Goal: Answer question/provide support: Share knowledge or assist other users

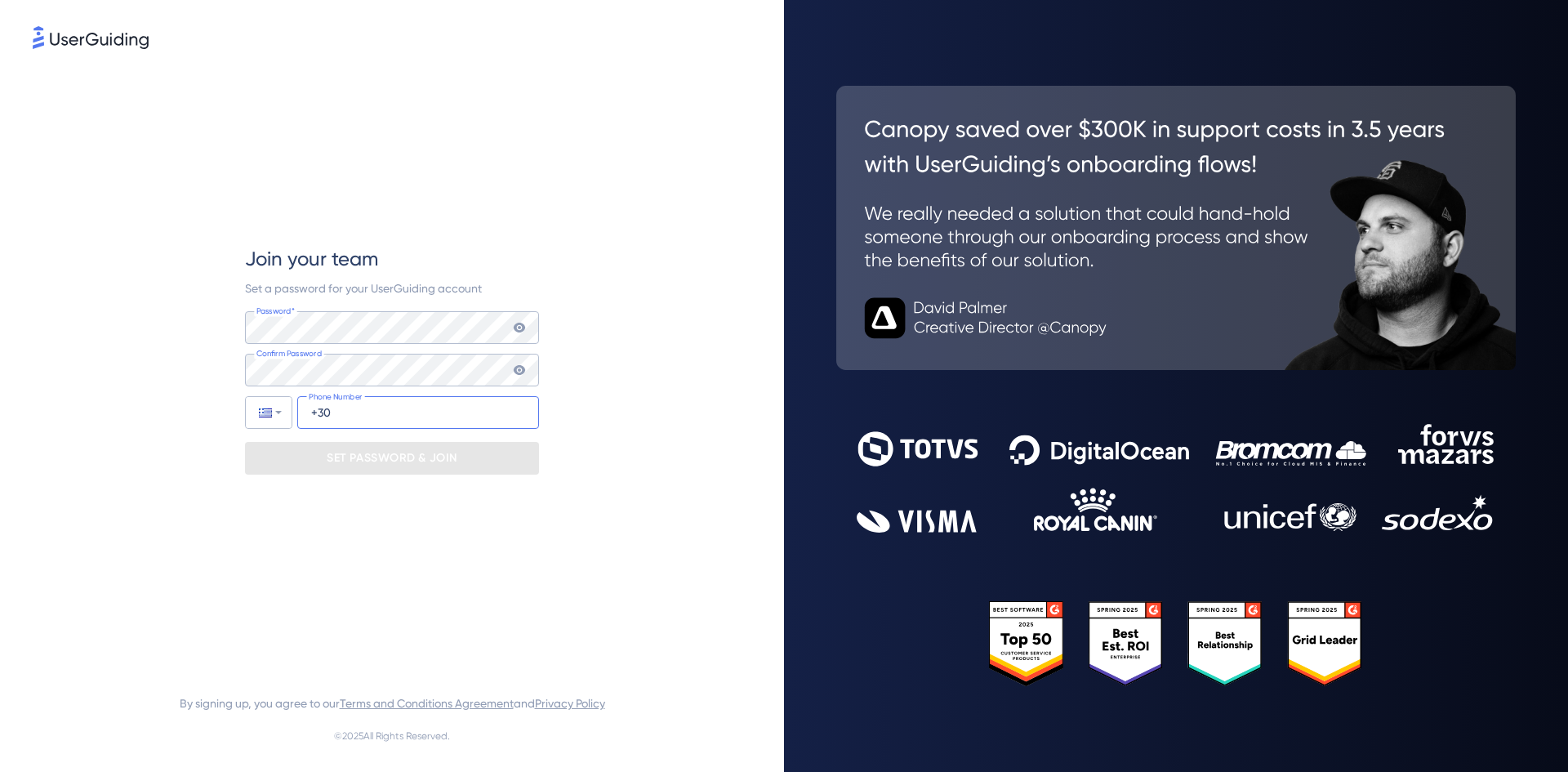
click at [454, 415] on input "+30" at bounding box center [418, 412] width 241 height 33
type input "+30 694 695 881 0"
click at [579, 447] on div "Join your team Set a password for your UserGuiding account Password* Your passw…" at bounding box center [392, 360] width 718 height 615
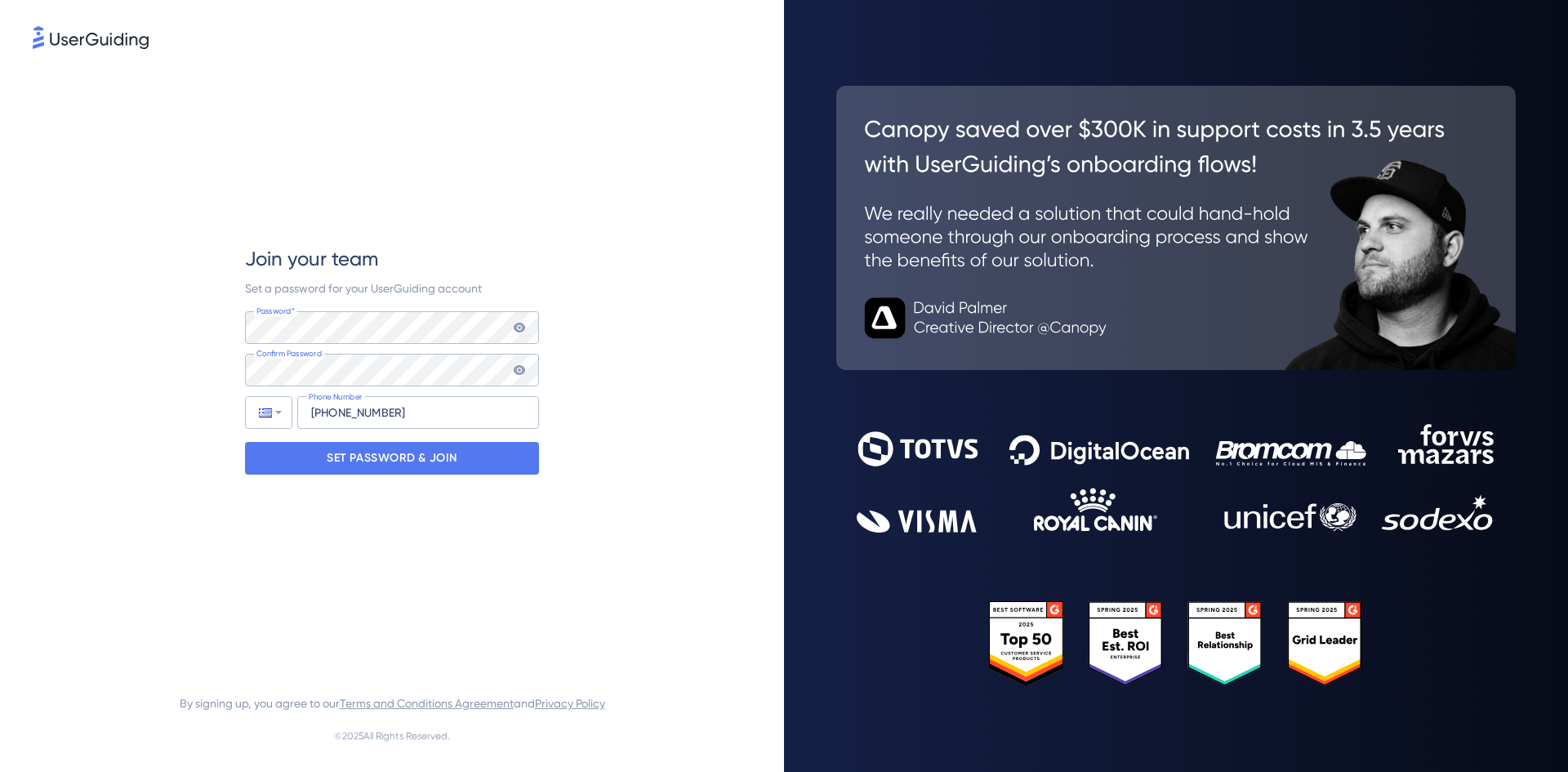
click at [589, 352] on div "Join your team Set a password for your UserGuiding account Password* Your passw…" at bounding box center [392, 360] width 718 height 615
click at [469, 450] on div "SET PASSWORD & JOIN" at bounding box center [392, 458] width 294 height 33
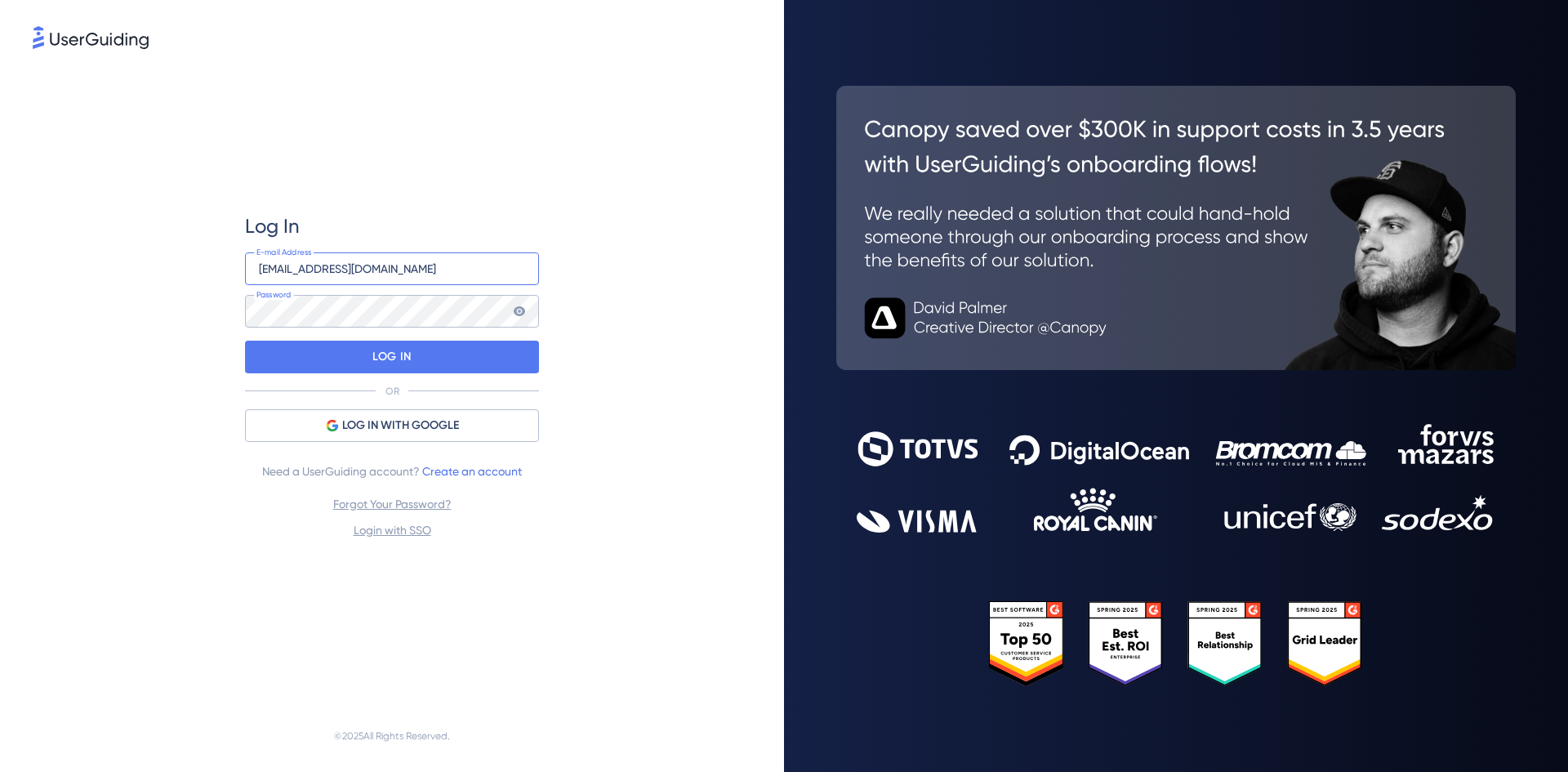
type input "glitainas@people-t.com"
click at [401, 348] on p "LOG IN" at bounding box center [392, 357] width 39 height 26
click at [434, 273] on input "[EMAIL_ADDRESS][DOMAIN_NAME]" at bounding box center [392, 269] width 294 height 33
click at [270, 351] on div "LOG IN" at bounding box center [392, 357] width 294 height 33
click at [436, 270] on input "[EMAIL_ADDRESS][DOMAIN_NAME]" at bounding box center [392, 269] width 294 height 33
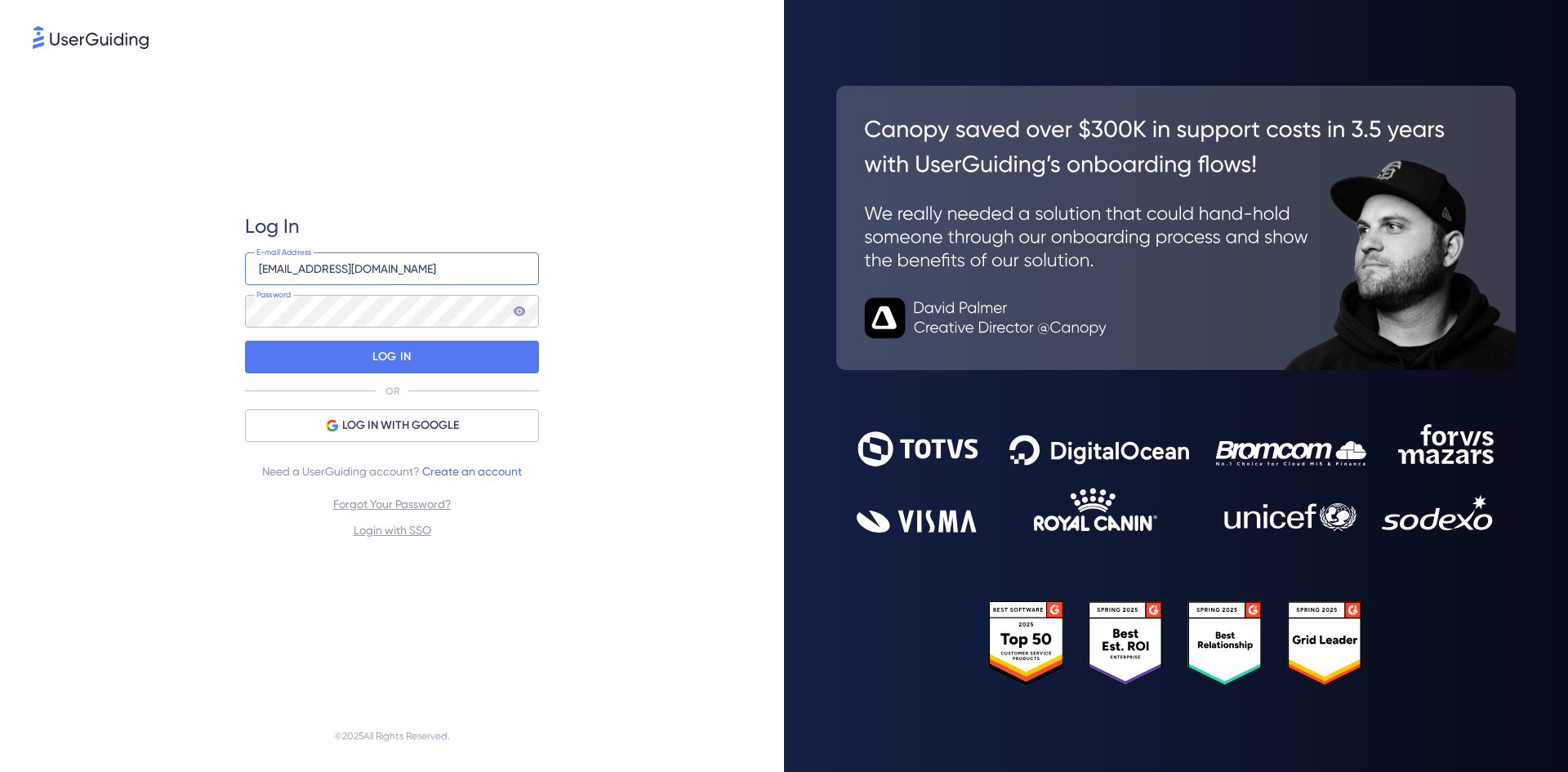
click at [408, 267] on input "[EMAIL_ADDRESS][DOMAIN_NAME]" at bounding box center [392, 269] width 294 height 33
click at [618, 344] on div "Log In glitainas@people-t.com E-mail Address Password LOG IN OR LOG IN WITH GOO…" at bounding box center [392, 376] width 718 height 648
click at [421, 358] on div "LOG IN" at bounding box center [392, 357] width 294 height 33
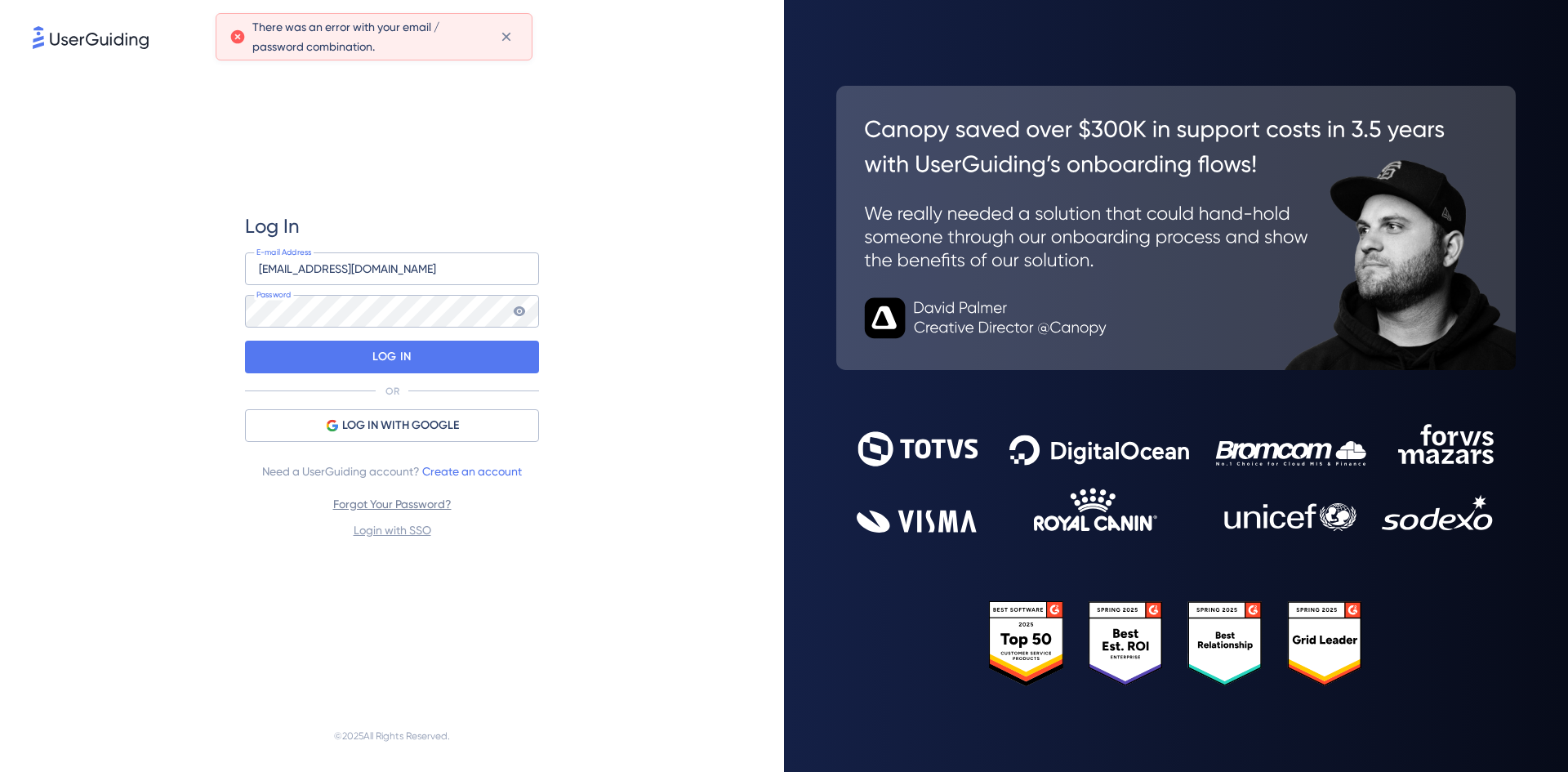
click at [422, 504] on link "Forgot Your Password?" at bounding box center [392, 504] width 118 height 13
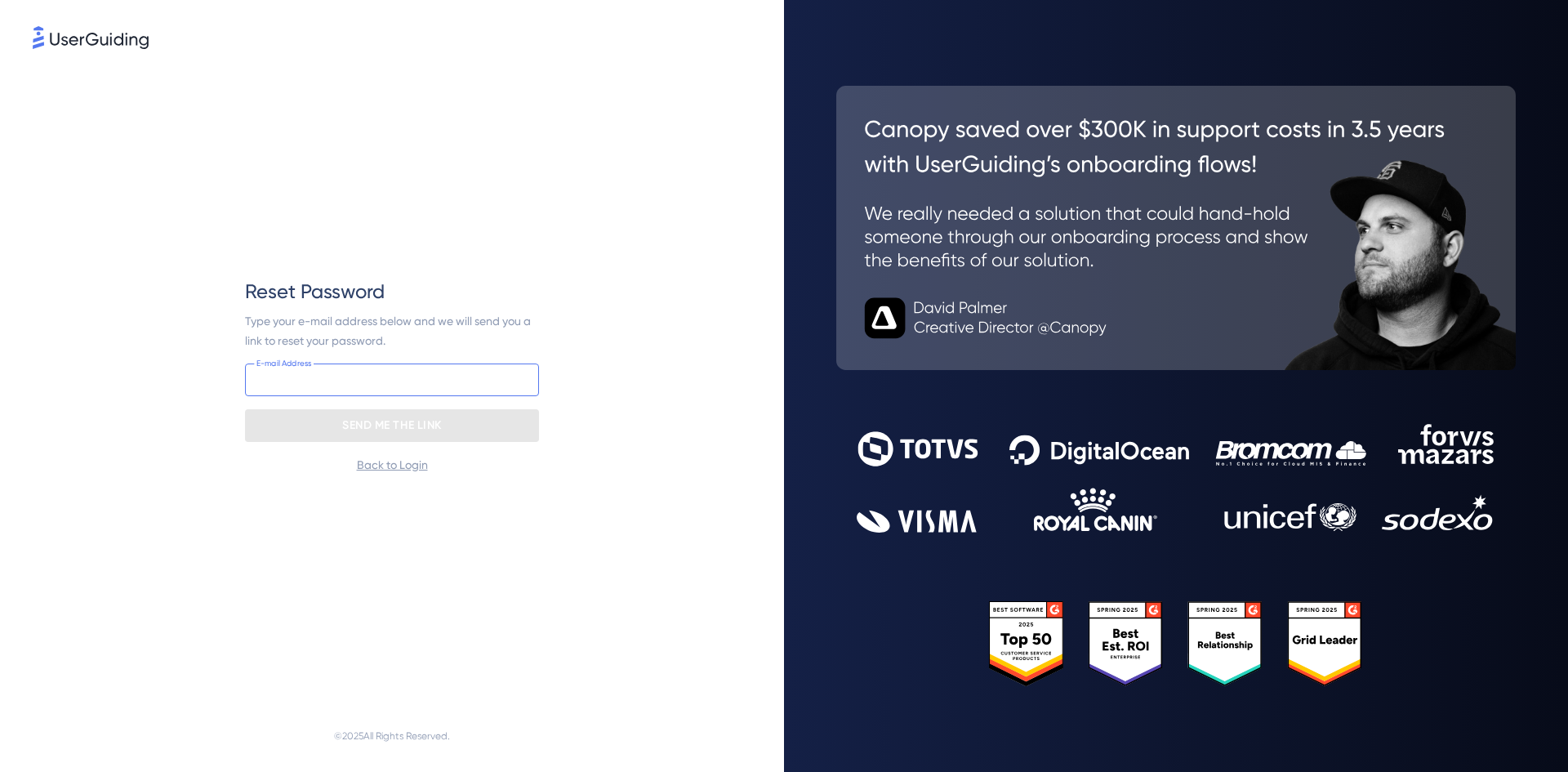
click at [383, 386] on input "email" at bounding box center [392, 380] width 294 height 33
paste input "[EMAIL_ADDRESS][DOMAIN_NAME]"
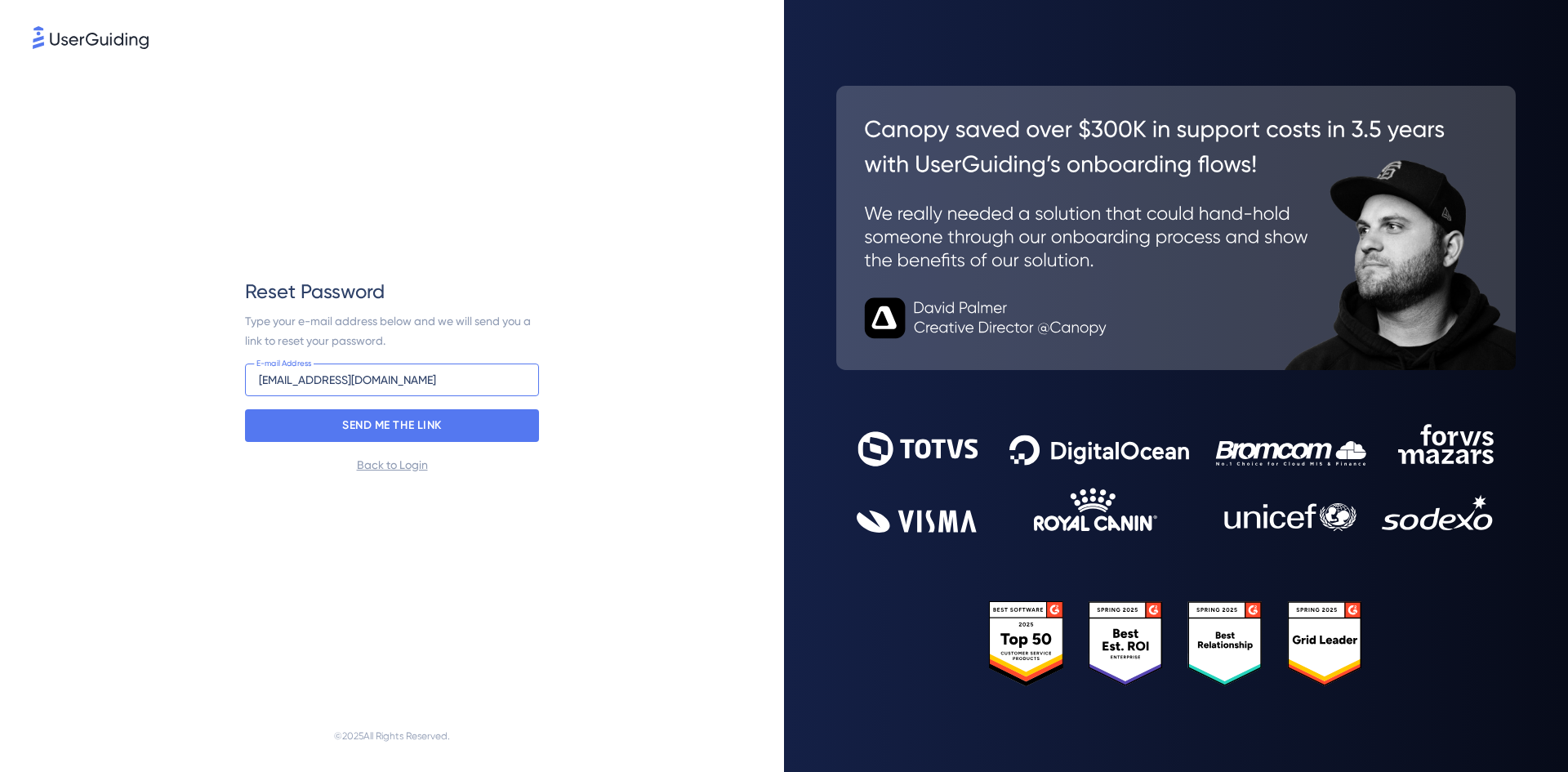
type input "[EMAIL_ADDRESS][DOMAIN_NAME]"
drag, startPoint x: 581, startPoint y: 546, endPoint x: 575, endPoint y: 540, distance: 8.5
click at [582, 546] on div "Reset Password Type your e-mail address below and we will send you a link to re…" at bounding box center [392, 376] width 718 height 648
click at [486, 424] on div "SEND ME THE LINK" at bounding box center [392, 425] width 294 height 33
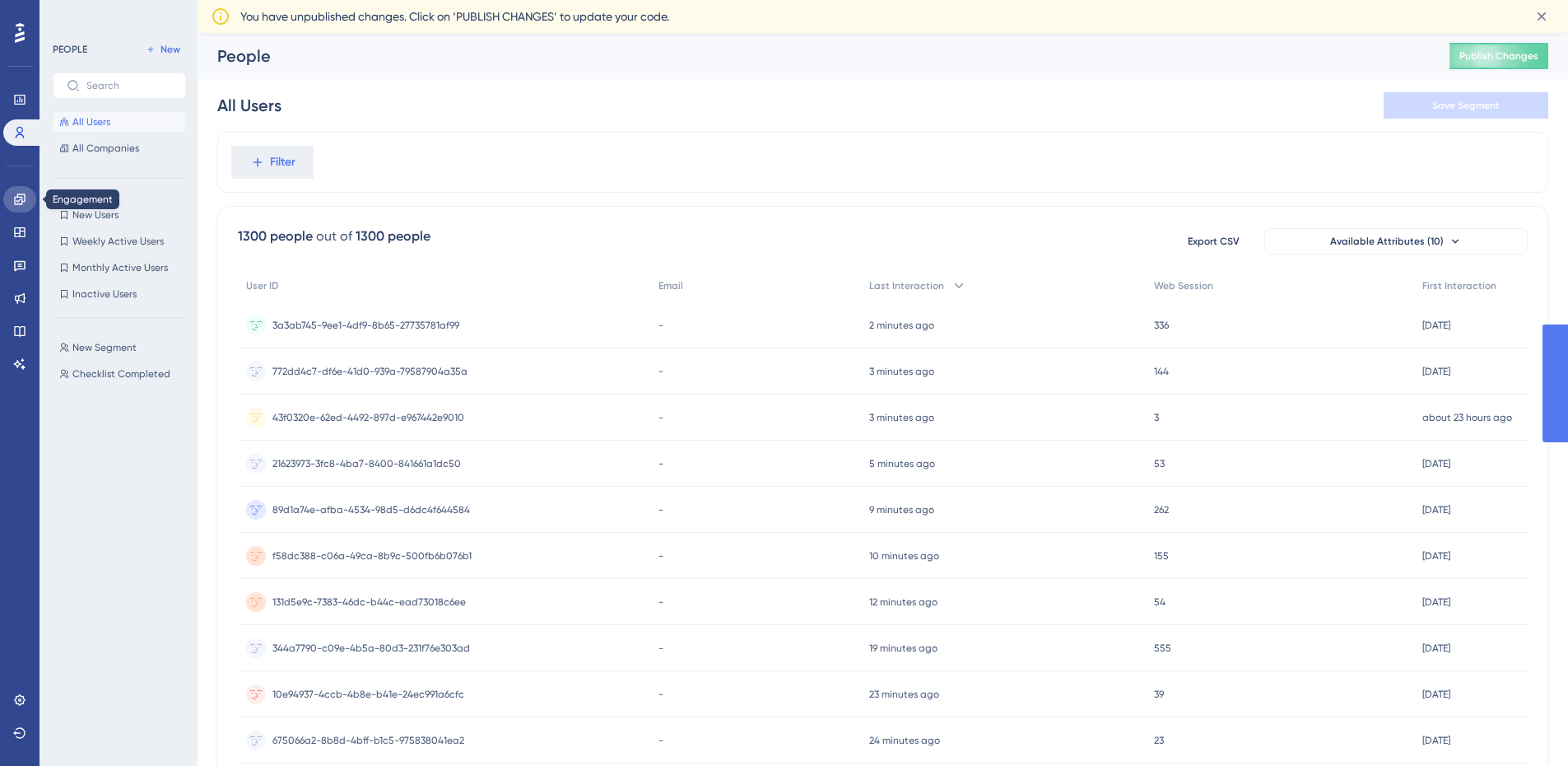
click at [22, 200] on icon at bounding box center [19, 199] width 10 height 10
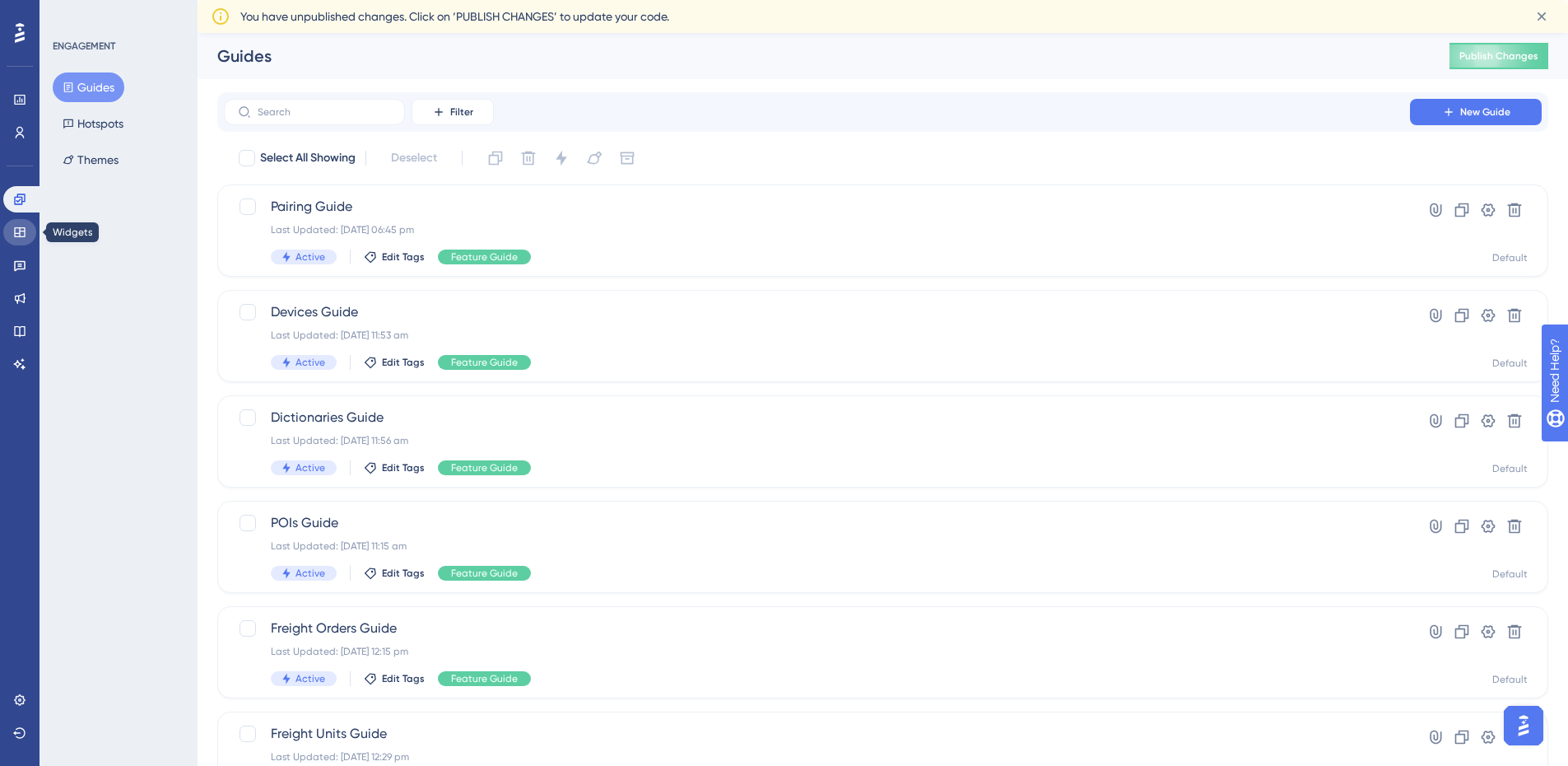
click at [21, 236] on icon at bounding box center [19, 231] width 13 height 13
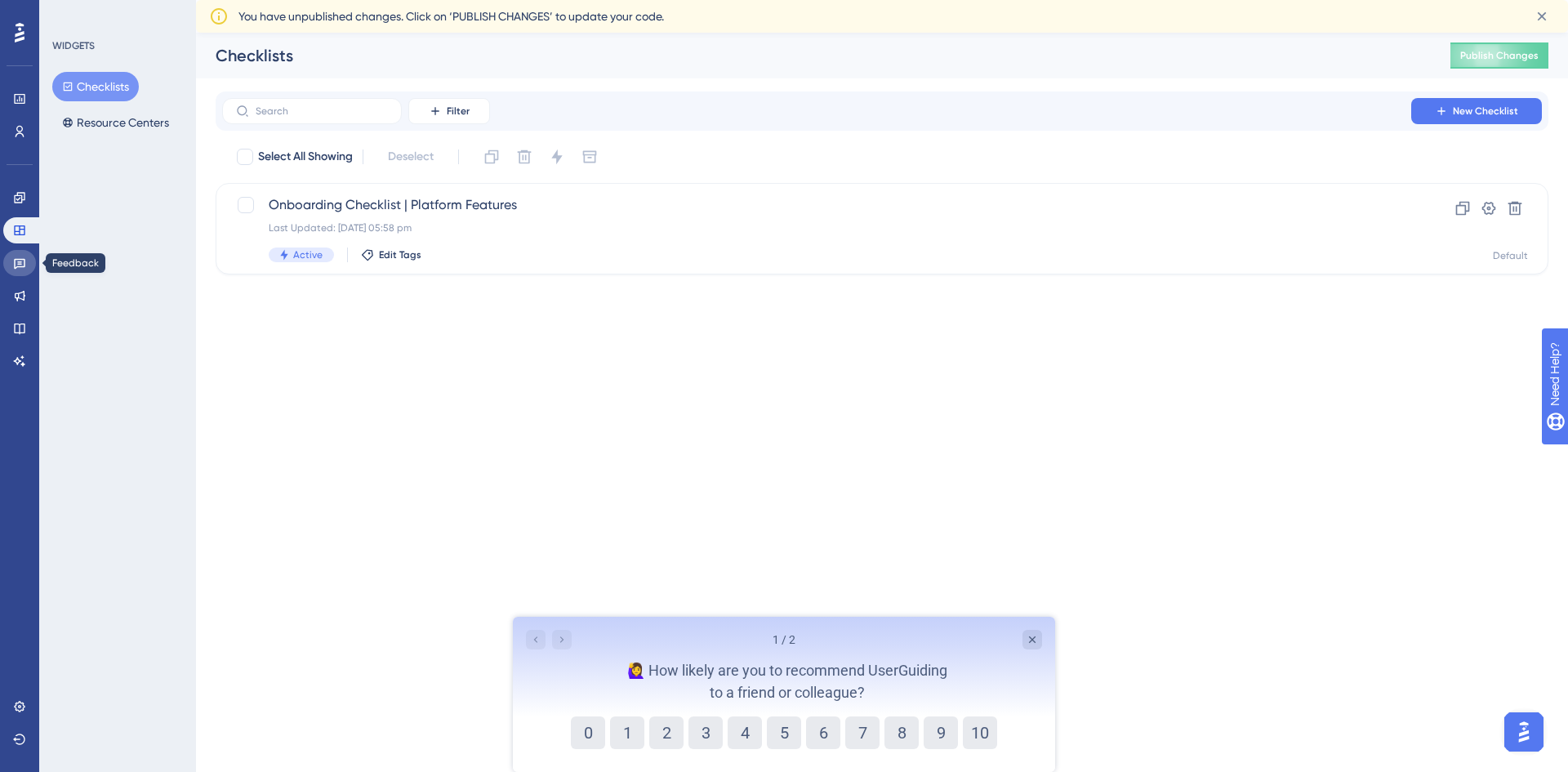
click at [17, 261] on icon at bounding box center [19, 262] width 13 height 13
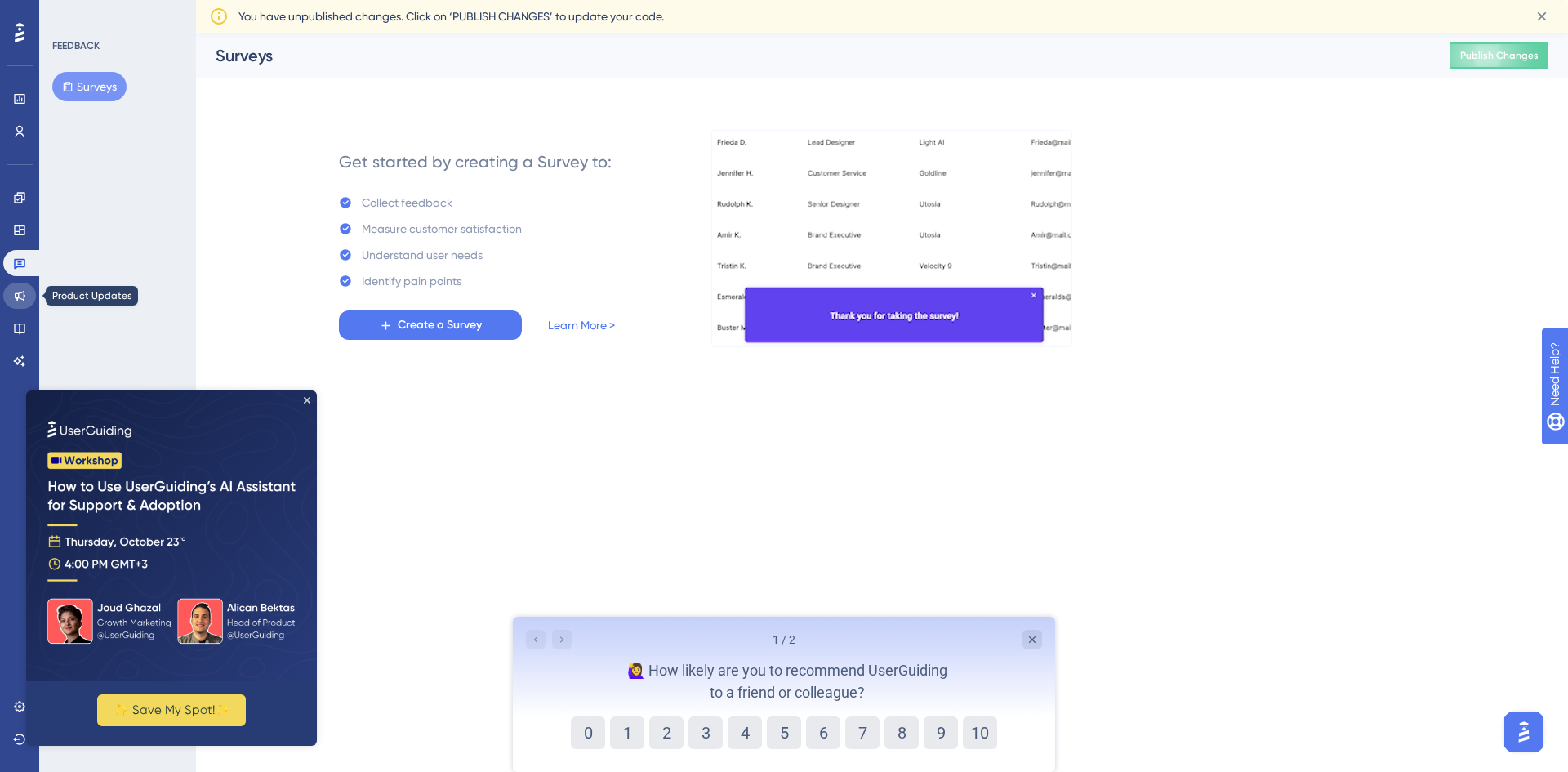
click at [22, 298] on icon at bounding box center [20, 296] width 10 height 10
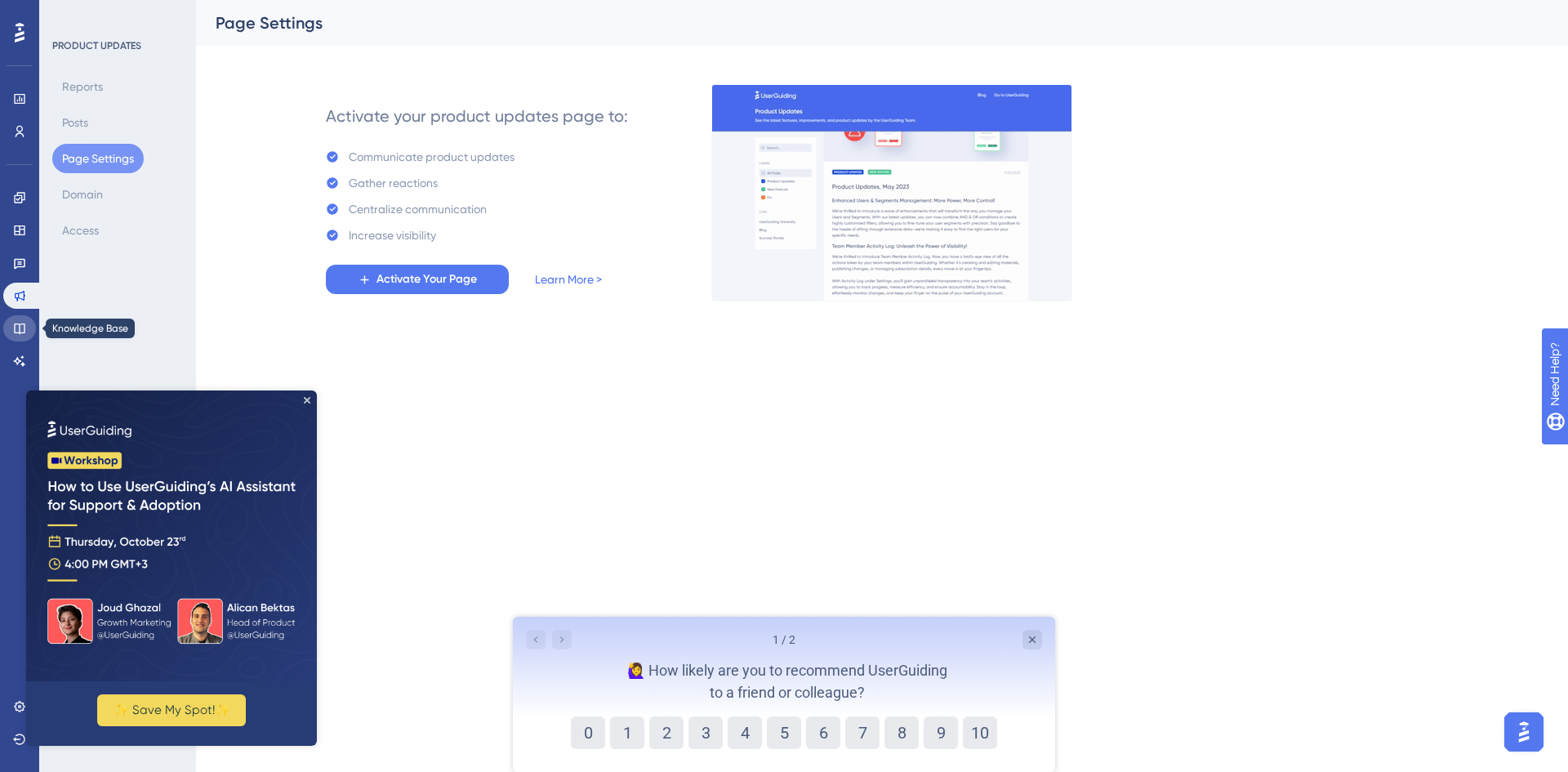
click at [24, 320] on link at bounding box center [20, 328] width 33 height 26
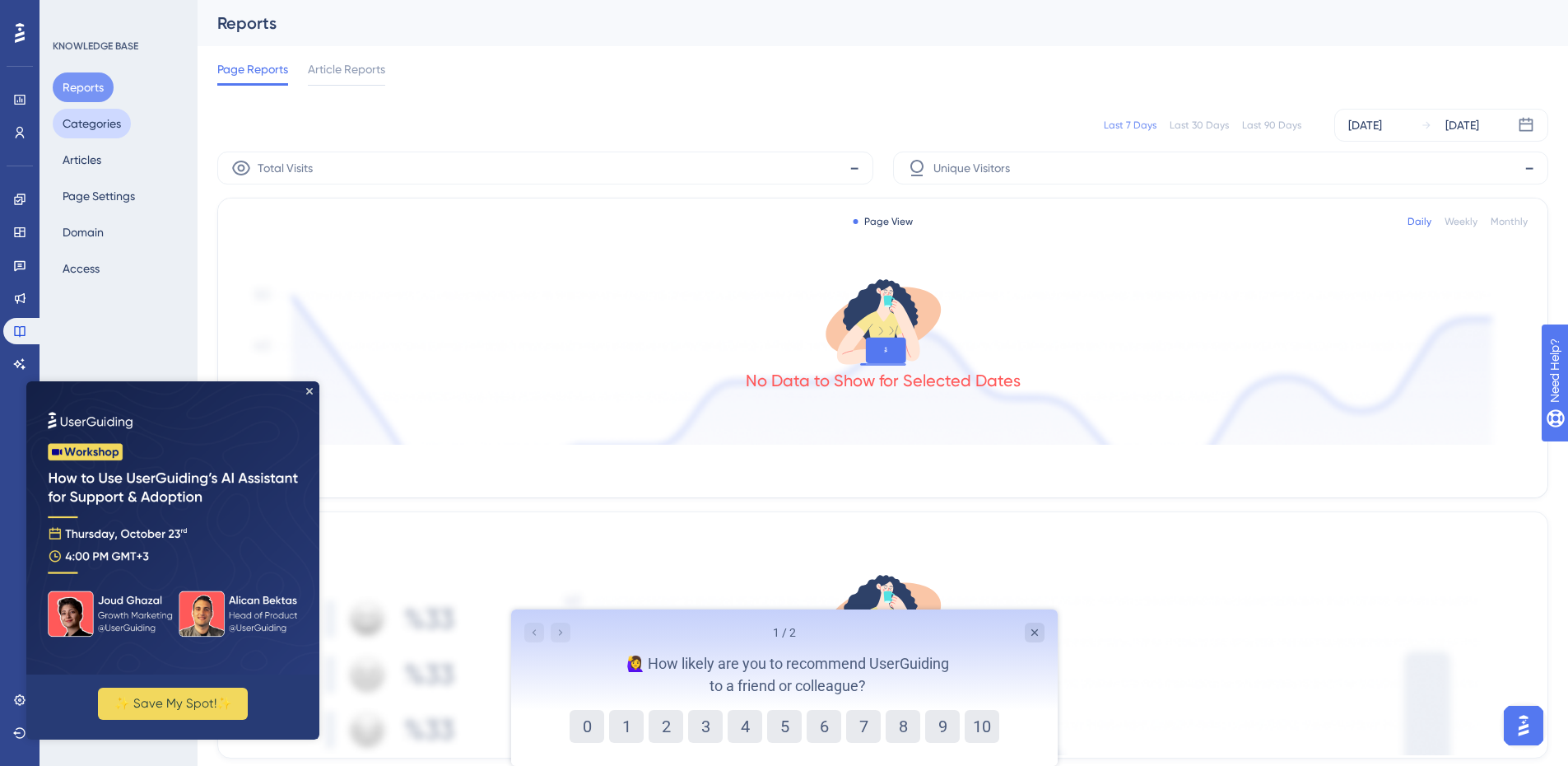
click at [86, 124] on button "Categories" at bounding box center [92, 123] width 78 height 30
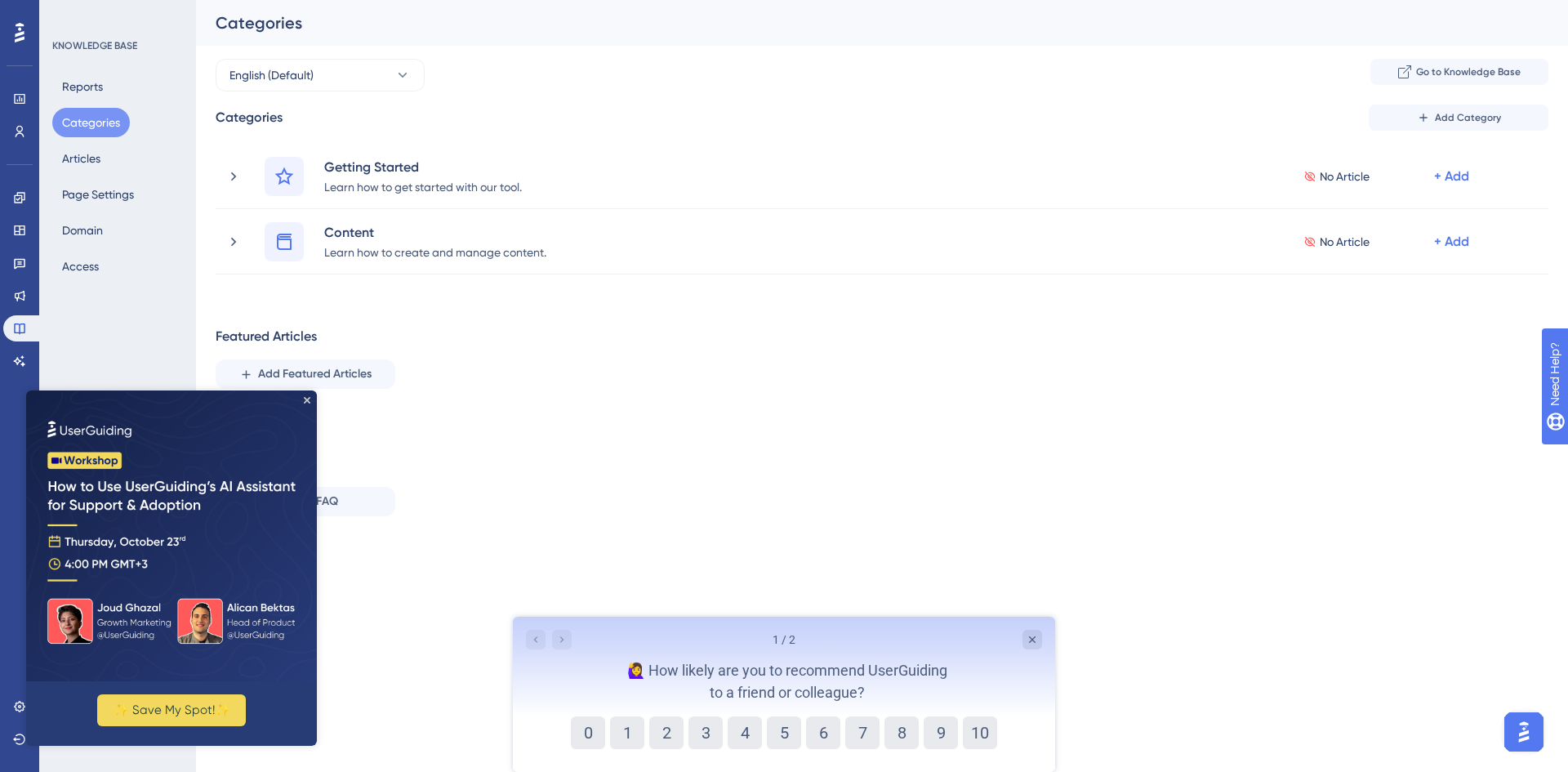
click at [95, 174] on div "Reports Categories Articles Page Settings Domain Access" at bounding box center [118, 176] width 132 height 209
click at [90, 161] on button "Articles" at bounding box center [81, 159] width 58 height 29
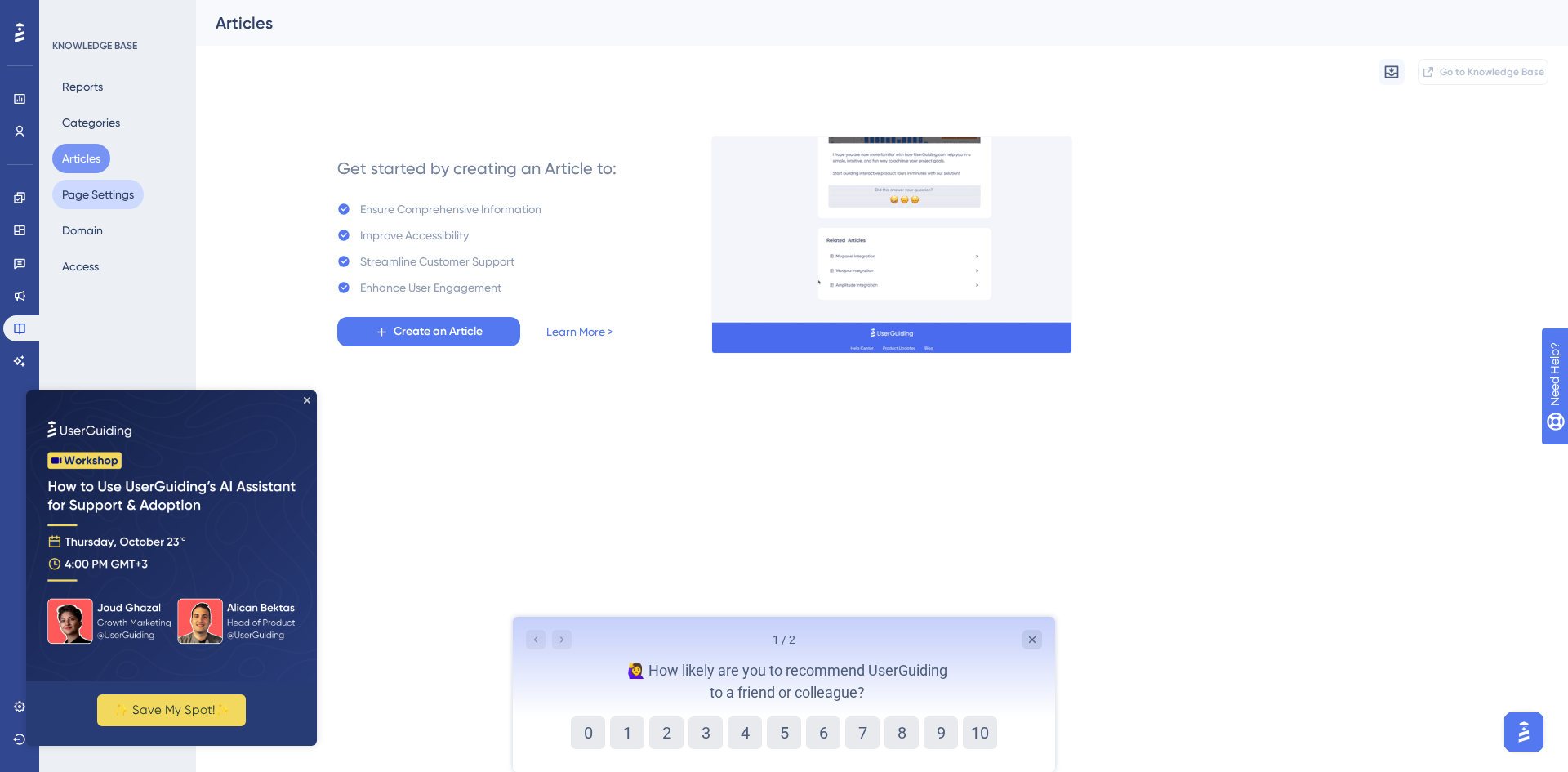
click at [110, 204] on button "Page Settings" at bounding box center [98, 194] width 91 height 29
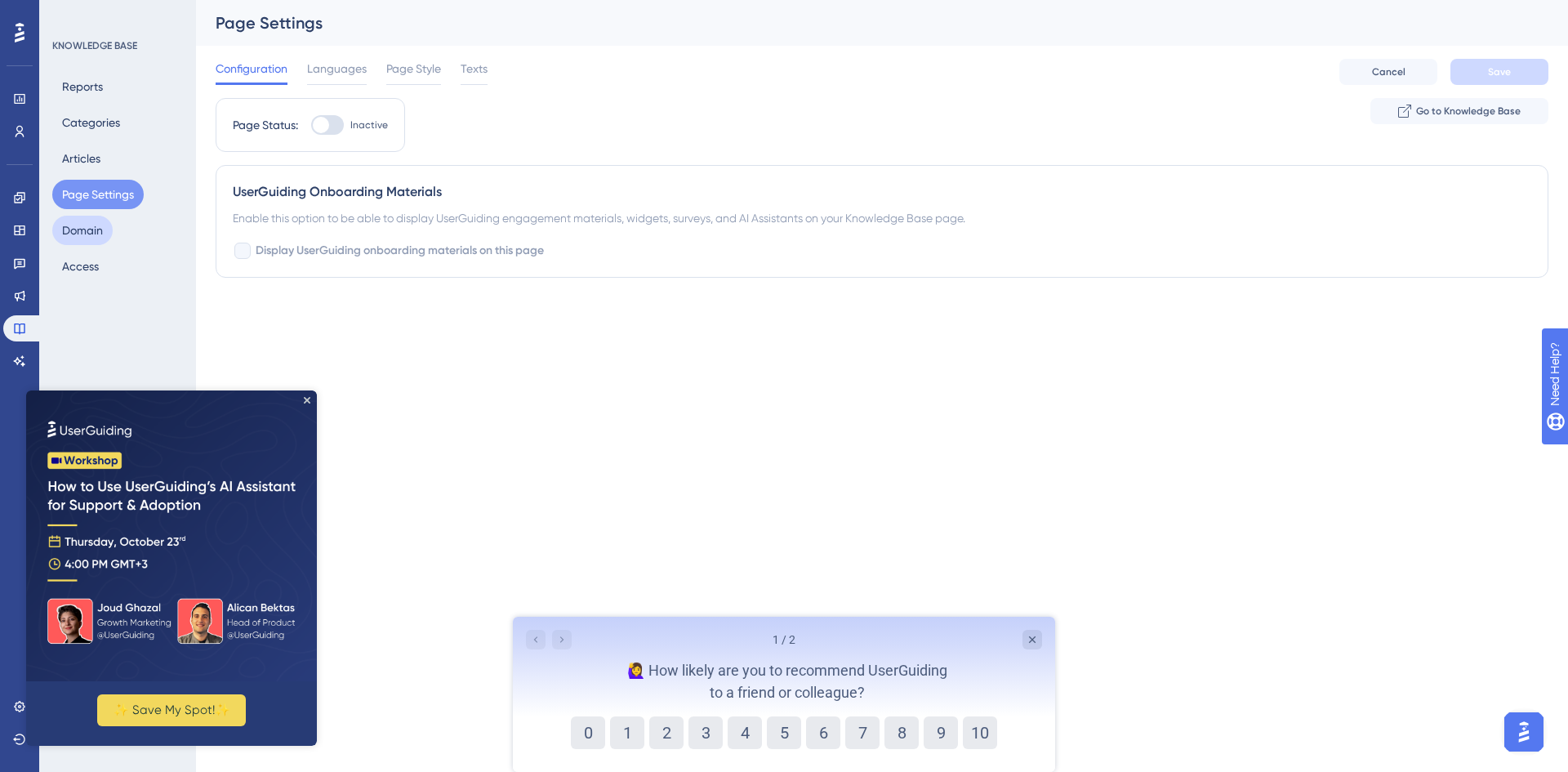
click at [89, 233] on button "Domain" at bounding box center [83, 230] width 60 height 29
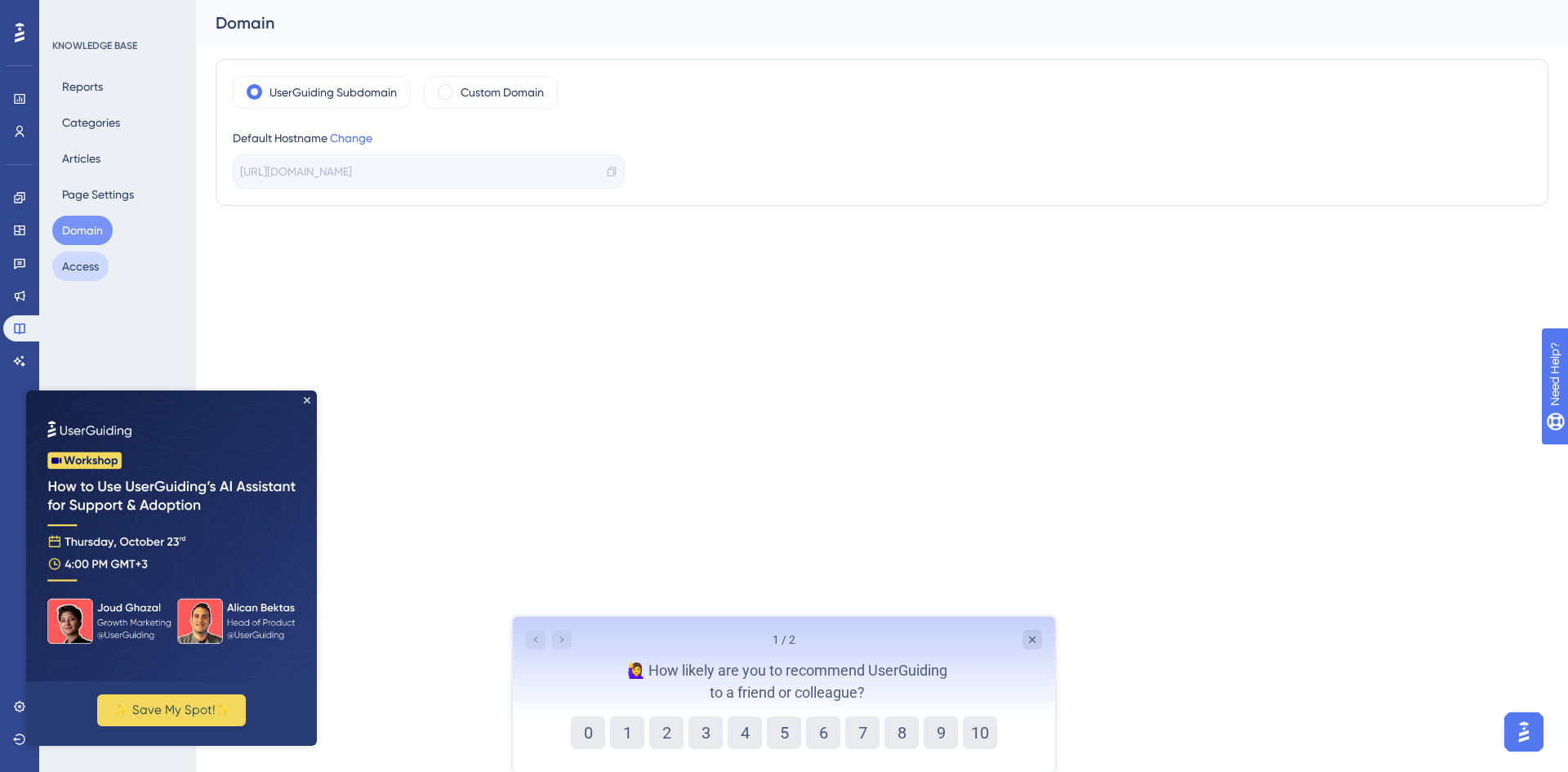
click at [89, 267] on button "Access" at bounding box center [80, 267] width 56 height 29
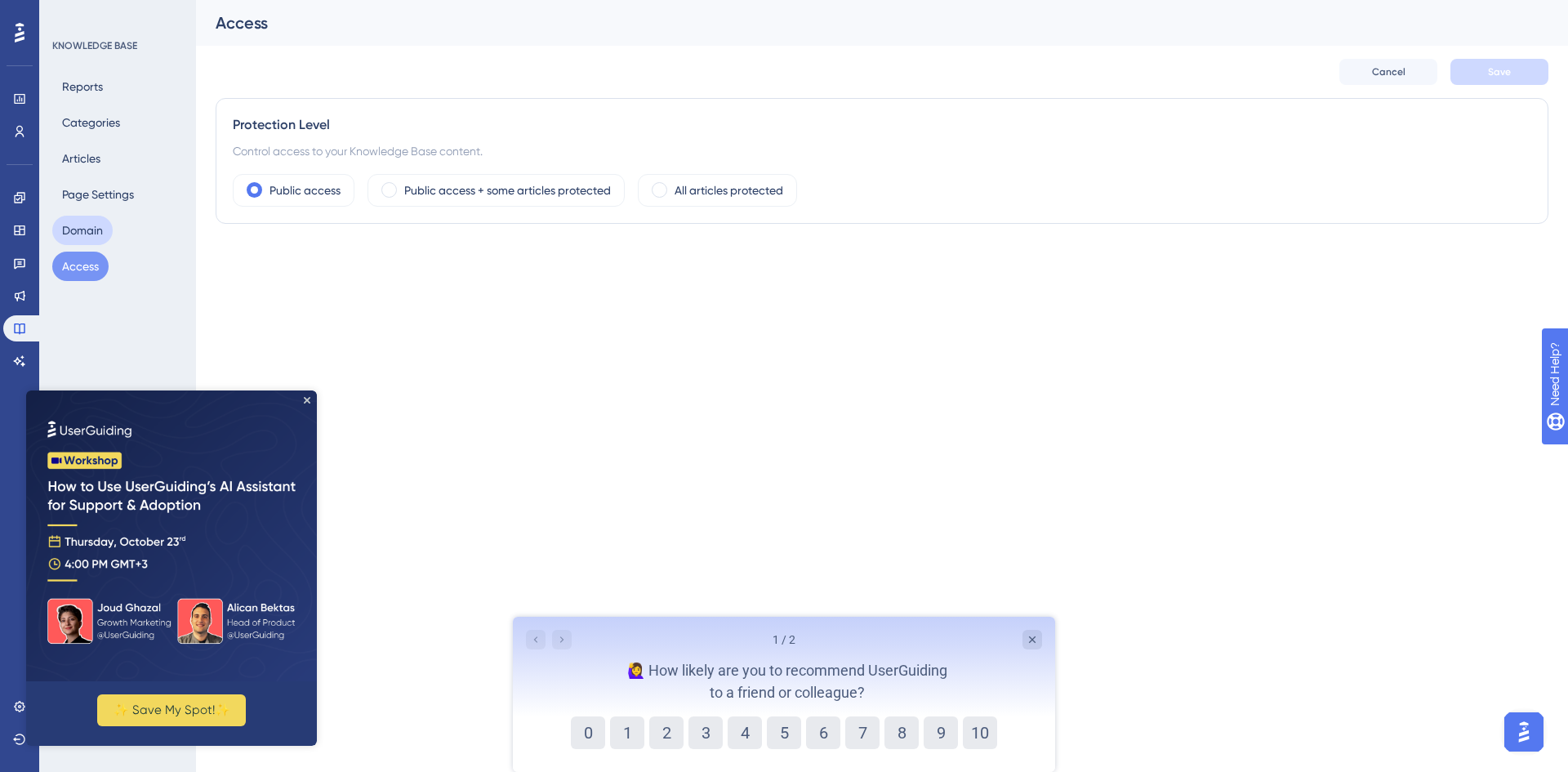
click at [97, 235] on button "Domain" at bounding box center [83, 230] width 60 height 29
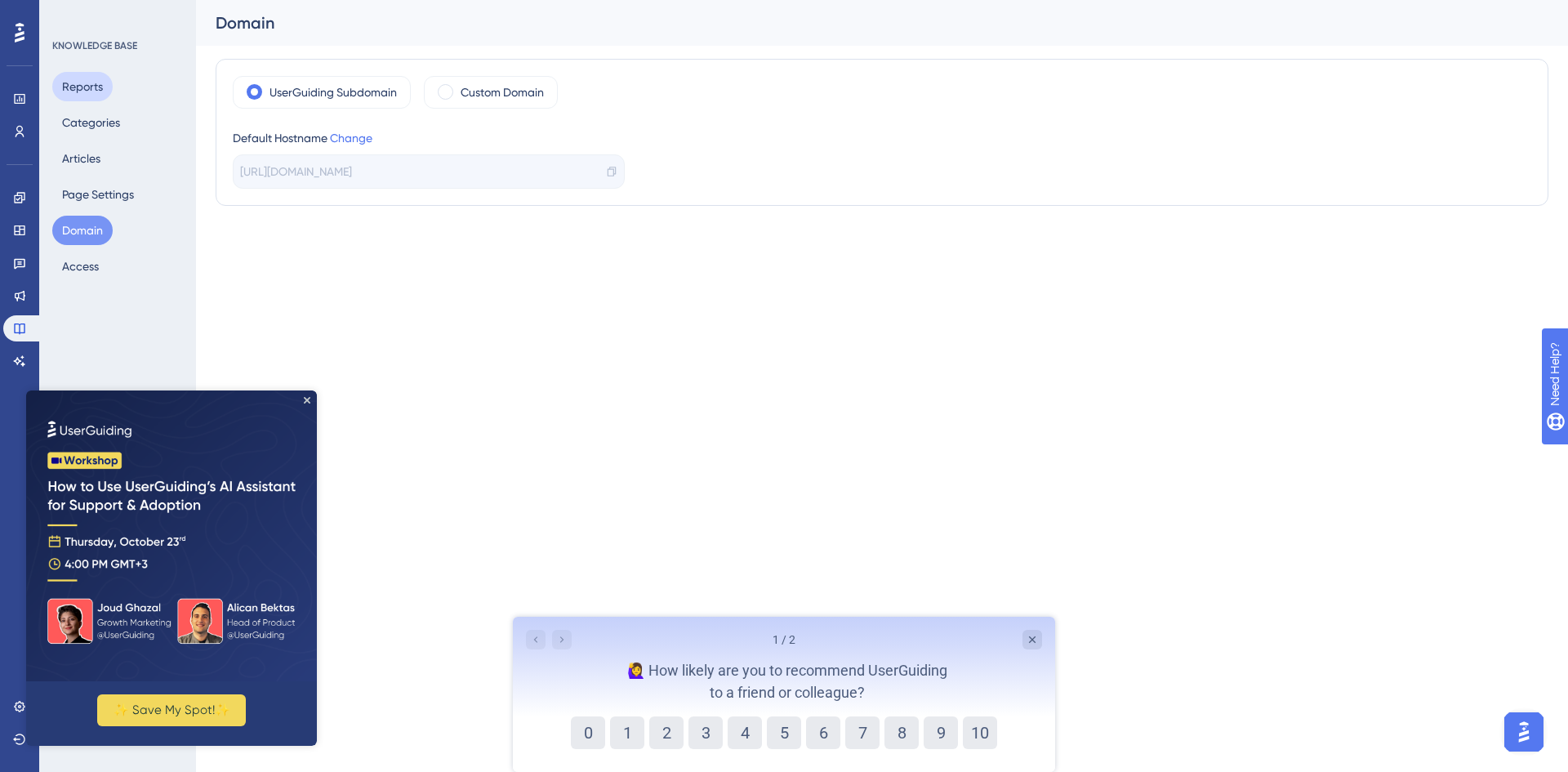
click at [97, 84] on button "Reports" at bounding box center [83, 86] width 60 height 29
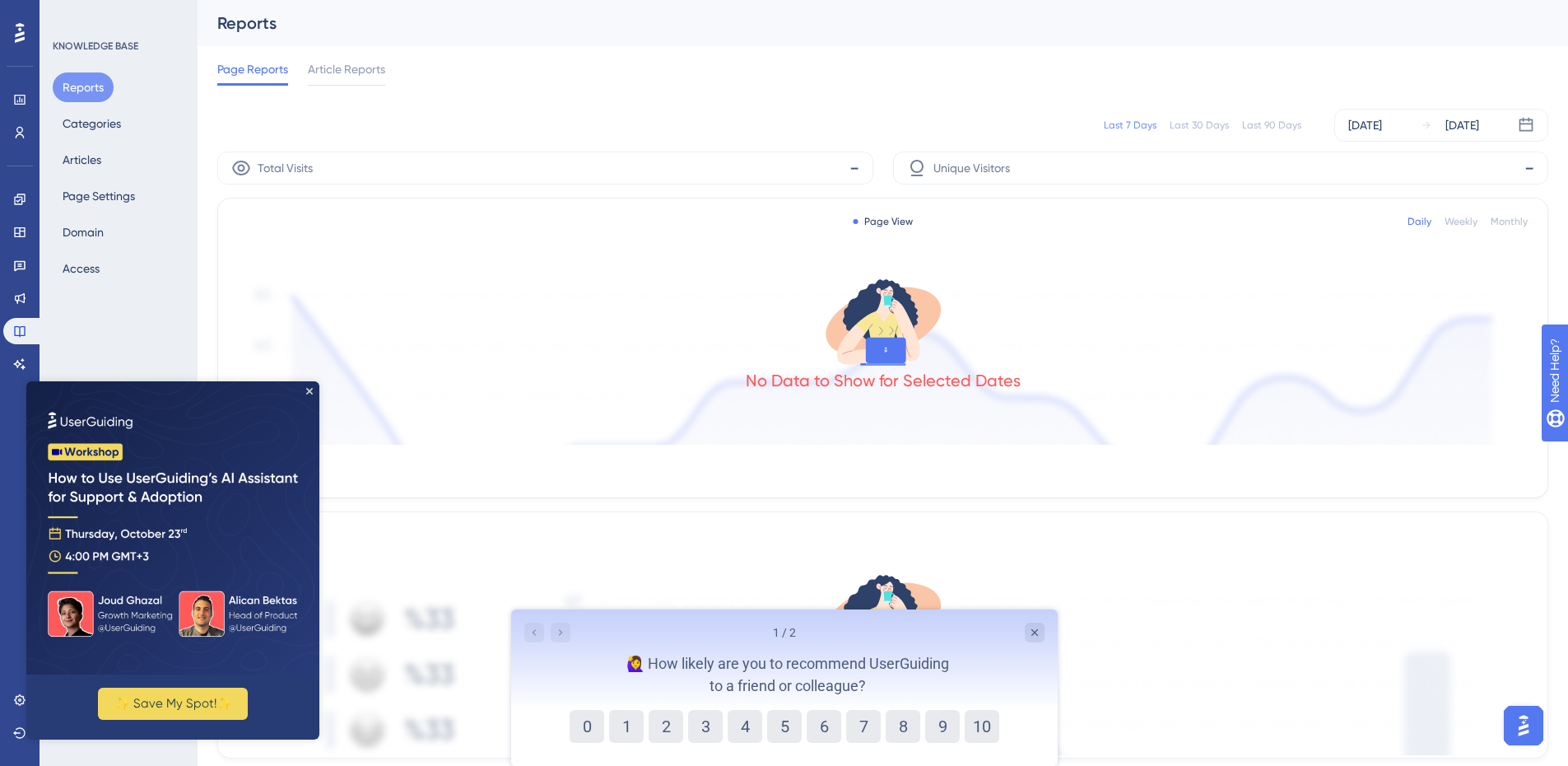
click at [314, 390] on img at bounding box center [172, 527] width 293 height 293
click at [317, 387] on img at bounding box center [172, 527] width 293 height 293
click at [312, 390] on icon "Close Preview" at bounding box center [309, 391] width 7 height 7
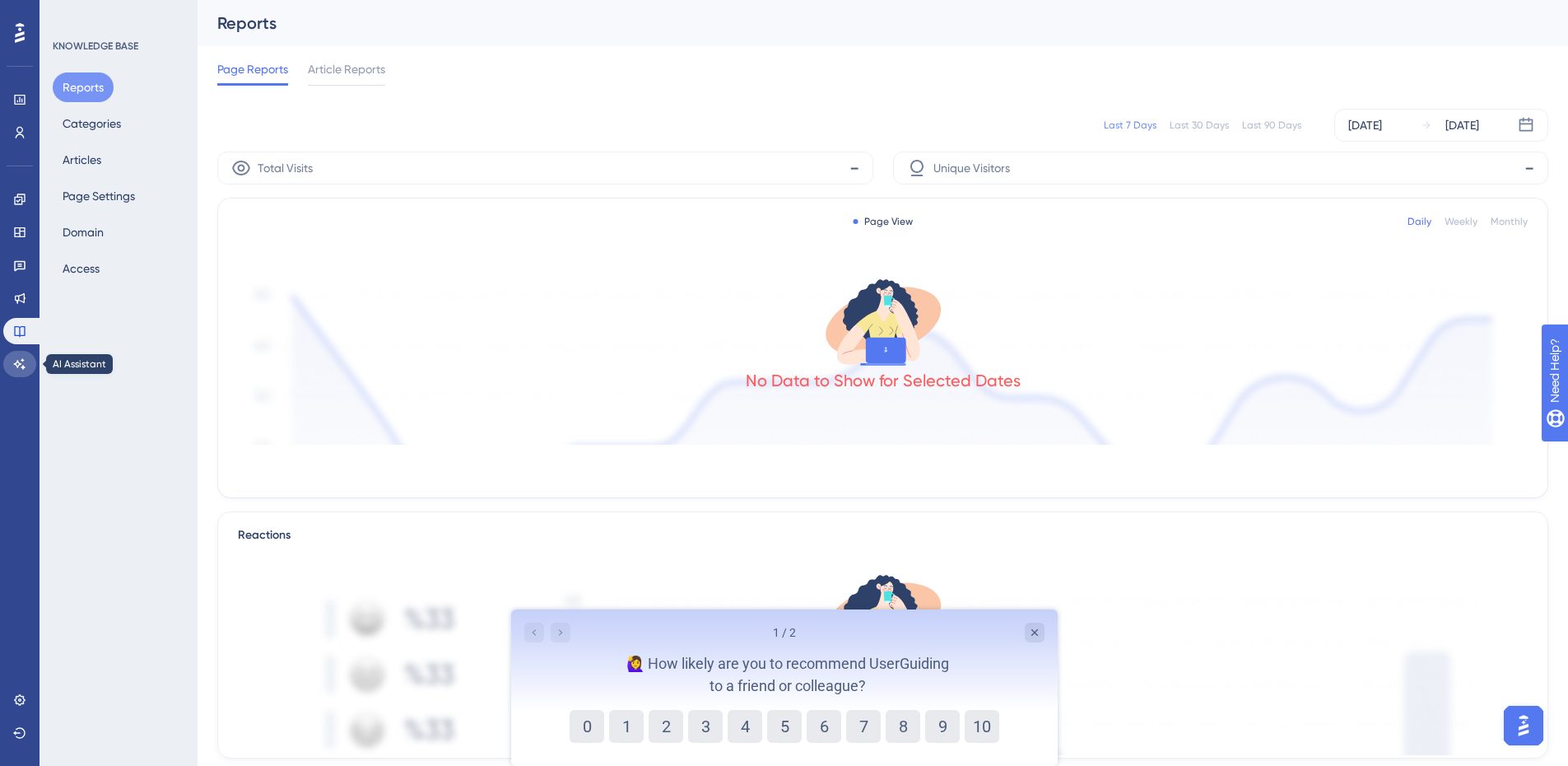
click at [15, 358] on icon at bounding box center [19, 363] width 13 height 13
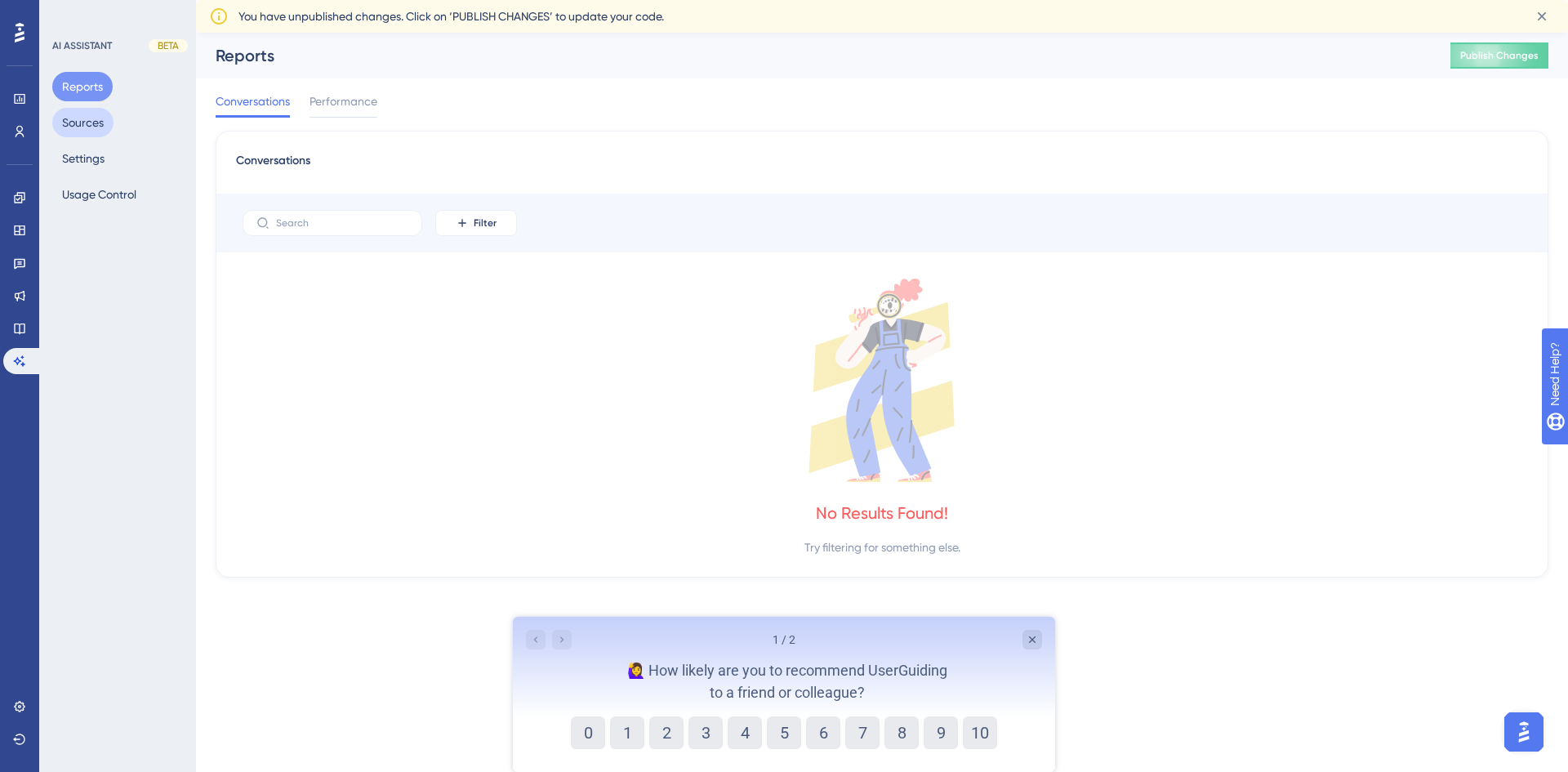
click at [85, 123] on button "Sources" at bounding box center [83, 122] width 61 height 29
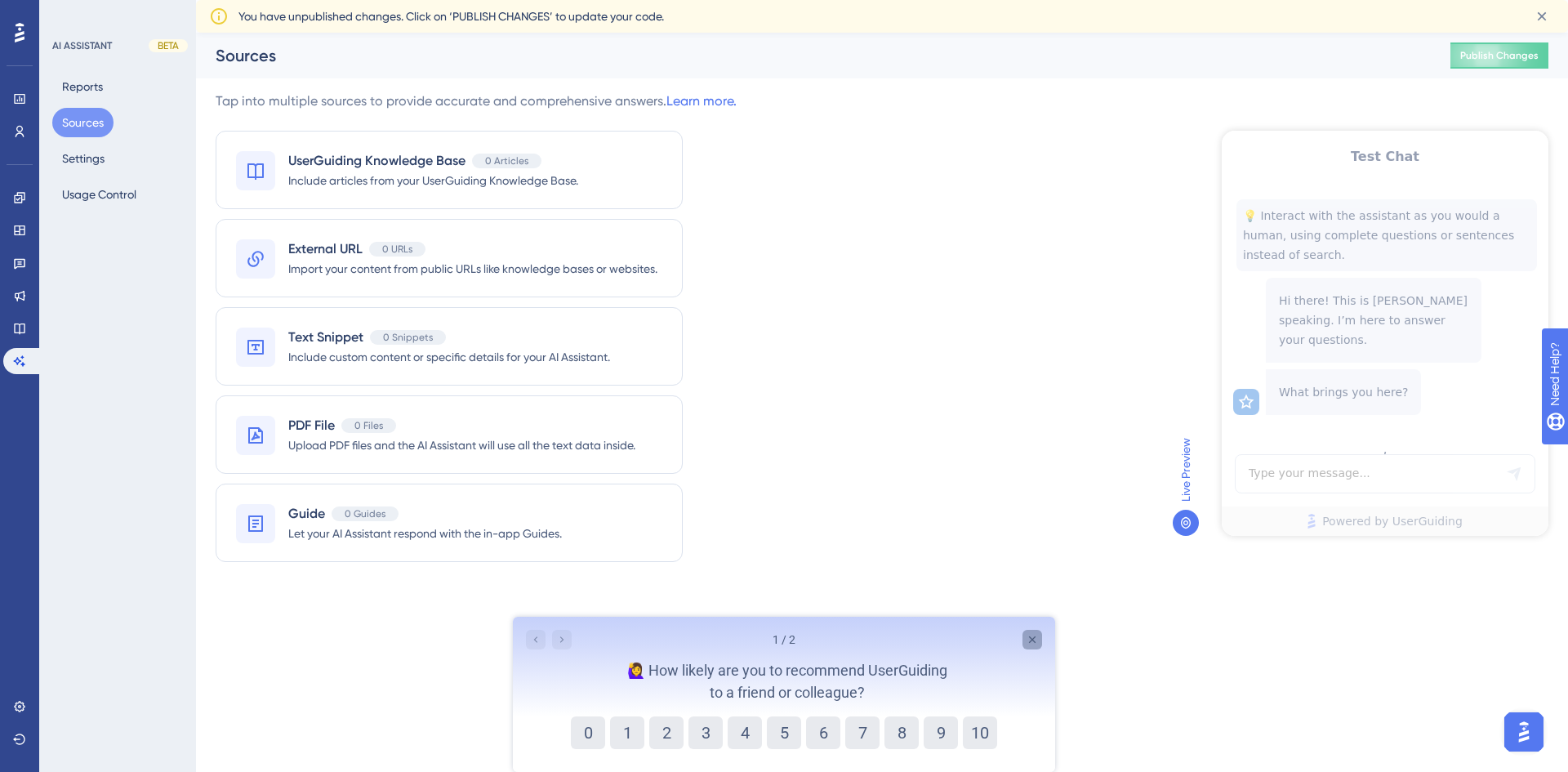
click at [1032, 638] on icon "Close survey" at bounding box center [1032, 639] width 13 height 13
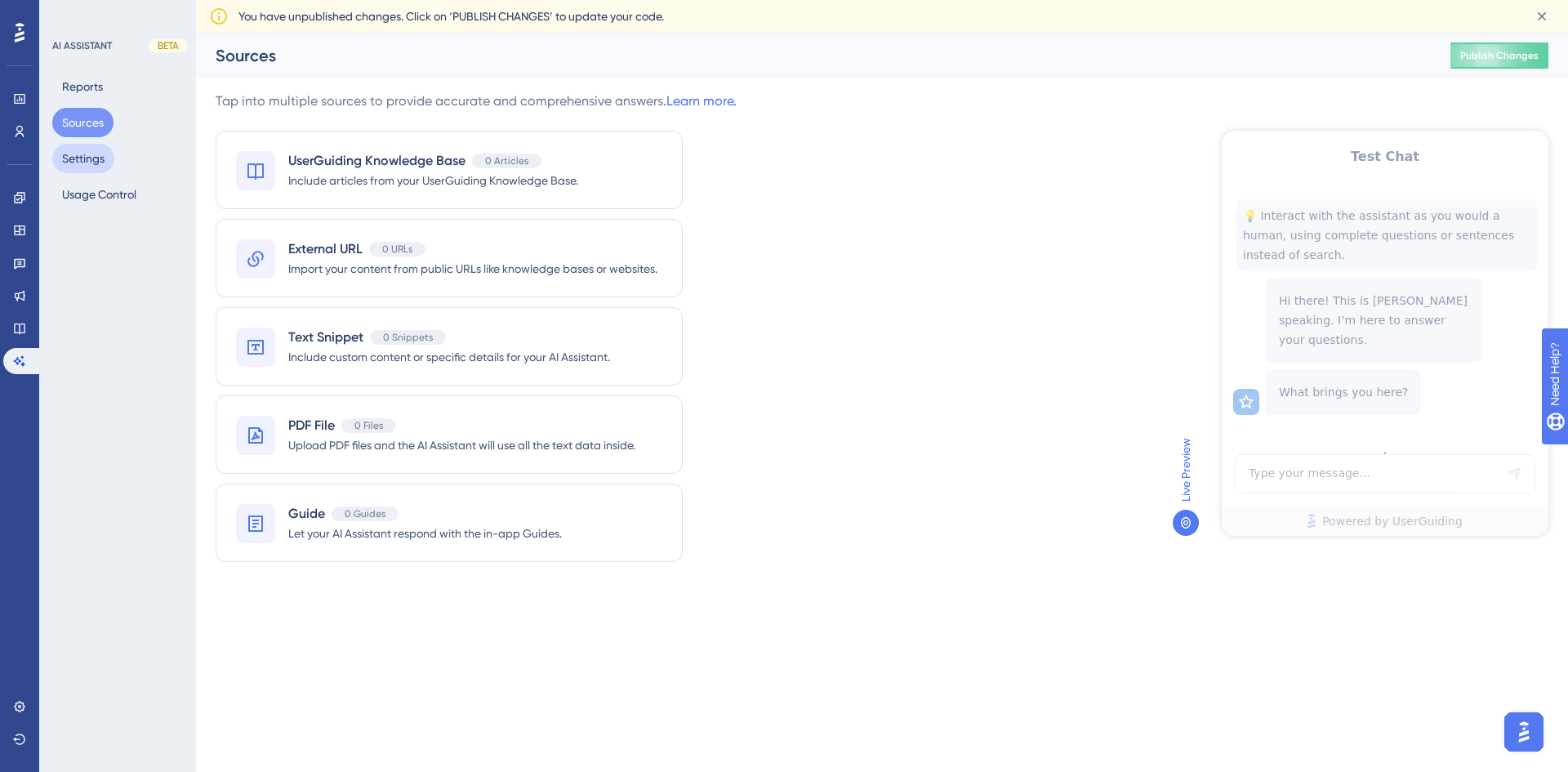
click at [94, 157] on button "Settings" at bounding box center [84, 159] width 62 height 29
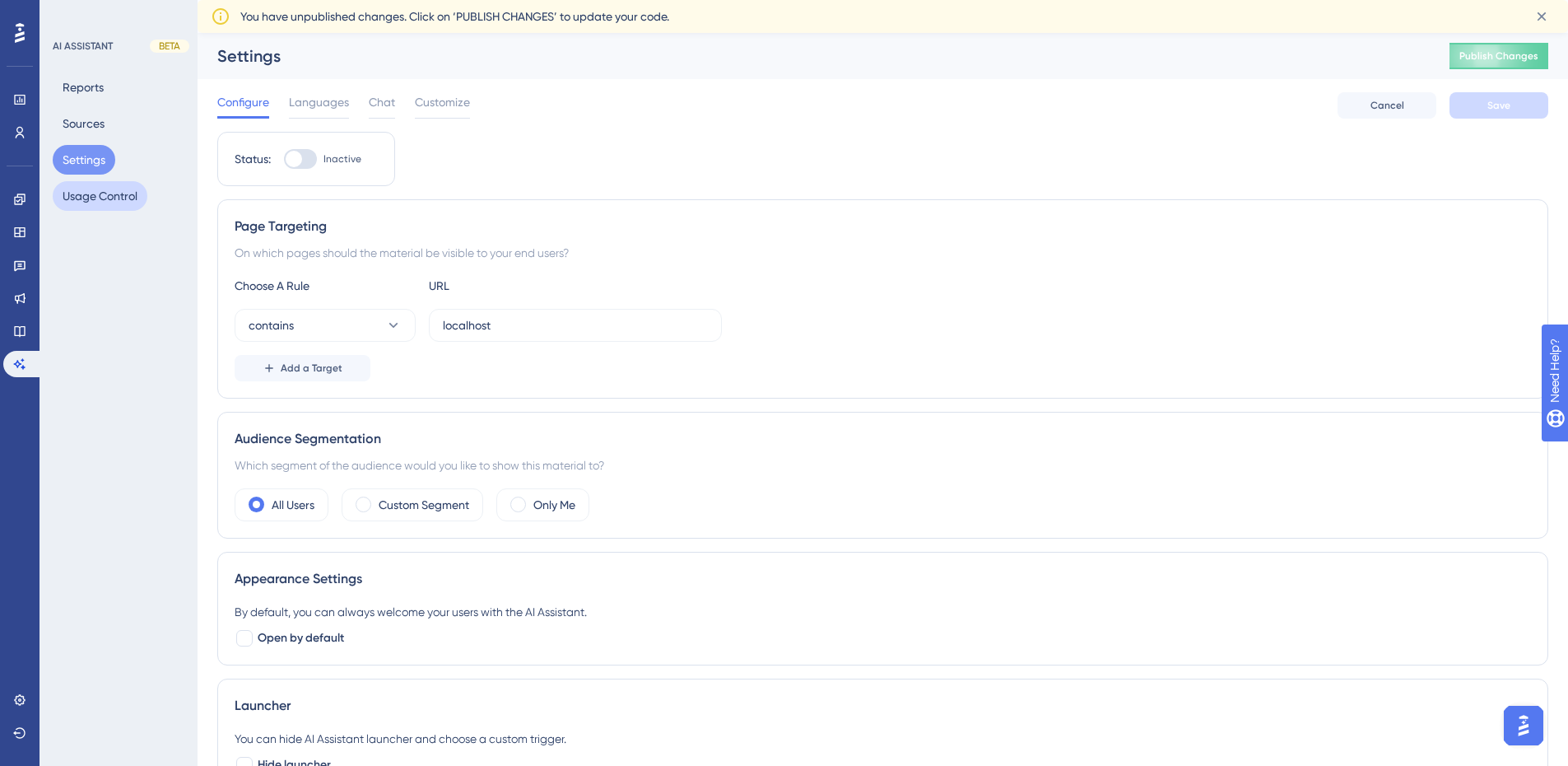
click at [87, 197] on button "Usage Control" at bounding box center [100, 196] width 95 height 30
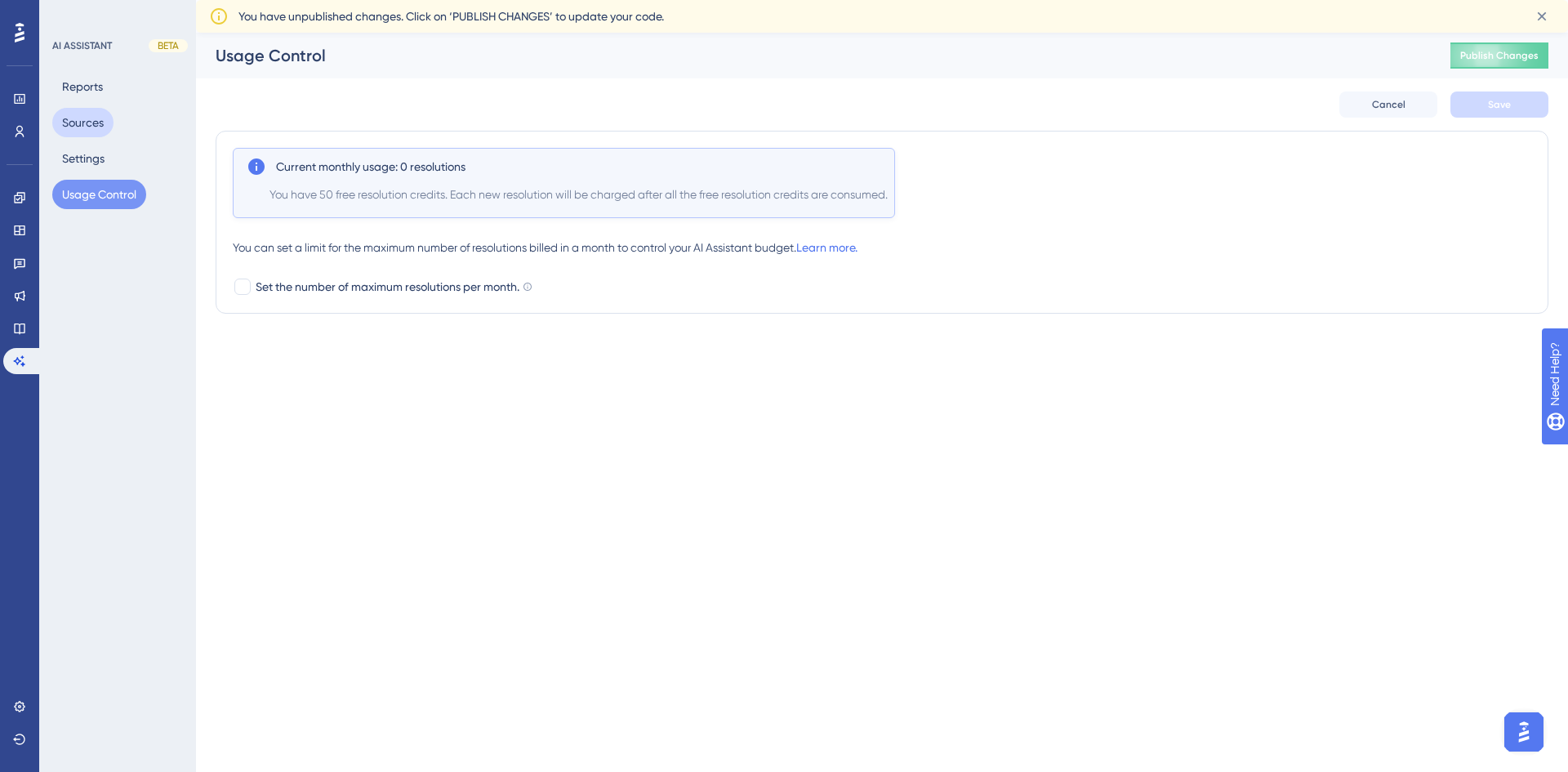
click at [83, 124] on button "Sources" at bounding box center [83, 122] width 61 height 29
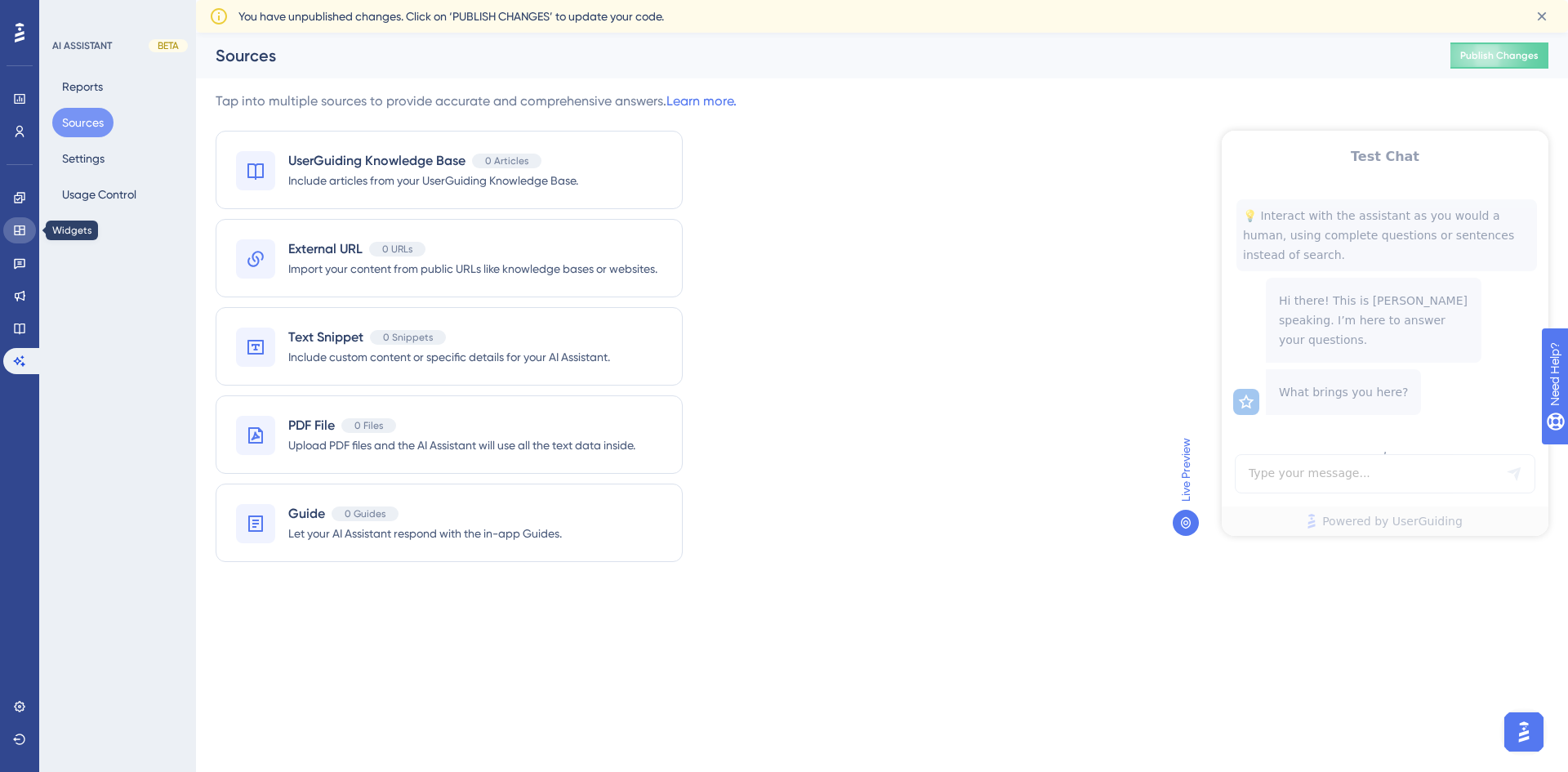
click at [19, 222] on link at bounding box center [20, 230] width 33 height 26
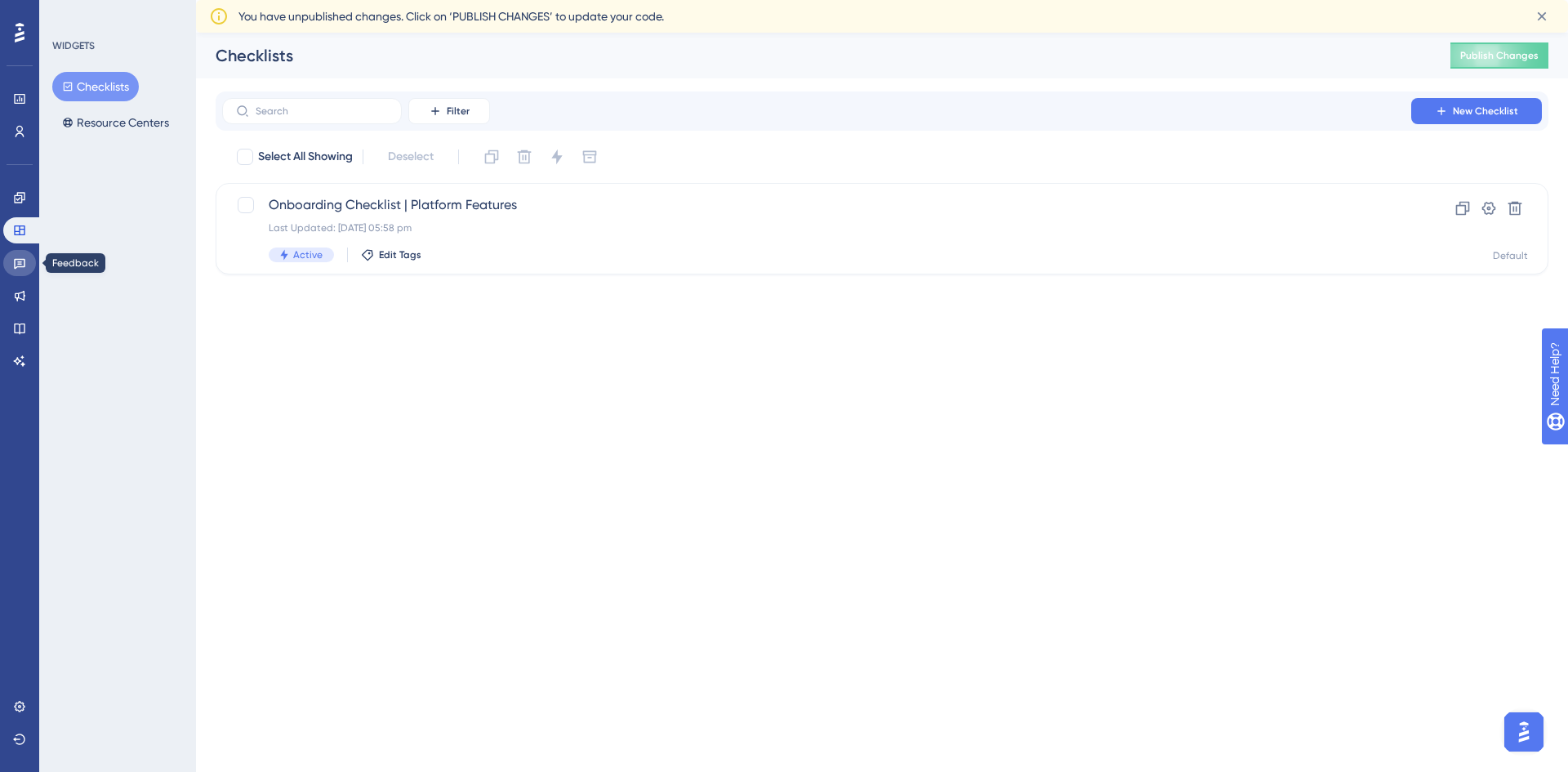
click at [23, 266] on icon at bounding box center [19, 262] width 13 height 13
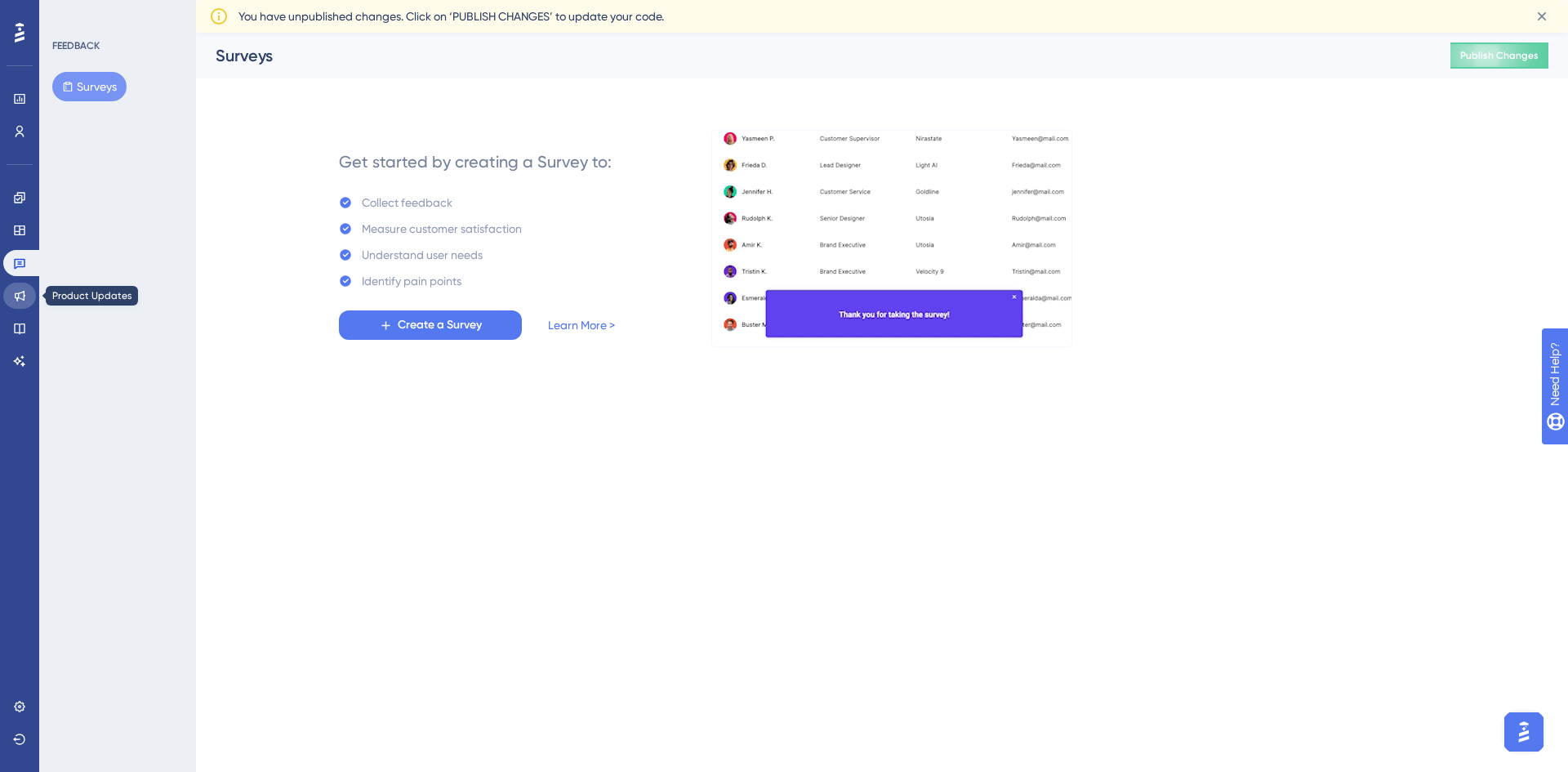
click at [22, 300] on icon at bounding box center [19, 295] width 13 height 13
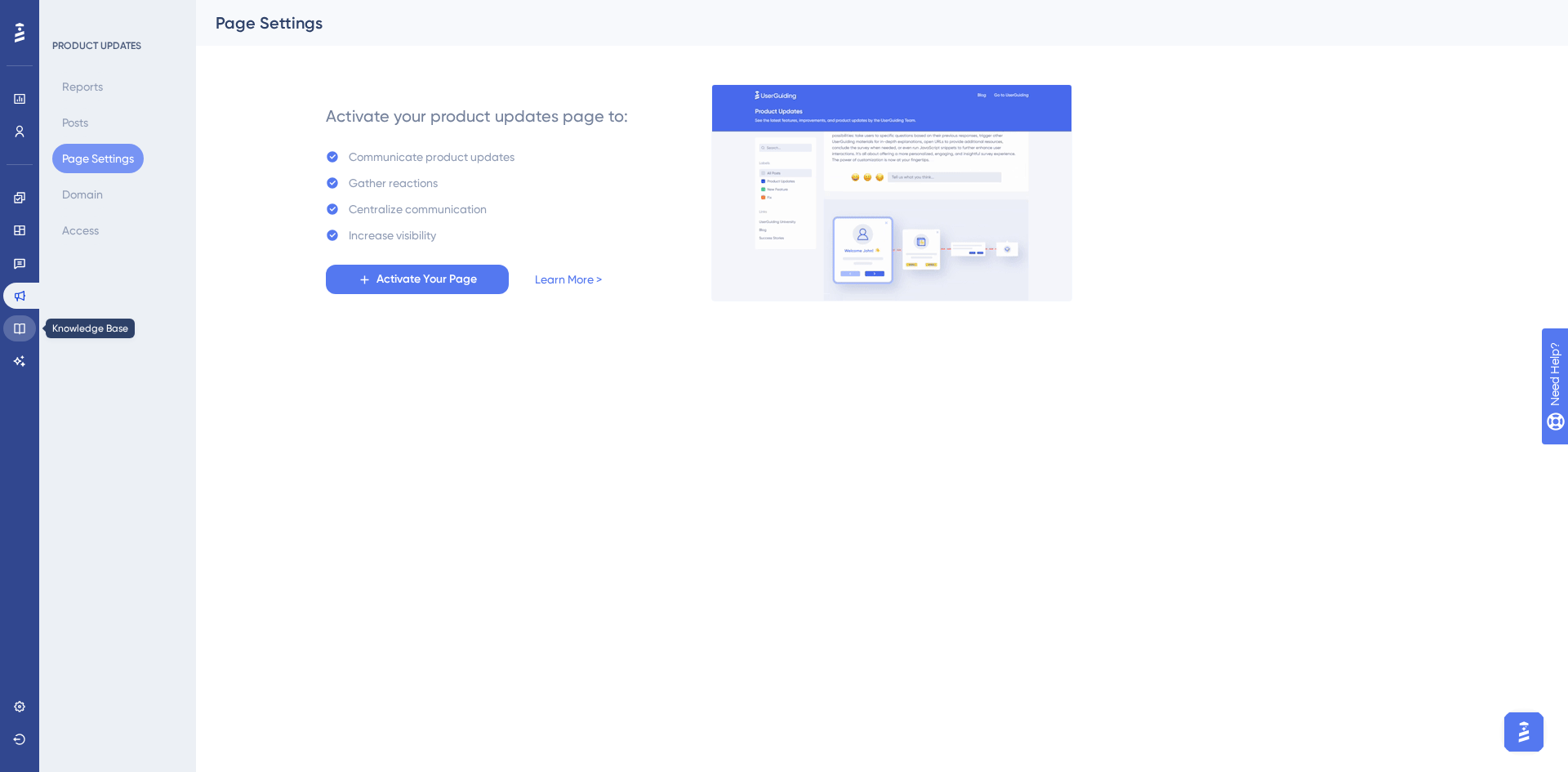
click at [21, 330] on icon at bounding box center [19, 328] width 13 height 13
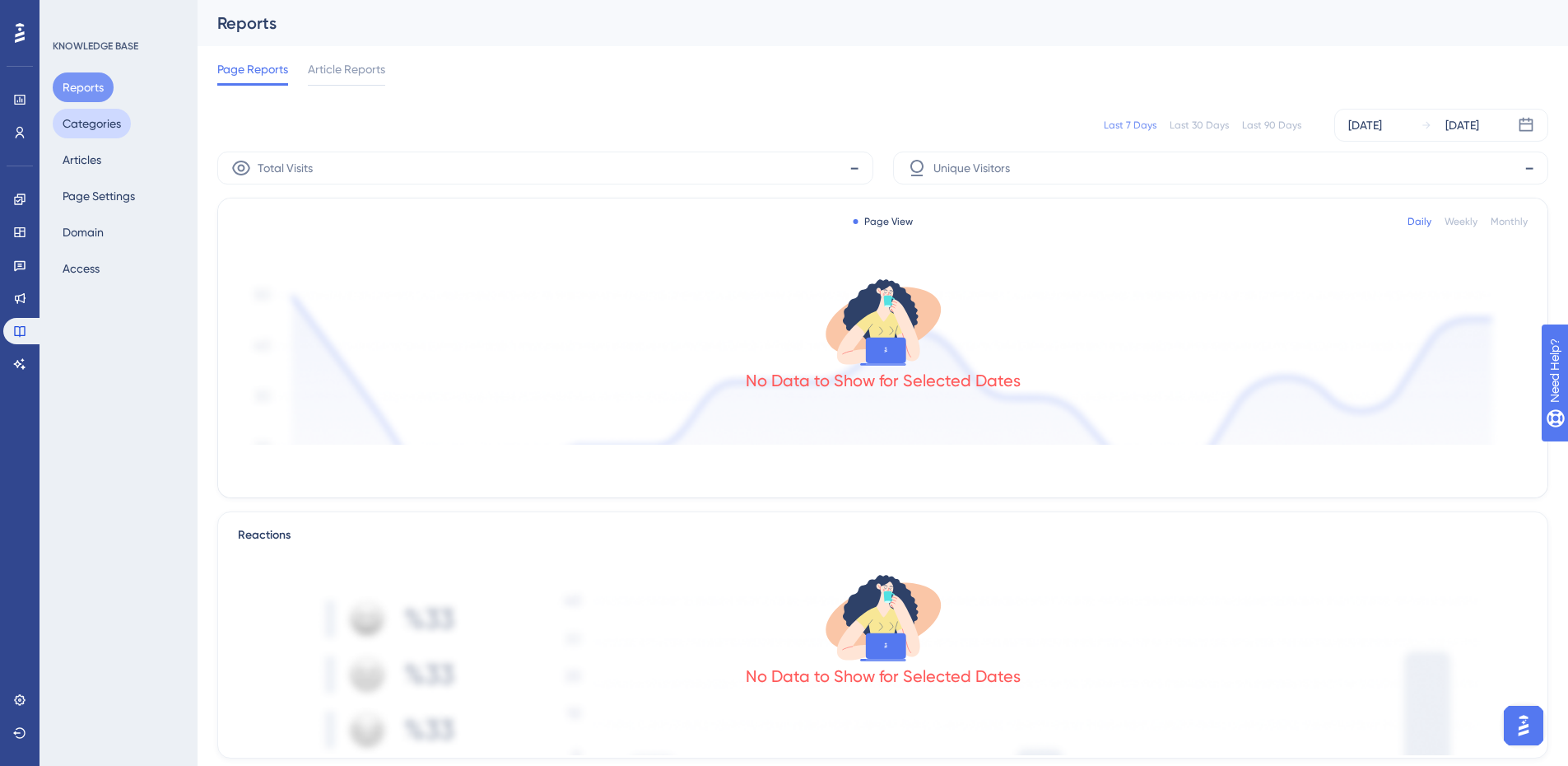
click at [116, 122] on button "Categories" at bounding box center [92, 123] width 78 height 30
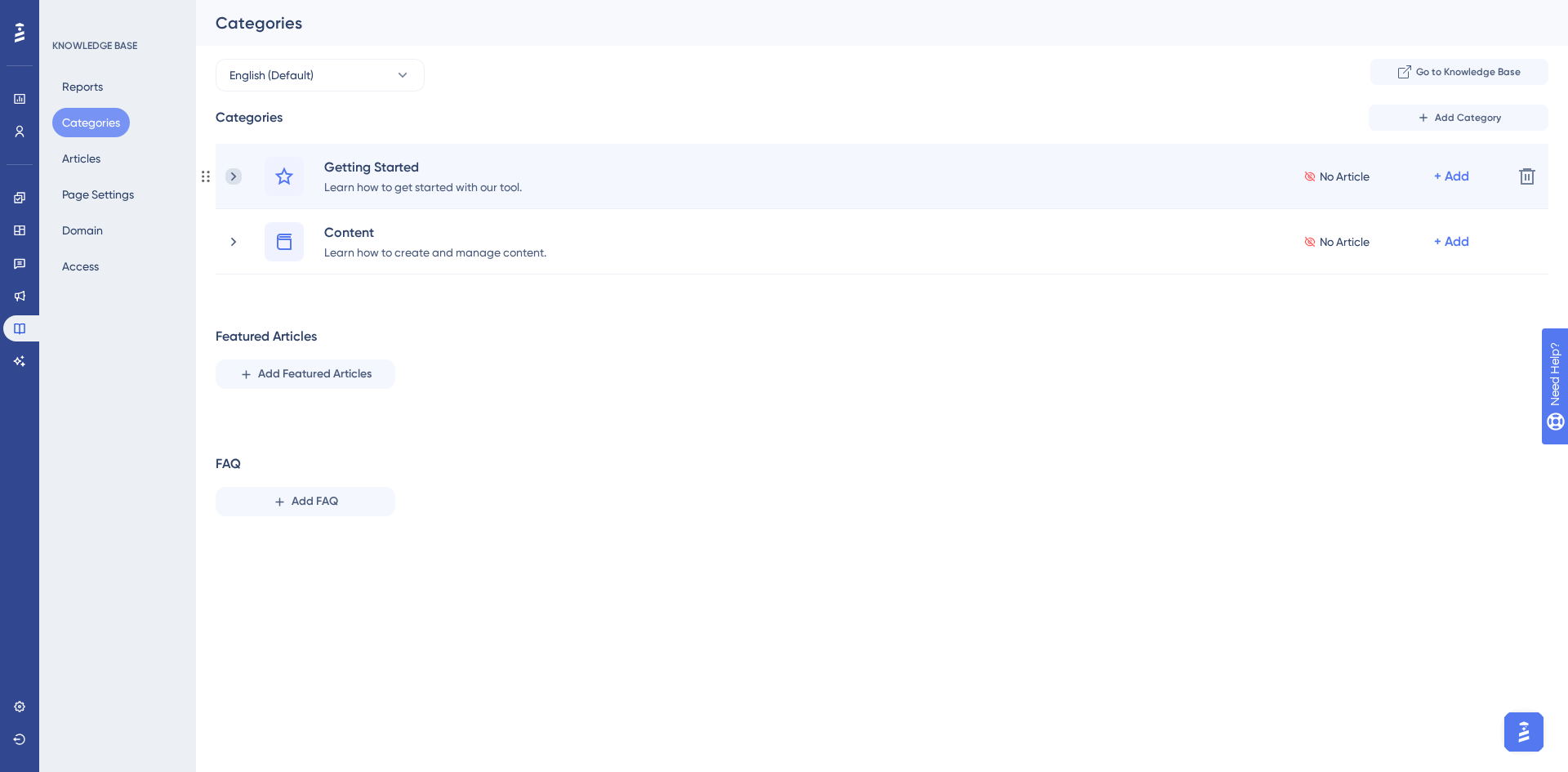
click at [237, 174] on icon at bounding box center [233, 176] width 16 height 16
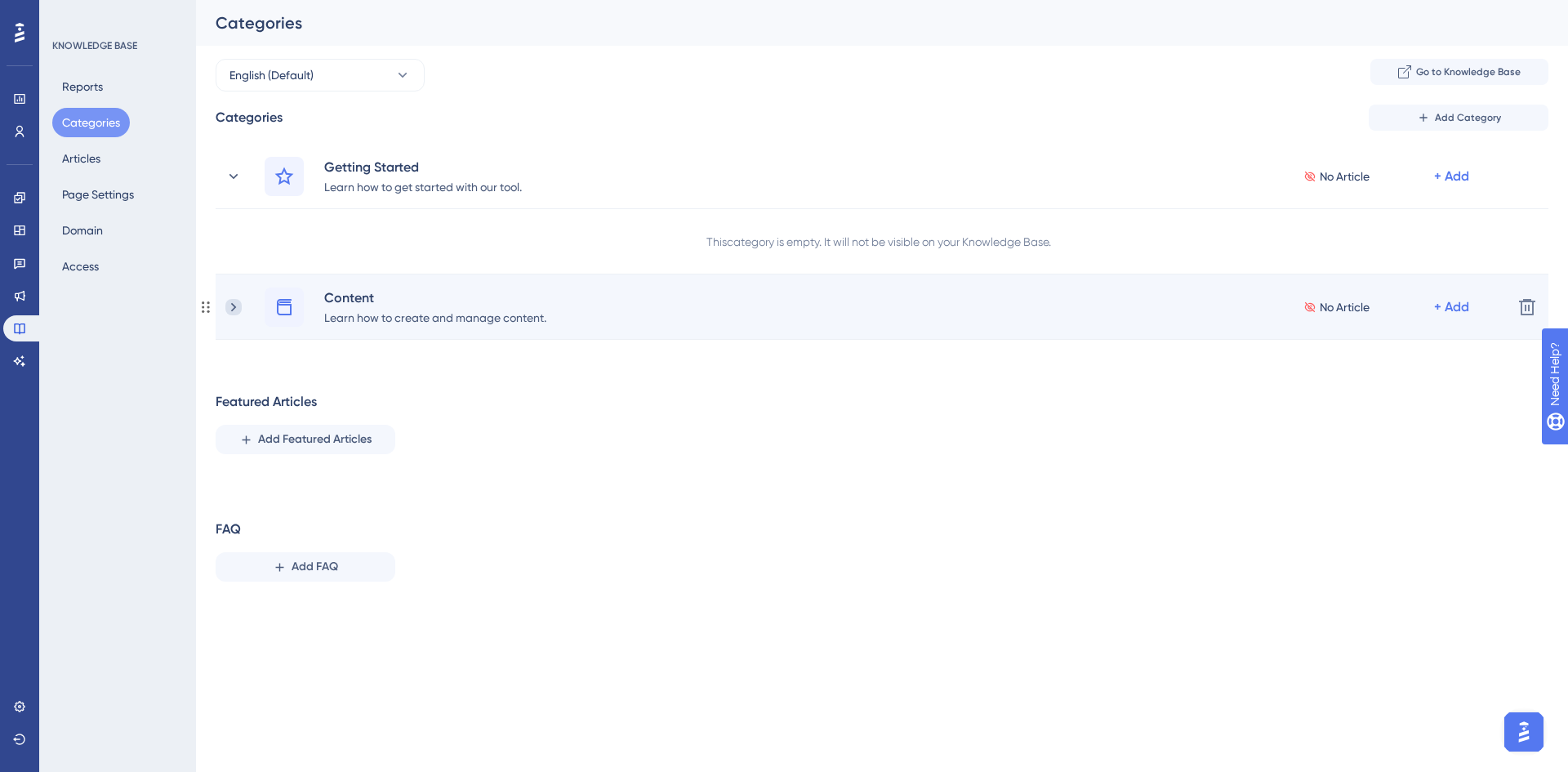
click at [228, 305] on icon at bounding box center [233, 307] width 16 height 16
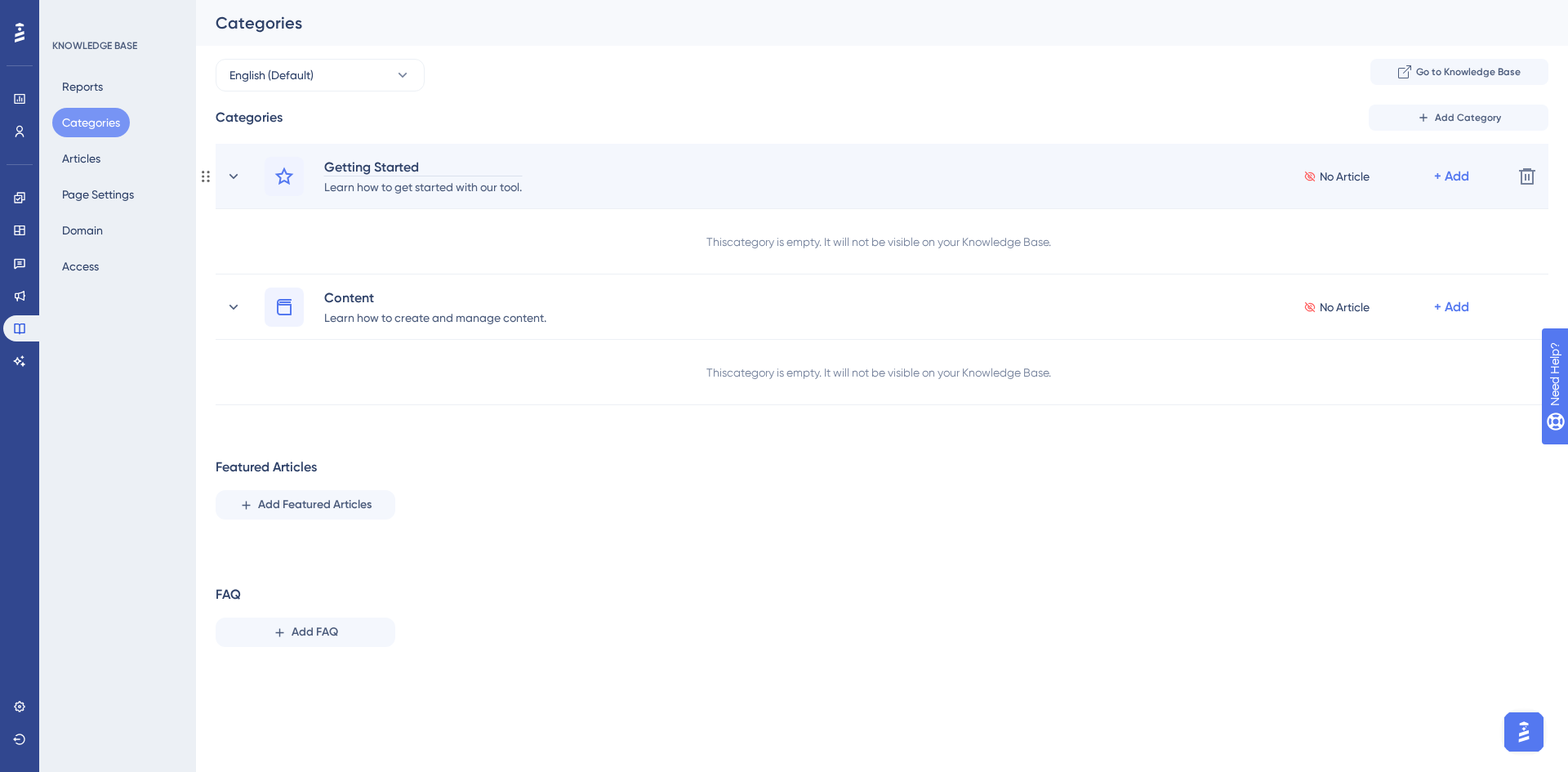
click at [451, 166] on div "Getting Started" at bounding box center [423, 166] width 199 height 20
click at [386, 195] on div "Learn how to get started with our tool." at bounding box center [423, 186] width 199 height 20
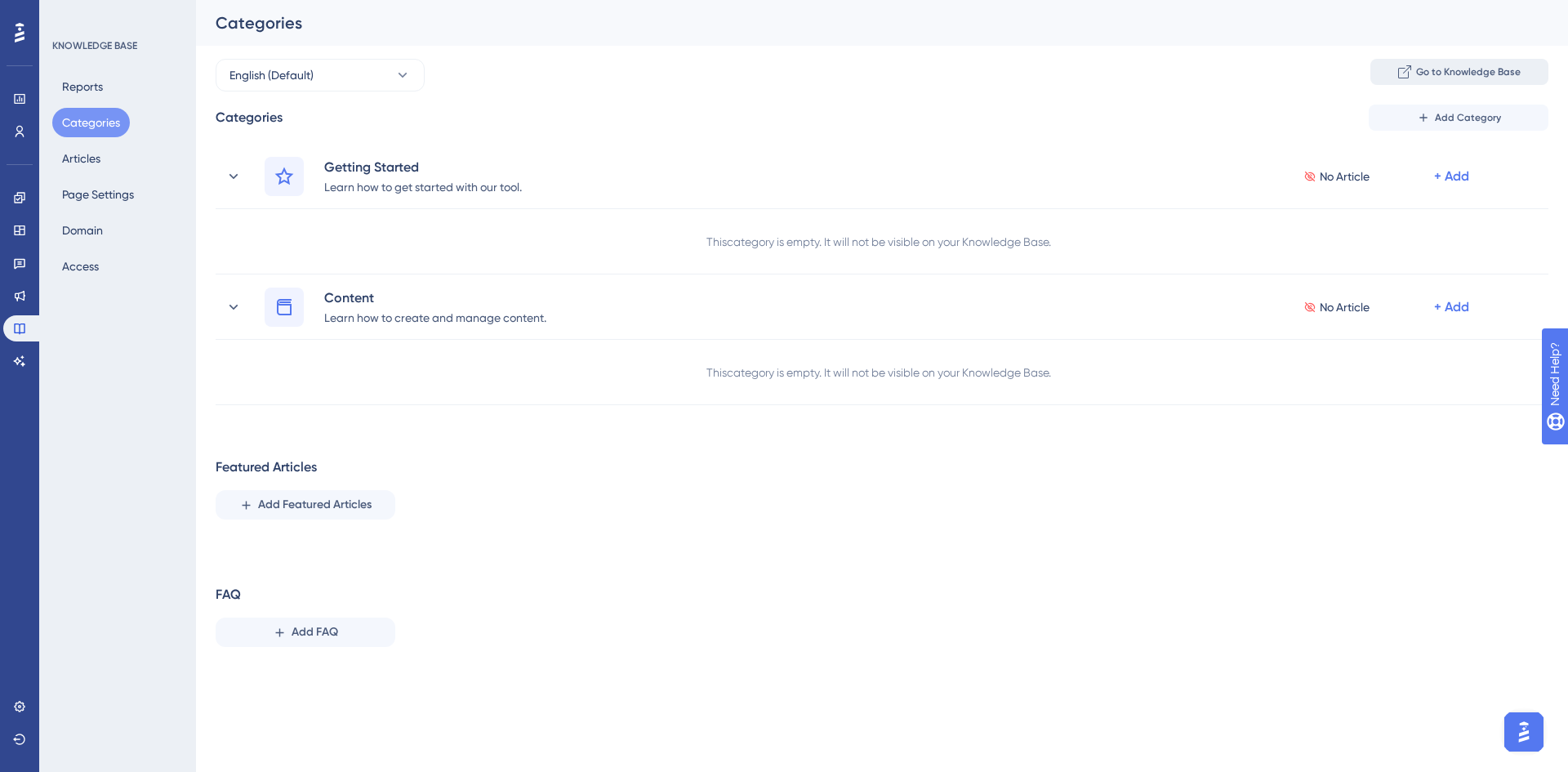
click at [1455, 71] on span "Go to Knowledge Base" at bounding box center [1468, 72] width 104 height 13
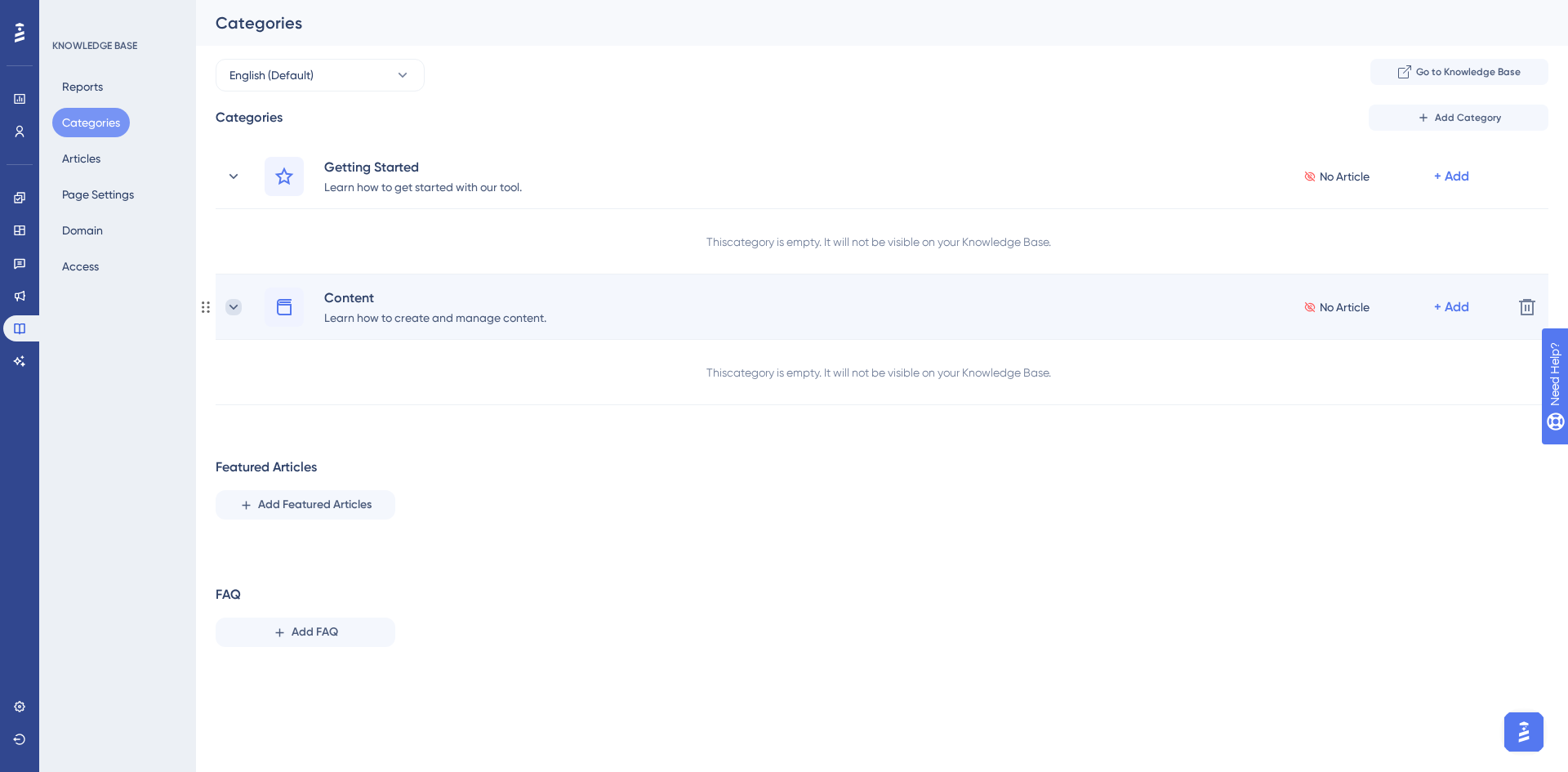
click at [235, 307] on icon at bounding box center [234, 306] width 9 height 5
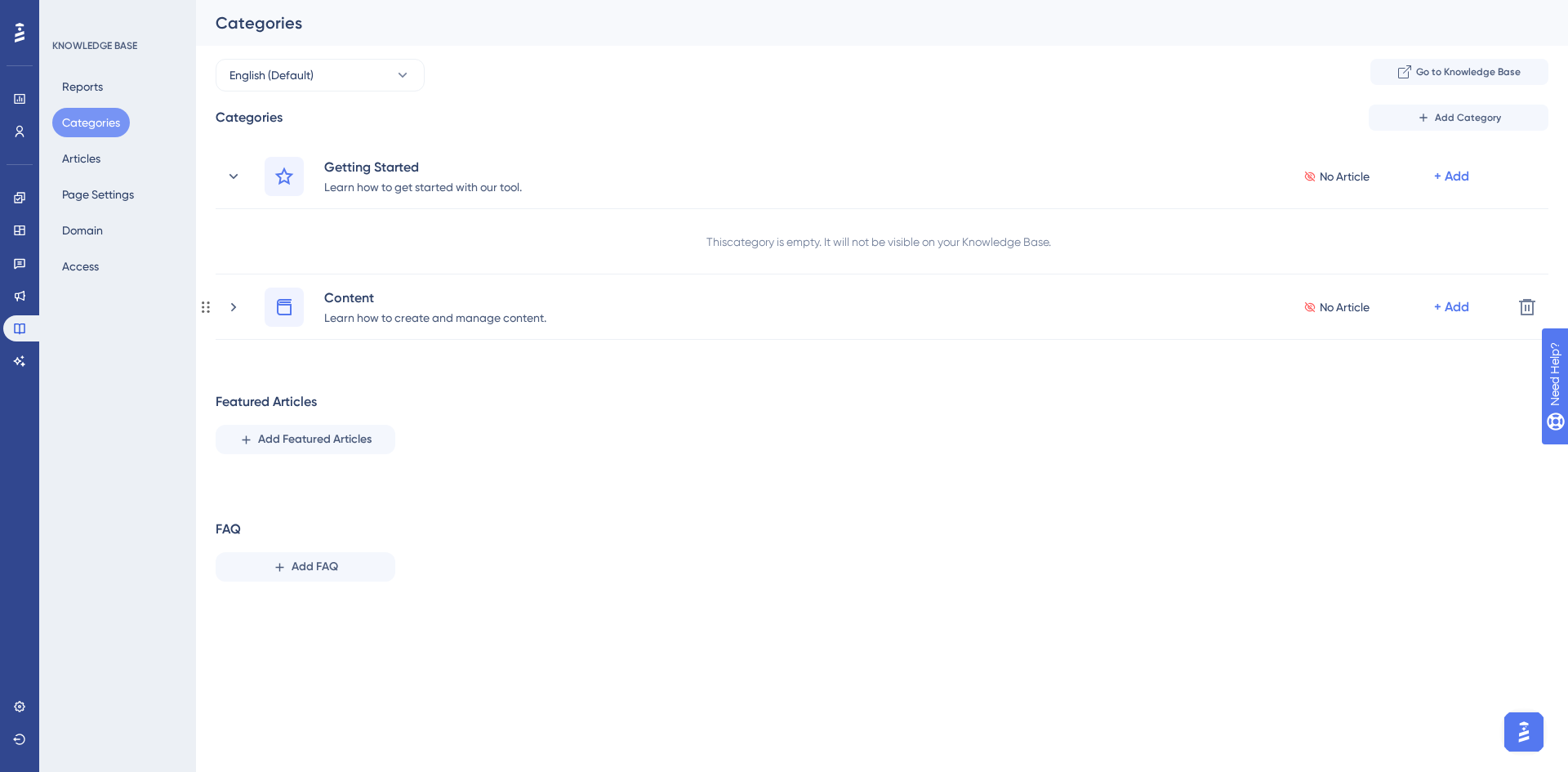
click at [235, 307] on icon at bounding box center [234, 306] width 5 height 9
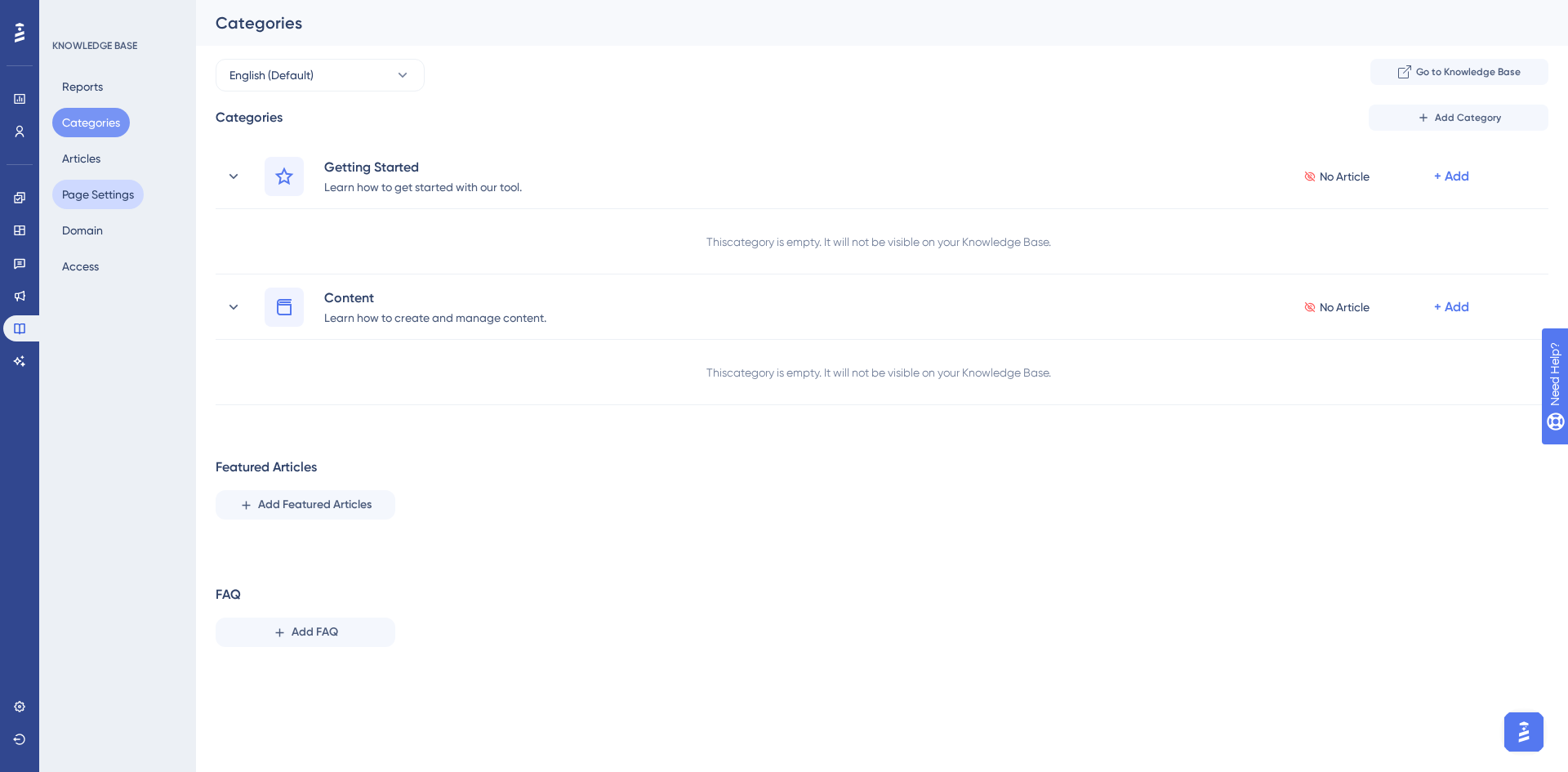
click at [86, 193] on button "Page Settings" at bounding box center [98, 194] width 91 height 29
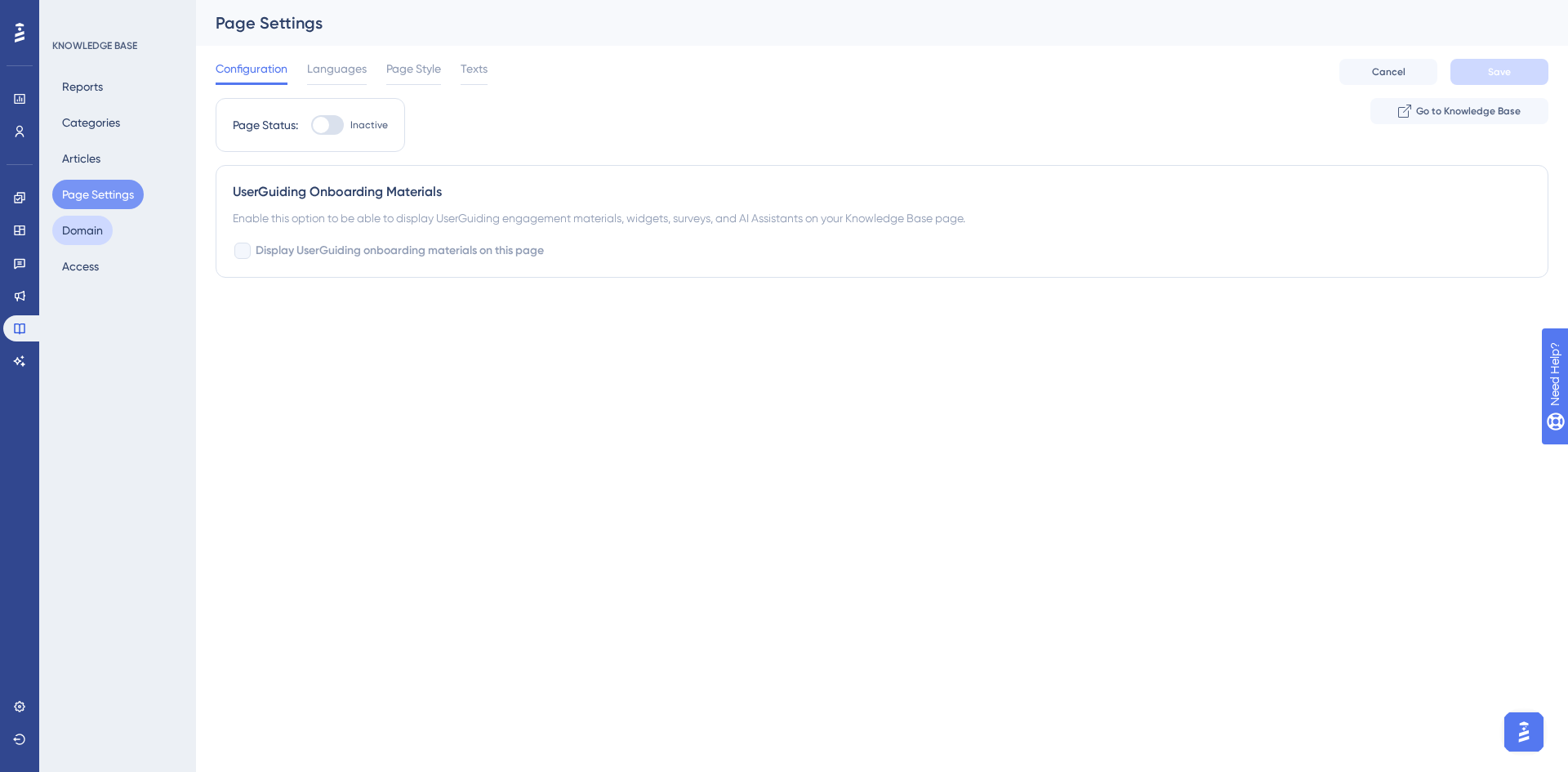
click at [91, 229] on button "Domain" at bounding box center [83, 230] width 60 height 29
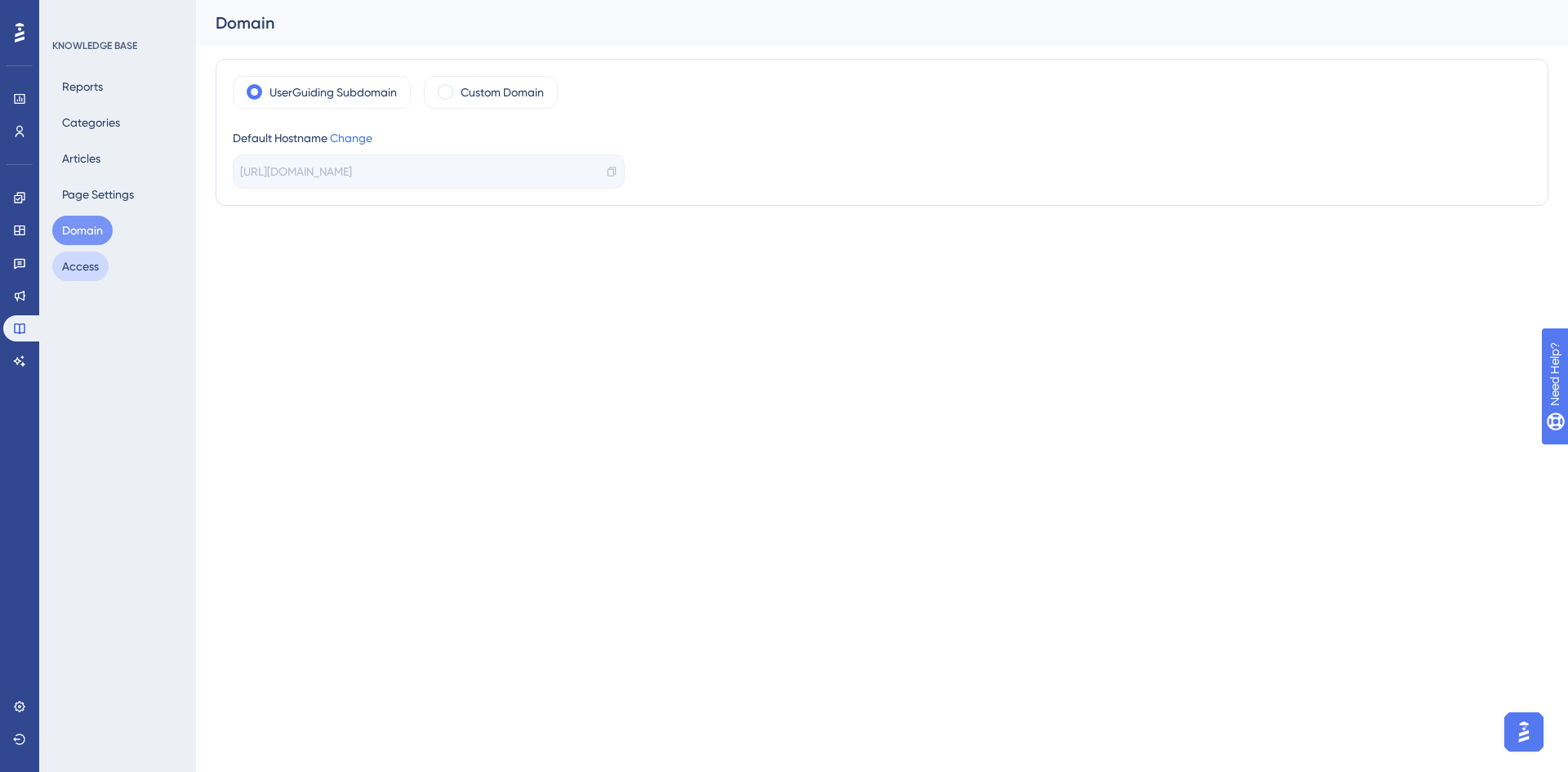
click at [85, 274] on button "Access" at bounding box center [80, 267] width 56 height 29
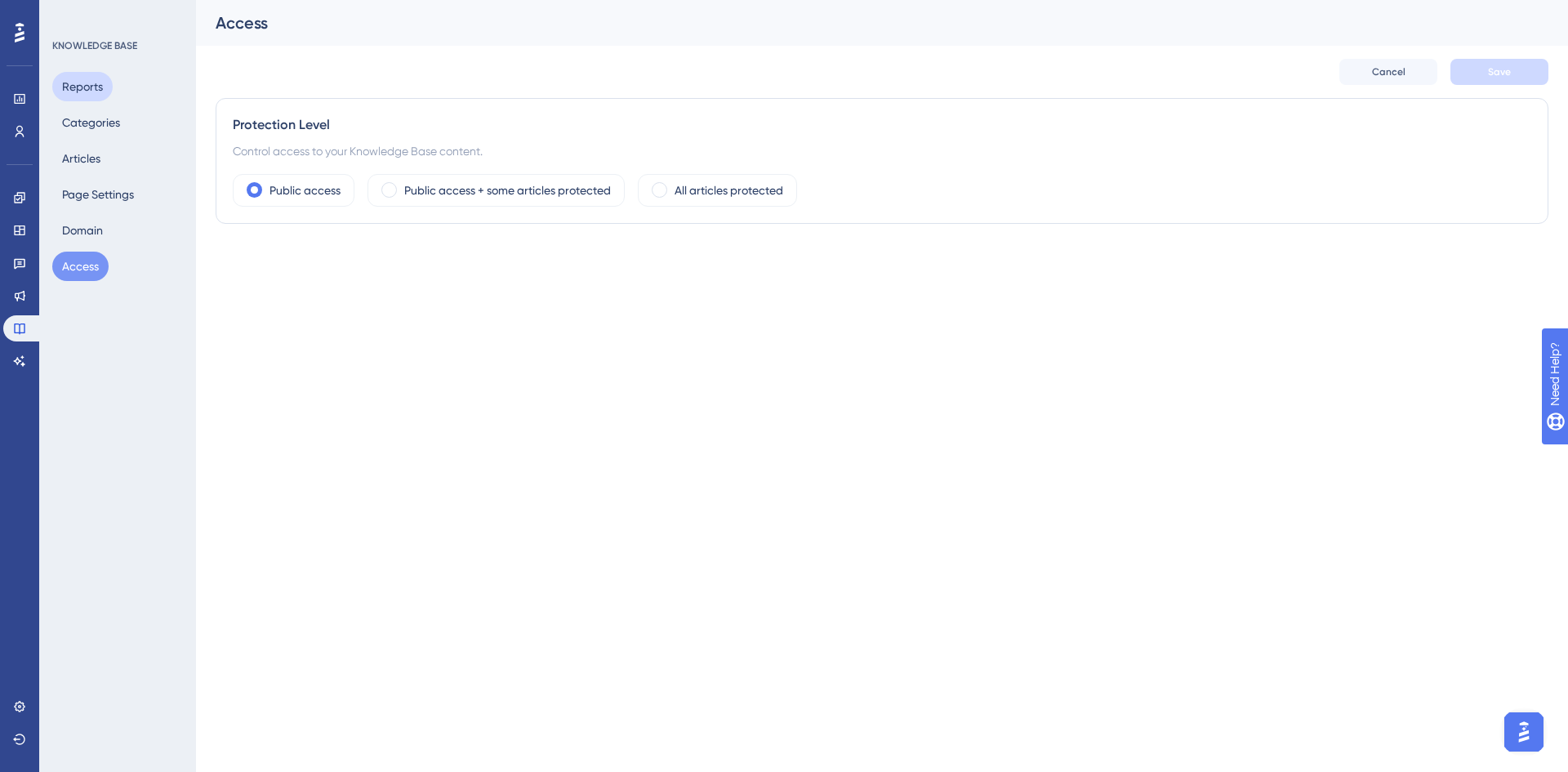
click at [86, 85] on button "Reports" at bounding box center [83, 86] width 60 height 29
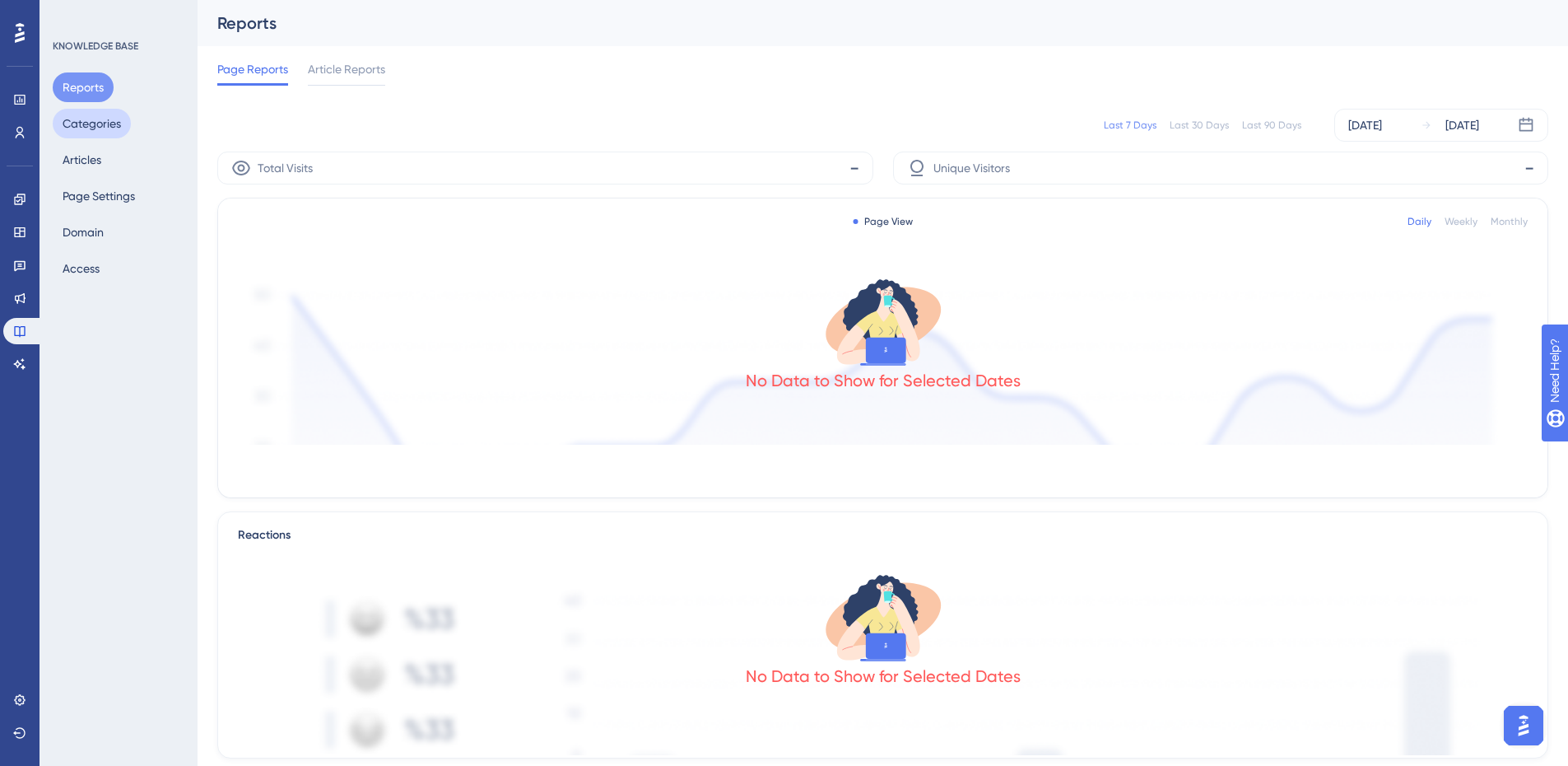
click at [103, 127] on button "Categories" at bounding box center [92, 123] width 78 height 30
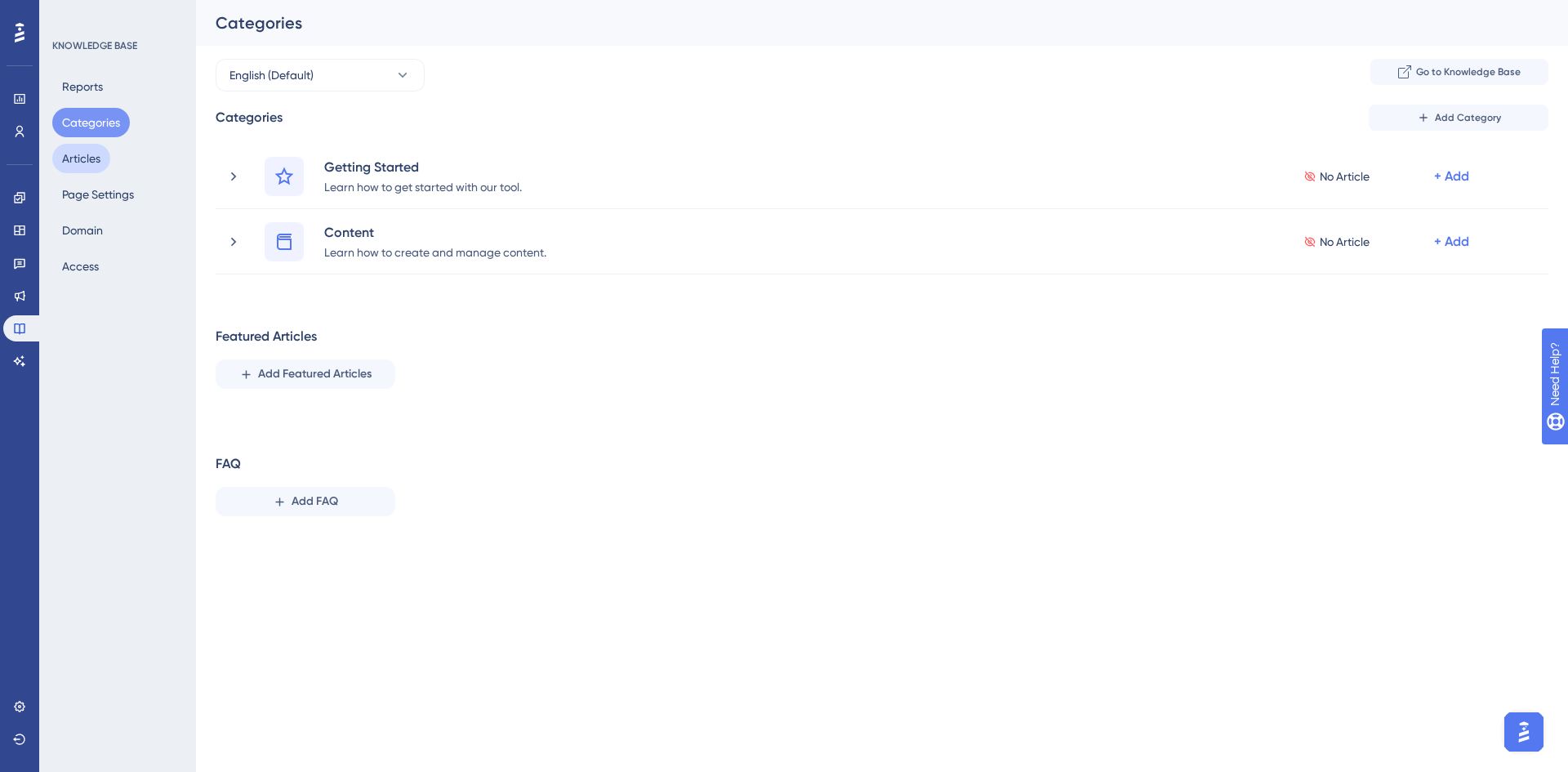
click at [93, 161] on button "Articles" at bounding box center [81, 159] width 58 height 29
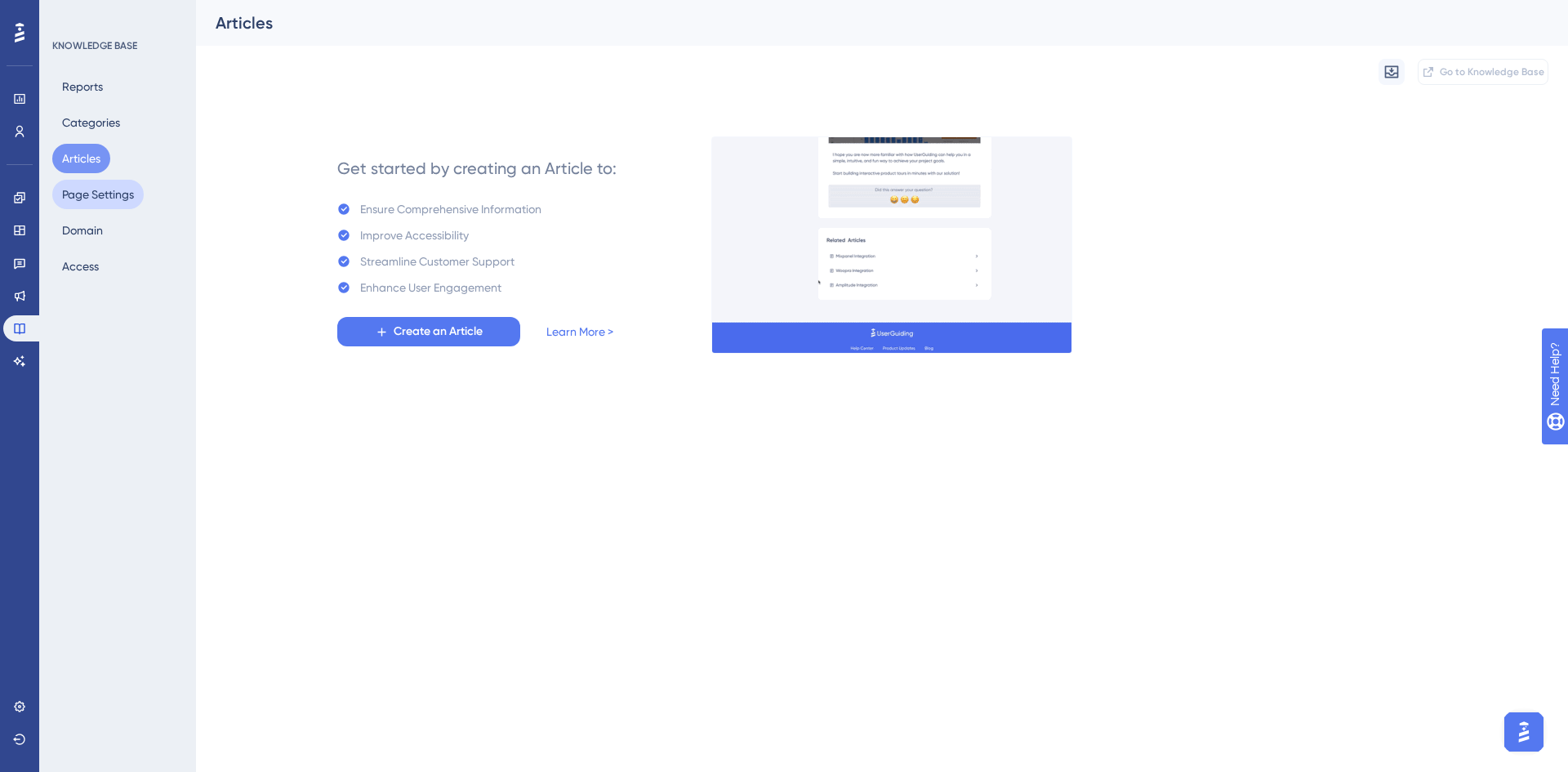
click at [103, 196] on button "Page Settings" at bounding box center [98, 194] width 91 height 29
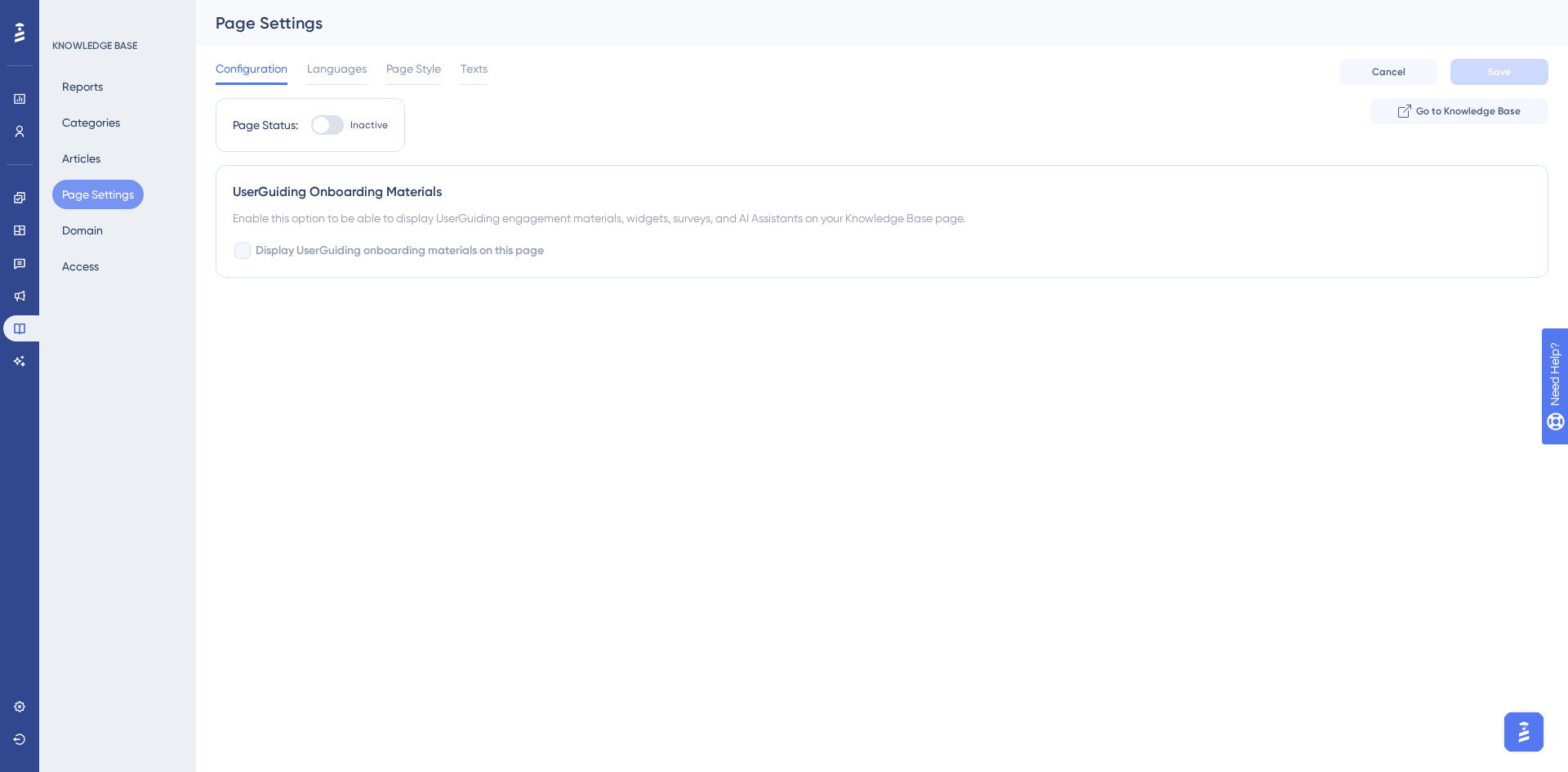
click at [489, 76] on div "Configuration Languages Page Style Texts Cancel Save" at bounding box center [881, 72] width 1333 height 53
click at [480, 72] on span "Texts" at bounding box center [474, 68] width 27 height 20
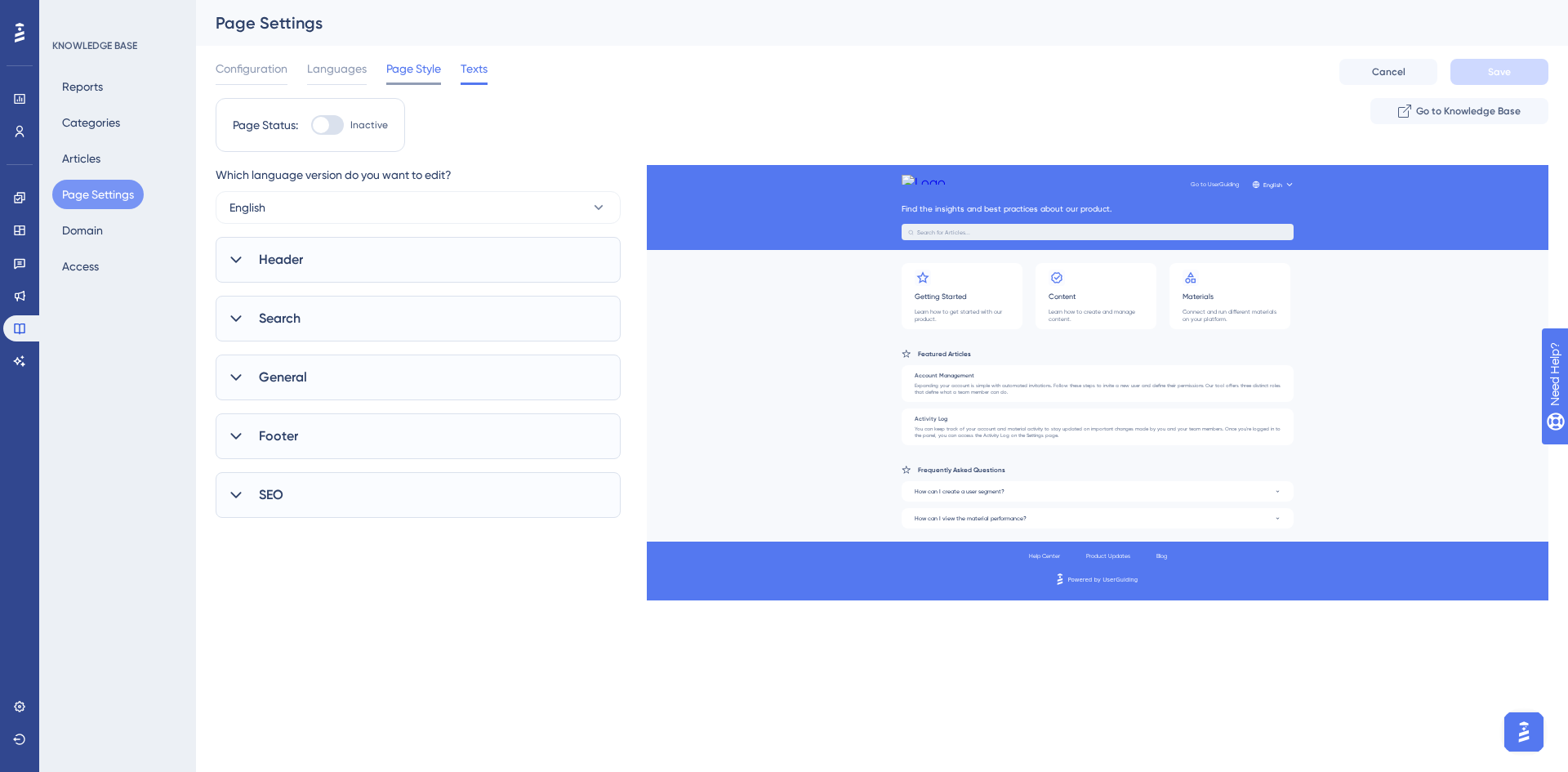
click at [430, 71] on span "Page Style" at bounding box center [413, 68] width 54 height 20
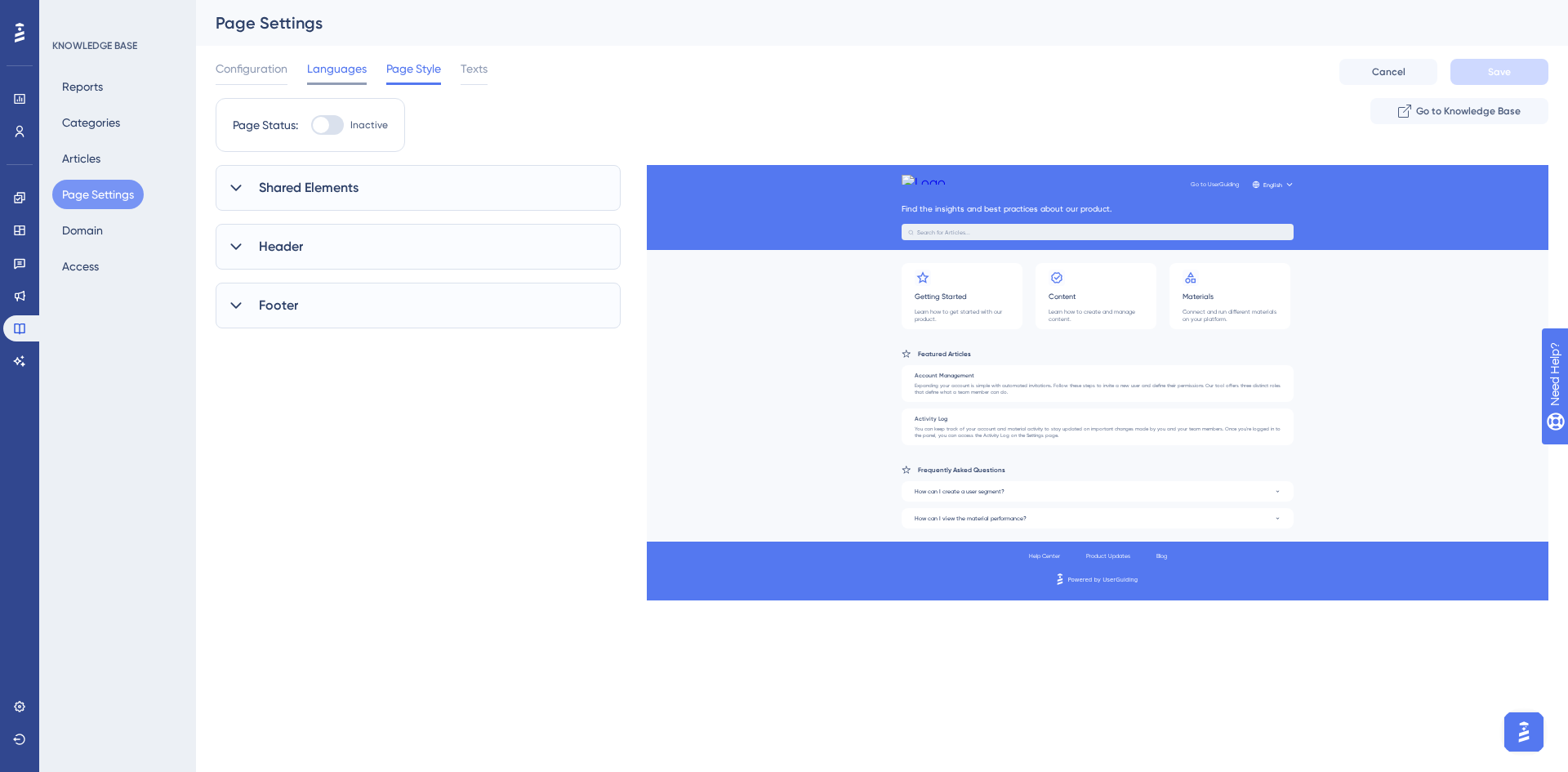
click at [361, 72] on span "Languages" at bounding box center [336, 68] width 60 height 20
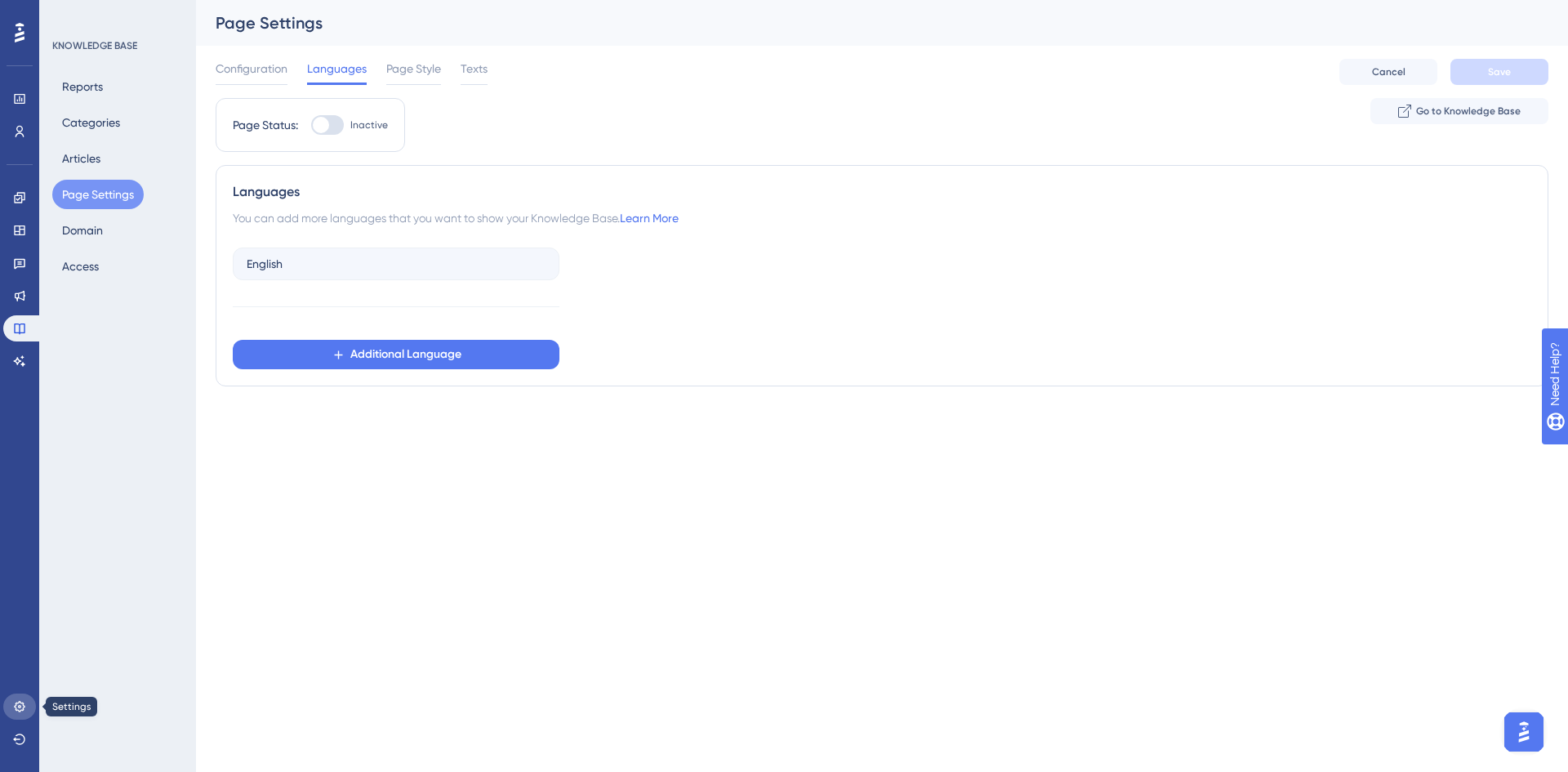
click at [15, 709] on icon at bounding box center [19, 706] width 13 height 13
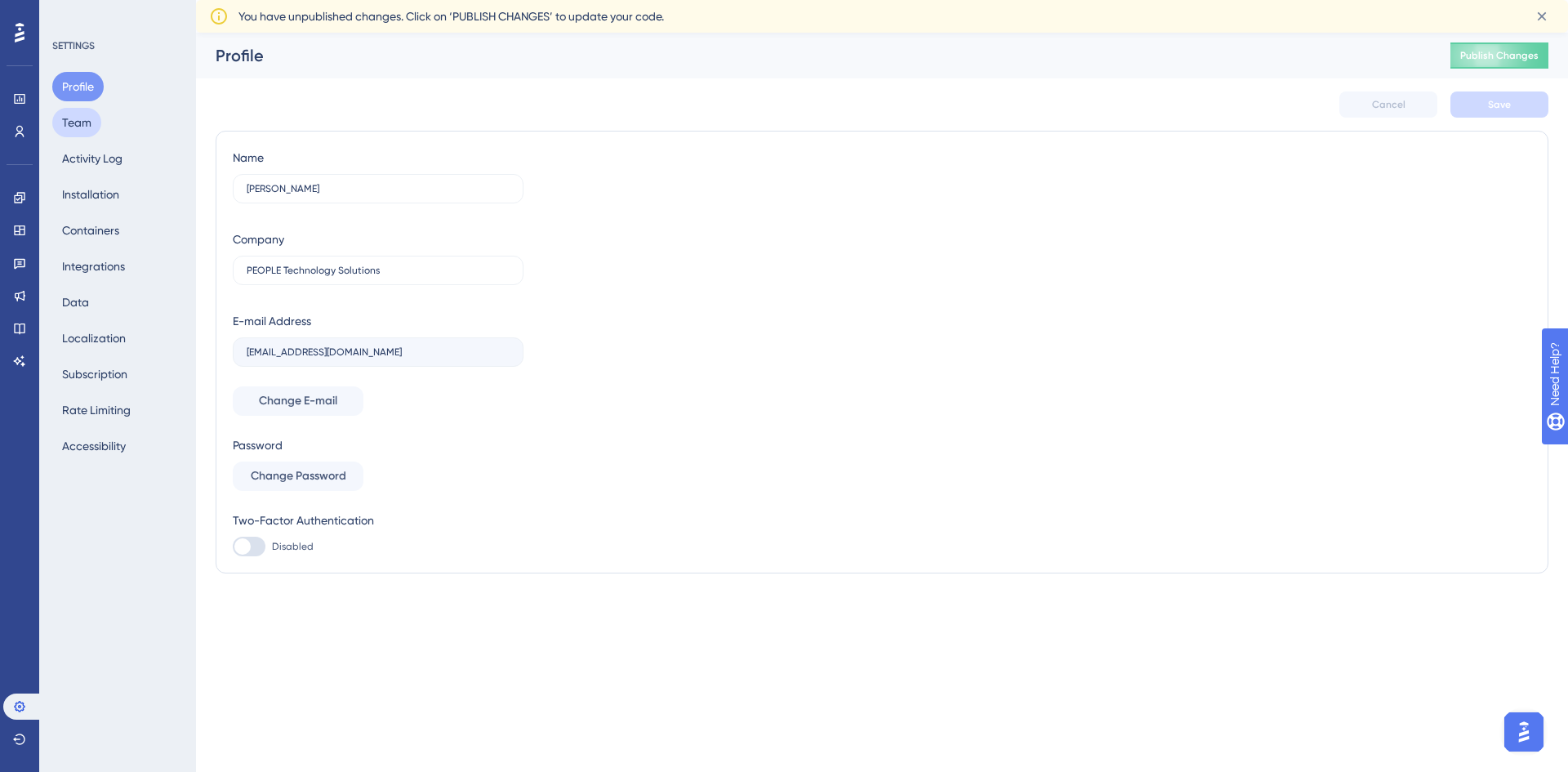
click at [78, 118] on button "Team" at bounding box center [77, 122] width 49 height 29
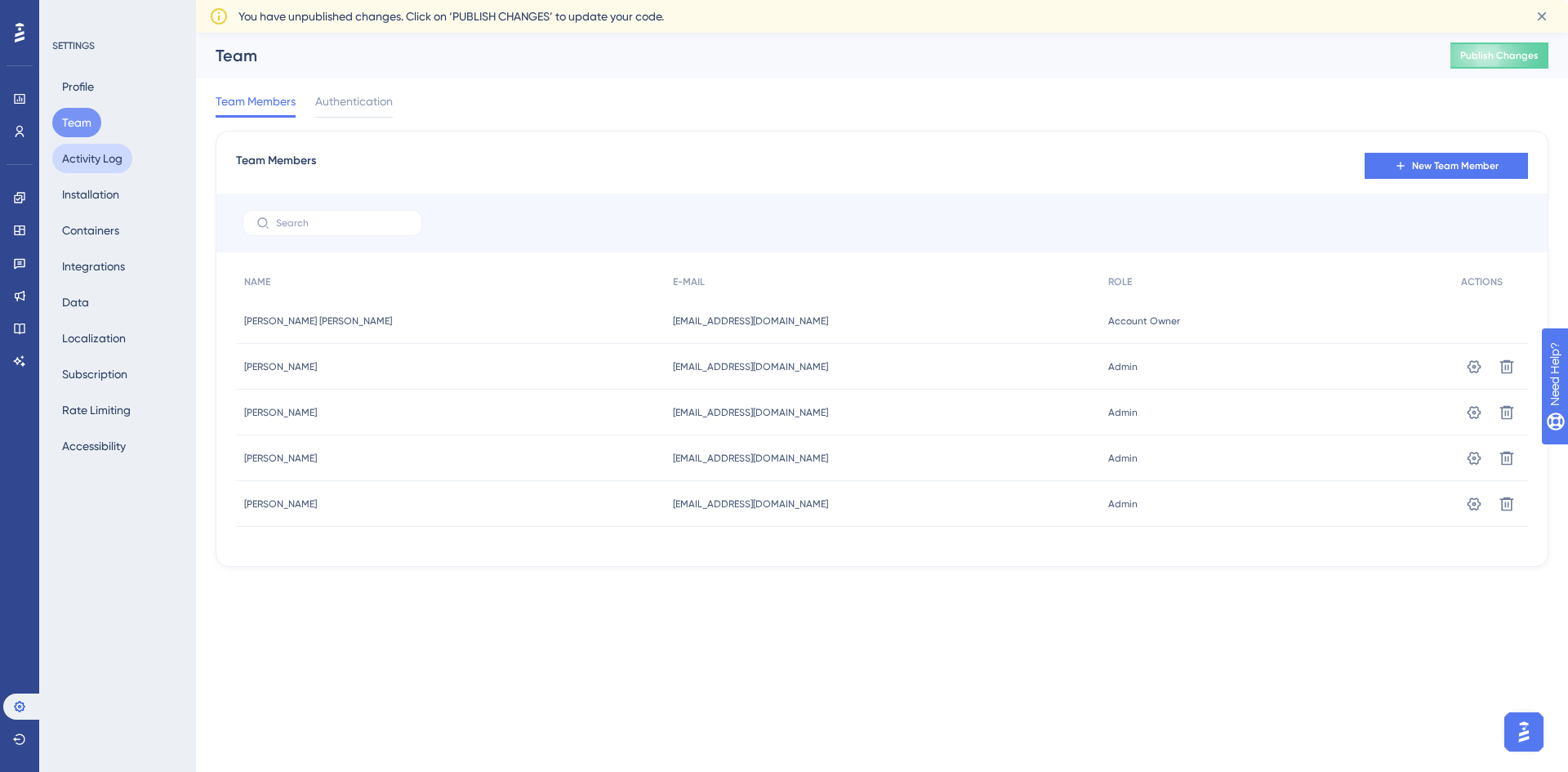
click at [94, 154] on button "Activity Log" at bounding box center [92, 159] width 80 height 29
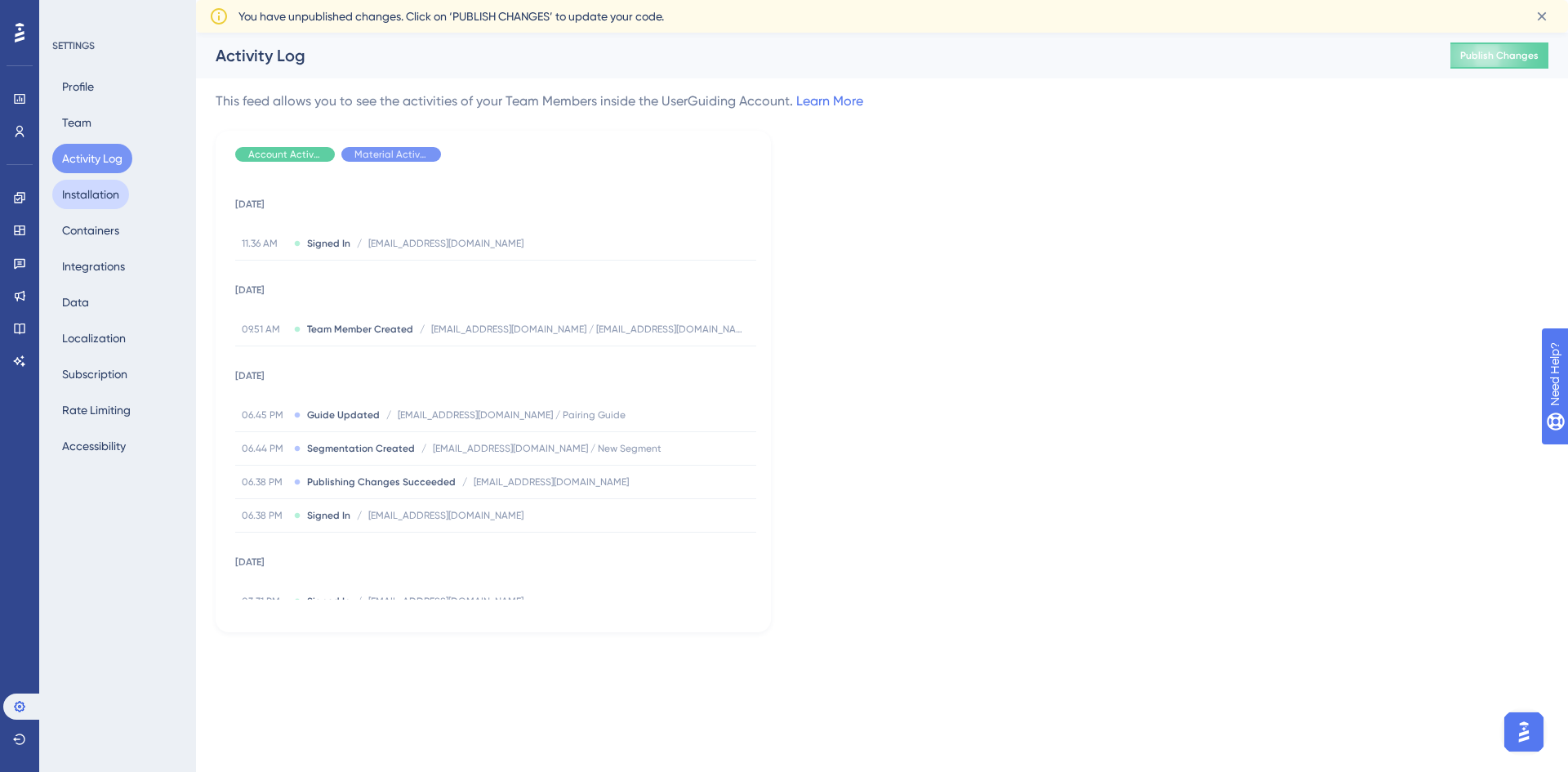
click at [91, 197] on button "Installation" at bounding box center [91, 194] width 77 height 29
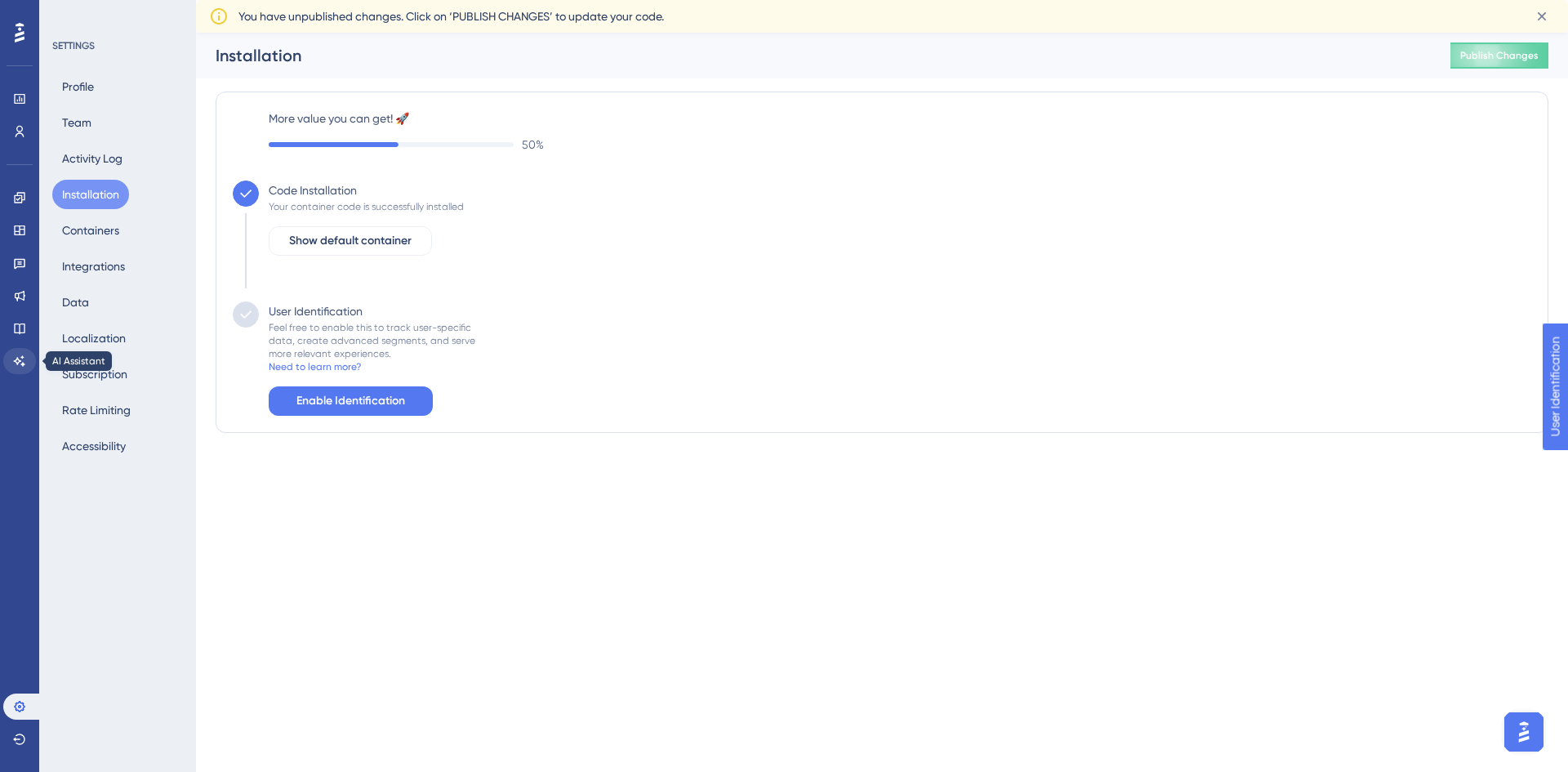
click at [28, 364] on div "Engagement Widgets Feedback Product Updates Knowledge Base AI Assistant" at bounding box center [20, 279] width 33 height 190
click at [22, 361] on icon at bounding box center [19, 361] width 13 height 13
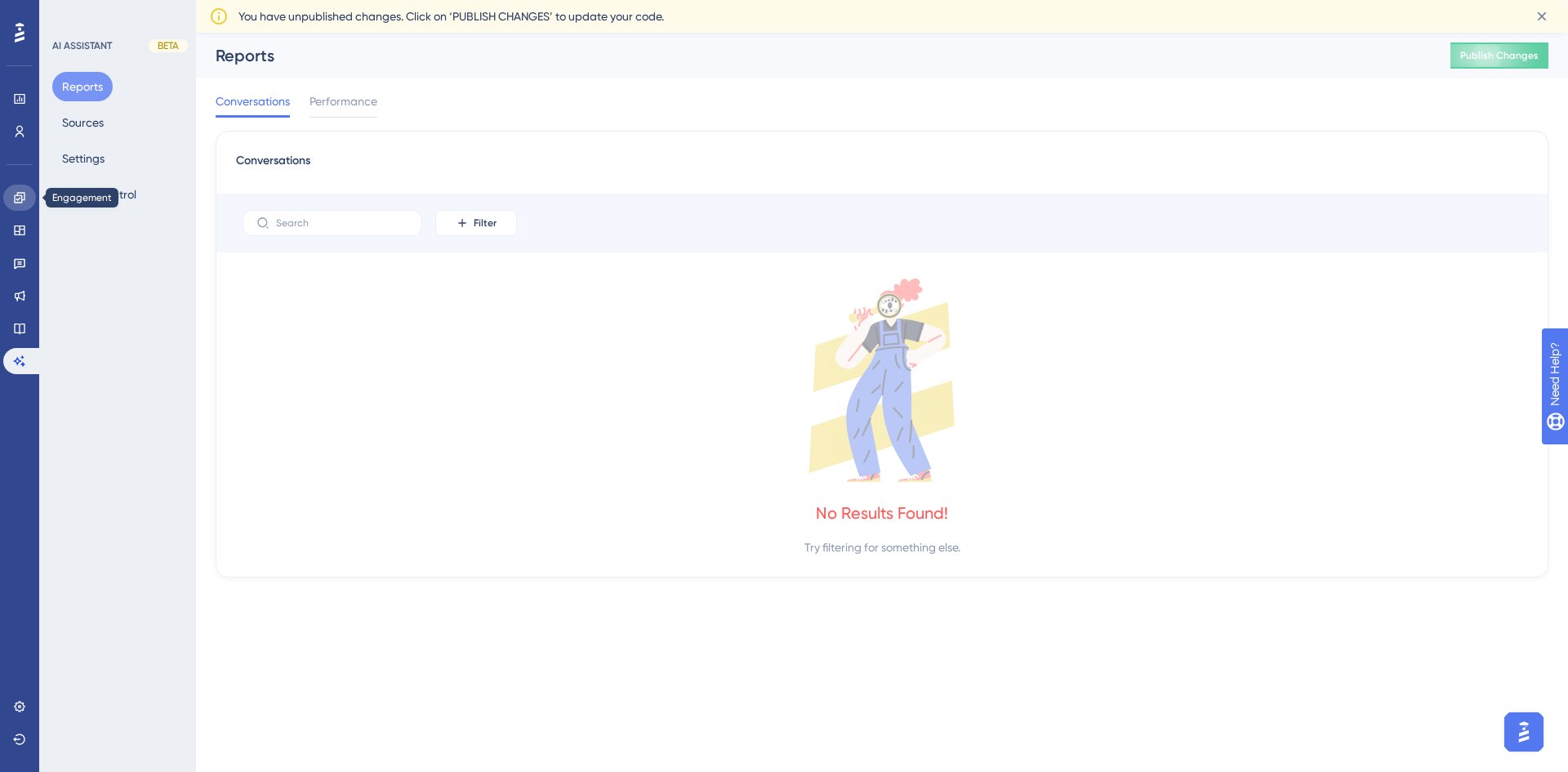
click at [27, 200] on link at bounding box center [20, 198] width 33 height 26
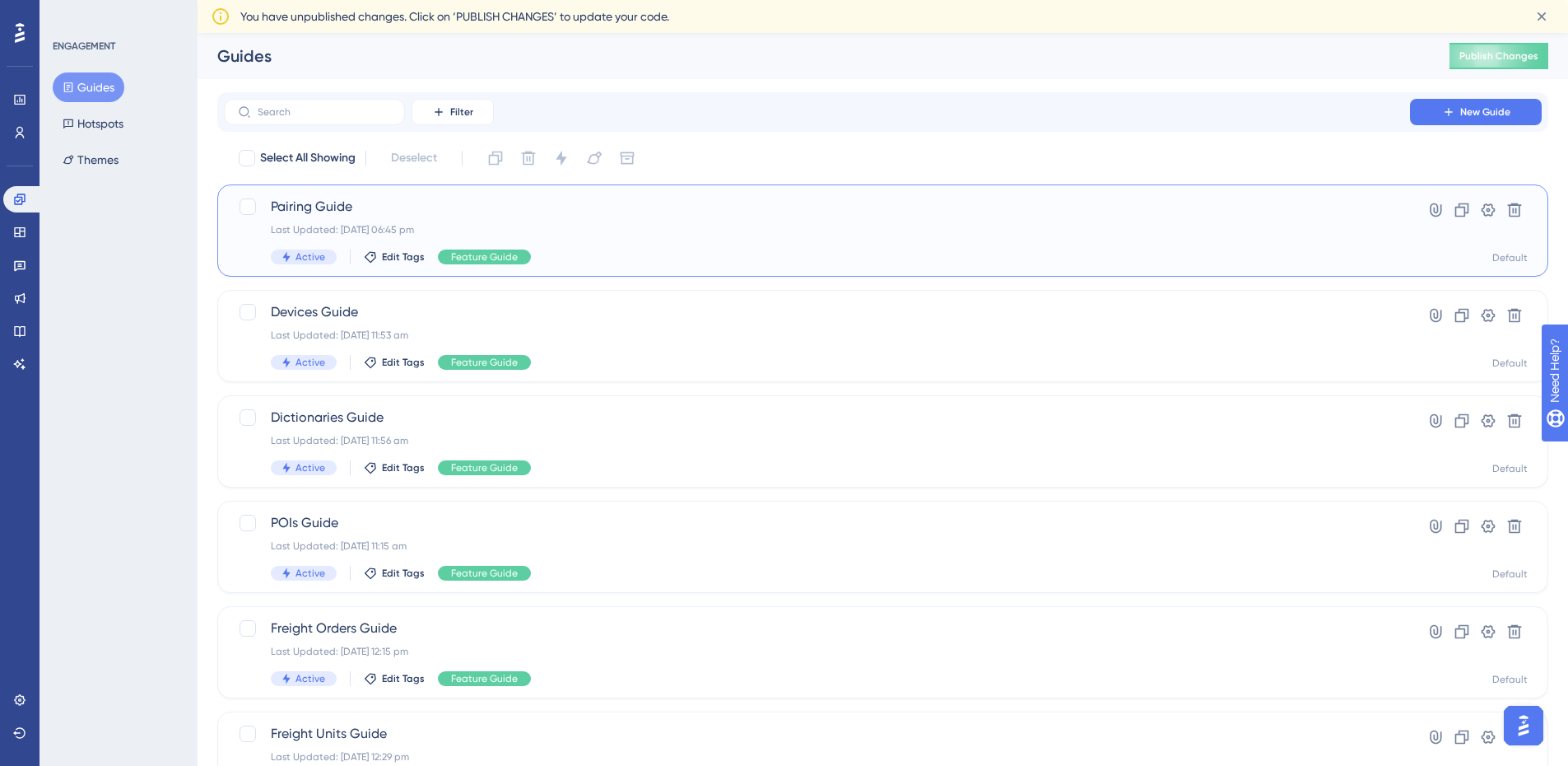
click at [663, 232] on div "Last Updated: [DATE] 06:45 pm" at bounding box center [817, 230] width 1092 height 13
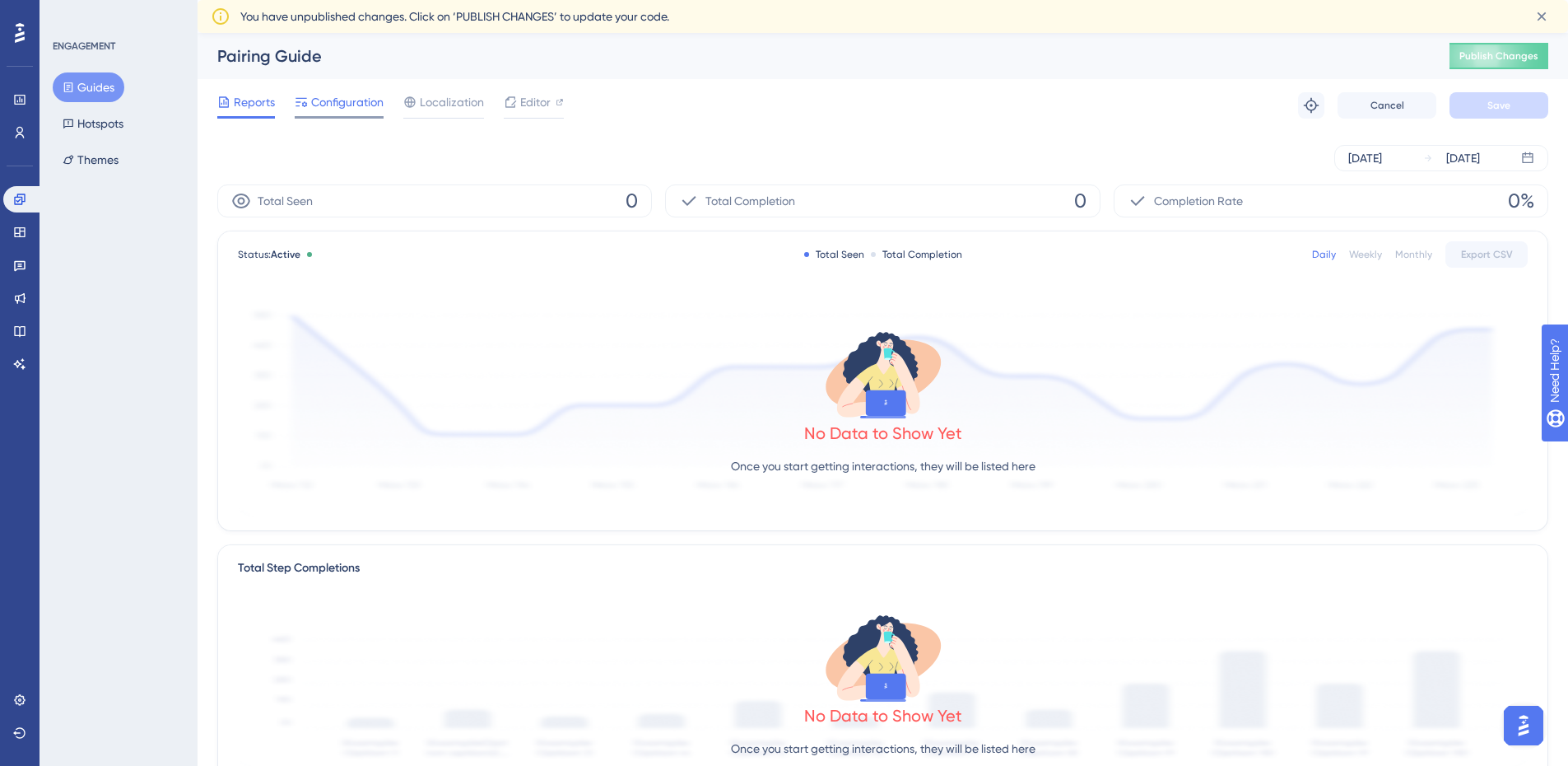
click at [350, 110] on span "Configuration" at bounding box center [347, 102] width 72 height 20
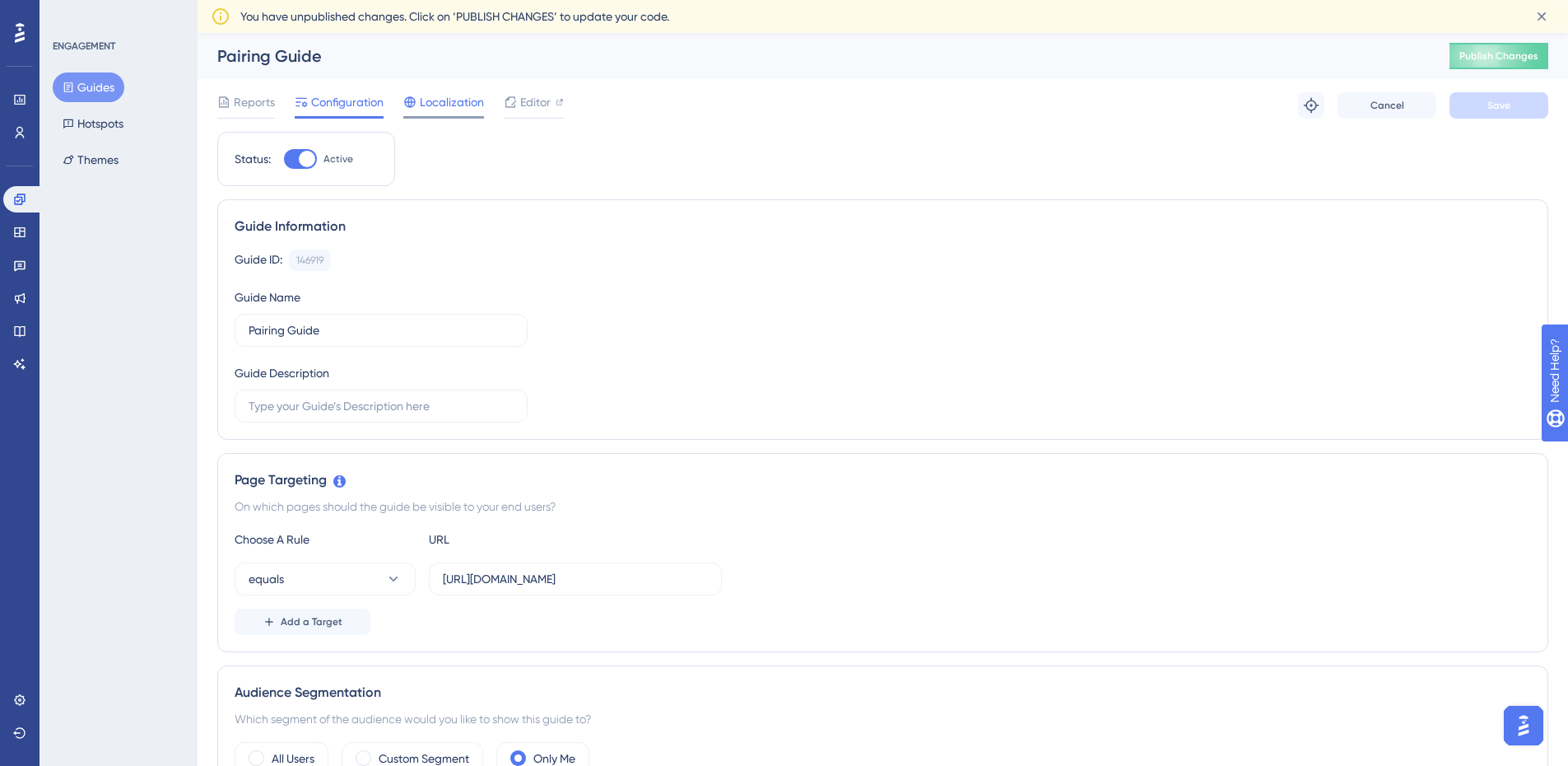
click at [448, 105] on span "Localization" at bounding box center [452, 102] width 64 height 20
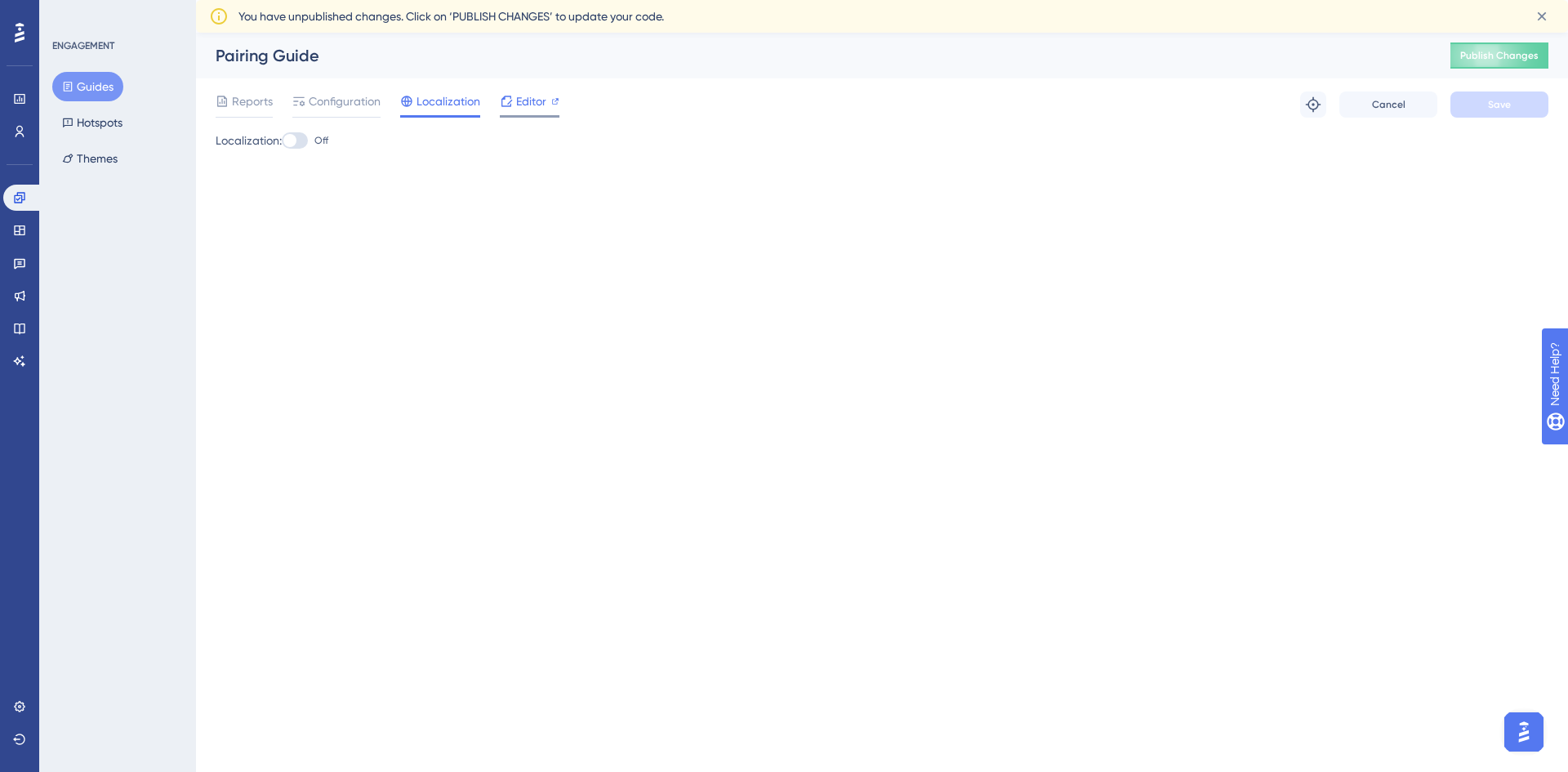
click at [520, 96] on span "Editor" at bounding box center [530, 101] width 30 height 20
click at [25, 229] on icon at bounding box center [19, 229] width 13 height 13
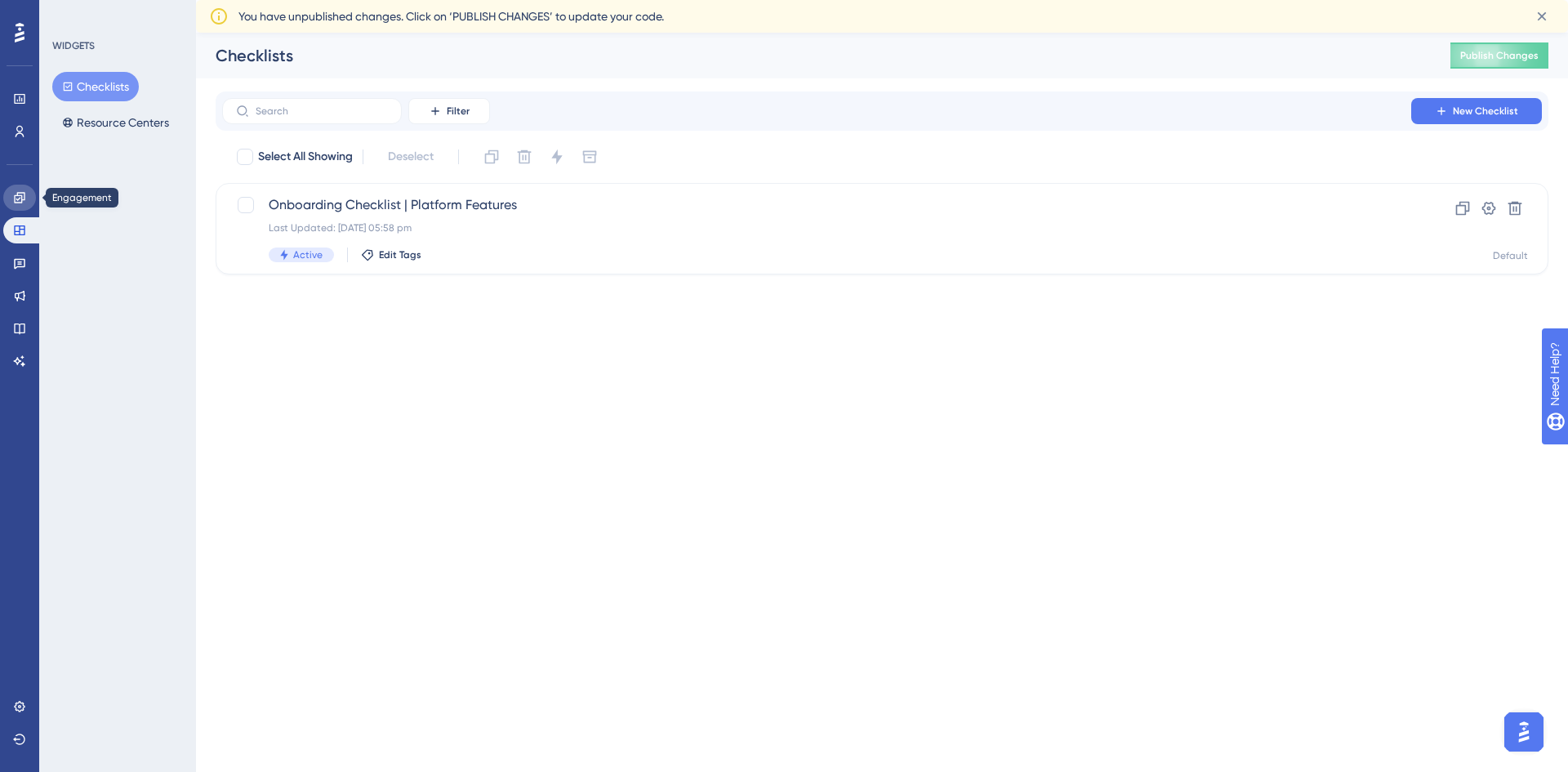
click at [24, 197] on icon at bounding box center [19, 198] width 10 height 10
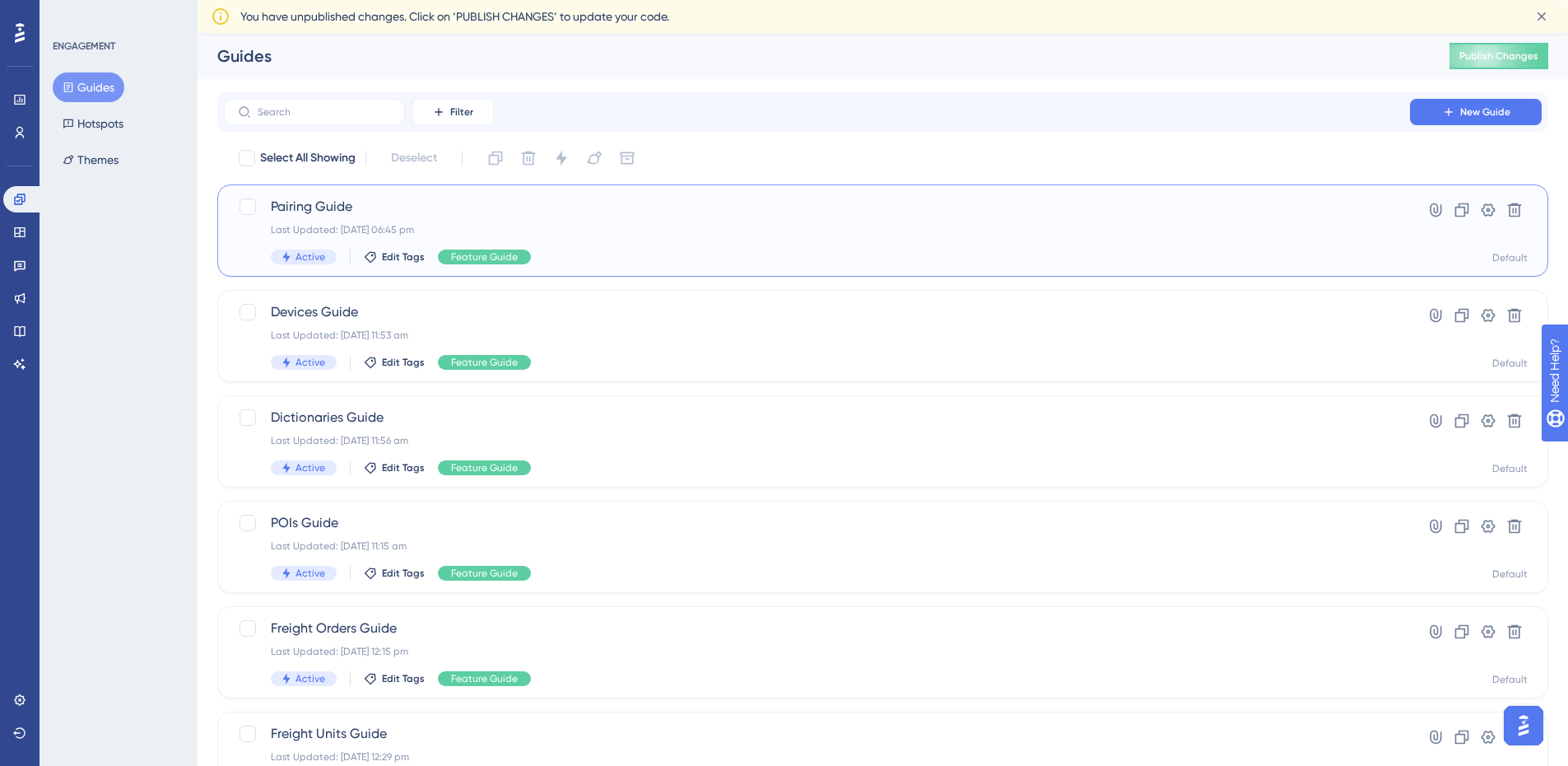
click at [606, 232] on div "Last Updated: [DATE] 06:45 pm" at bounding box center [817, 230] width 1092 height 13
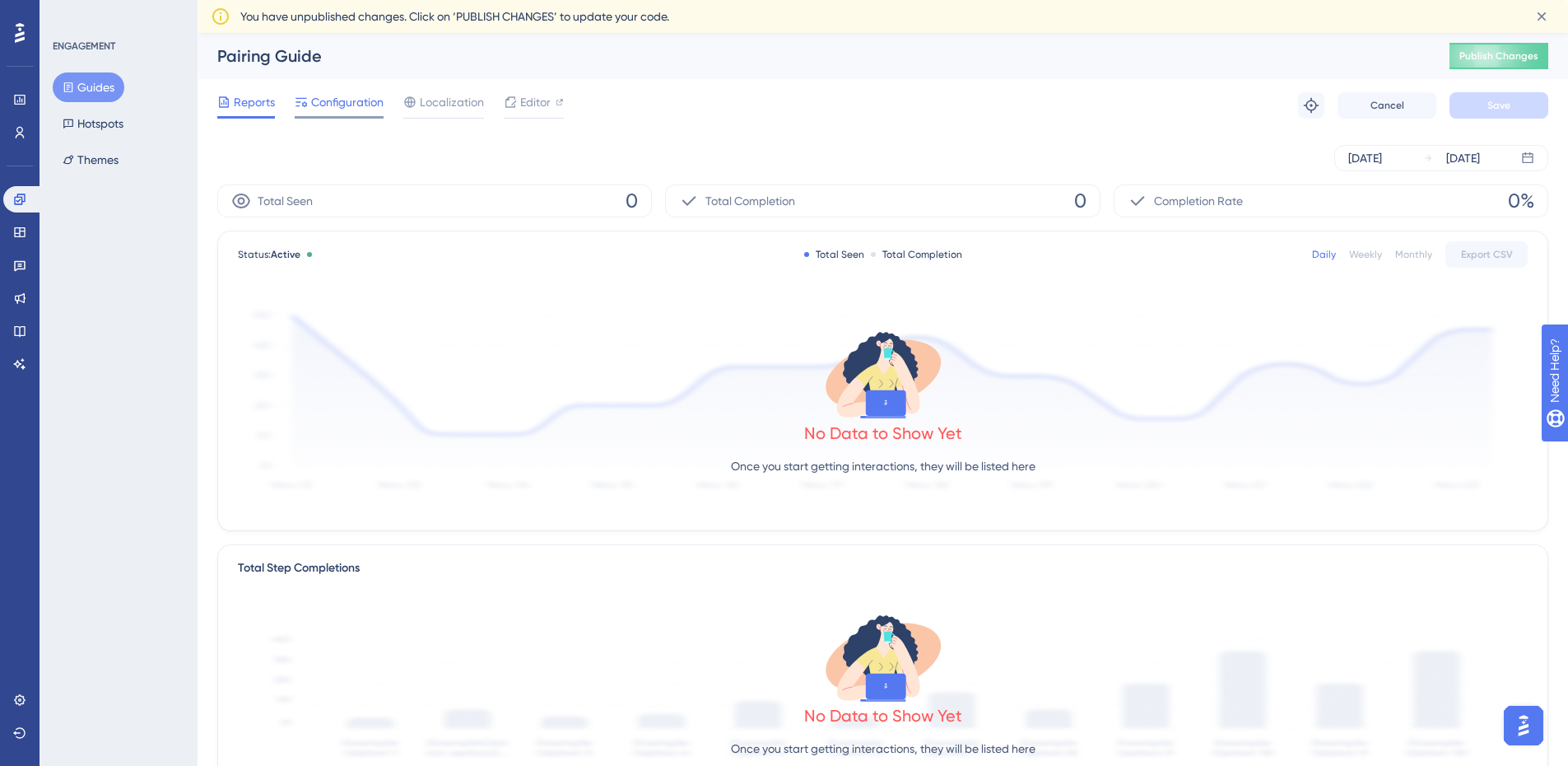
click at [355, 107] on span "Configuration" at bounding box center [347, 102] width 72 height 20
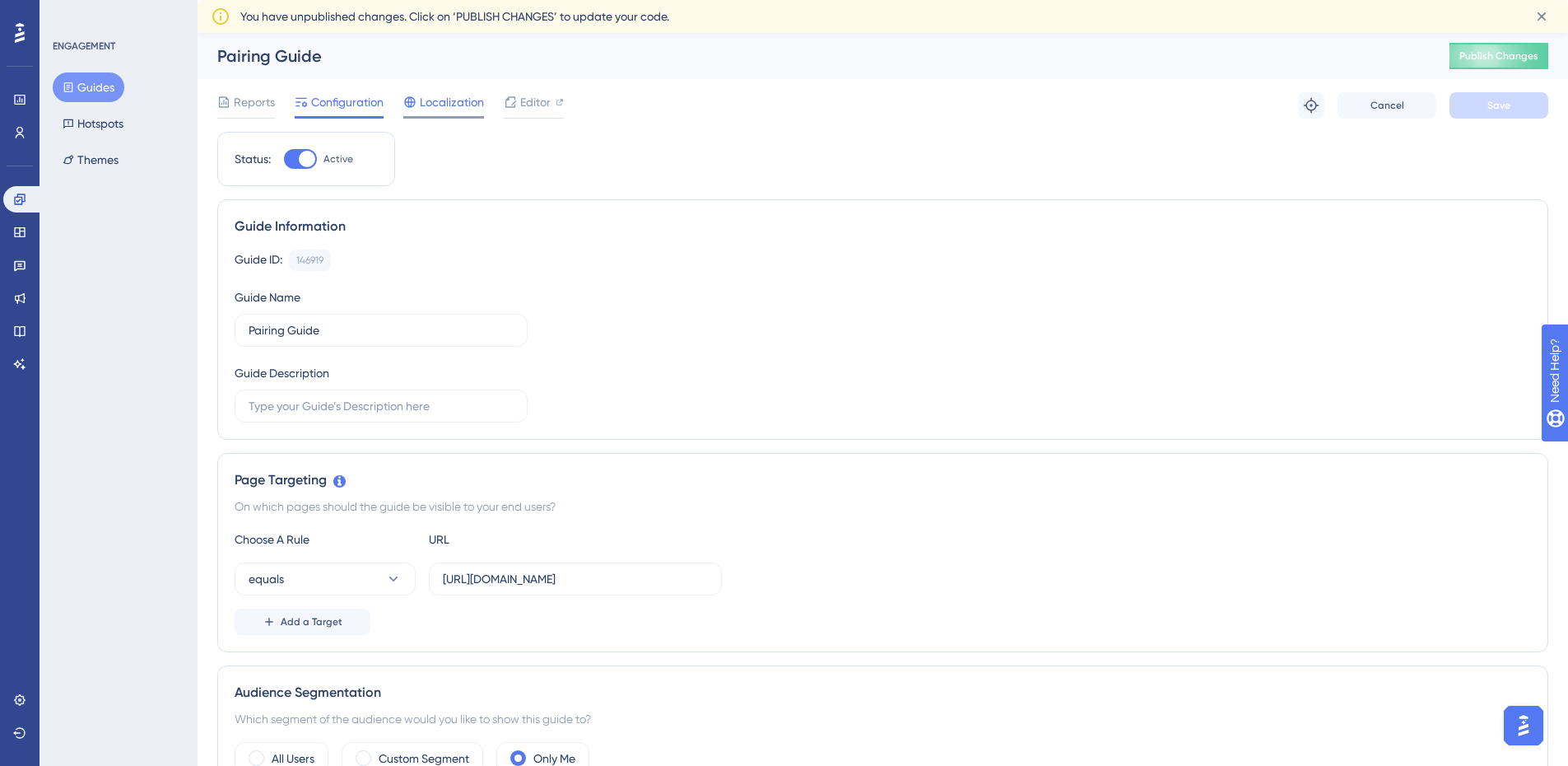
click at [441, 107] on span "Localization" at bounding box center [452, 102] width 64 height 20
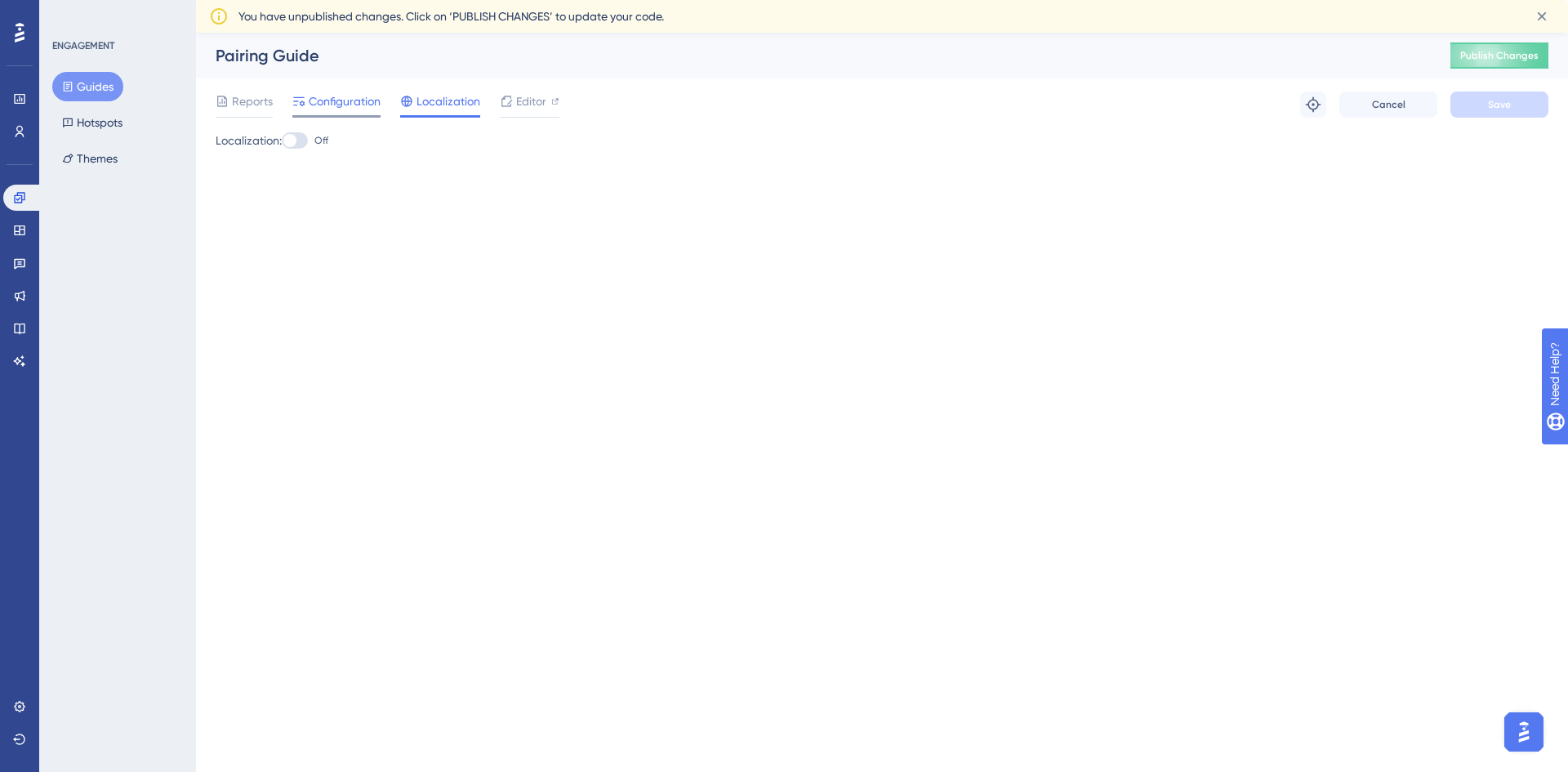
click at [329, 104] on span "Configuration" at bounding box center [344, 101] width 72 height 20
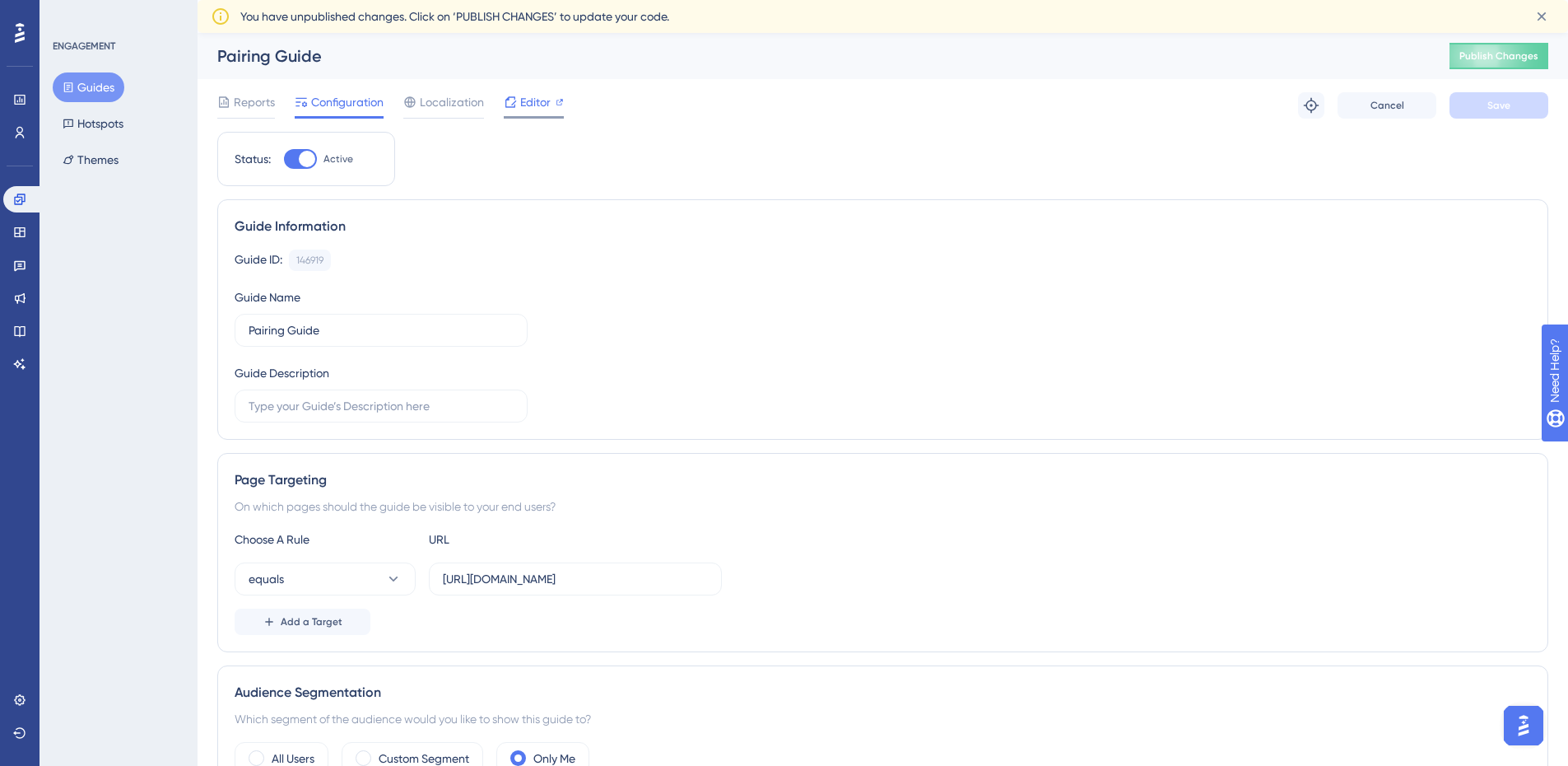
click at [520, 99] on div "Editor" at bounding box center [533, 102] width 60 height 20
click at [23, 366] on icon at bounding box center [19, 363] width 11 height 10
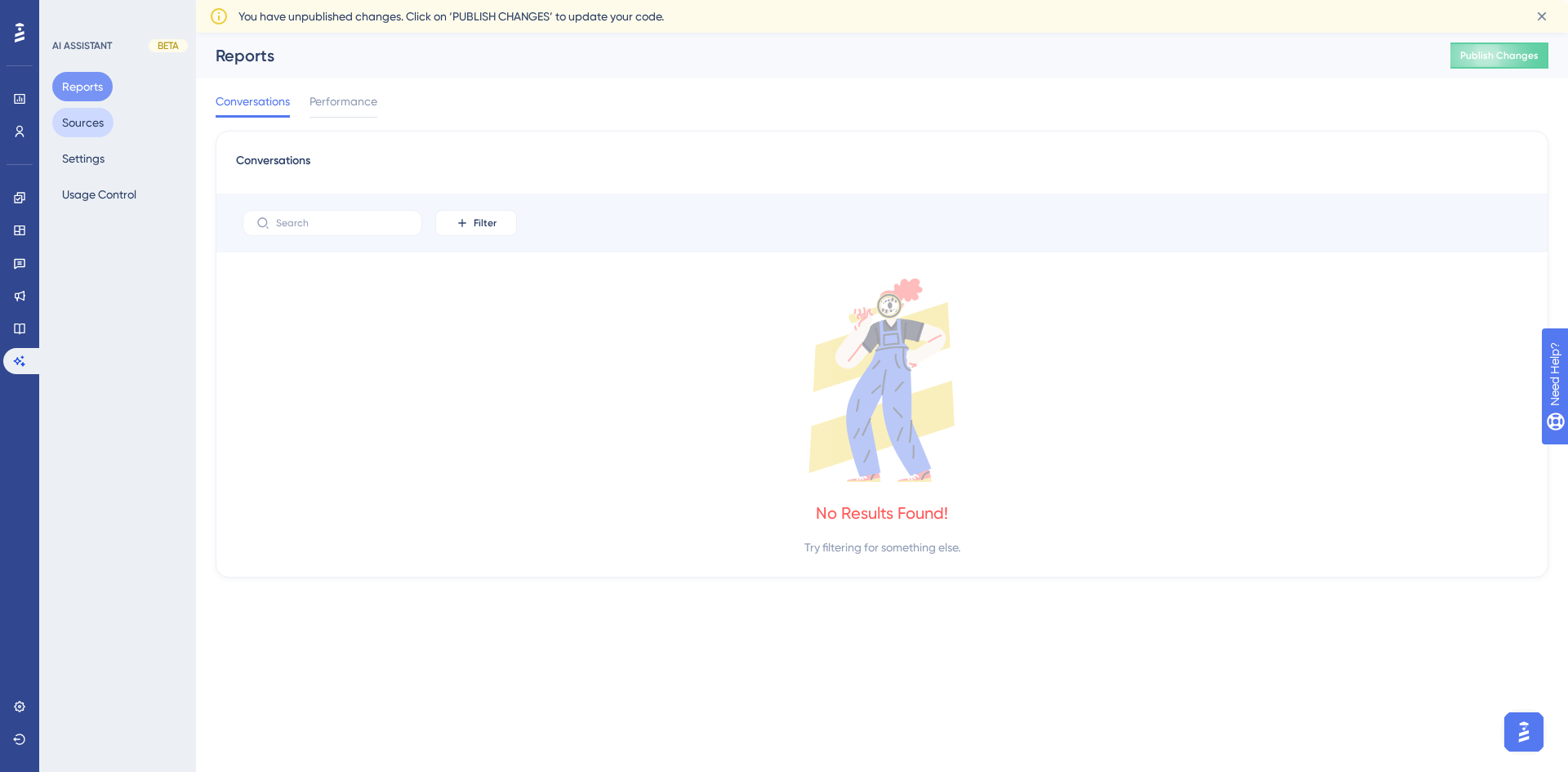
click at [77, 122] on button "Sources" at bounding box center [83, 122] width 61 height 29
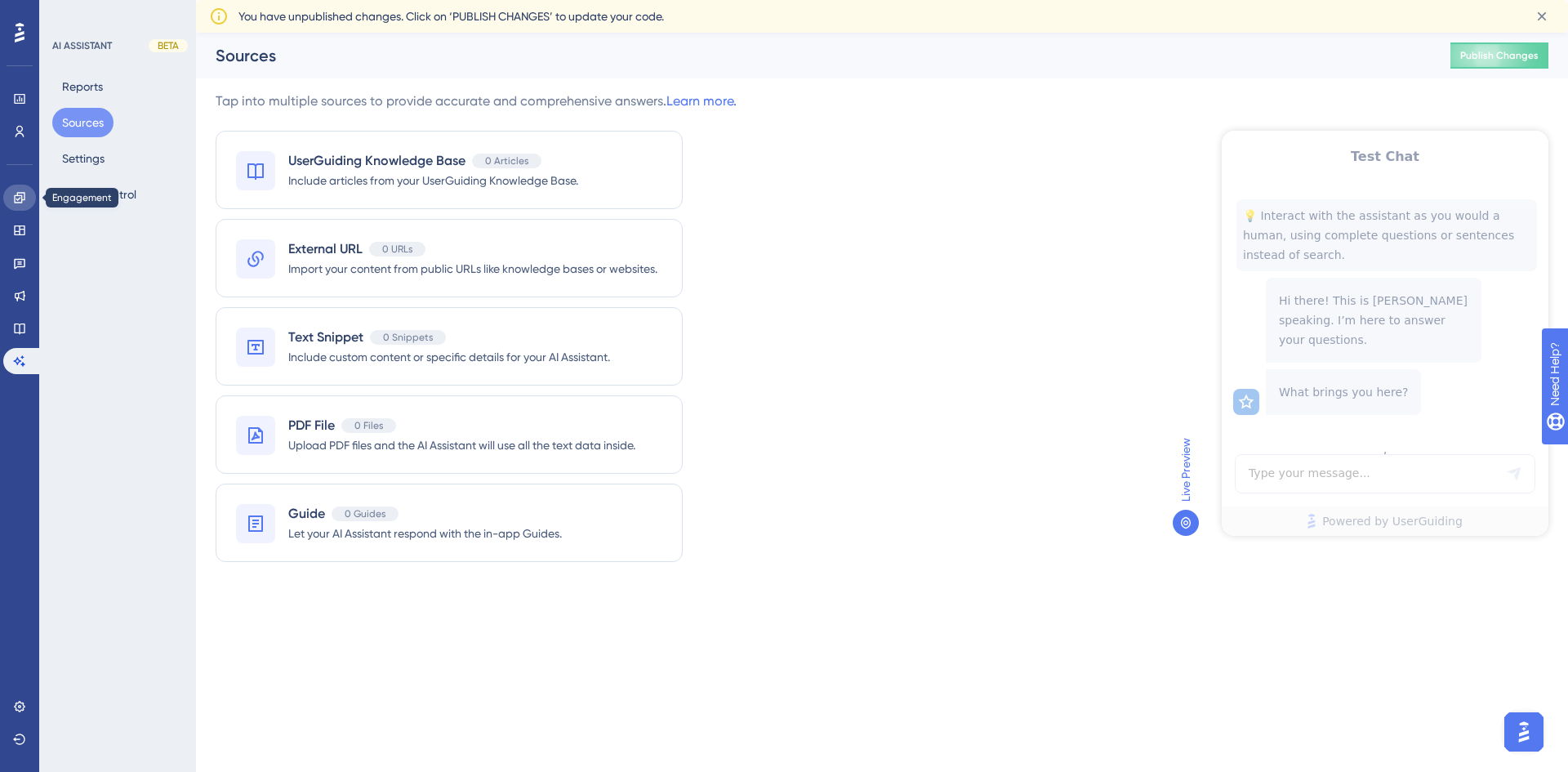
click at [23, 194] on icon at bounding box center [19, 198] width 13 height 13
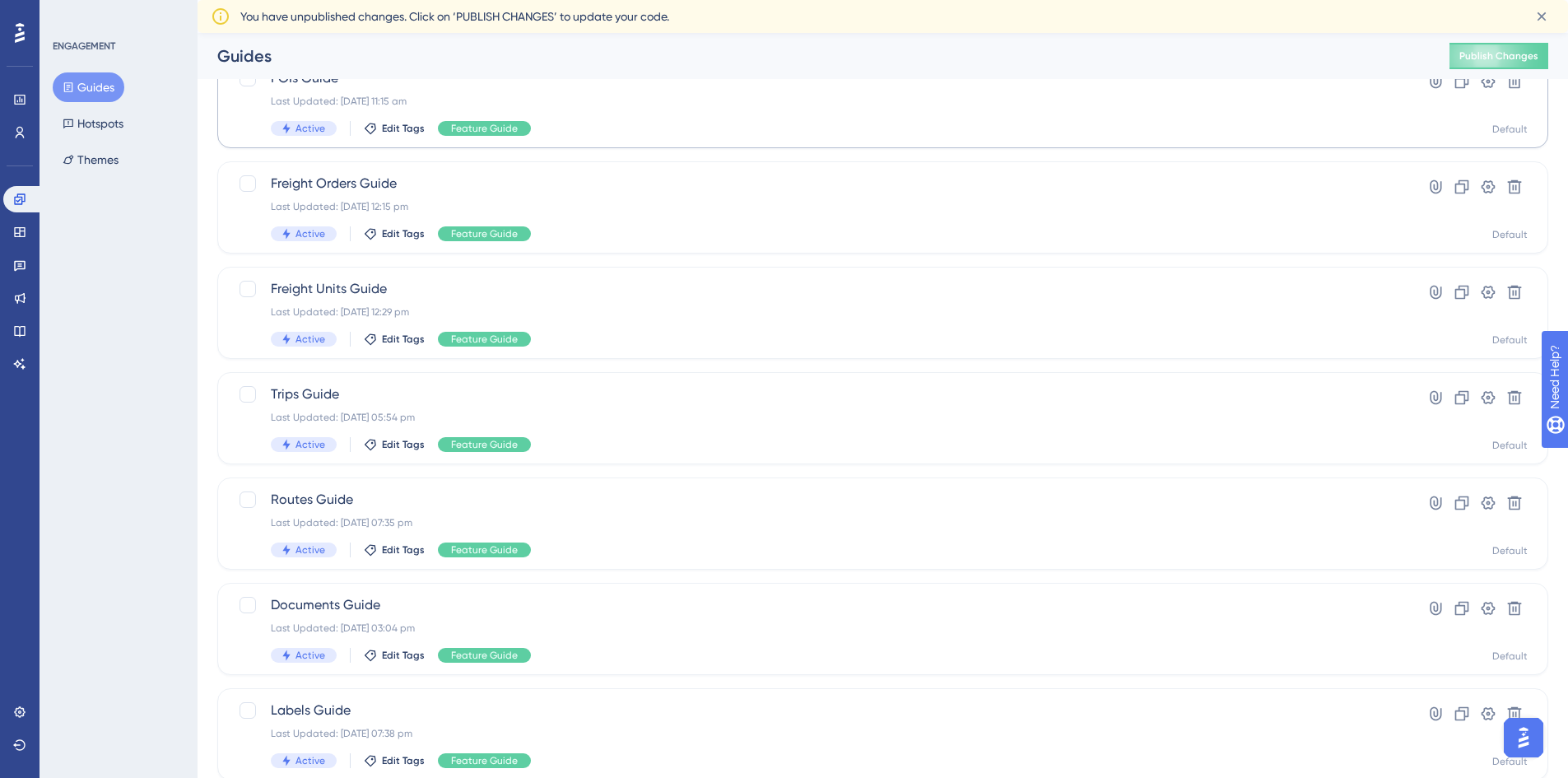
scroll to position [164, 0]
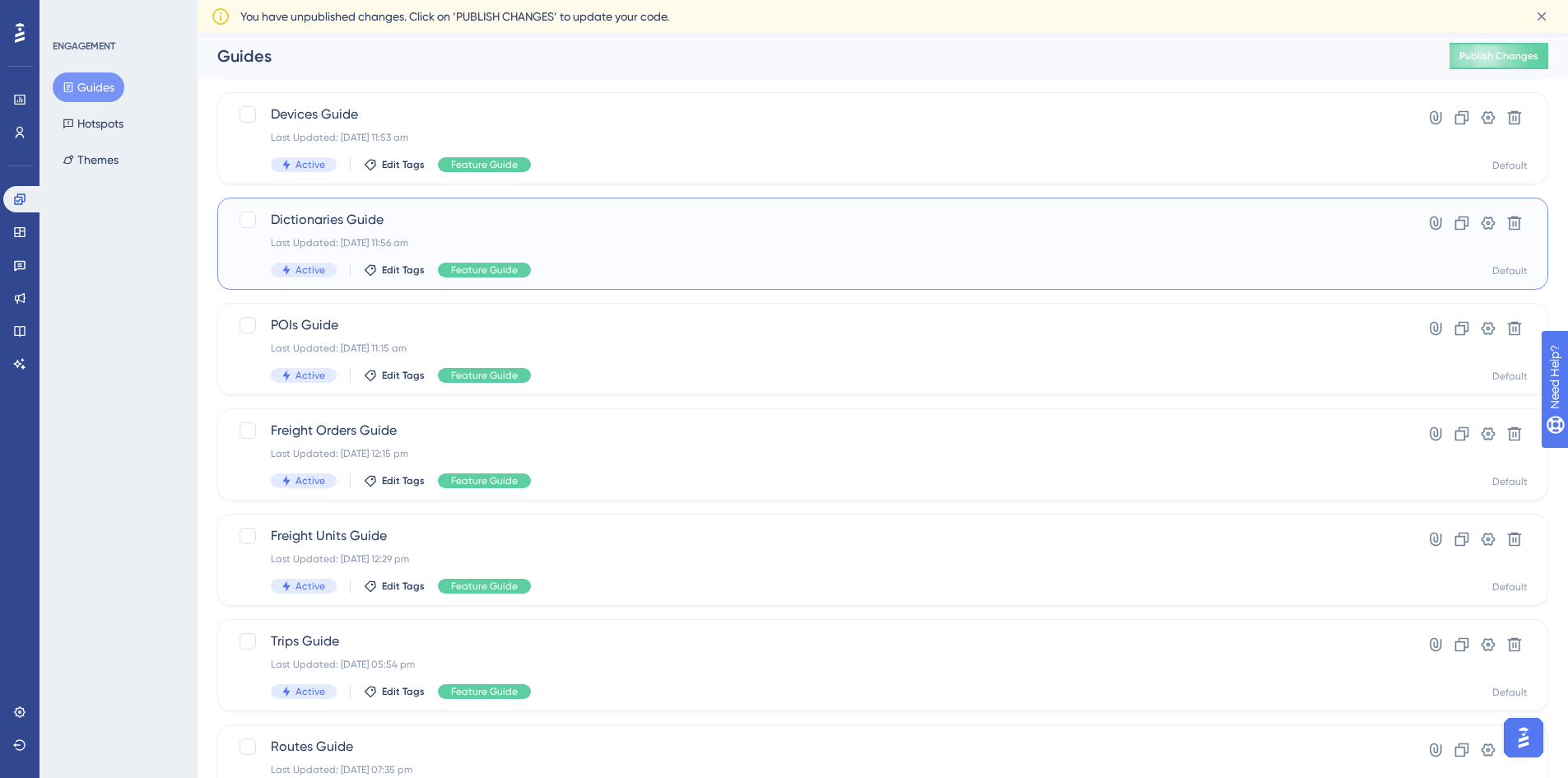
click at [629, 222] on span "Dictionaries Guide" at bounding box center [817, 219] width 1092 height 20
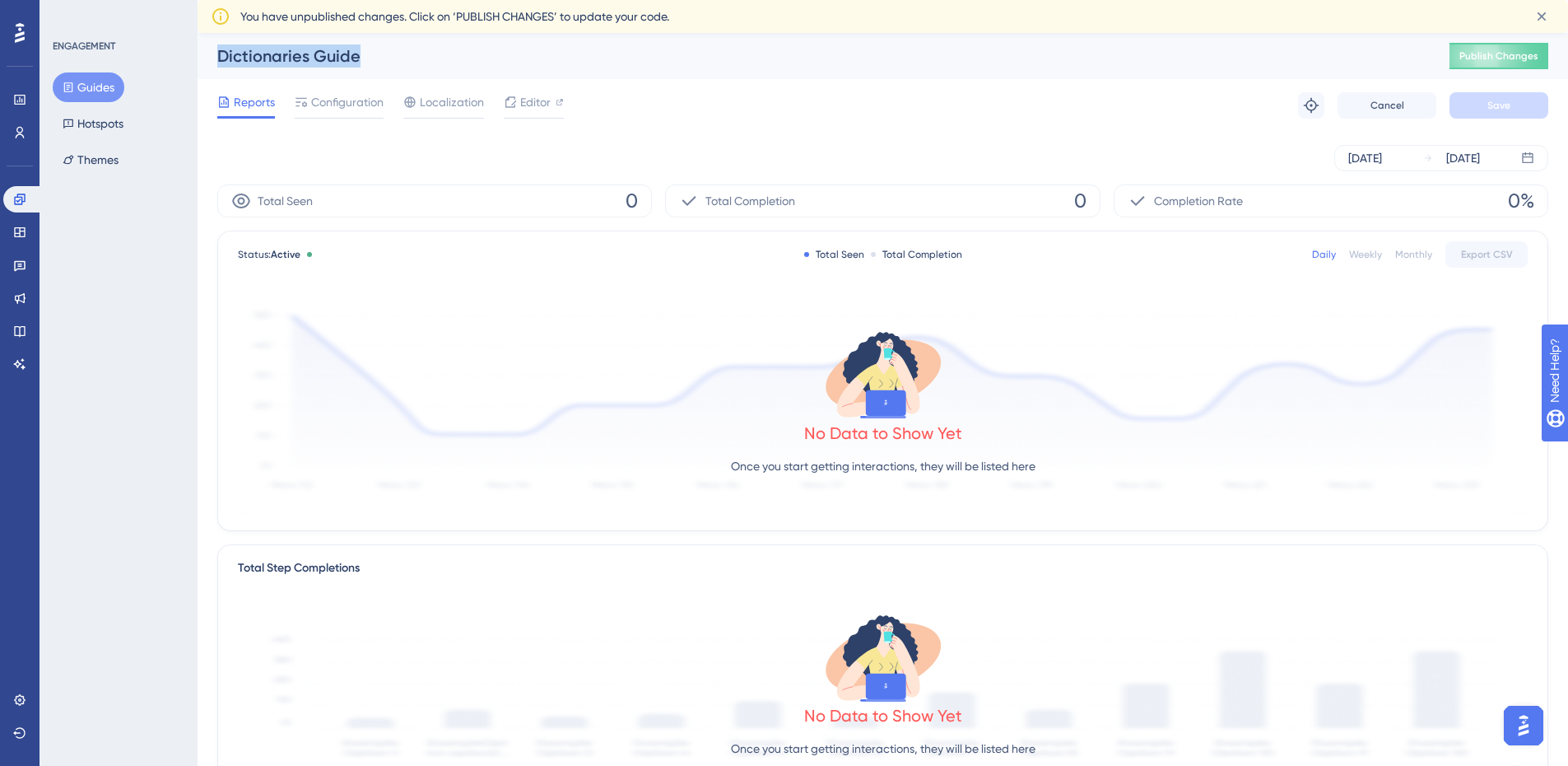
drag, startPoint x: 222, startPoint y: 57, endPoint x: 387, endPoint y: 52, distance: 165.1
click at [387, 52] on div "Dictionaries Guide" at bounding box center [813, 56] width 1191 height 23
click at [357, 103] on span "Configuration" at bounding box center [347, 102] width 72 height 20
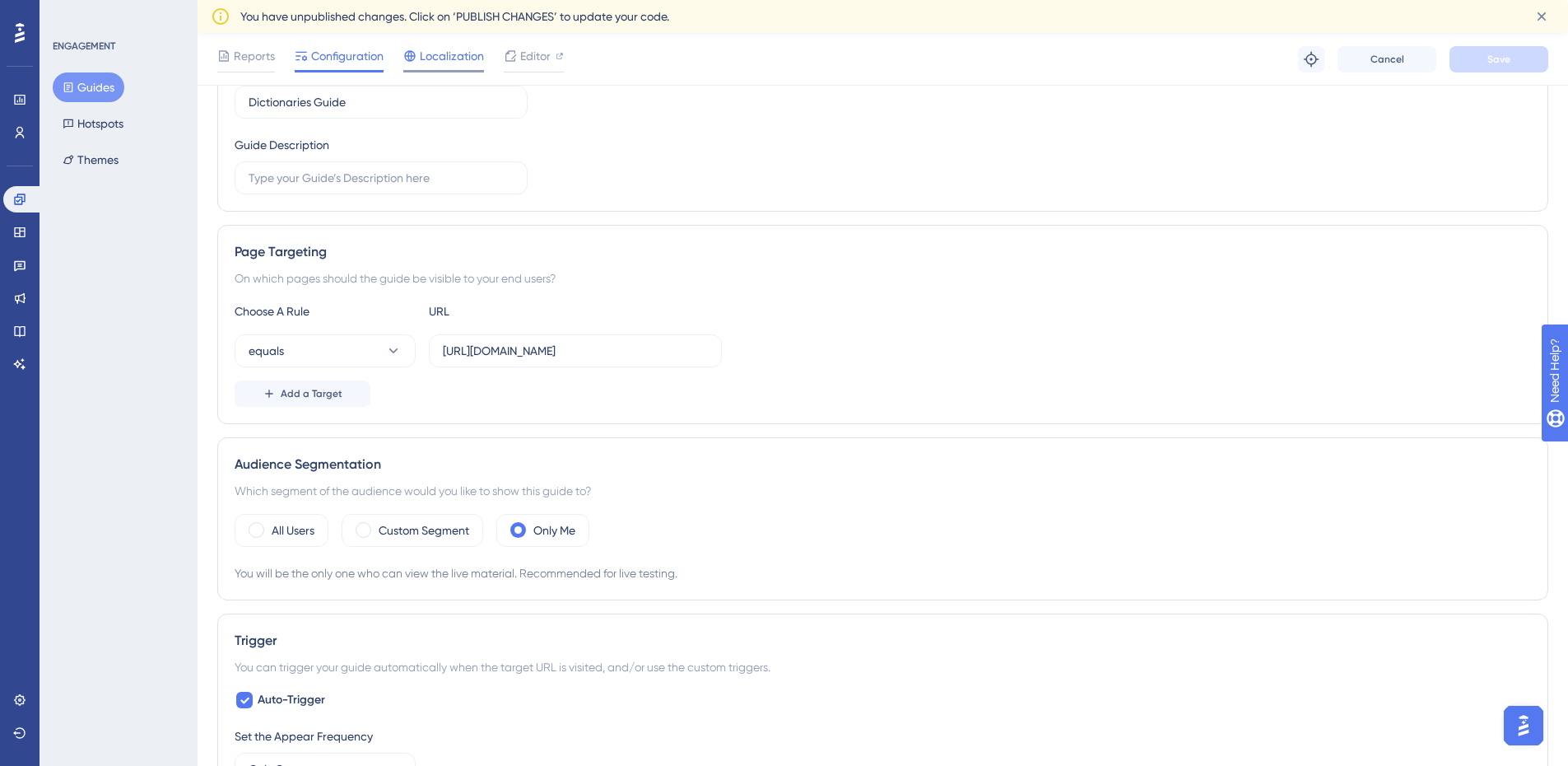
scroll to position [70, 0]
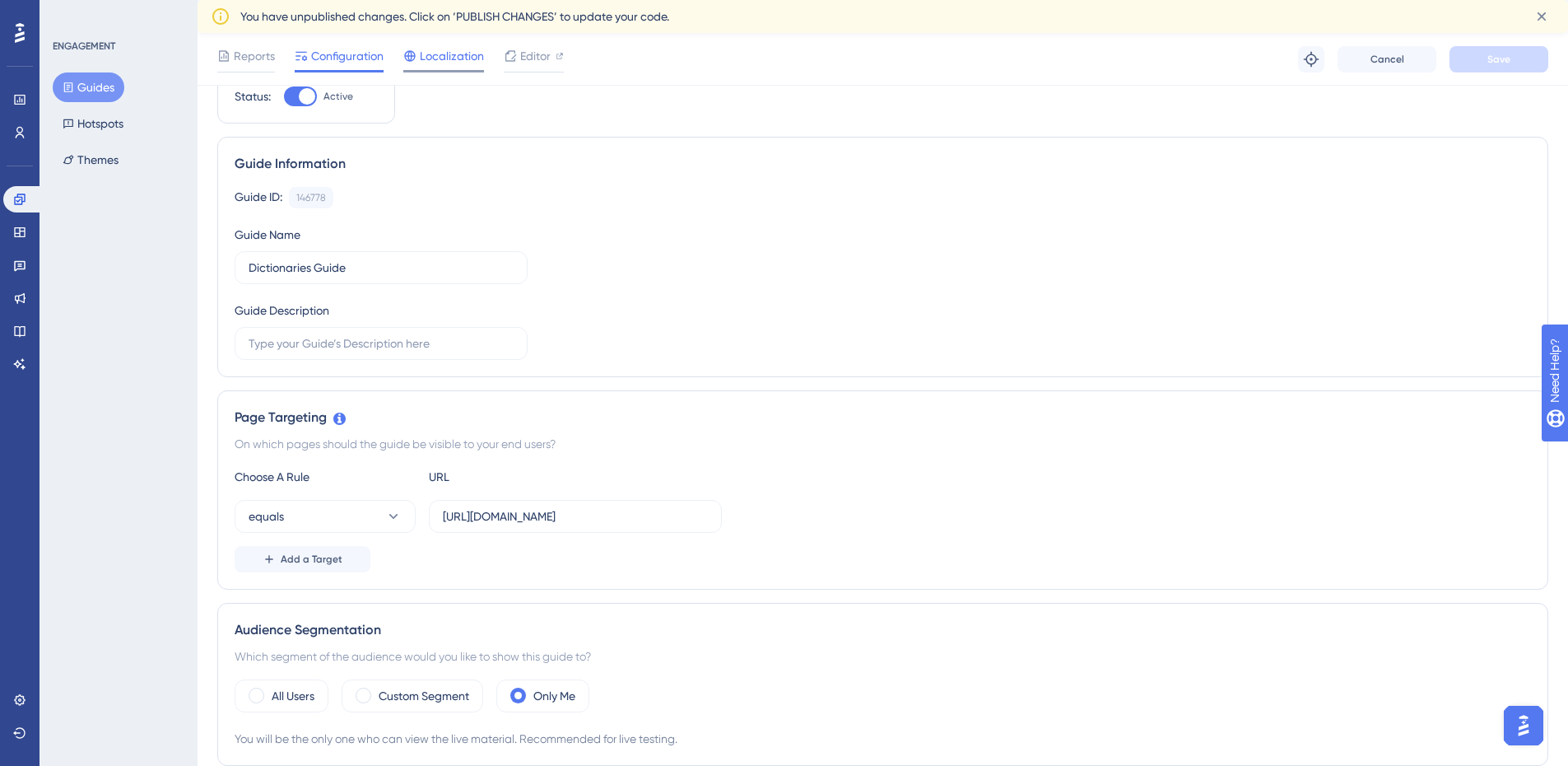
click at [456, 58] on span "Localization" at bounding box center [452, 56] width 64 height 20
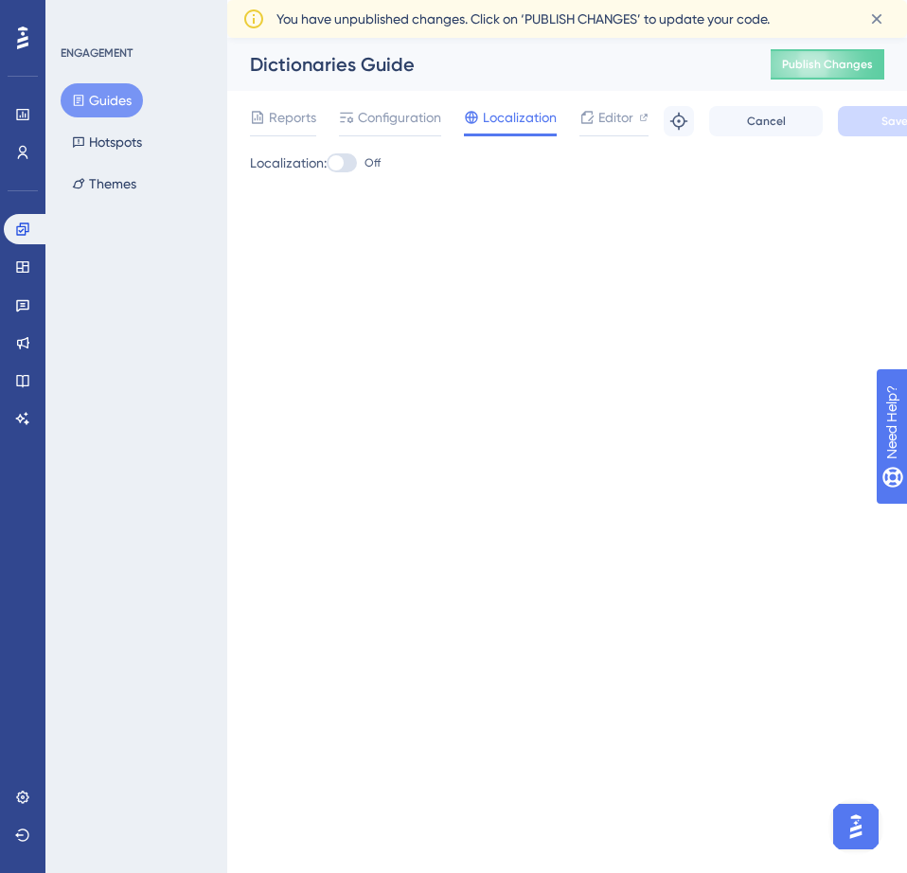
click at [256, 0] on html "Performance Users Engagement Widgets Feedback Product Updates Knowledge Base AI…" at bounding box center [453, 0] width 907 height 0
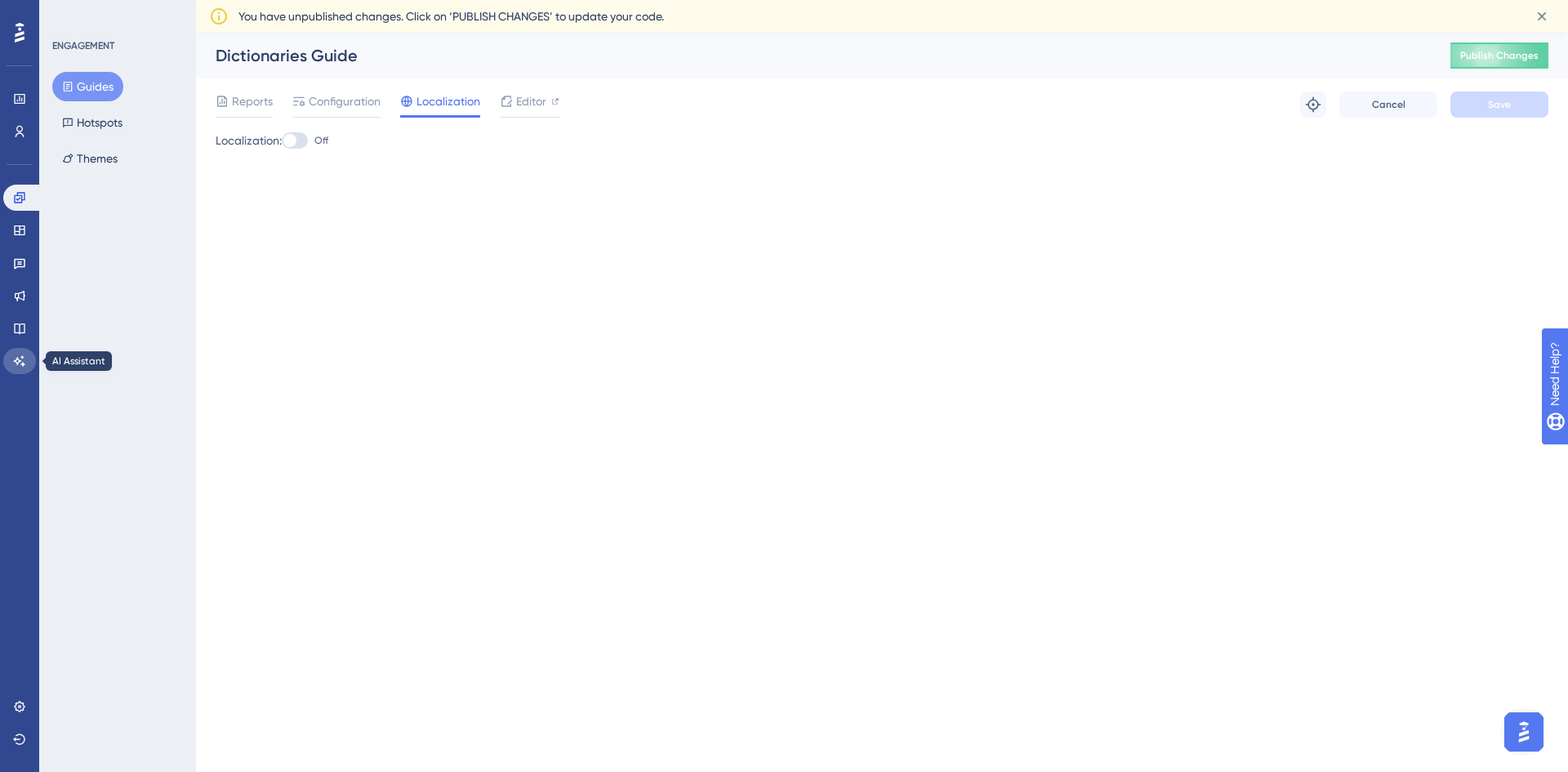
click at [22, 355] on icon at bounding box center [19, 361] width 13 height 13
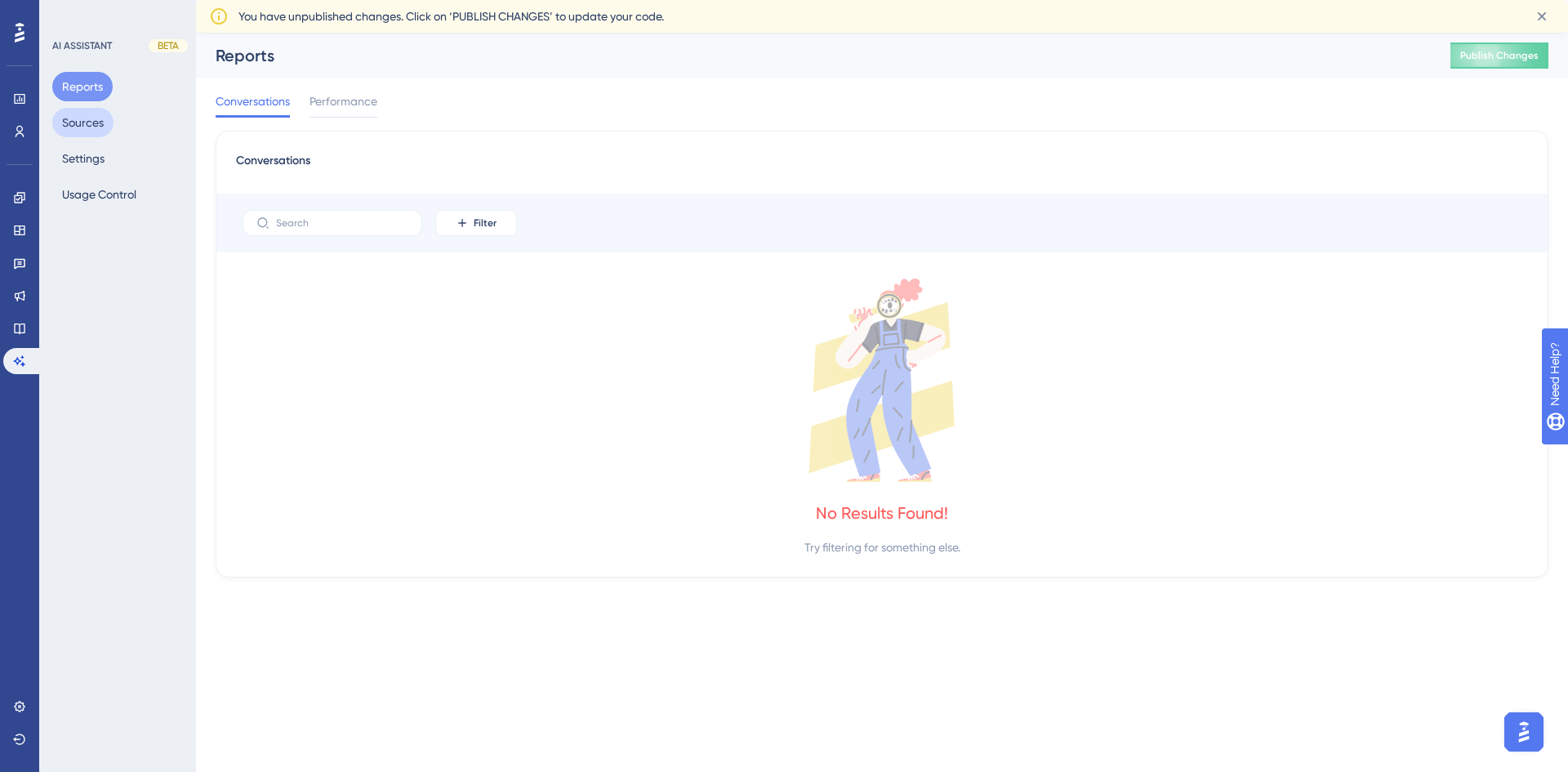
click at [87, 126] on button "Sources" at bounding box center [83, 122] width 61 height 29
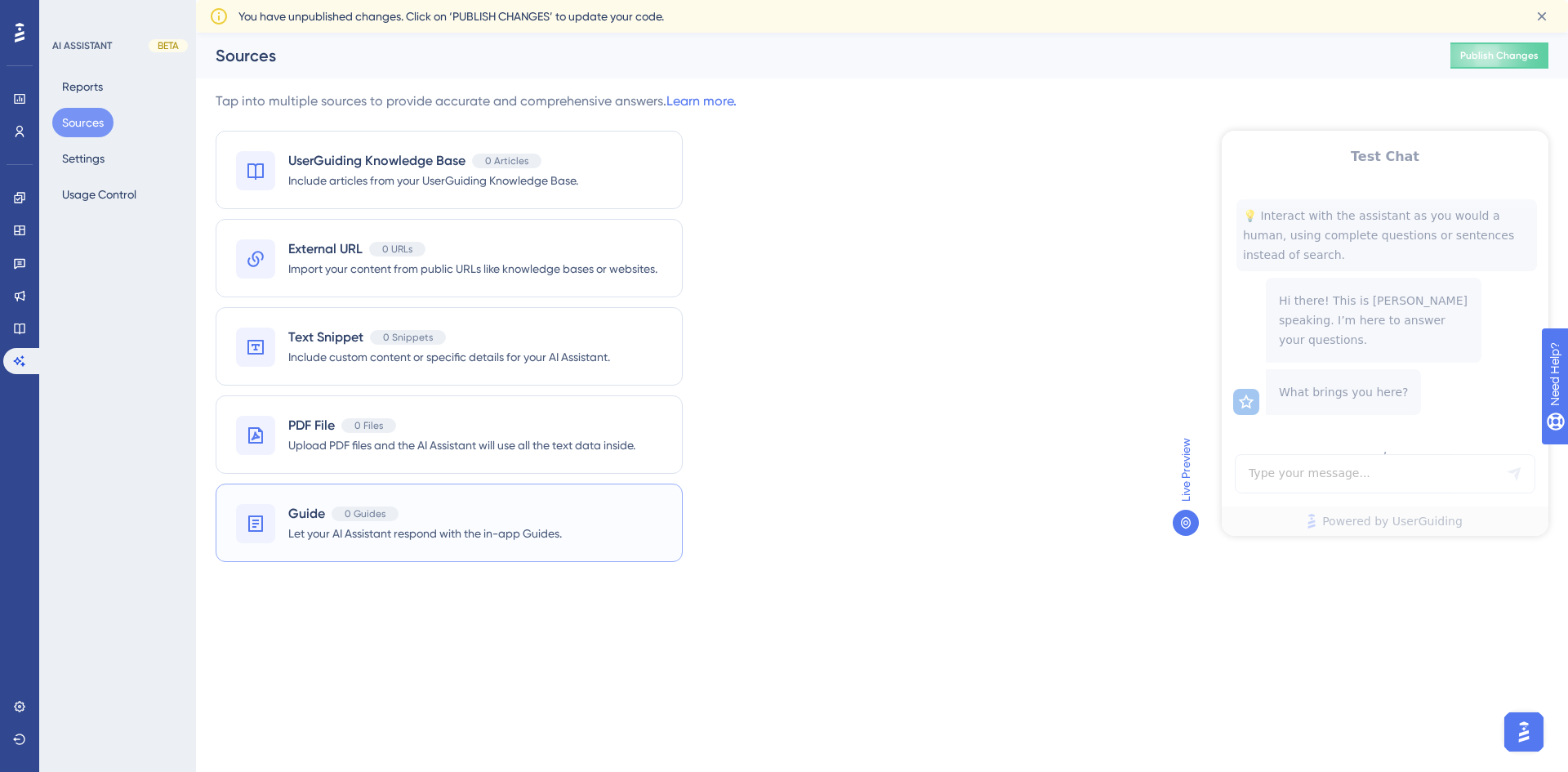
click at [533, 512] on div "Guide 0 Guides" at bounding box center [424, 513] width 273 height 20
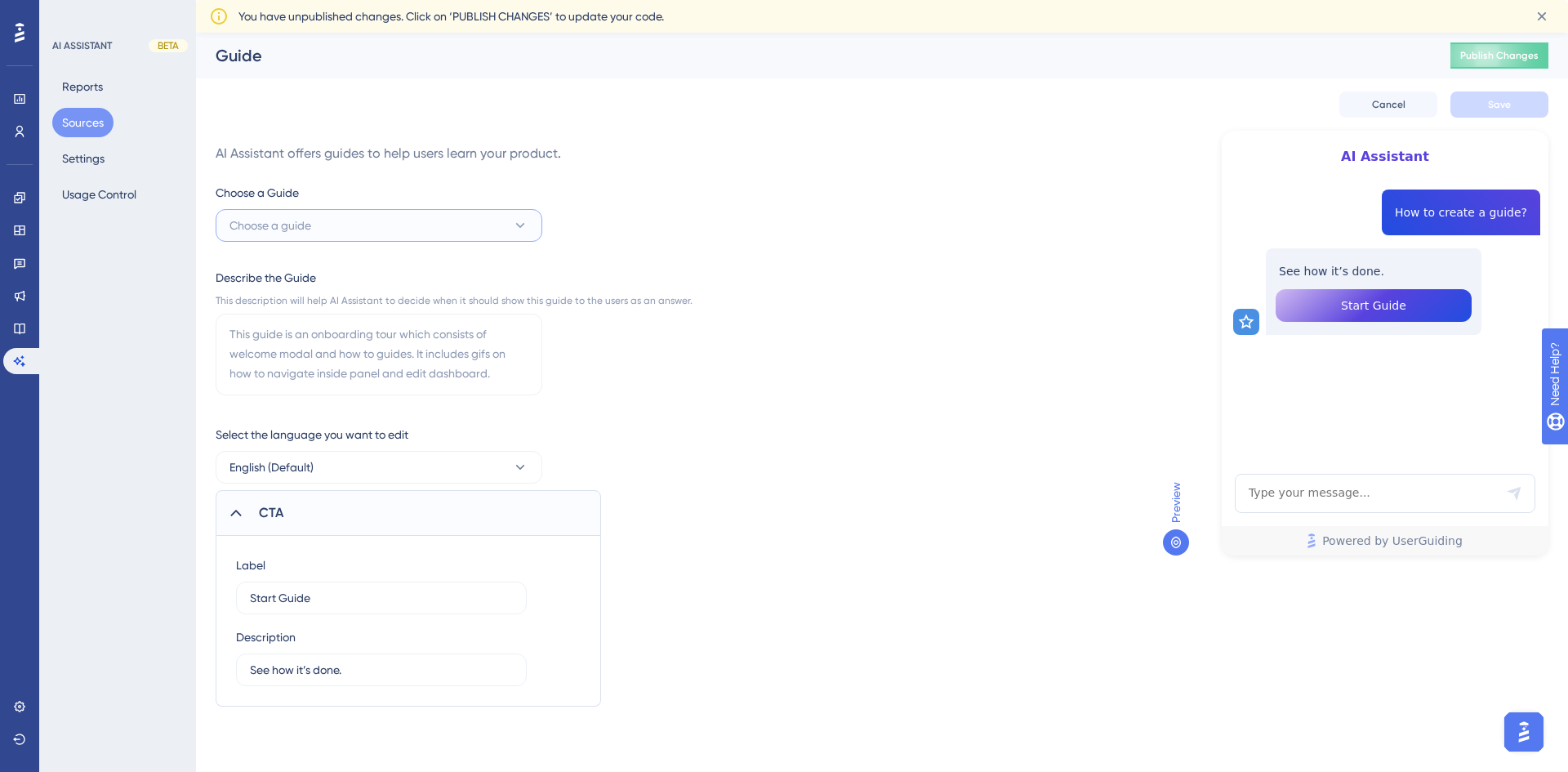
click at [485, 224] on button "Choose a guide" at bounding box center [379, 225] width 327 height 33
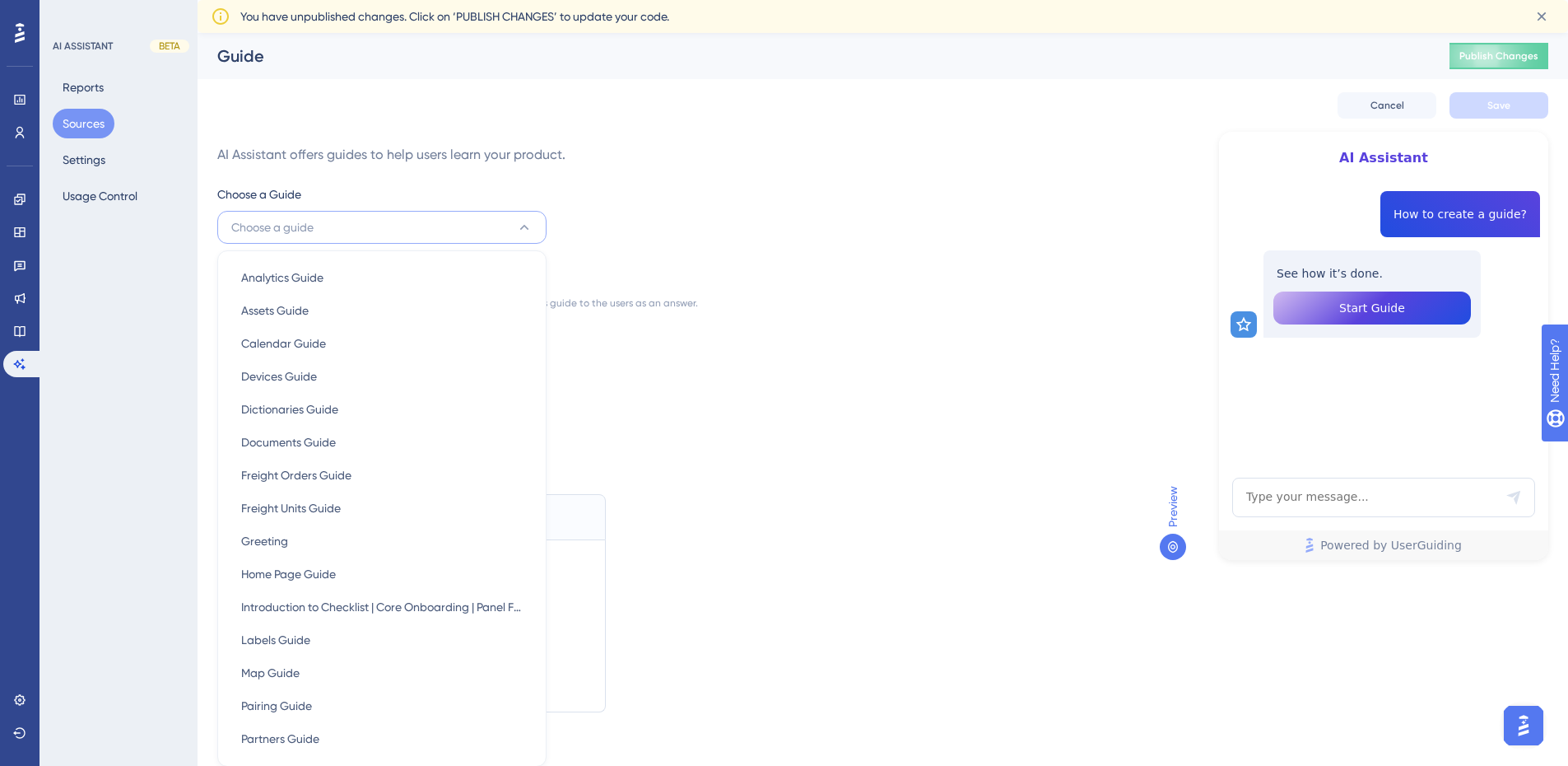
scroll to position [106, 0]
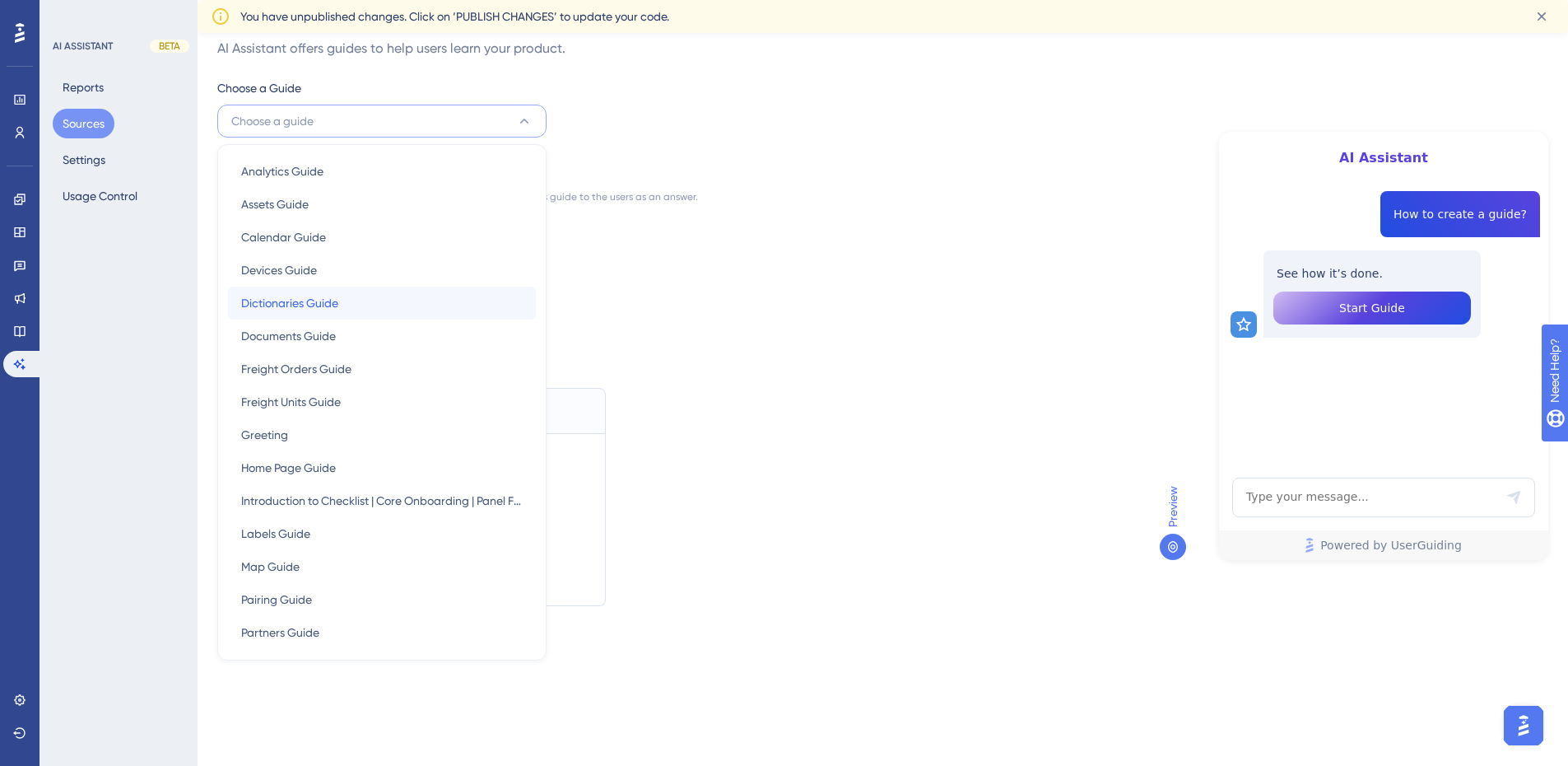
click at [457, 299] on div "Dictionaries Guide Dictionaries Guide" at bounding box center [382, 303] width 282 height 33
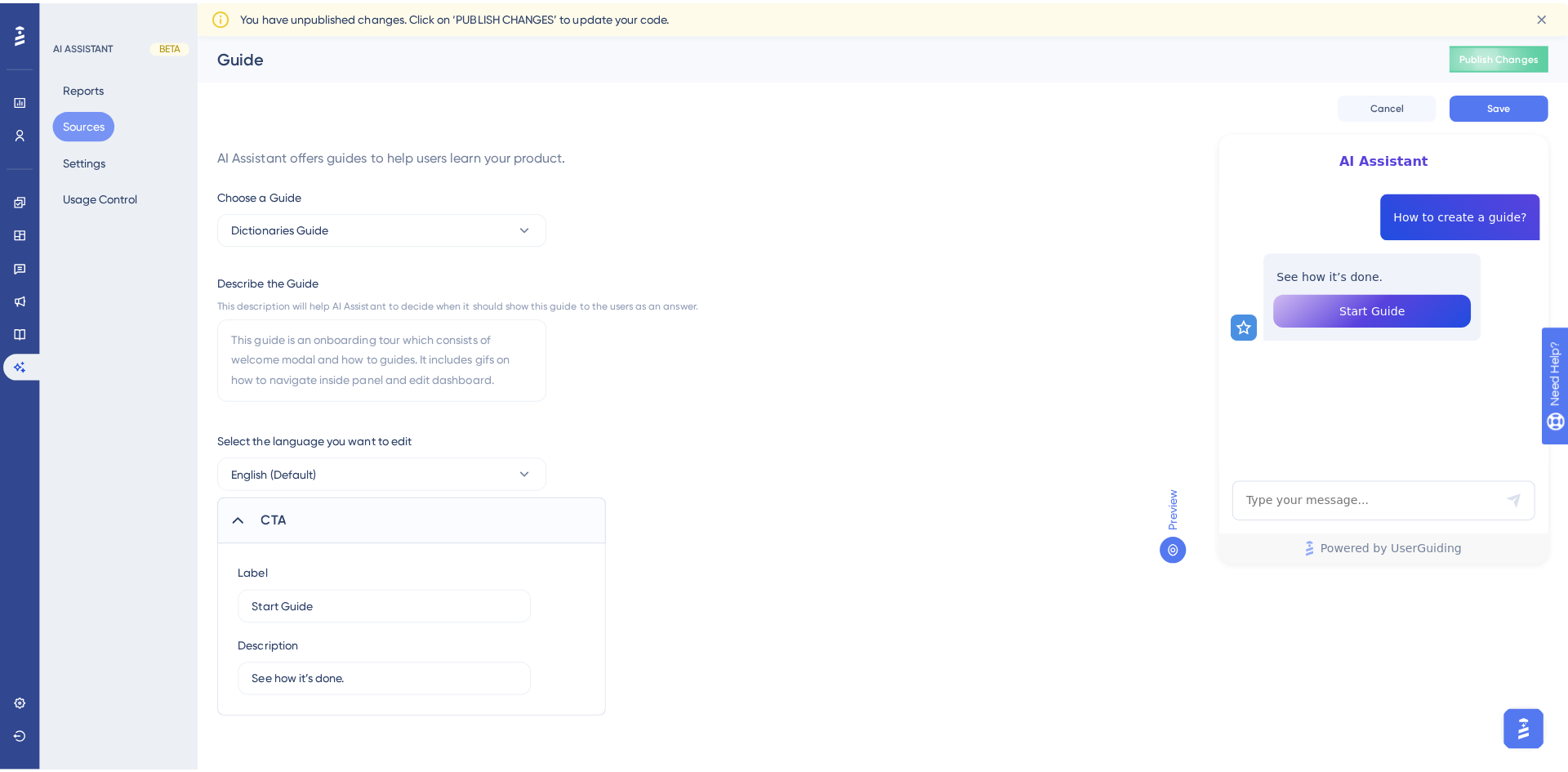
scroll to position [0, 0]
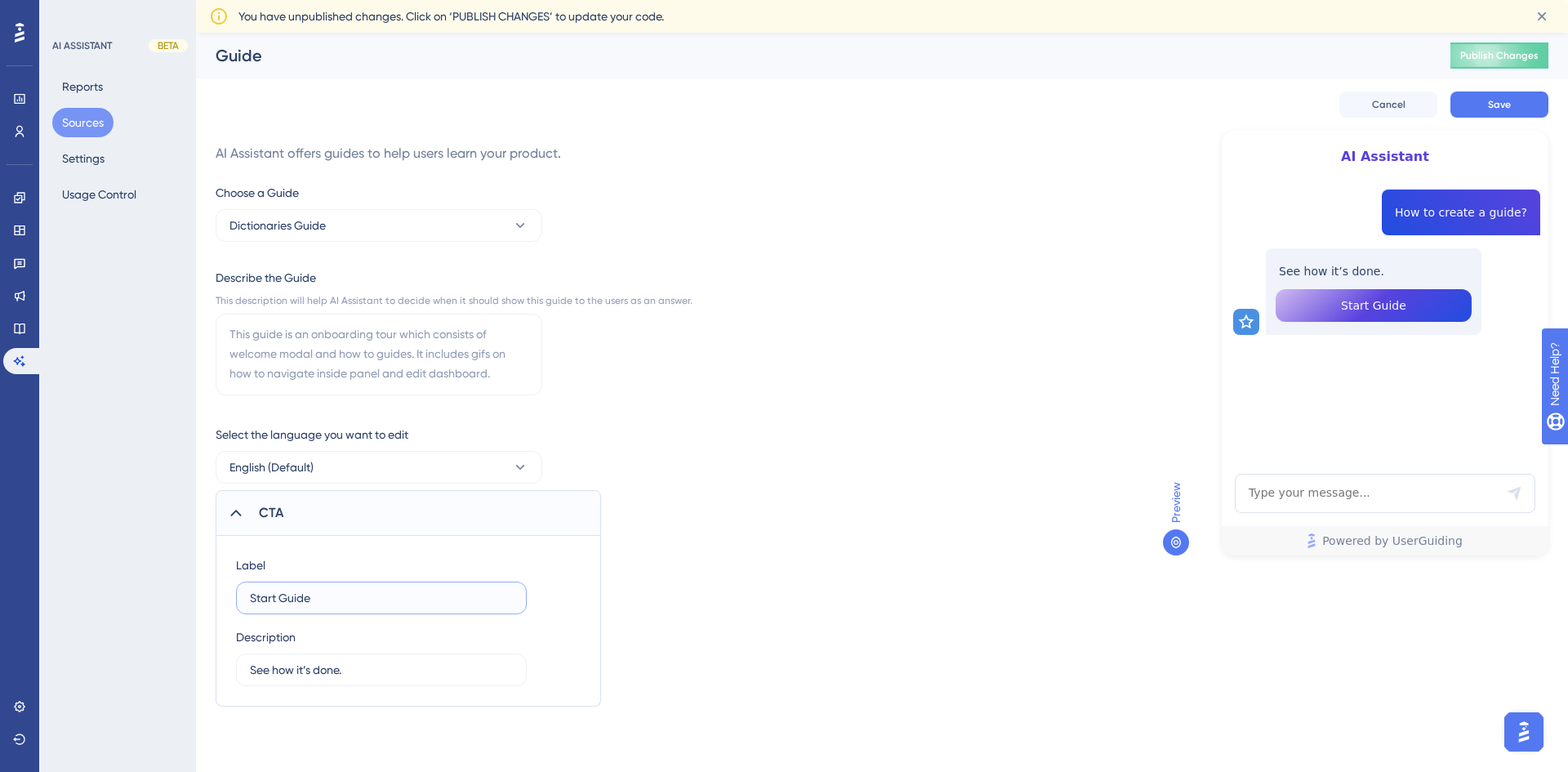
click at [451, 599] on input "Start Guide" at bounding box center [381, 598] width 263 height 18
click at [436, 667] on input "See how it’s done." at bounding box center [381, 669] width 263 height 18
click at [474, 349] on textarea at bounding box center [379, 355] width 327 height 82
click at [237, 512] on icon at bounding box center [235, 513] width 10 height 7
click at [1431, 309] on button "Start Guide" at bounding box center [1373, 305] width 196 height 33
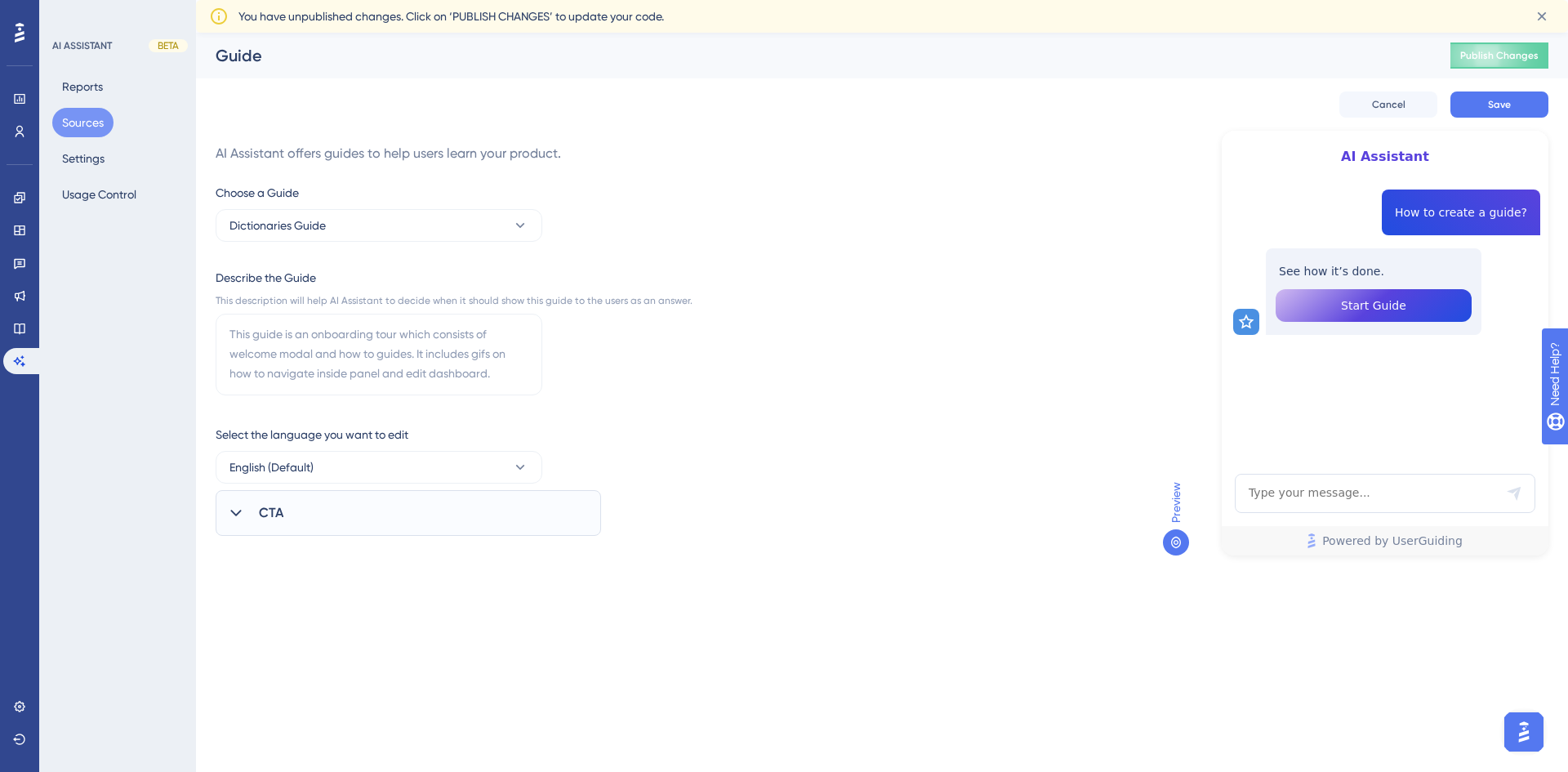
click at [239, 509] on icon at bounding box center [235, 512] width 16 height 16
drag, startPoint x: 233, startPoint y: 332, endPoint x: 524, endPoint y: 374, distance: 294.0
click at [565, 373] on div "Describe the Guide This description will help AI Assistant to decide when it sh…" at bounding box center [454, 333] width 477 height 130
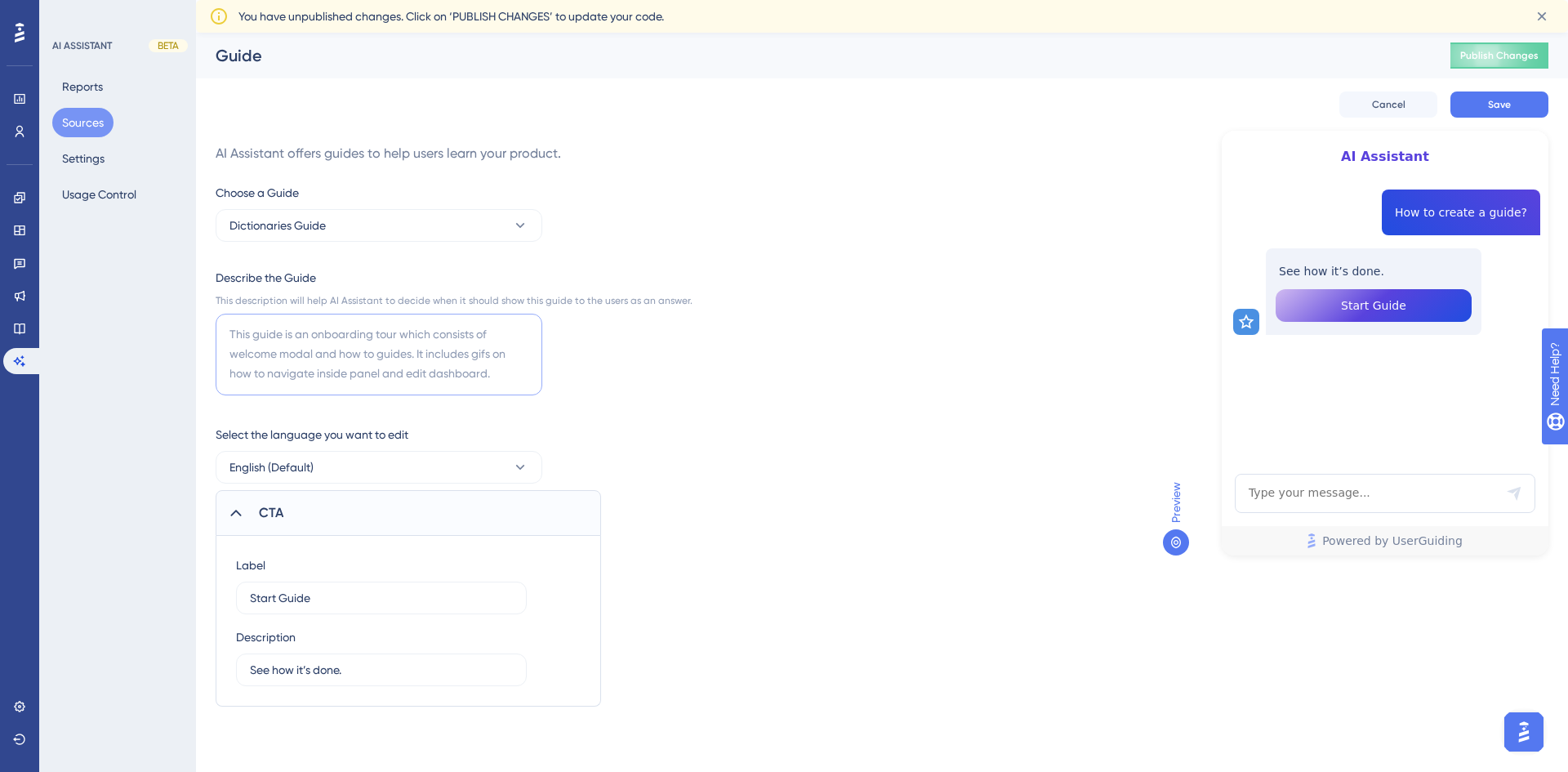
click at [510, 380] on textarea at bounding box center [379, 355] width 327 height 82
type textarea "THis guide helpds the users to understand how dictionaries work, how to navigat…"
click at [919, 423] on div "AI Assistant offers guides to help users learn your product. Choose a Guide Dic…" at bounding box center [881, 418] width 1333 height 576
click at [1421, 304] on button "Start Guide" at bounding box center [1373, 305] width 196 height 33
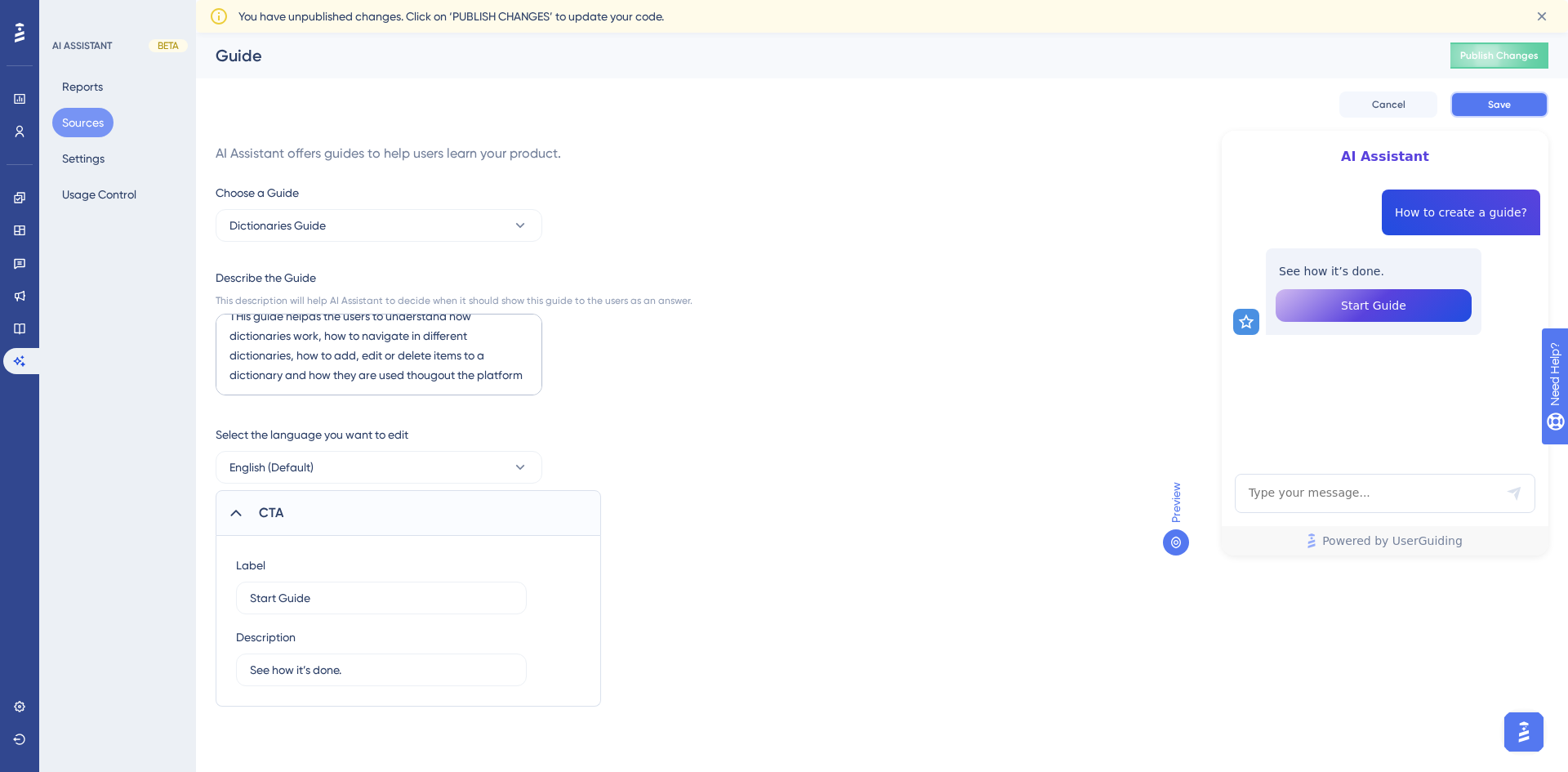
click at [1525, 110] on button "Save" at bounding box center [1500, 104] width 98 height 26
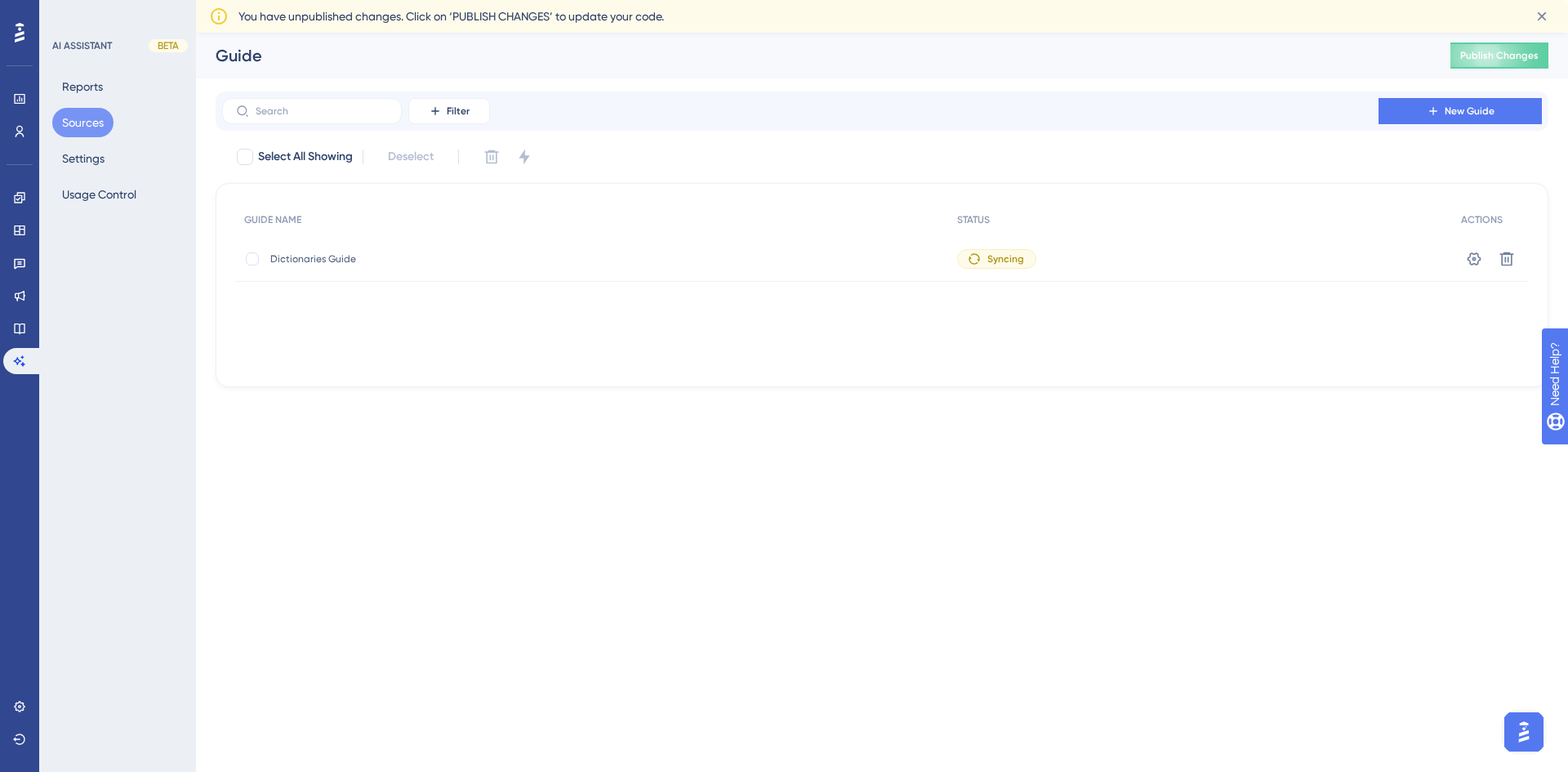
click at [1526, 731] on img "Open AI Assistant Launcher" at bounding box center [1524, 731] width 29 height 29
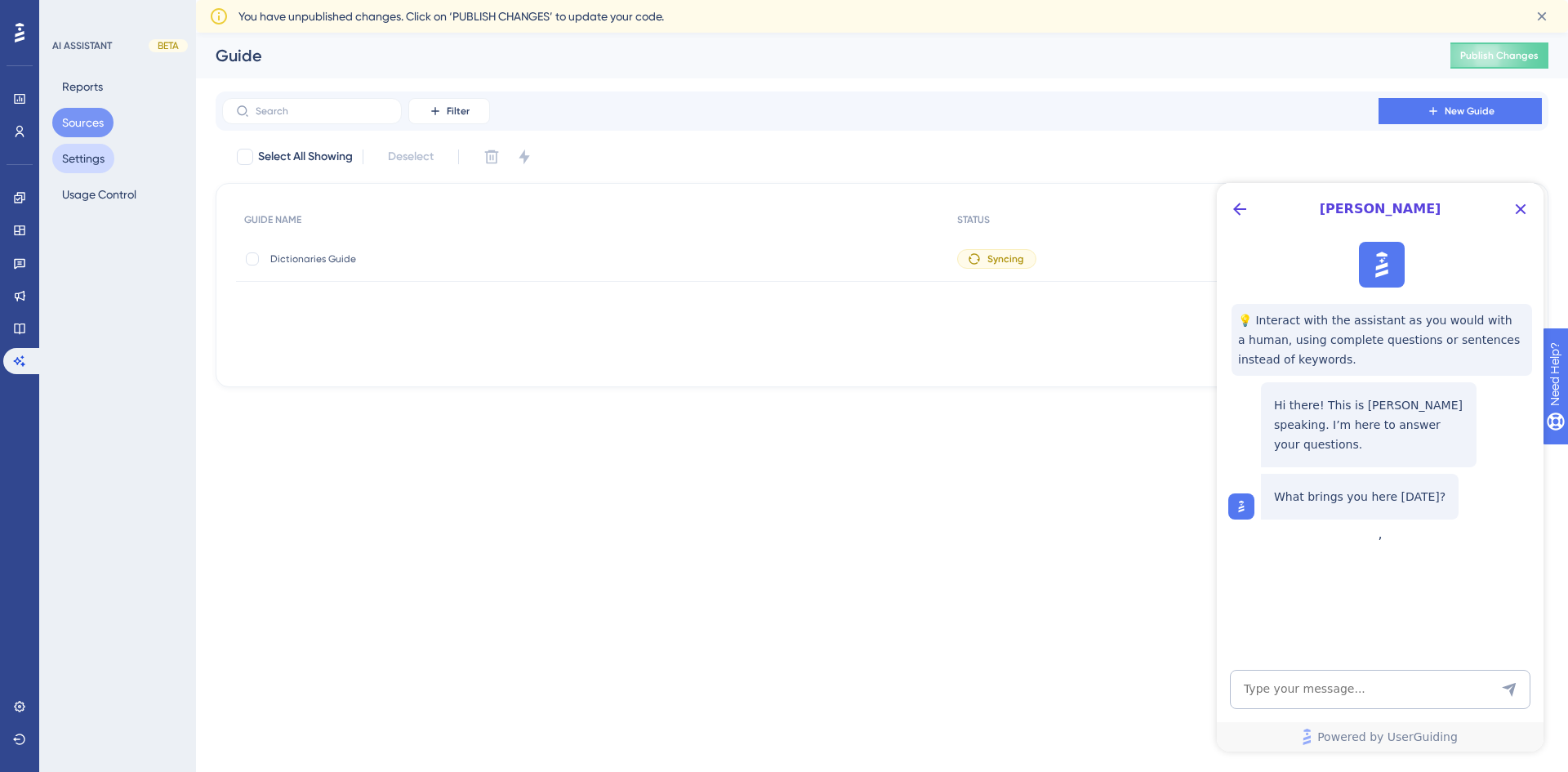
click at [93, 160] on button "Settings" at bounding box center [84, 159] width 62 height 29
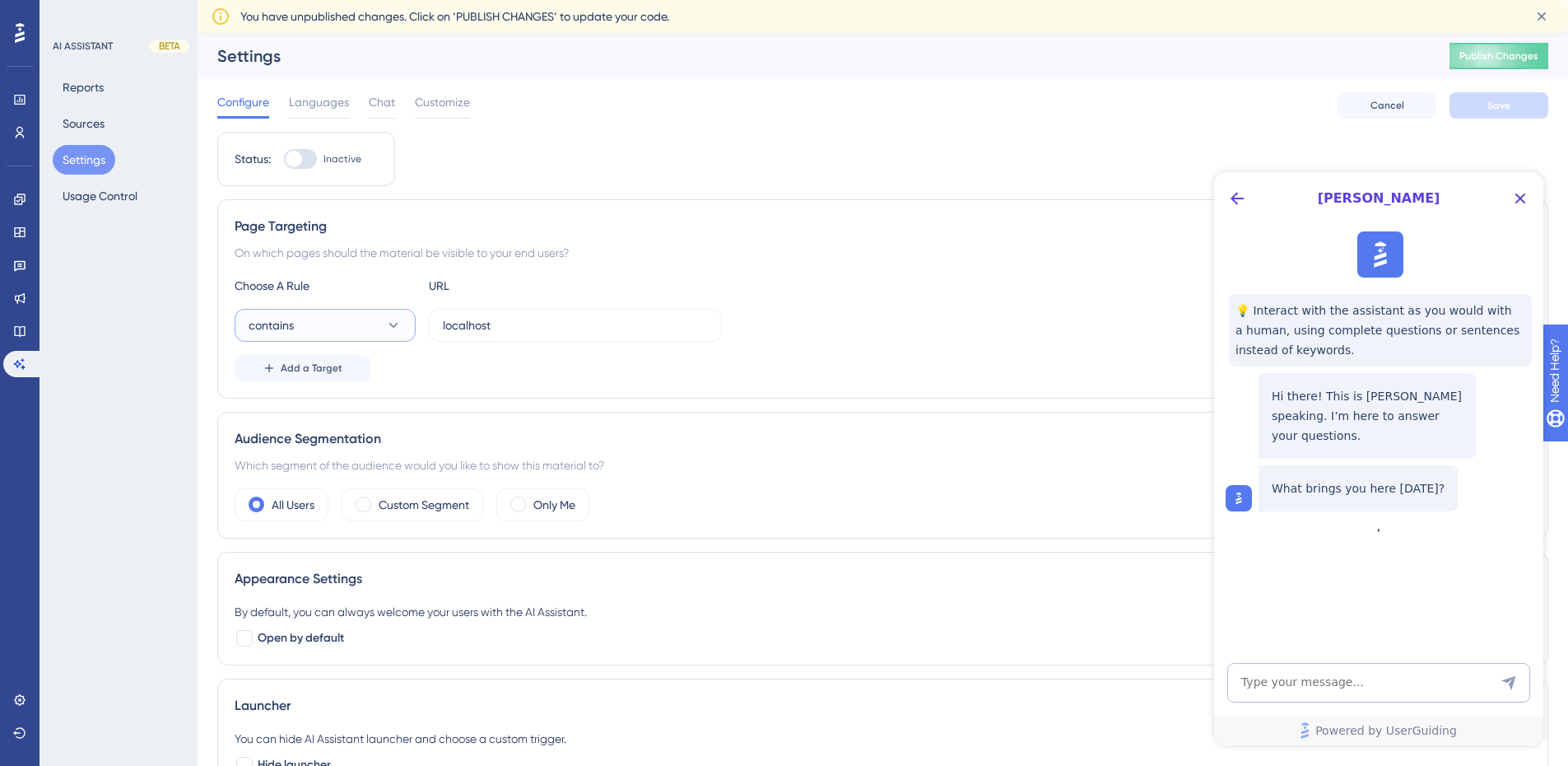
click at [380, 324] on button "contains" at bounding box center [325, 325] width 181 height 33
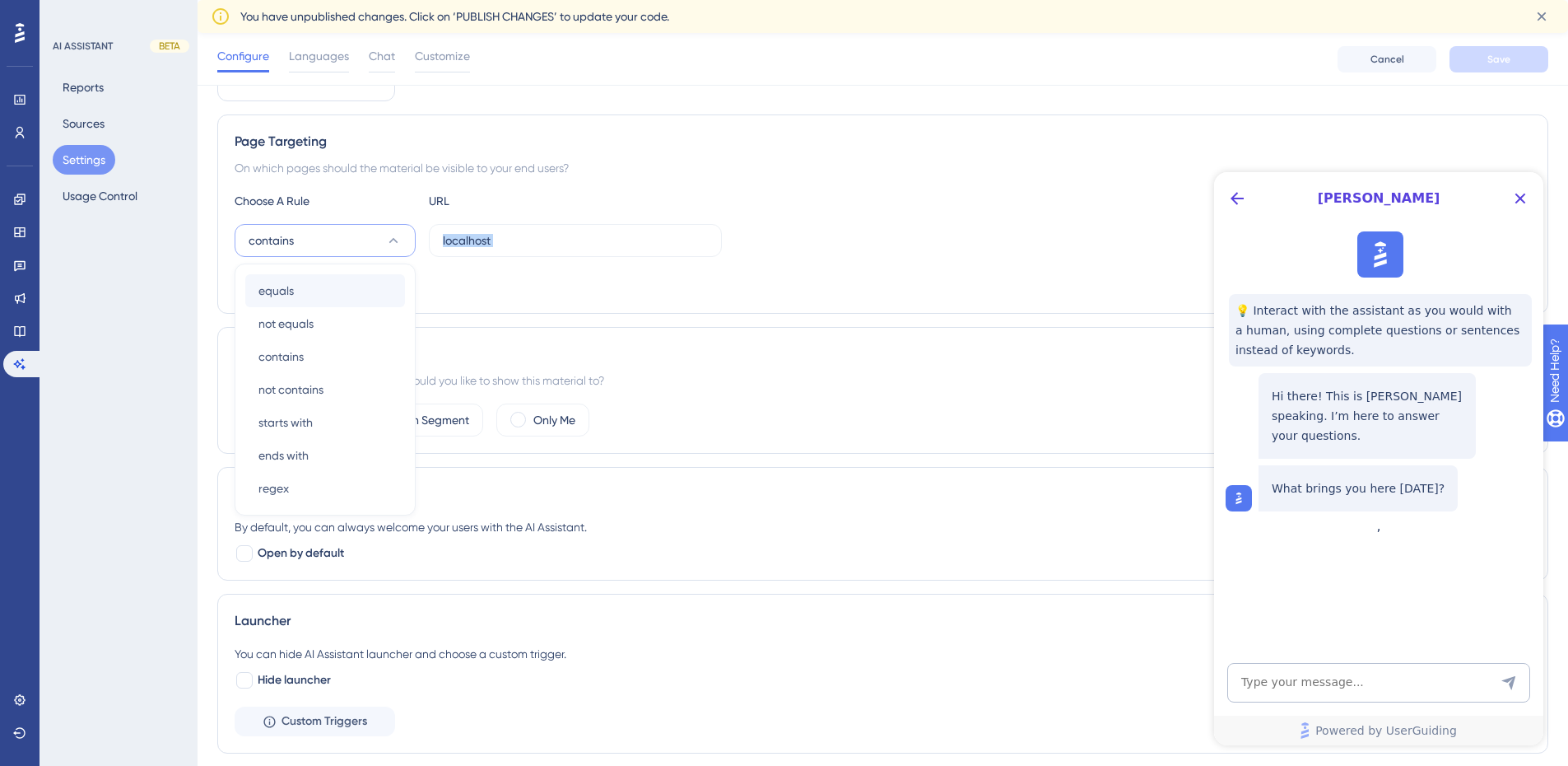
drag, startPoint x: 587, startPoint y: 289, endPoint x: 389, endPoint y: 292, distance: 198.0
click at [389, 292] on div "Choose A Rule URL contains equals equals not equals not equals contains contain…" at bounding box center [882, 243] width 1296 height 105
click at [311, 287] on span "Add a Target" at bounding box center [311, 283] width 62 height 13
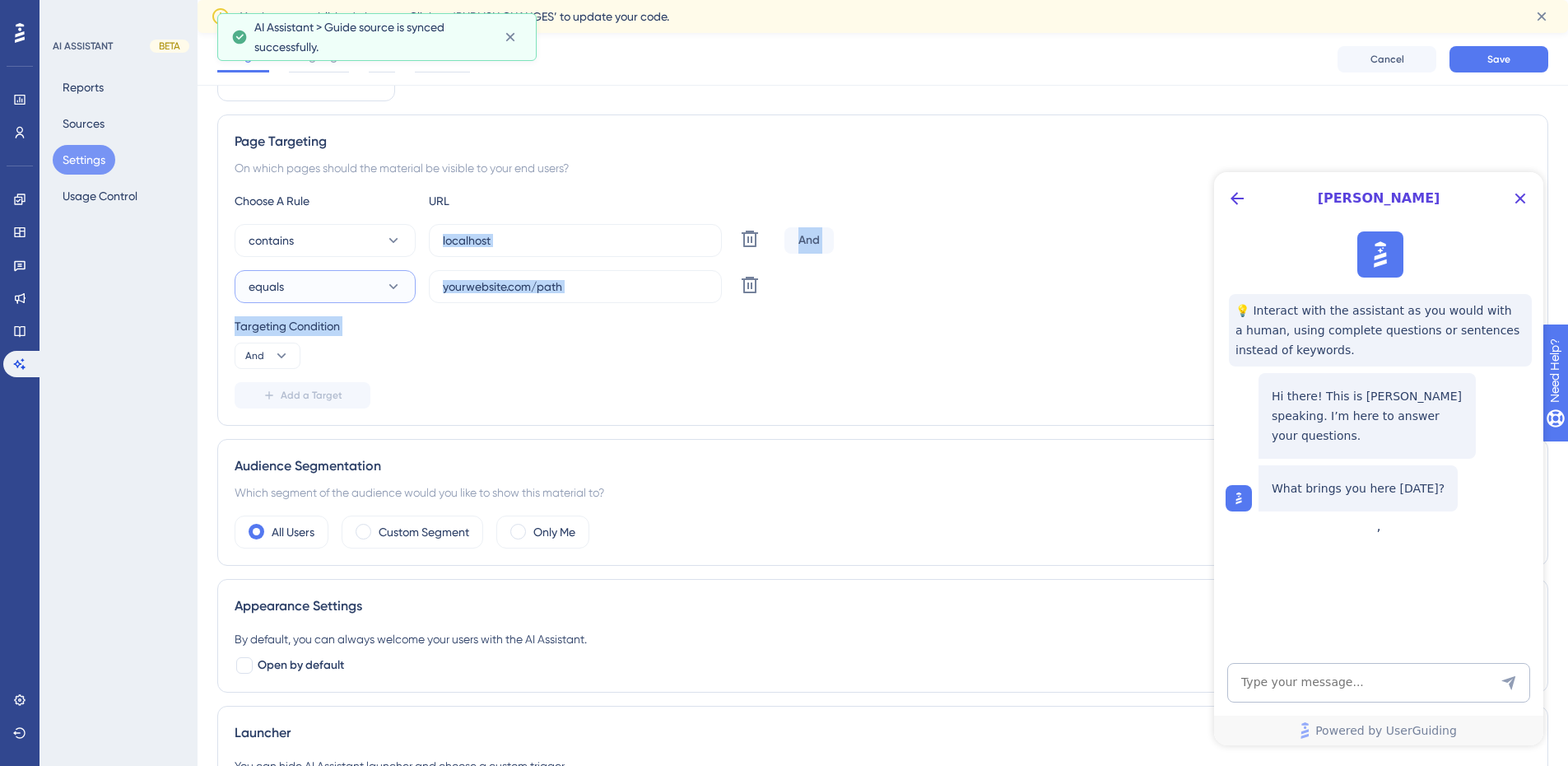
click at [389, 288] on icon at bounding box center [393, 286] width 17 height 17
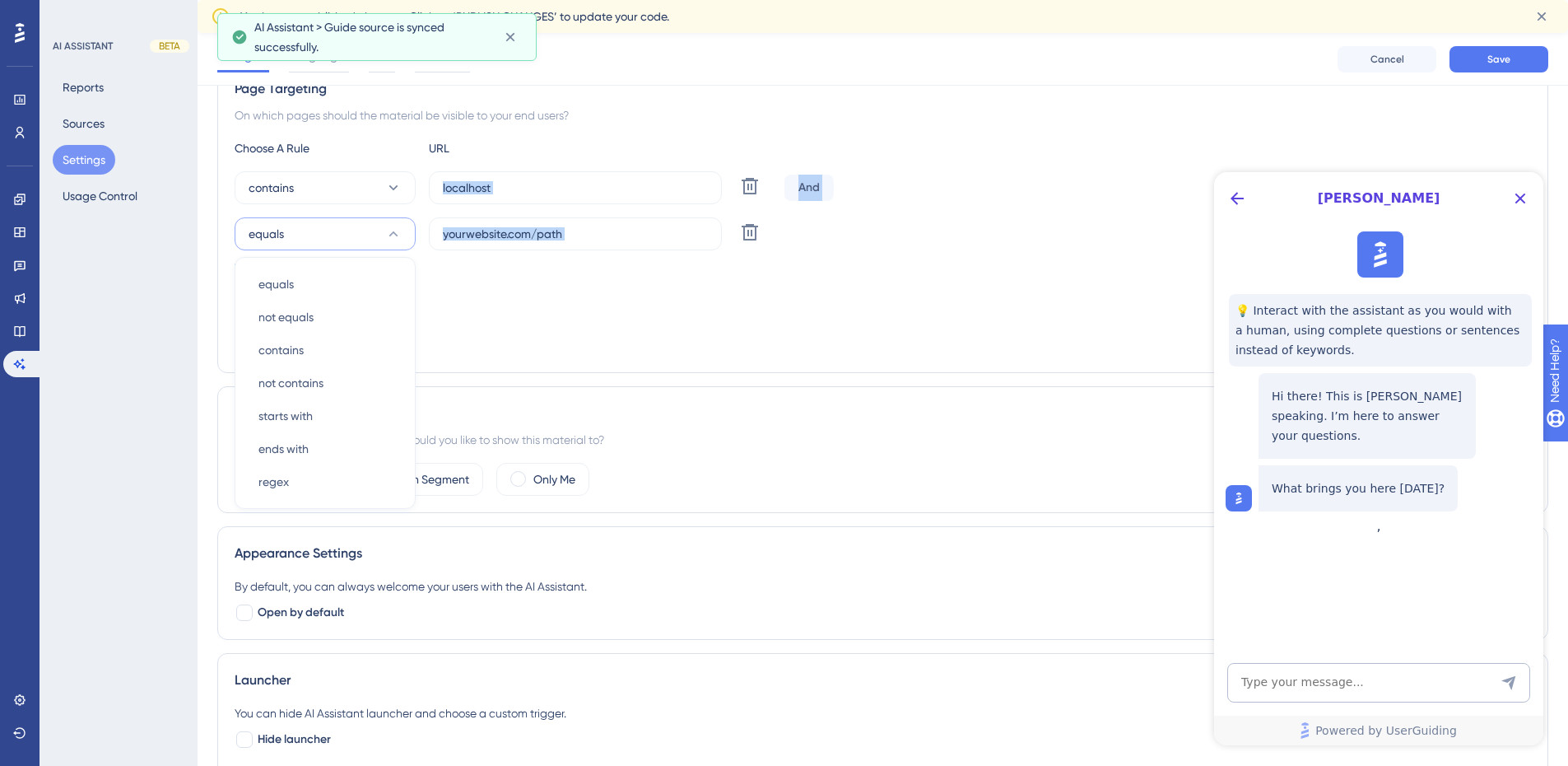
click at [500, 289] on div "Targeting Condition And" at bounding box center [882, 290] width 1296 height 53
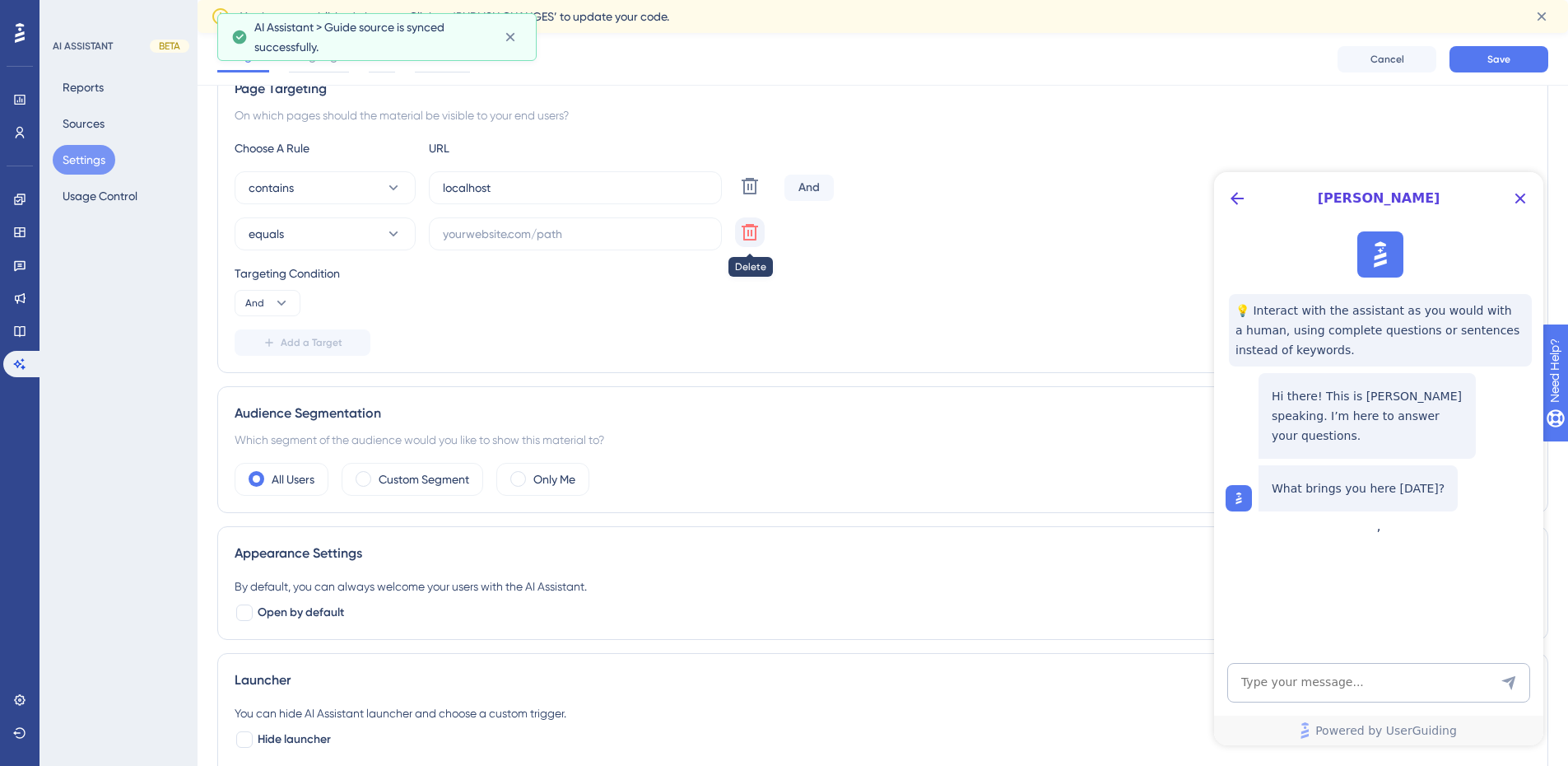
click at [750, 227] on icon at bounding box center [749, 232] width 17 height 17
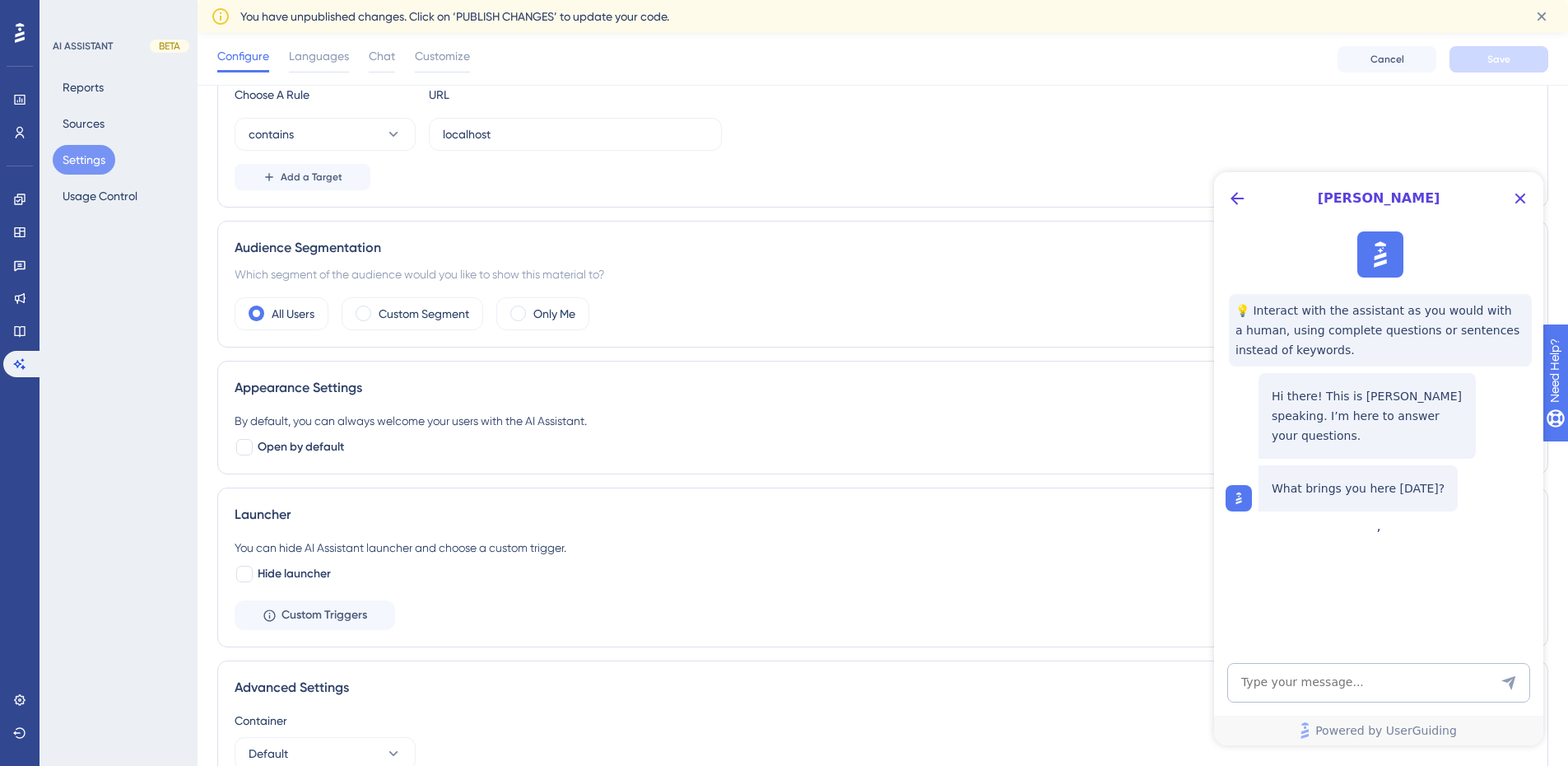
scroll to position [226, 0]
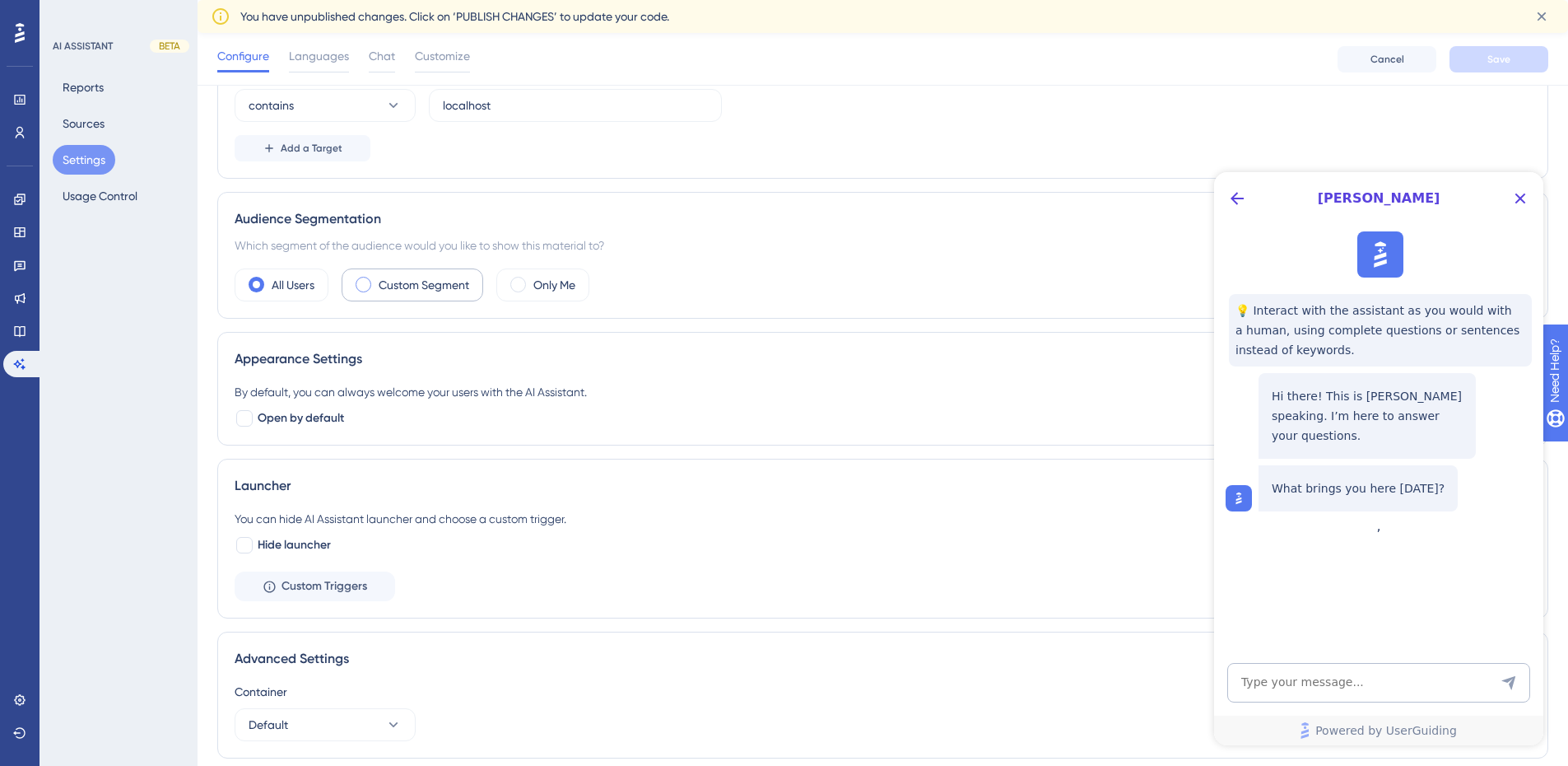
click at [434, 283] on label "Custom Segment" at bounding box center [424, 284] width 90 height 20
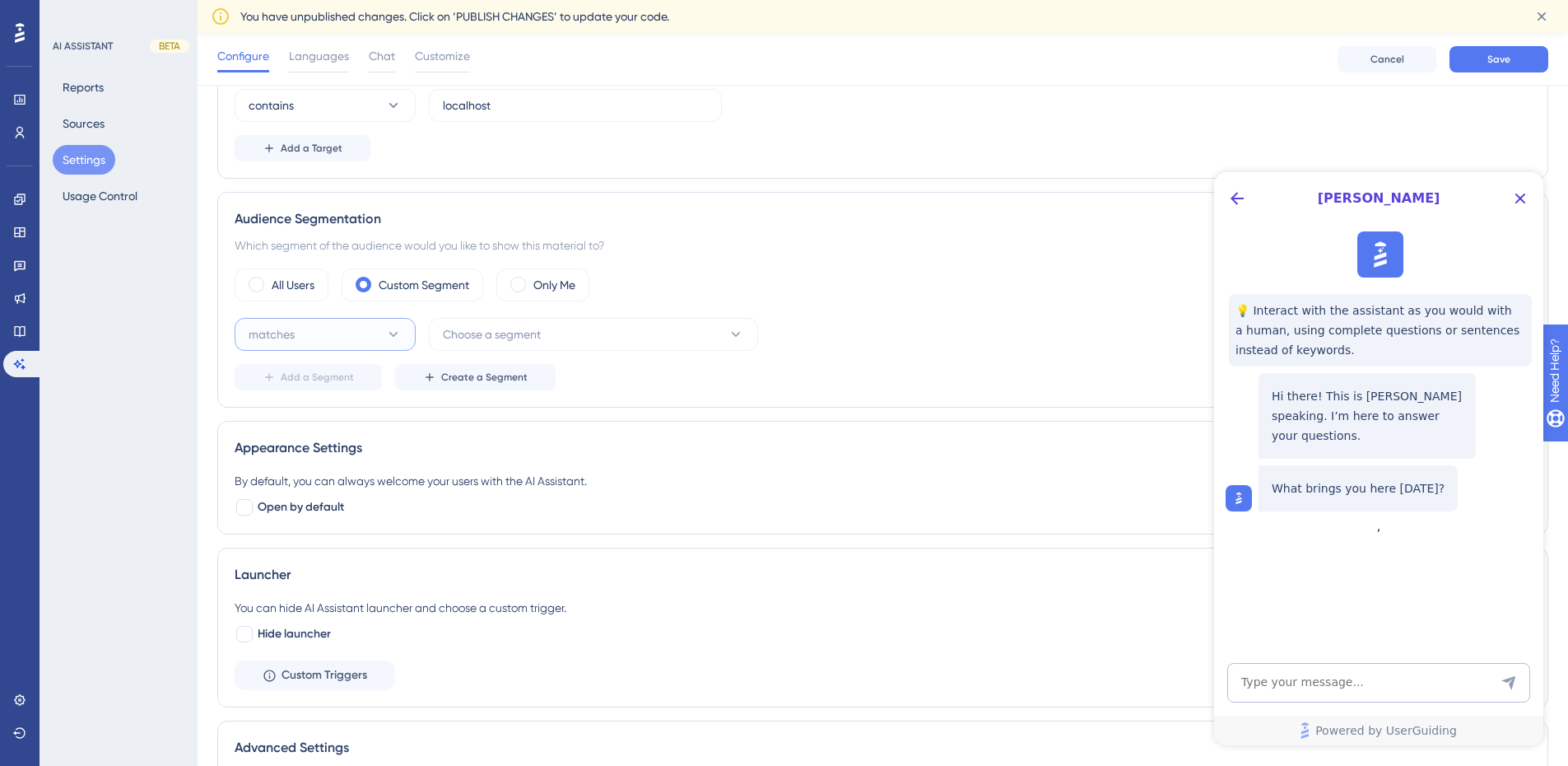
click at [402, 332] on button "matches" at bounding box center [325, 334] width 181 height 33
click at [380, 380] on div "matches matches" at bounding box center [324, 384] width 133 height 33
click at [735, 337] on icon at bounding box center [735, 334] width 17 height 17
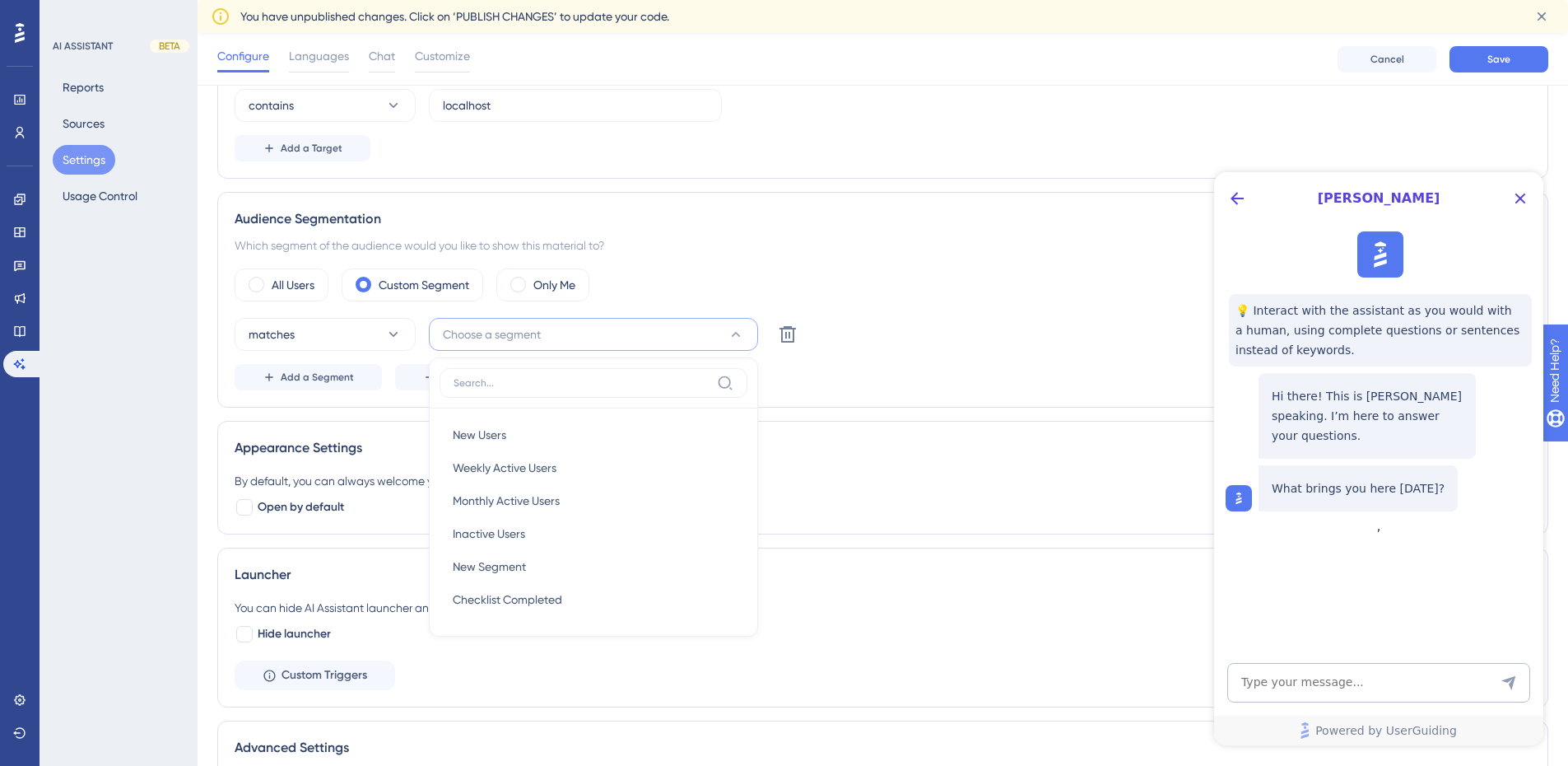
scroll to position [341, 0]
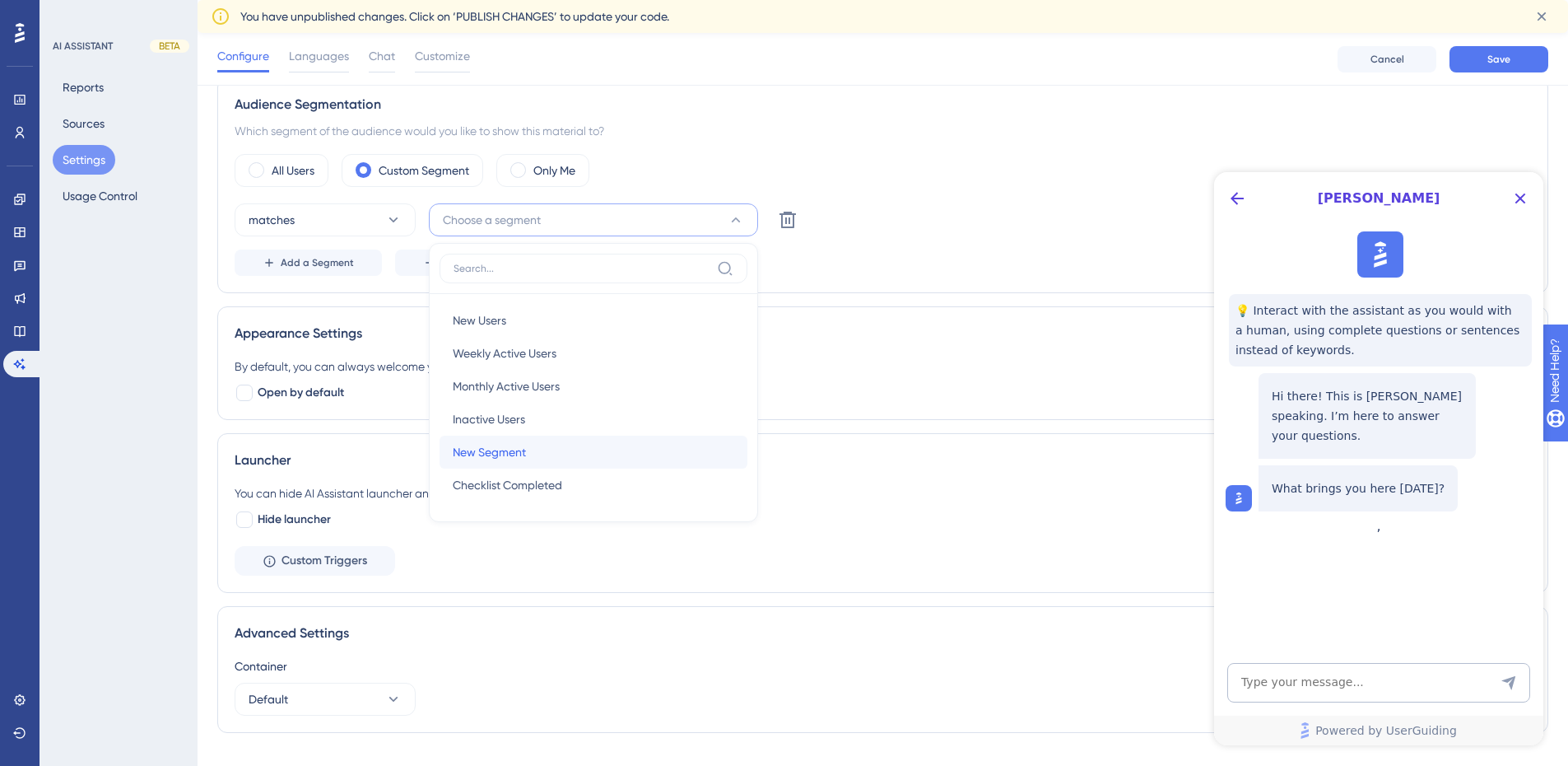
click at [668, 452] on div "New Segment New Segment" at bounding box center [594, 452] width 282 height 33
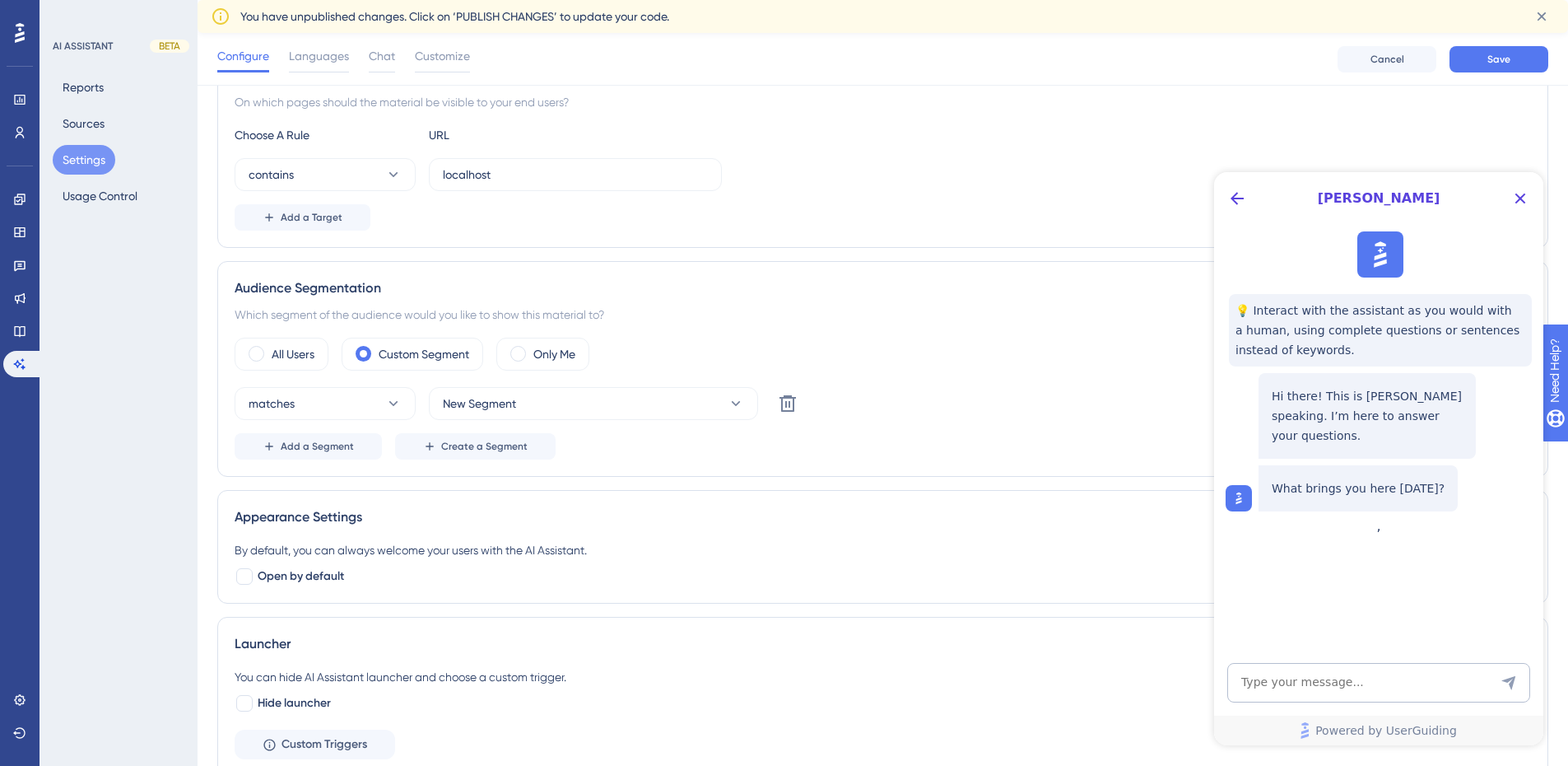
scroll to position [177, 0]
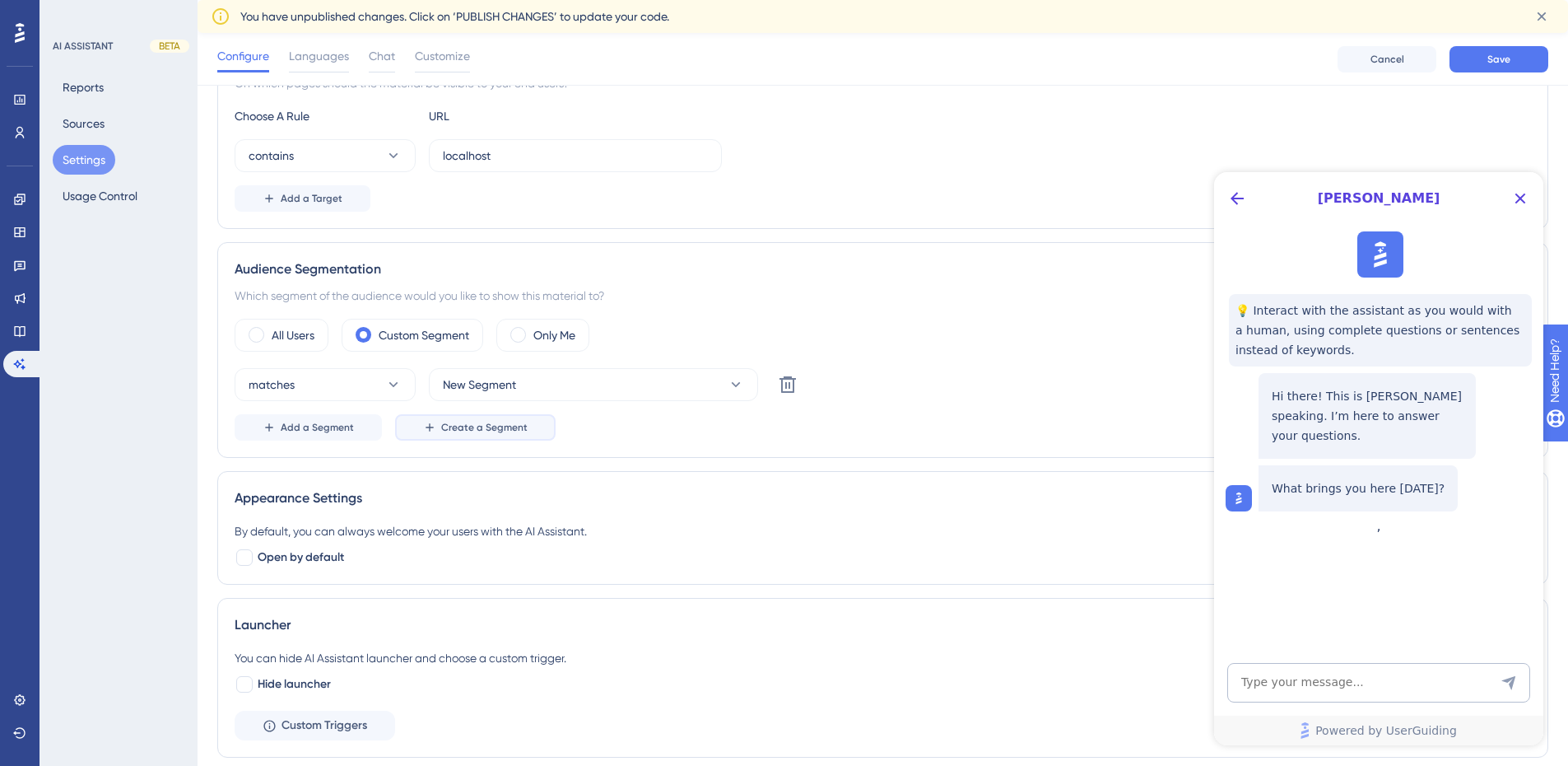
click at [519, 425] on span "Create a Segment" at bounding box center [484, 427] width 86 height 13
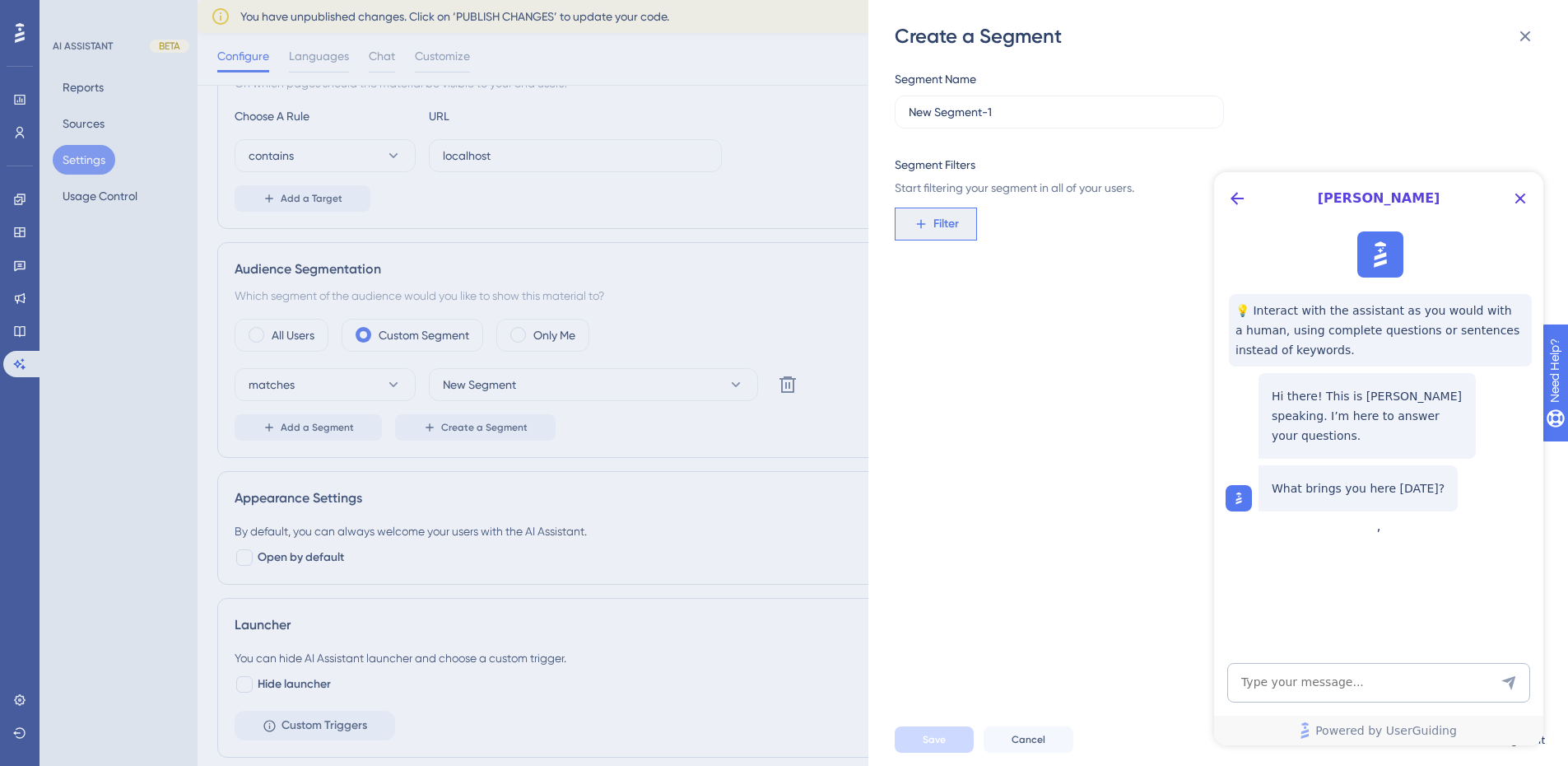
click at [941, 227] on span "Filter" at bounding box center [946, 223] width 25 height 20
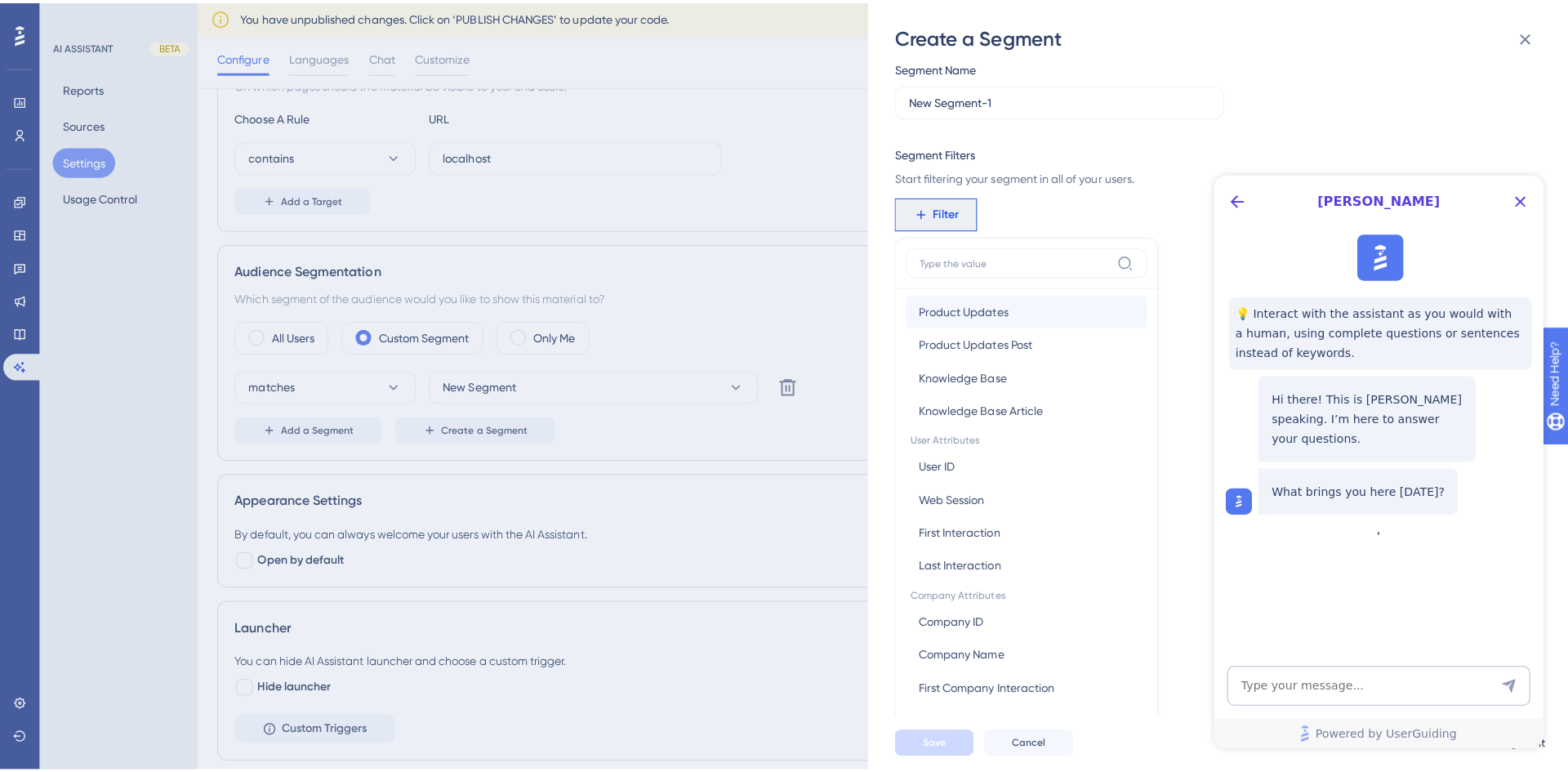
scroll to position [0, 0]
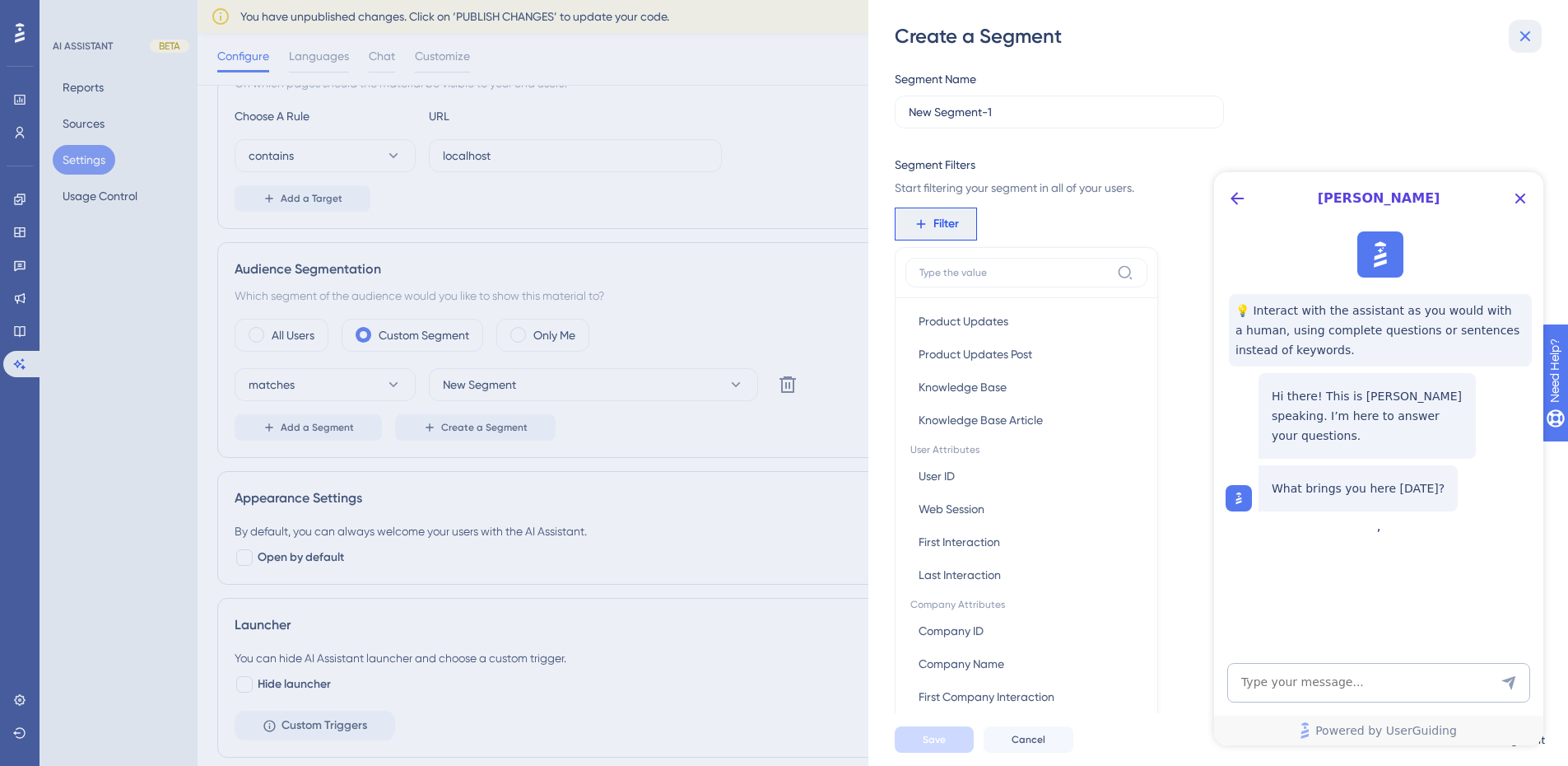
click at [1532, 36] on icon at bounding box center [1525, 36] width 20 height 20
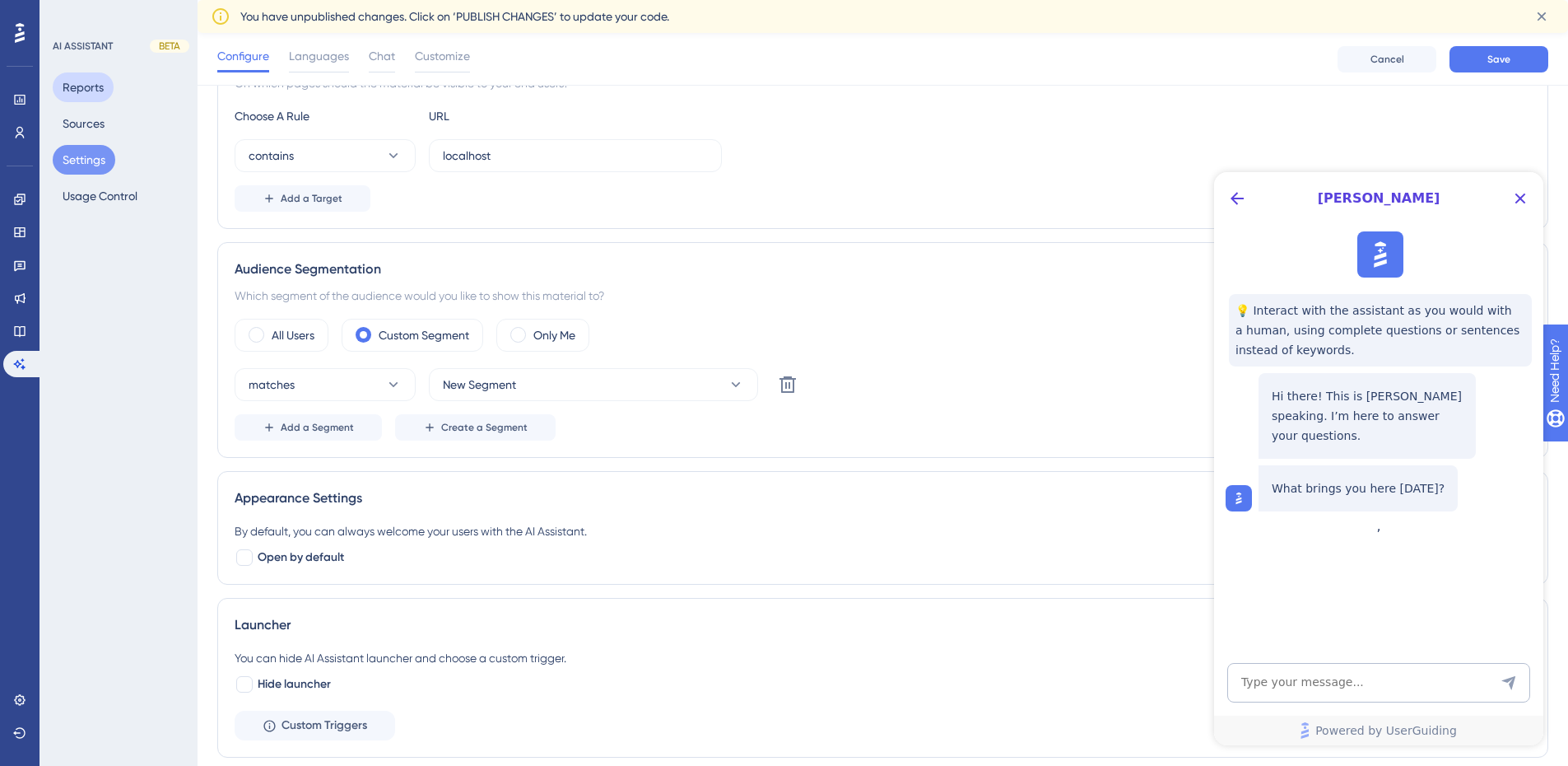
click at [77, 81] on button "Reports" at bounding box center [83, 87] width 61 height 30
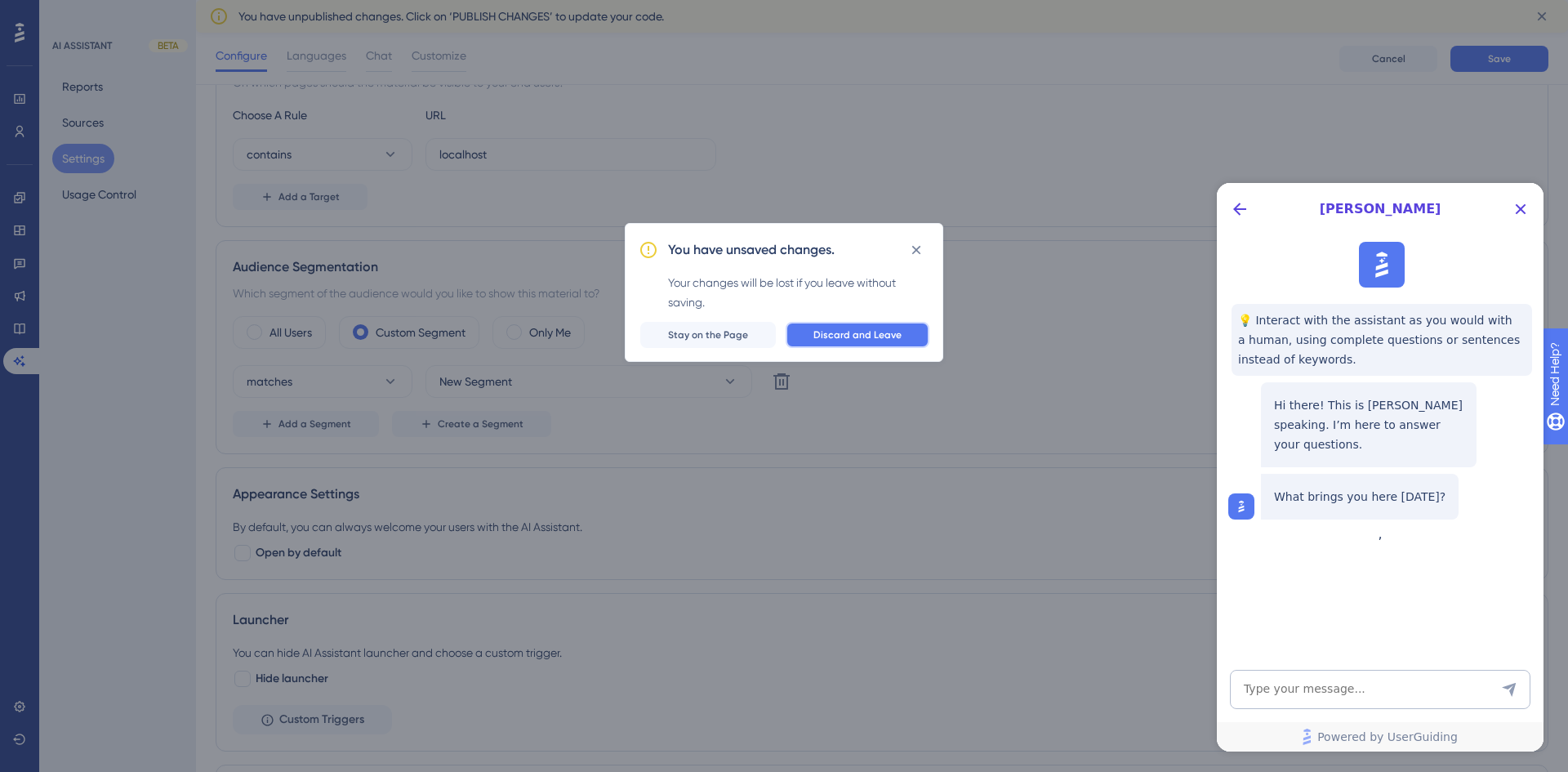
click at [869, 340] on span "Discard and Leave" at bounding box center [857, 335] width 88 height 13
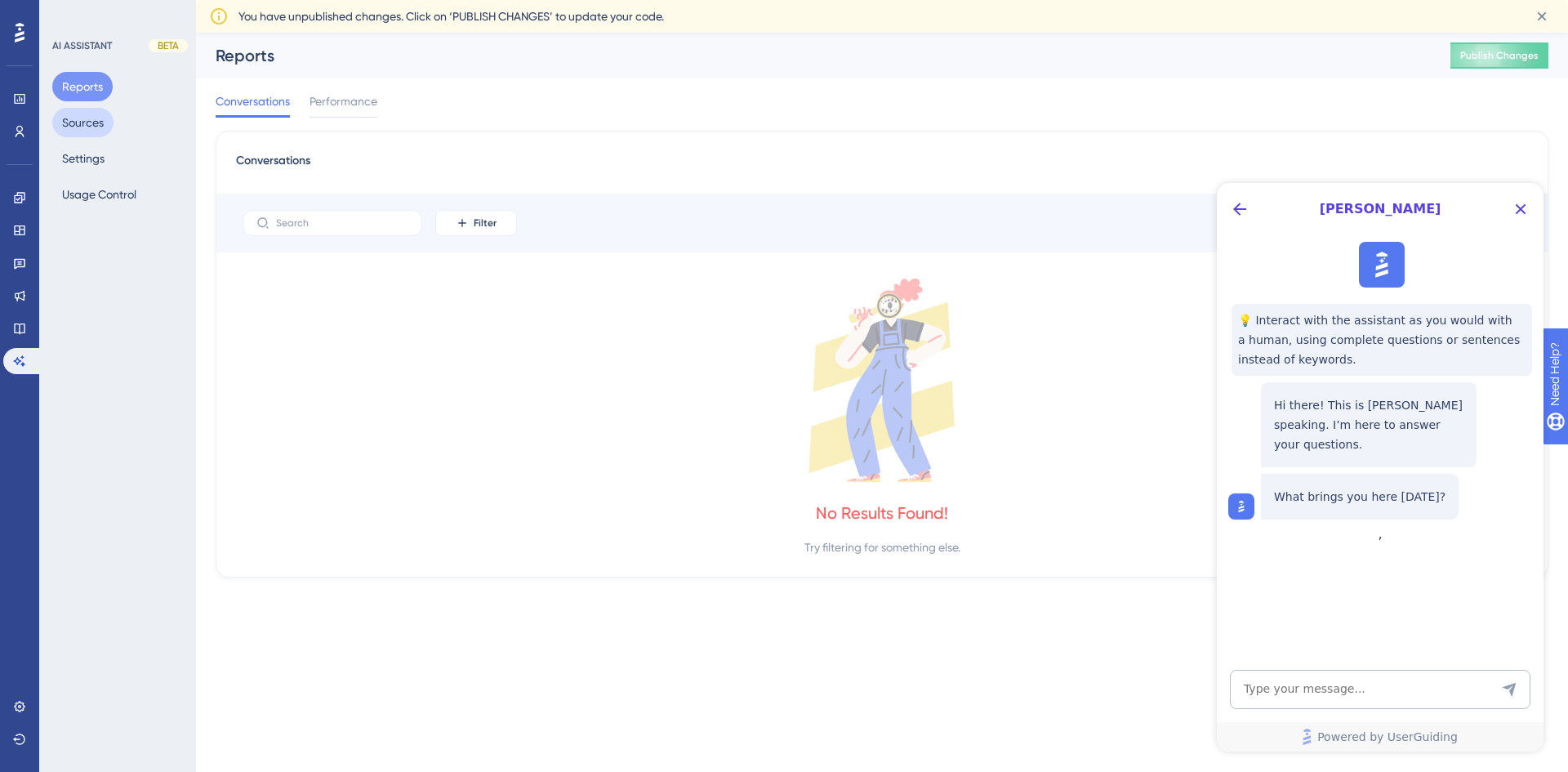
click at [56, 117] on button "Sources" at bounding box center [83, 122] width 61 height 29
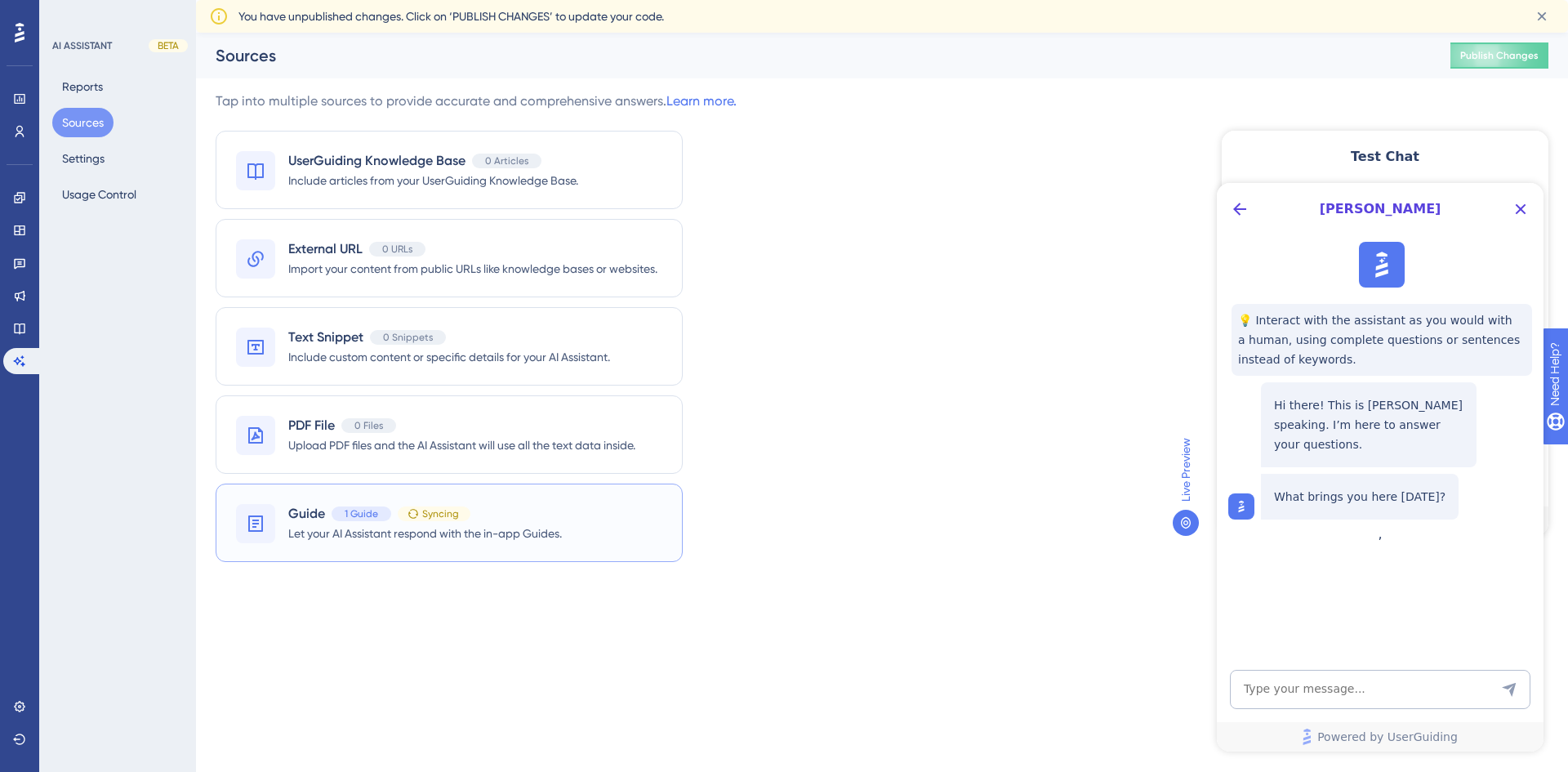
click at [440, 522] on div "Guide 1 Guide Syncing" at bounding box center [379, 513] width 182 height 20
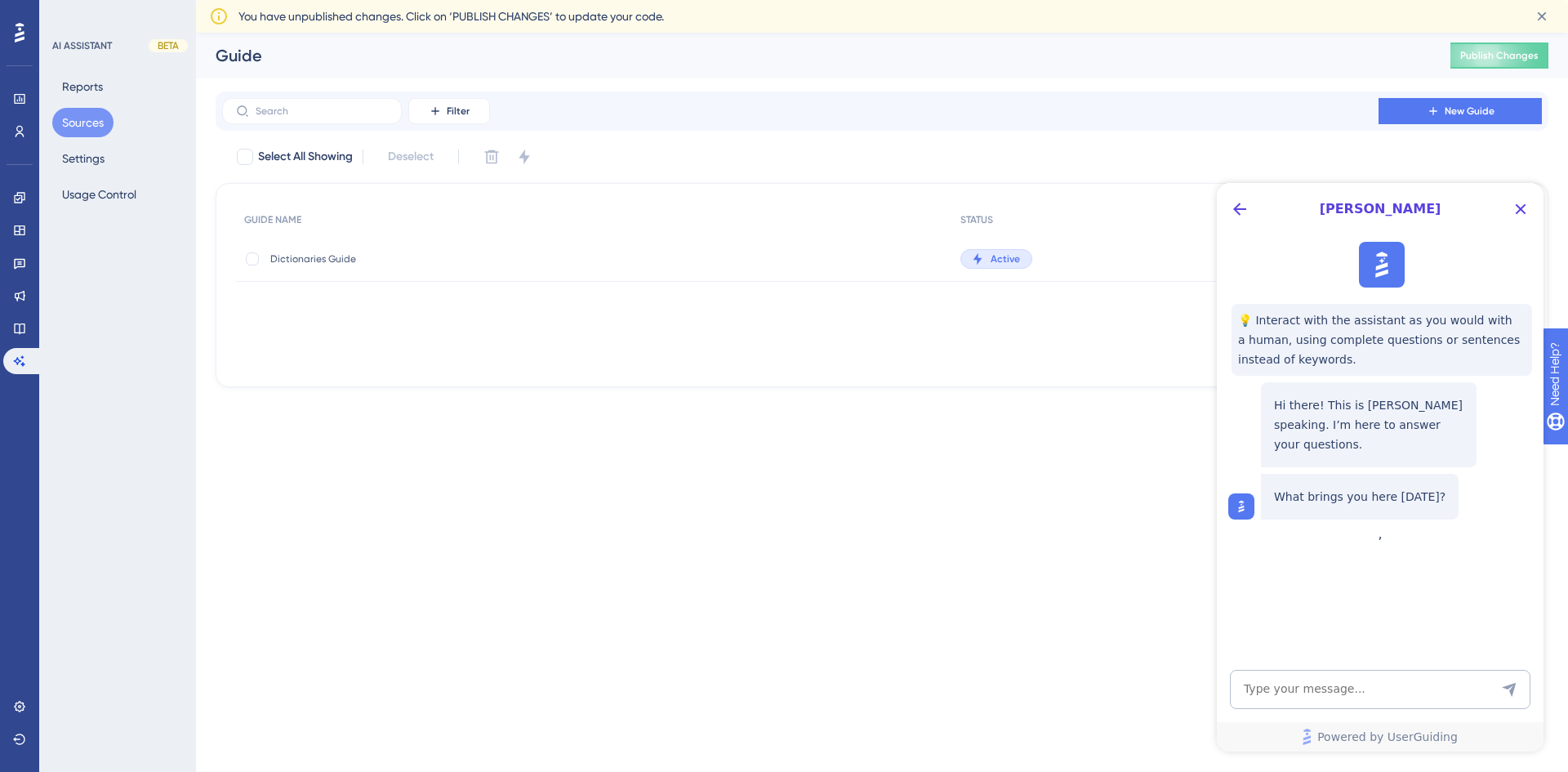
click at [1002, 261] on span "Active" at bounding box center [1006, 259] width 29 height 13
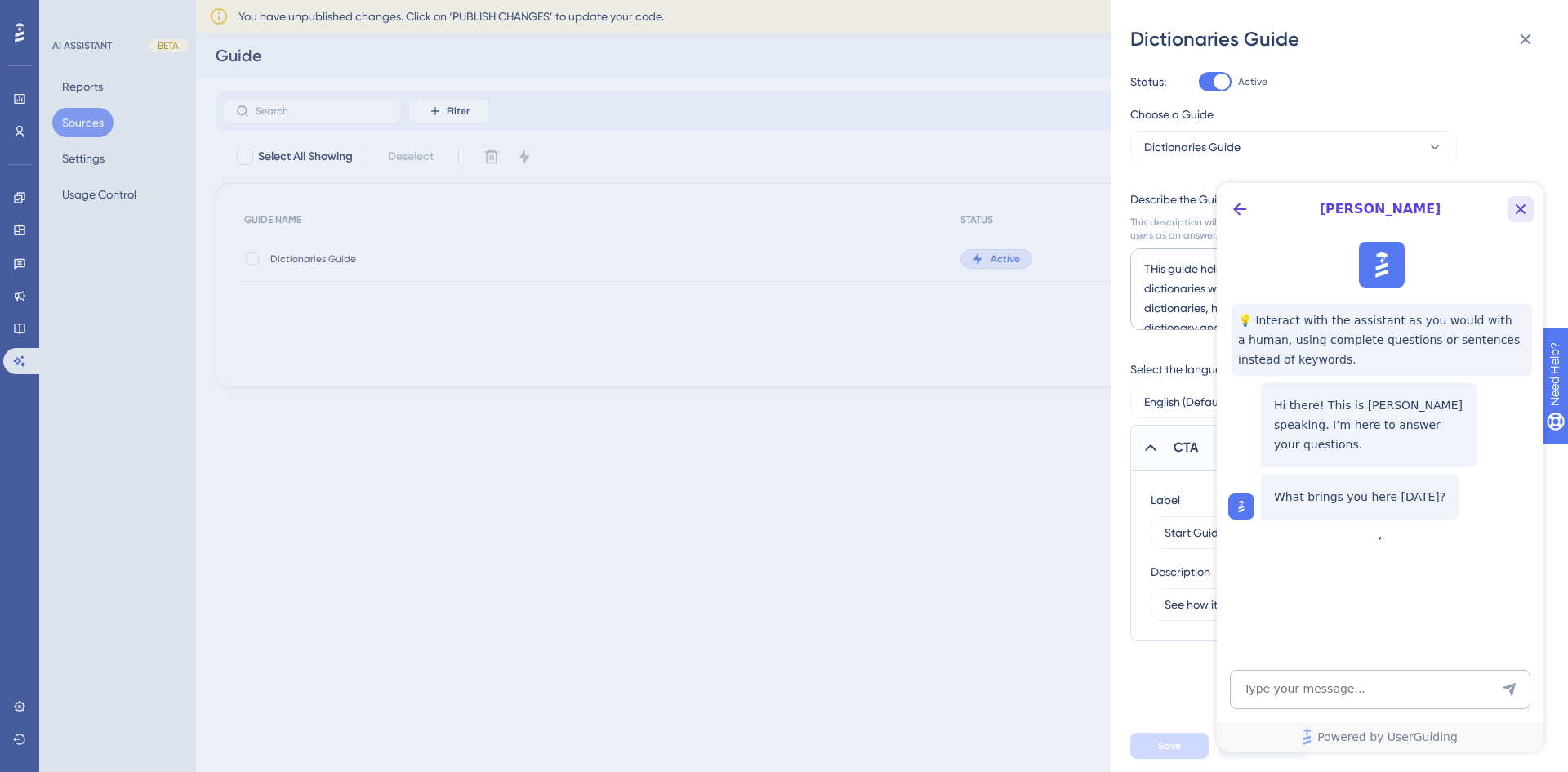
click at [1532, 210] on button "Close Button" at bounding box center [1521, 209] width 26 height 26
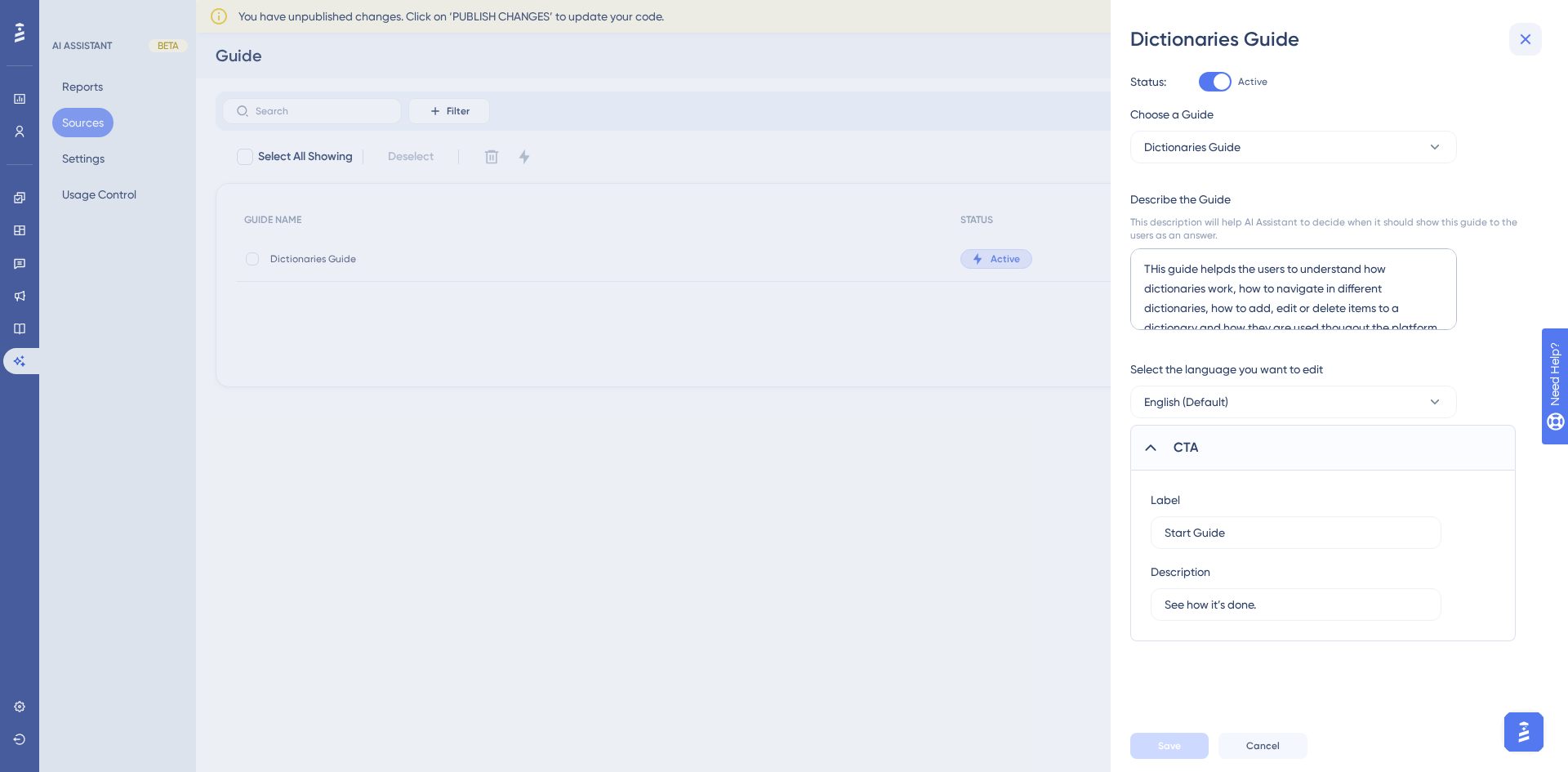
click at [1530, 33] on icon at bounding box center [1525, 39] width 20 height 20
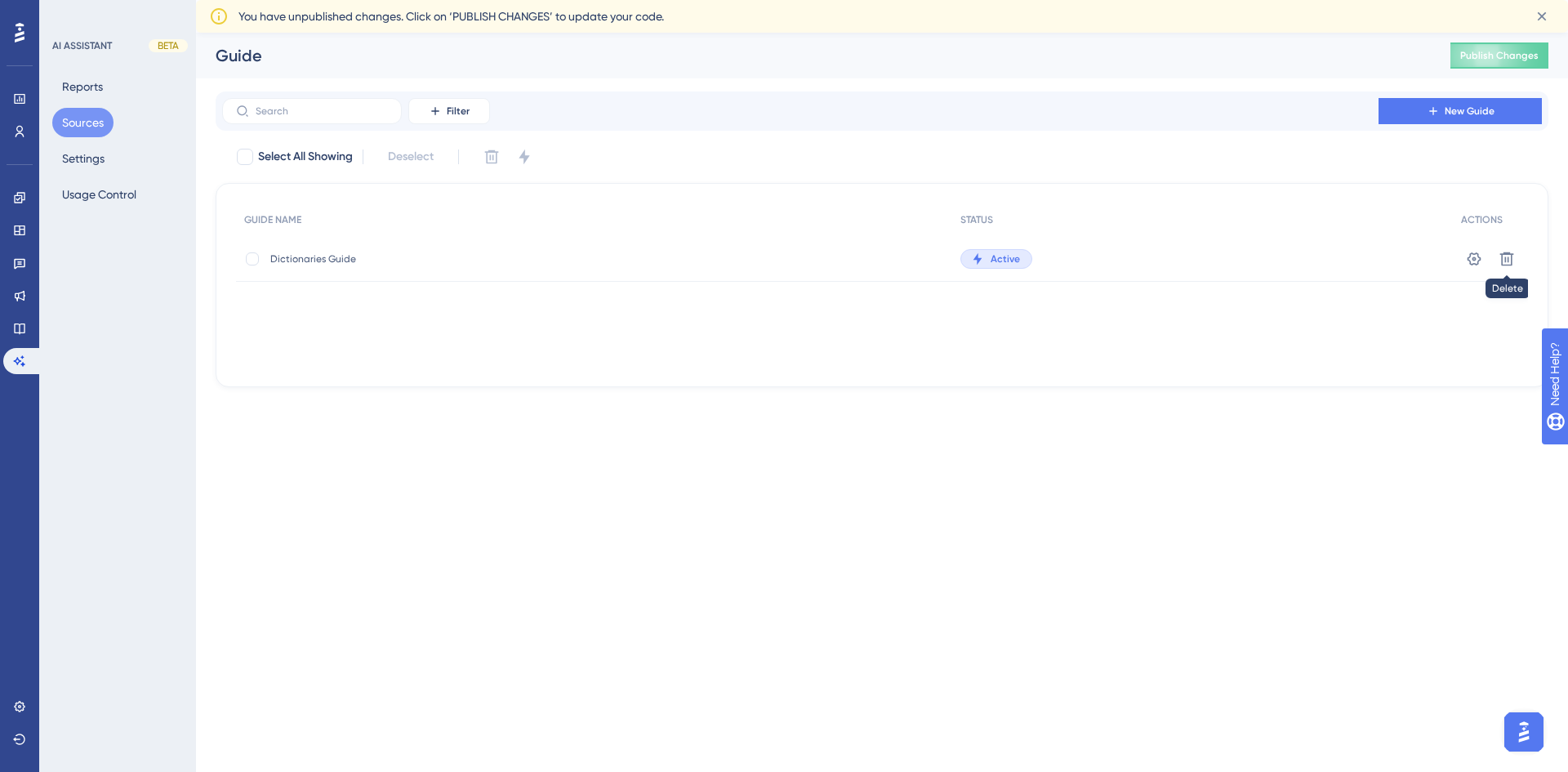
click at [71, 121] on button "Sources" at bounding box center [83, 122] width 61 height 29
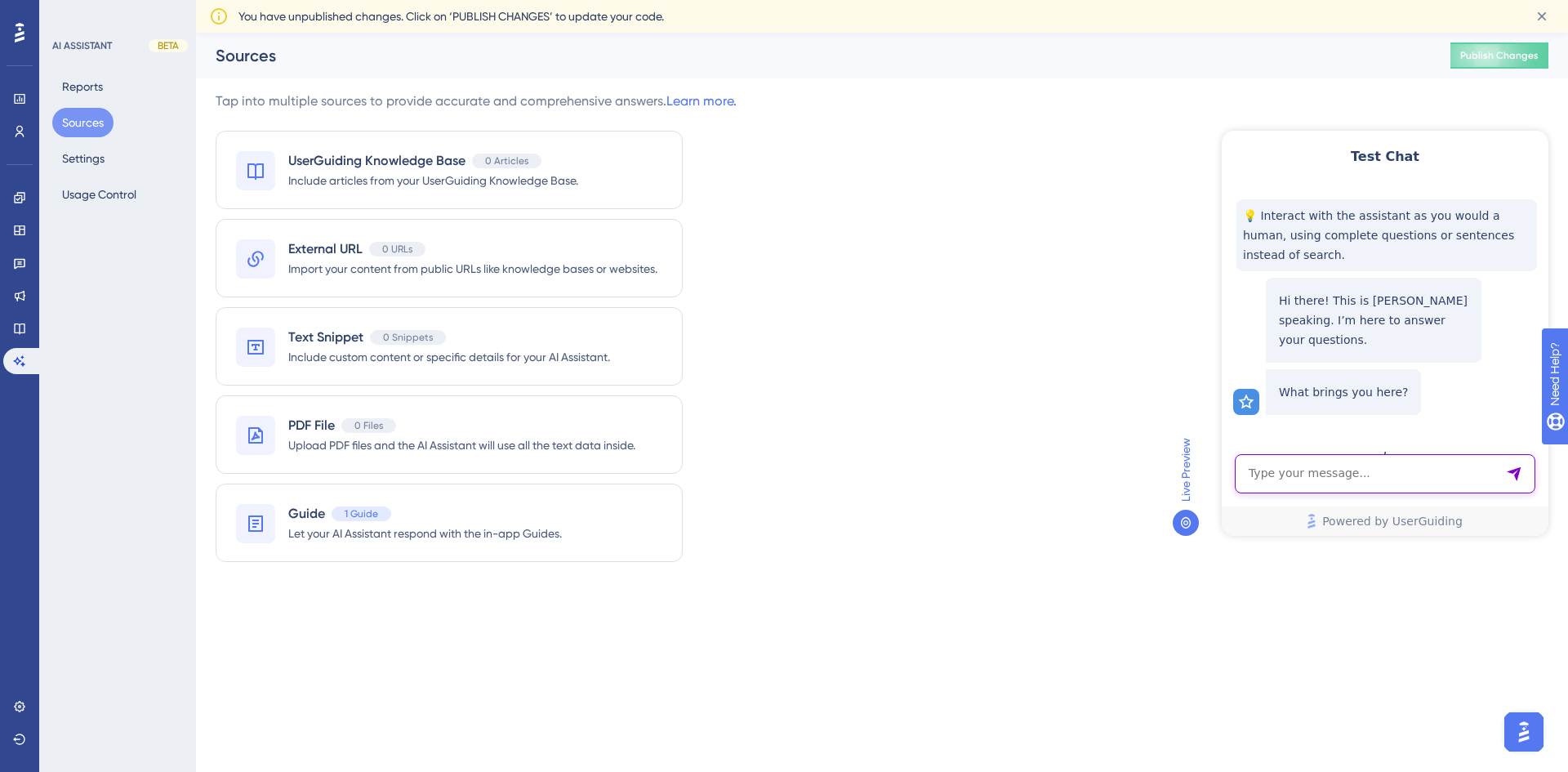
click at [1402, 476] on textarea "AI Assistant Text Input" at bounding box center [1385, 473] width 300 height 39
type textarea "i need help with dictionaries"
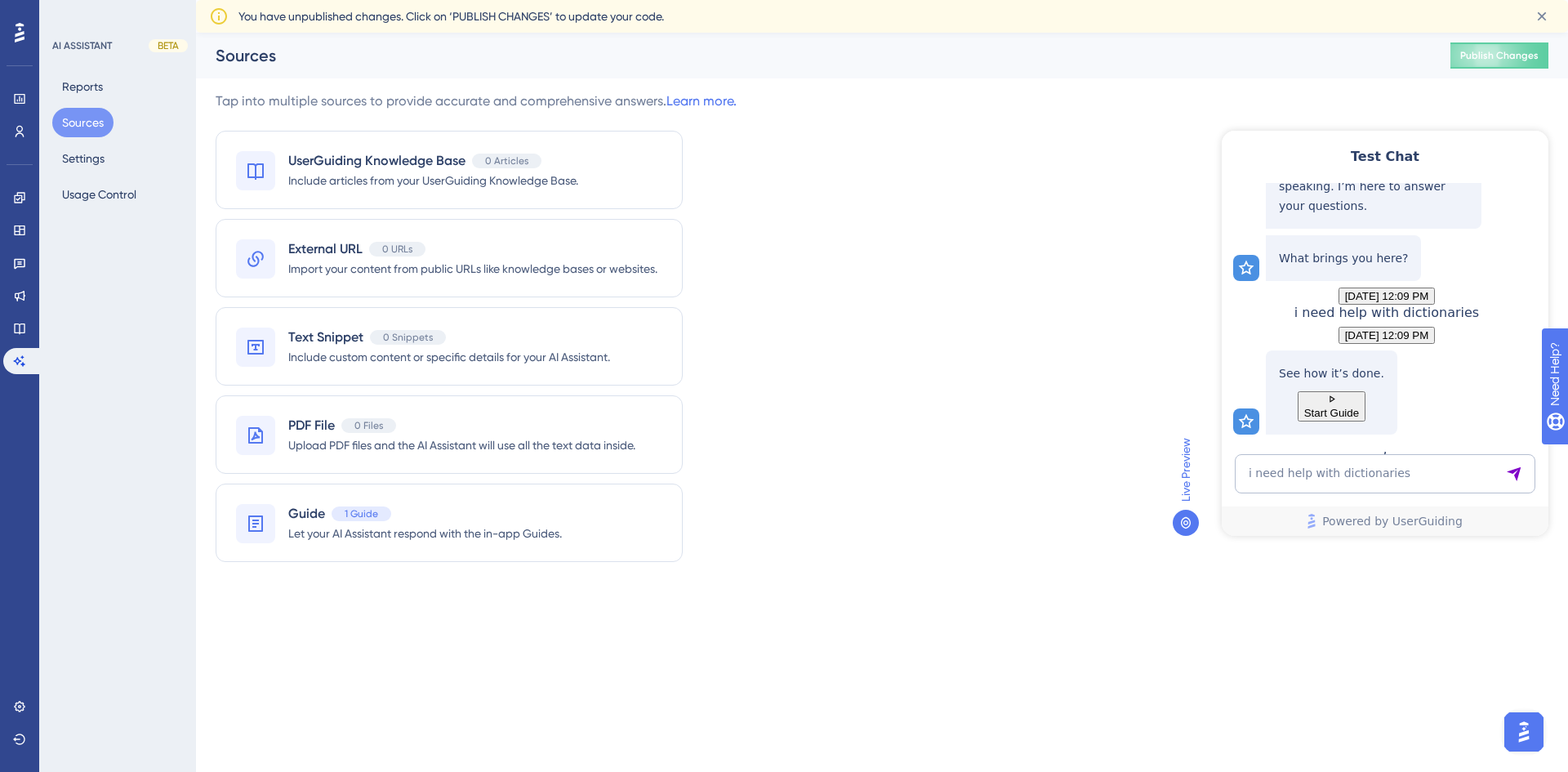
scroll to position [165, 0]
click at [1359, 407] on span "Start Guide" at bounding box center [1331, 413] width 54 height 12
click at [1435, 475] on textarea "i need help with dictionaries" at bounding box center [1385, 473] width 300 height 39
type textarea "start guide does not work"
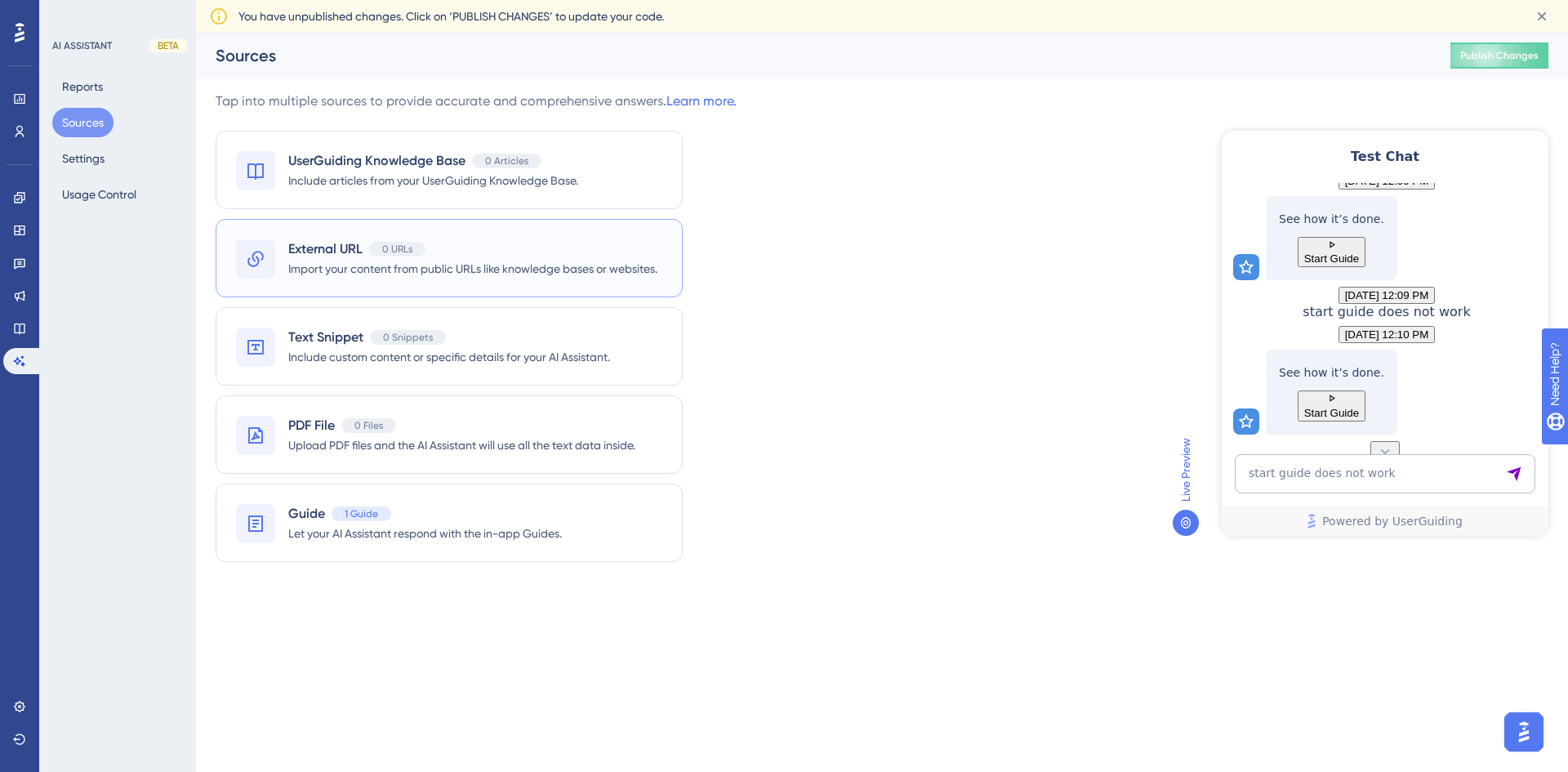
scroll to position [389, 0]
click at [1359, 409] on span "Start Guide" at bounding box center [1331, 413] width 54 height 12
drag, startPoint x: 1395, startPoint y: 276, endPoint x: 1536, endPoint y: 289, distance: 141.6
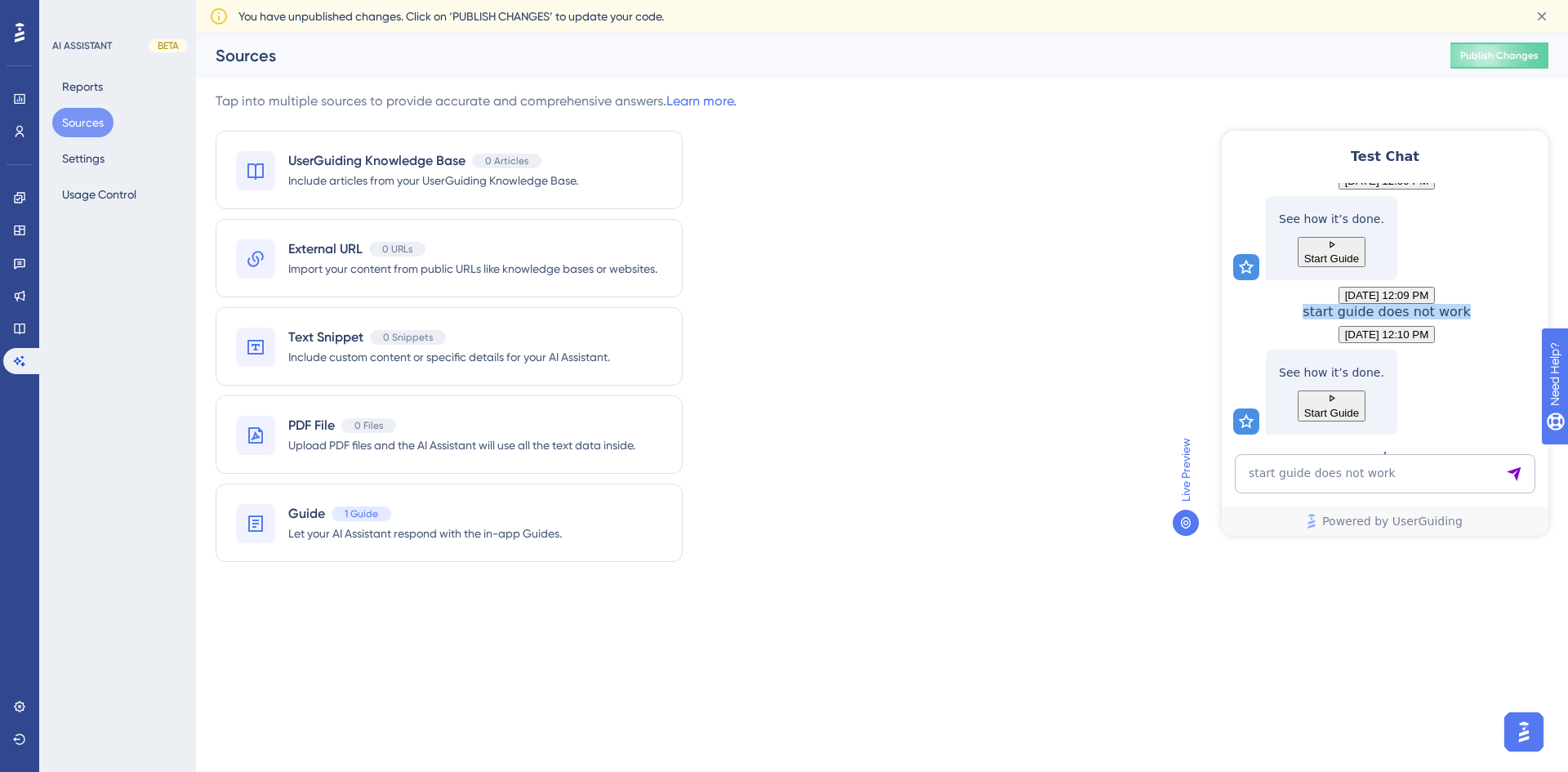
click at [1470, 304] on div "start guide does not work" at bounding box center [1386, 311] width 167 height 16
copy span "start guide does not work"
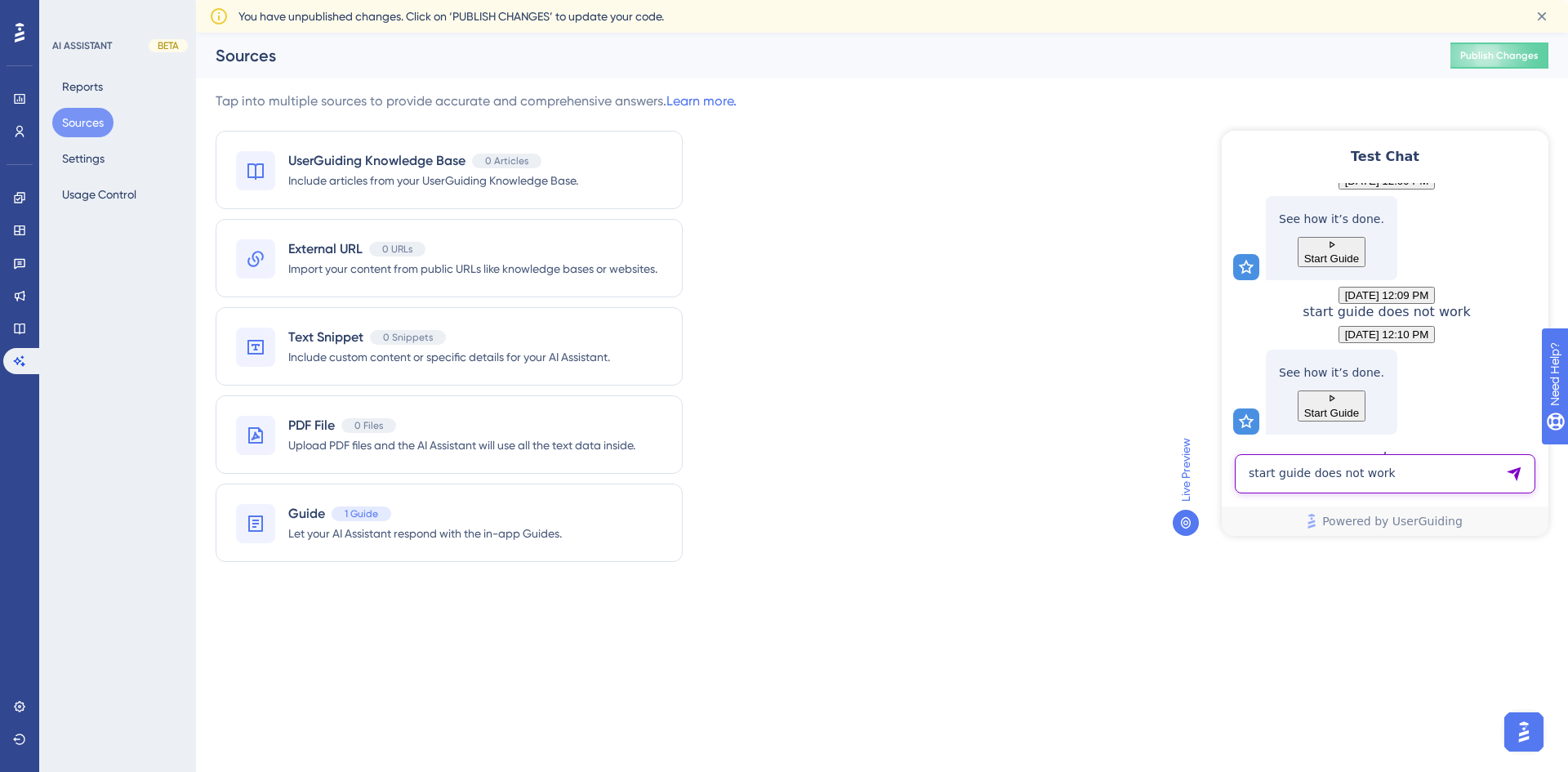
click at [1402, 475] on textarea "start guide does not work" at bounding box center [1385, 473] width 300 height 39
paste textarea "start guide does not work"
type textarea "start guide does not work"
click at [1517, 473] on icon "Send Message" at bounding box center [1514, 474] width 14 height 14
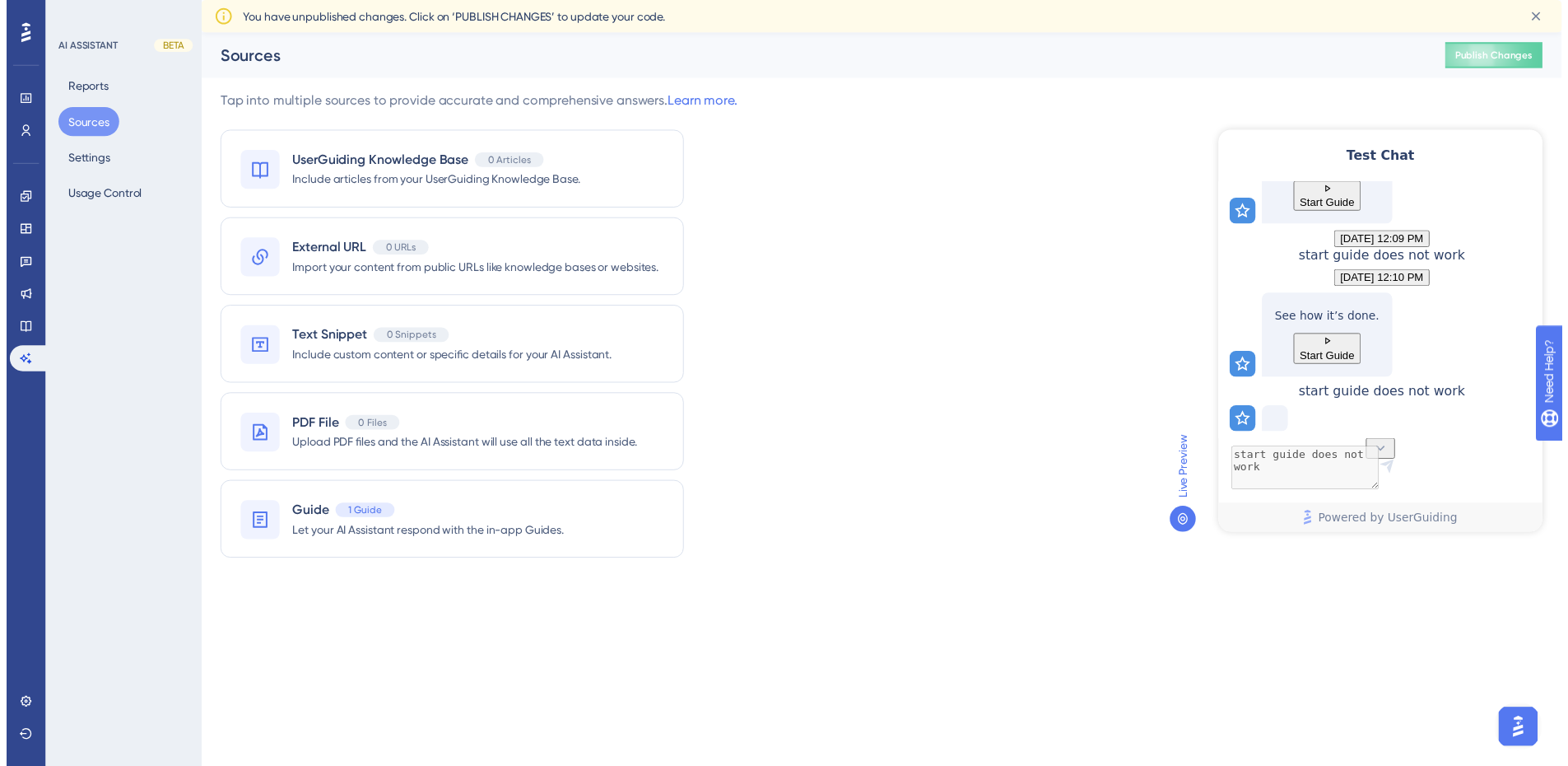
scroll to position [501, 0]
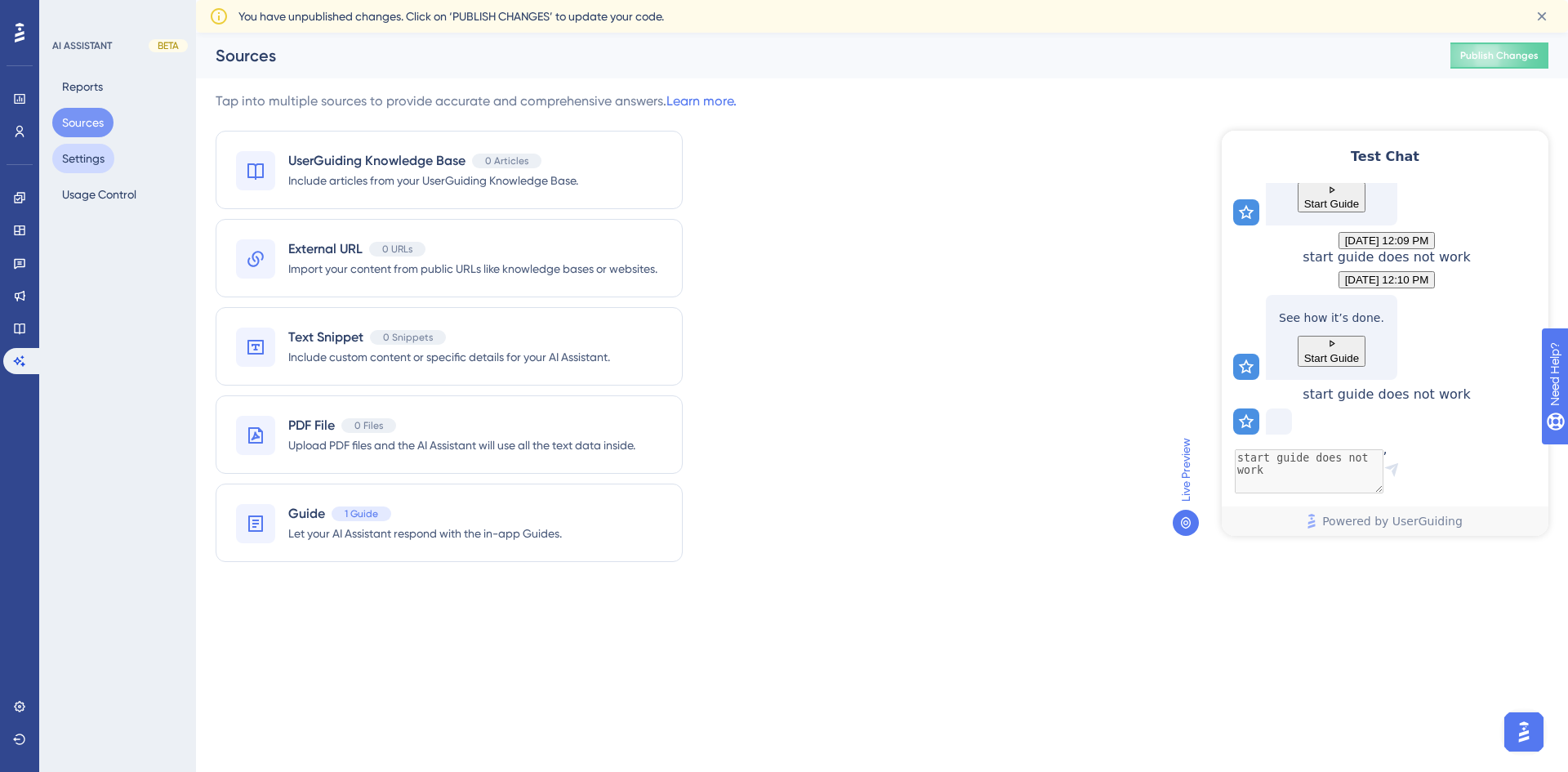
click at [57, 160] on button "Settings" at bounding box center [84, 159] width 62 height 29
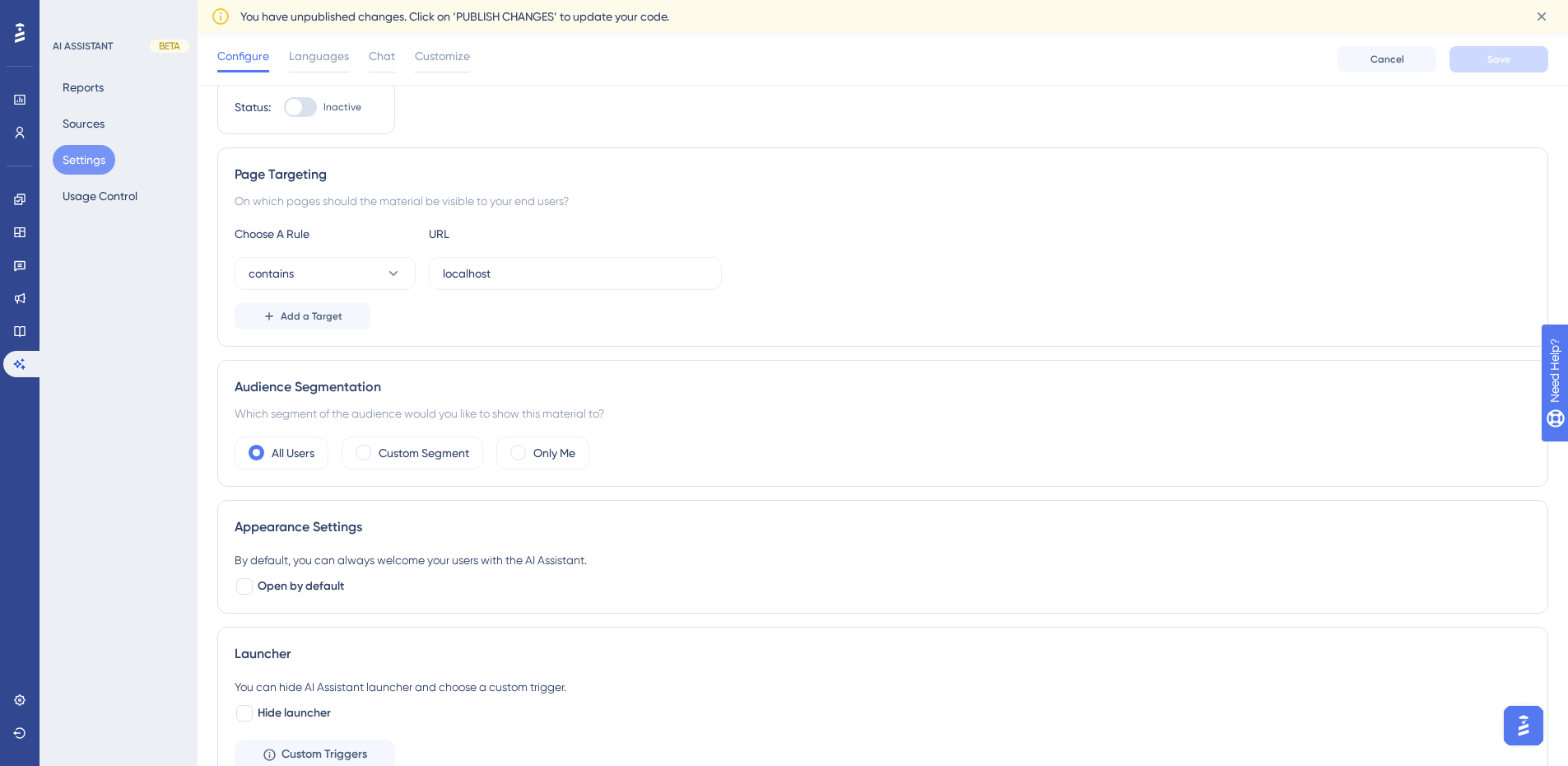
scroll to position [38, 0]
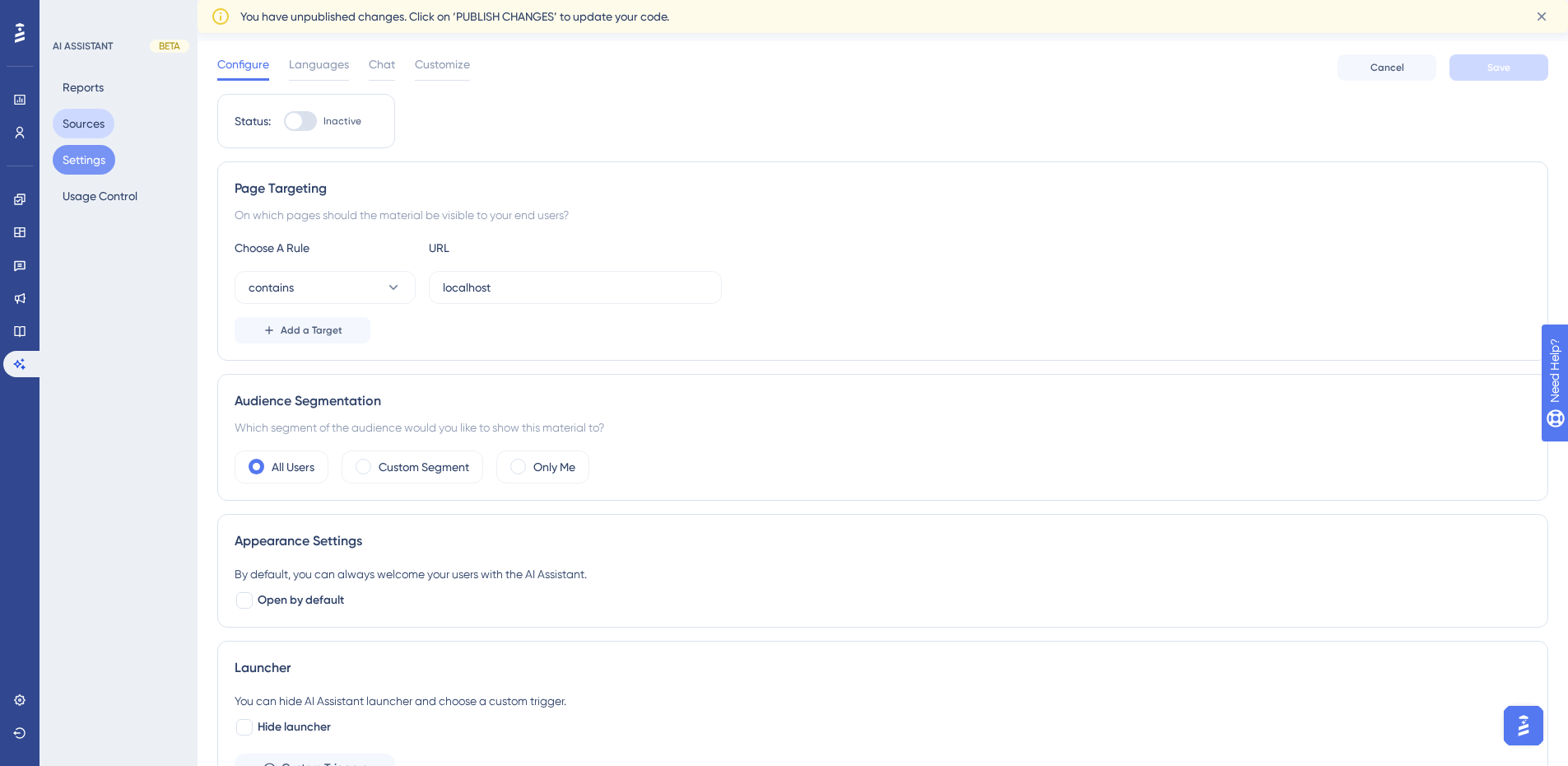
click at [94, 130] on button "Sources" at bounding box center [83, 123] width 62 height 30
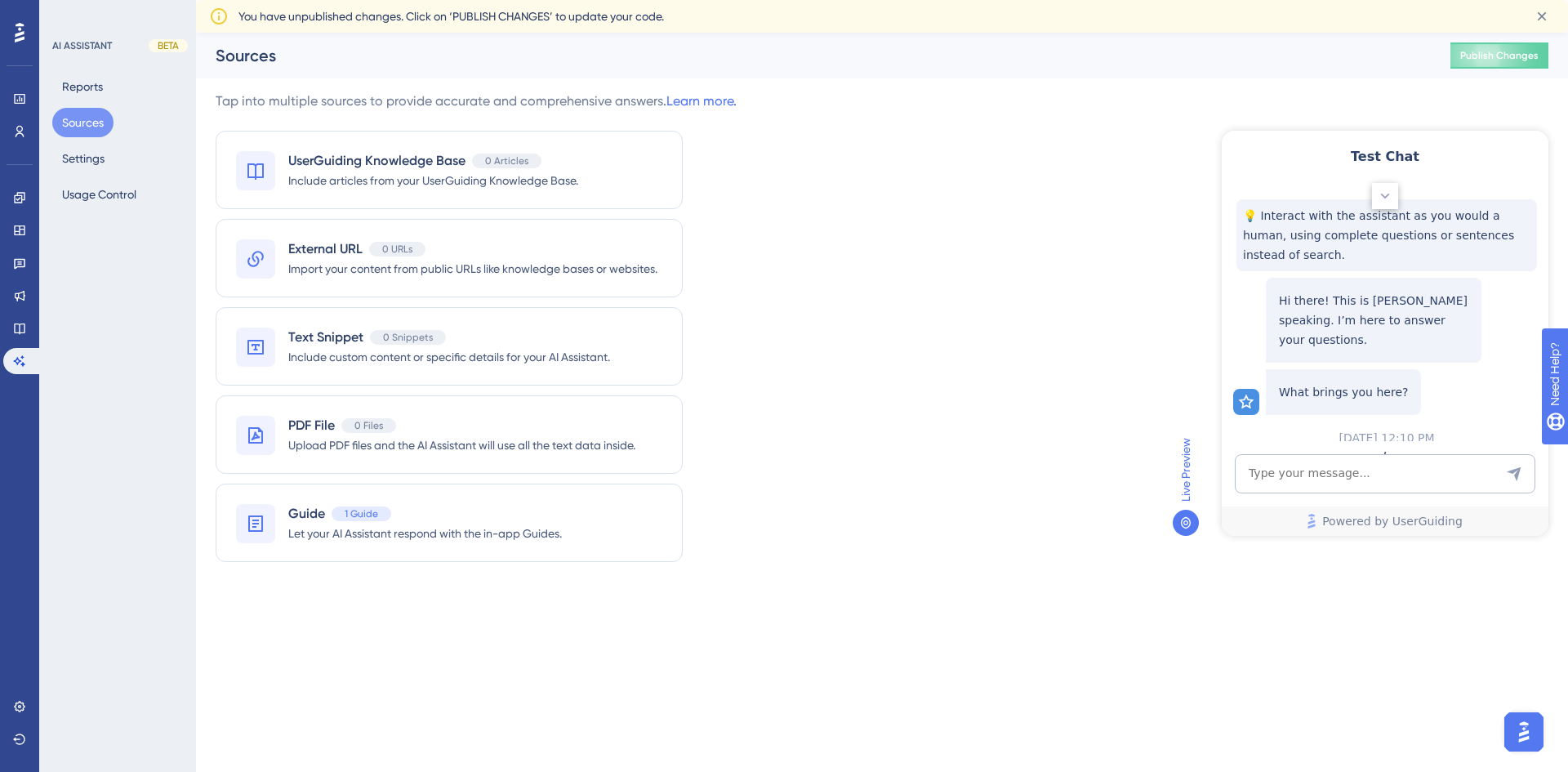
scroll to position [165, 0]
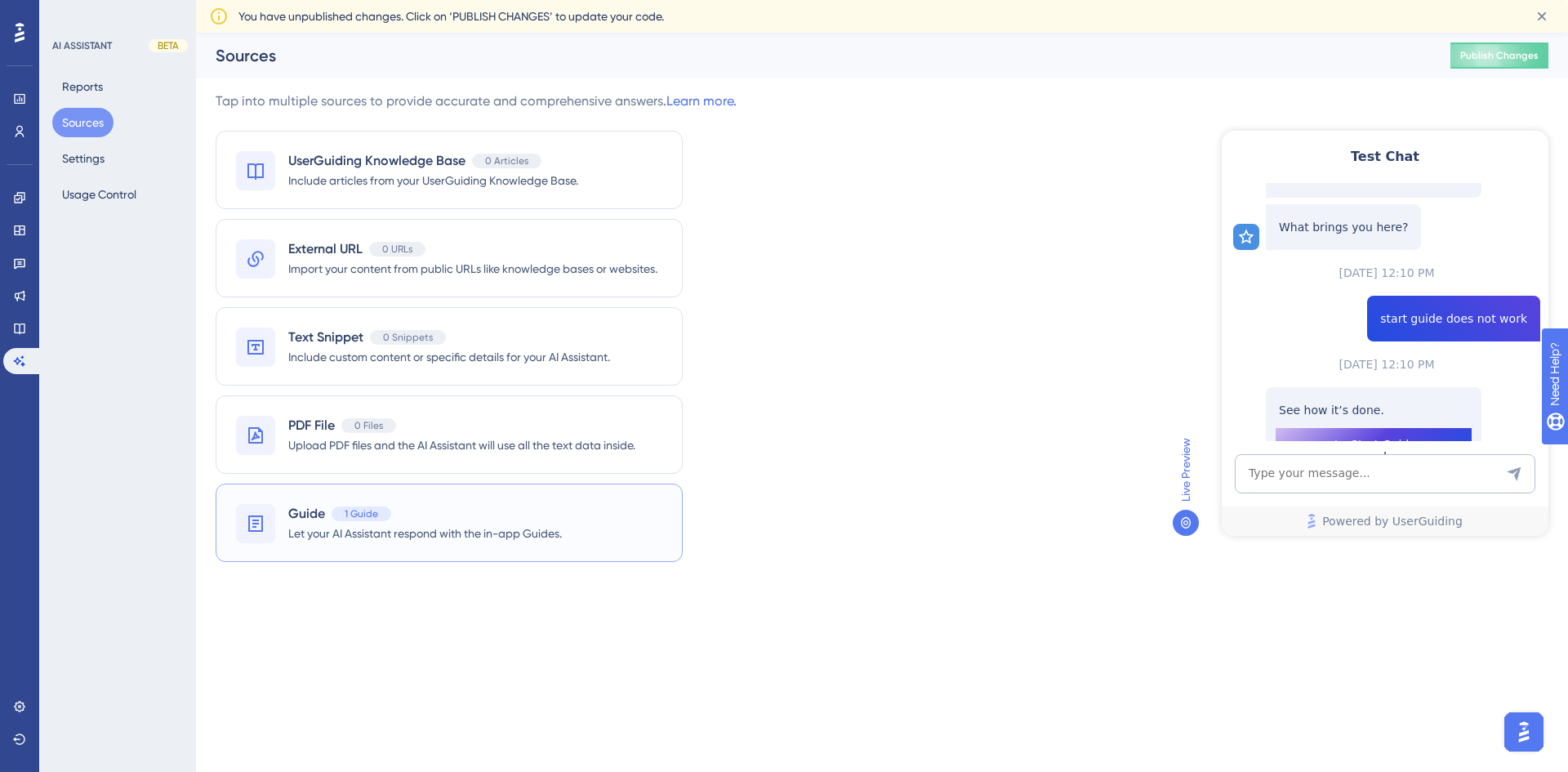
click at [358, 512] on span "1 Guide" at bounding box center [361, 513] width 34 height 13
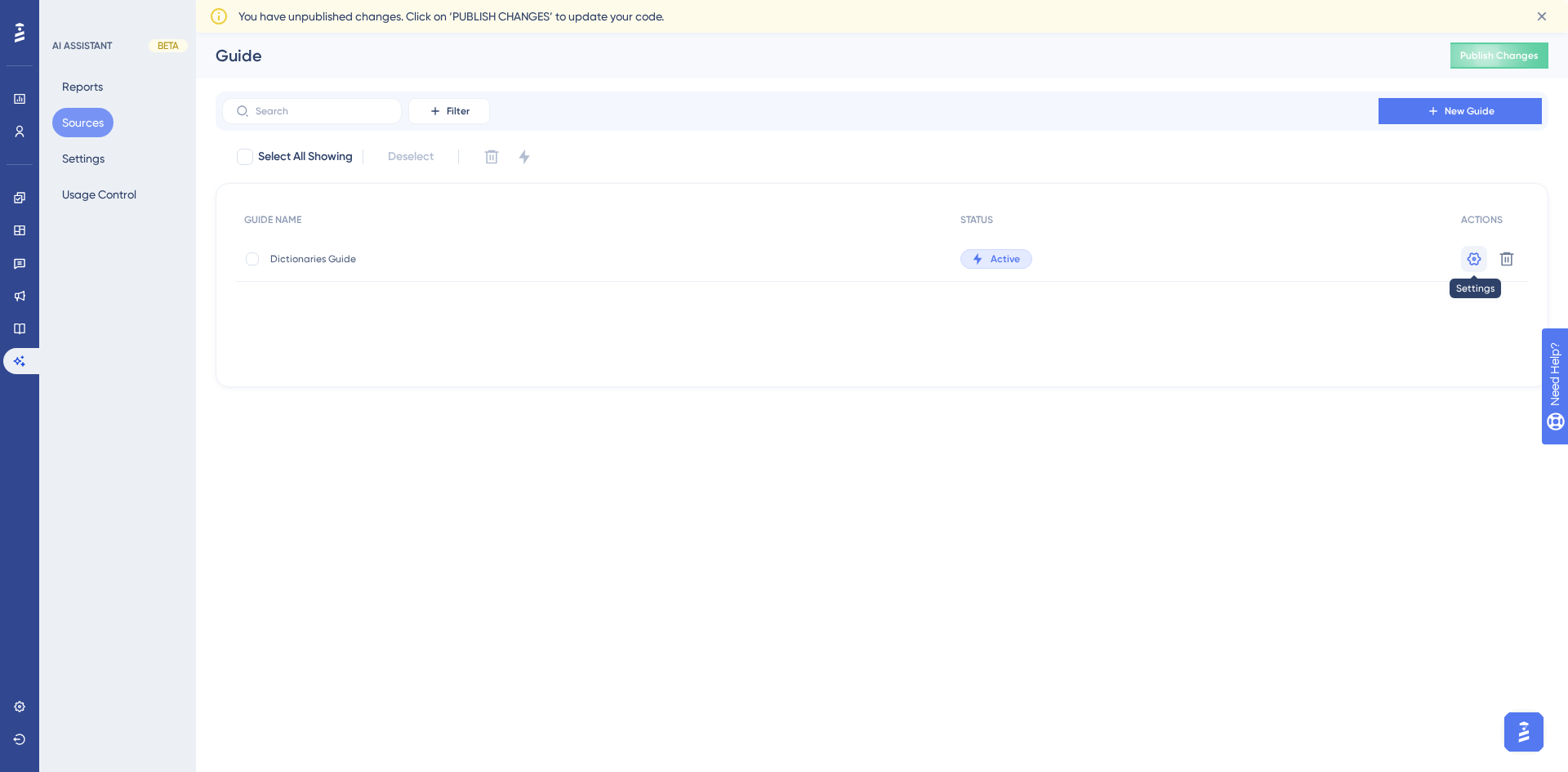
click at [1471, 254] on icon at bounding box center [1474, 259] width 16 height 16
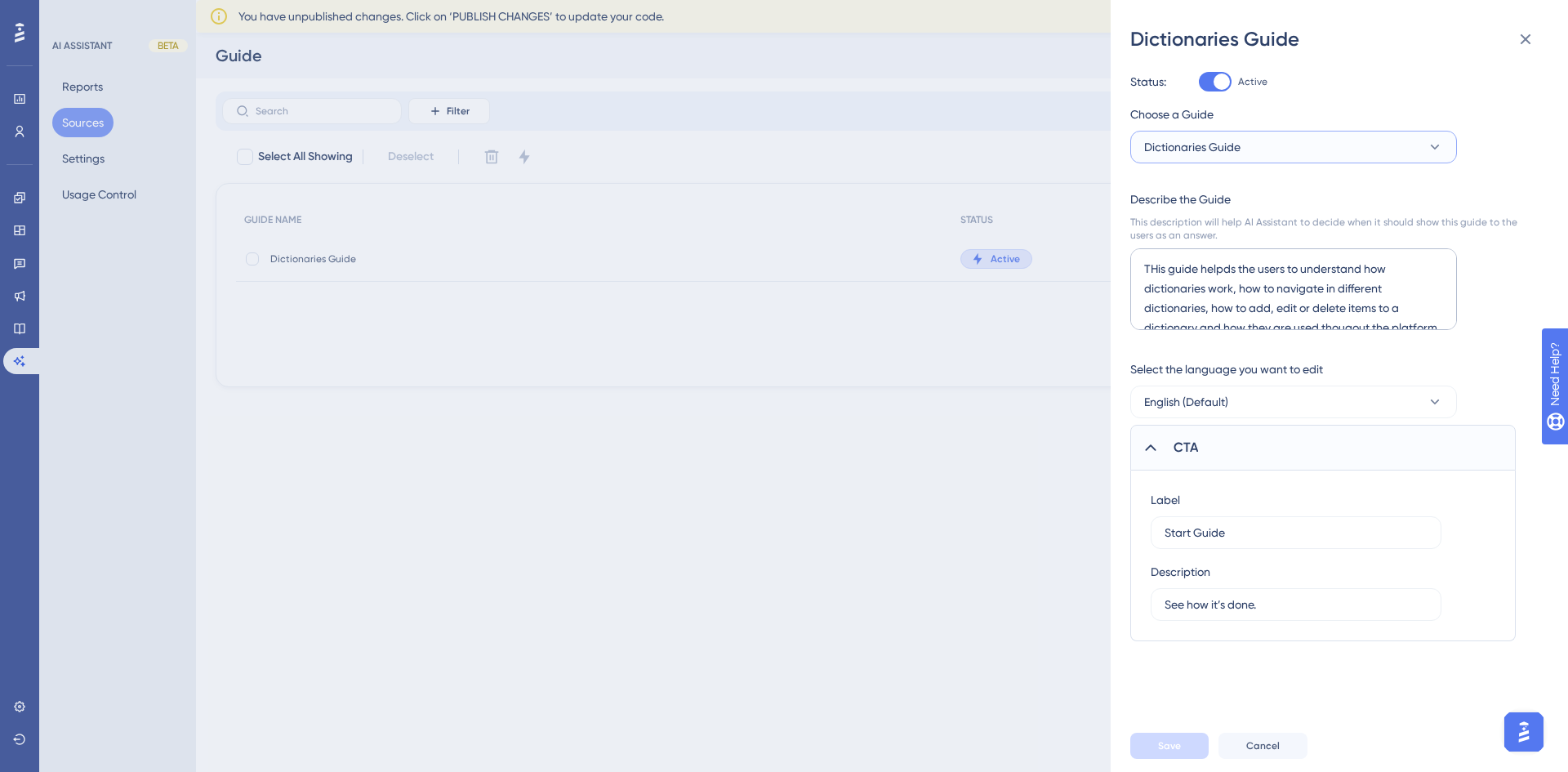
click at [1290, 148] on button "Dictionaries Guide" at bounding box center [1293, 147] width 327 height 33
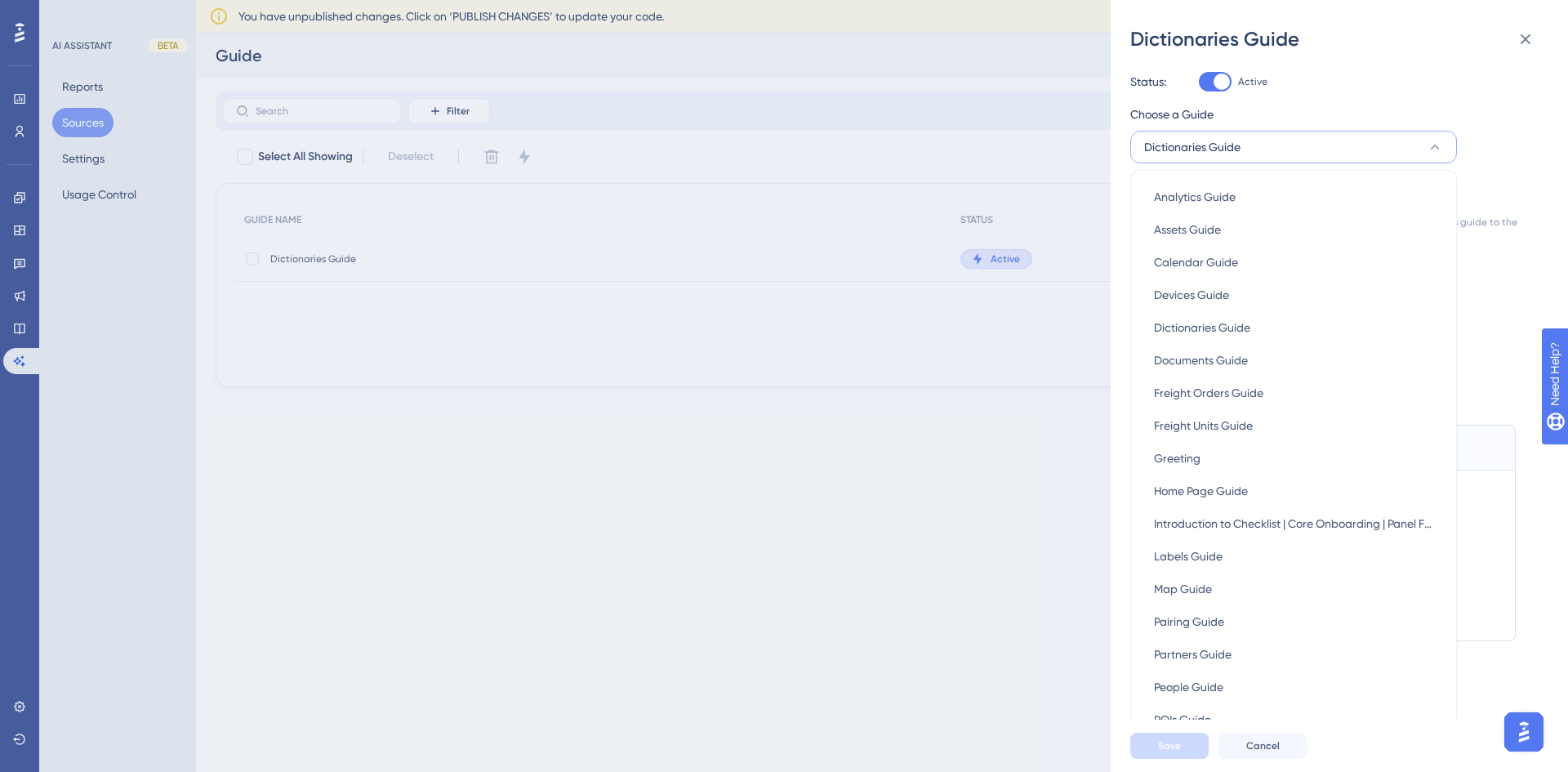
scroll to position [56, 0]
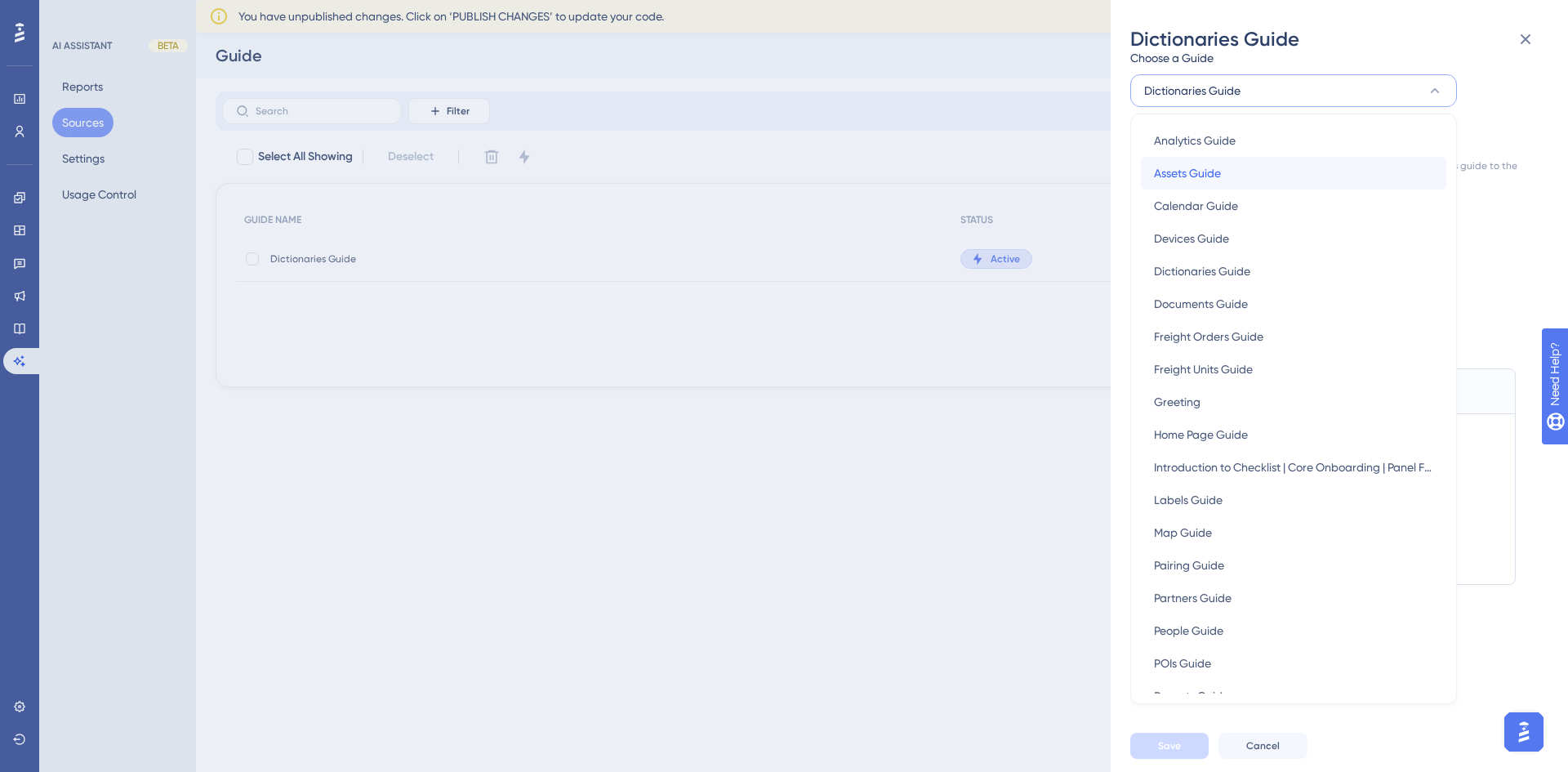
click at [1283, 177] on div "Assets Guide Assets Guide" at bounding box center [1294, 173] width 279 height 33
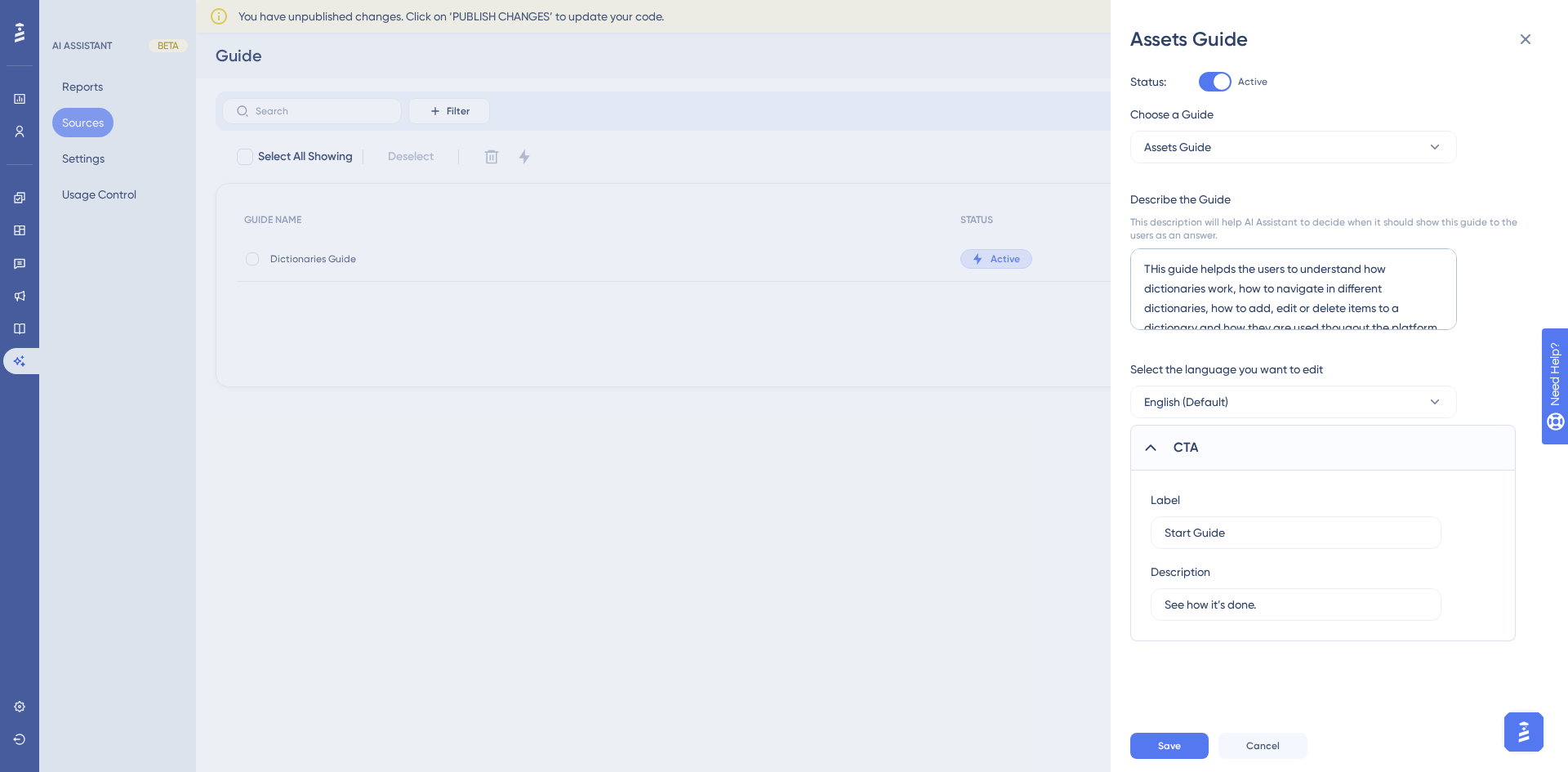
scroll to position [0, 0]
click at [1529, 44] on icon at bounding box center [1525, 39] width 20 height 20
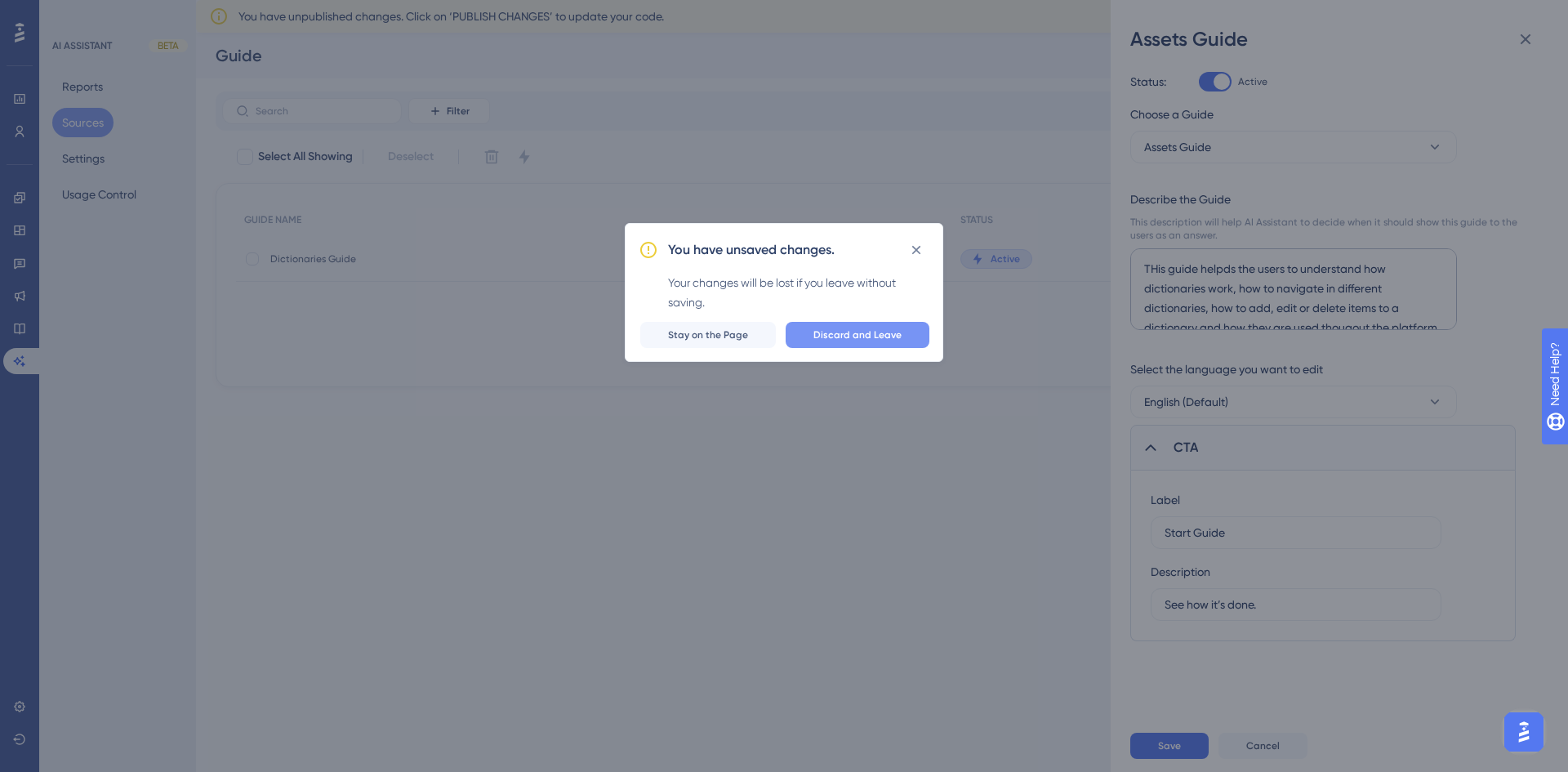
click at [865, 336] on span "Discard and Leave" at bounding box center [857, 335] width 88 height 13
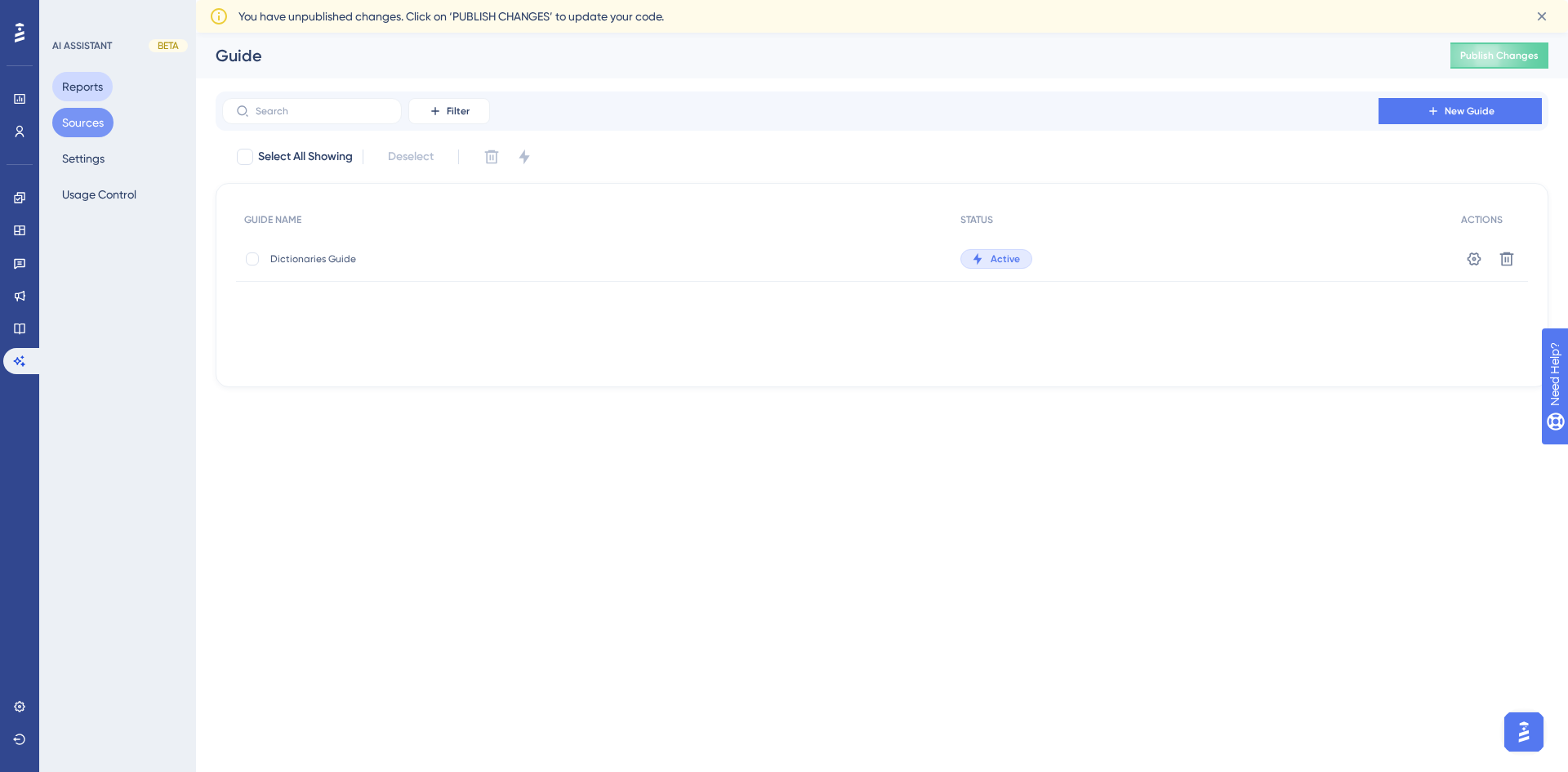
click at [76, 82] on button "Reports" at bounding box center [83, 86] width 60 height 29
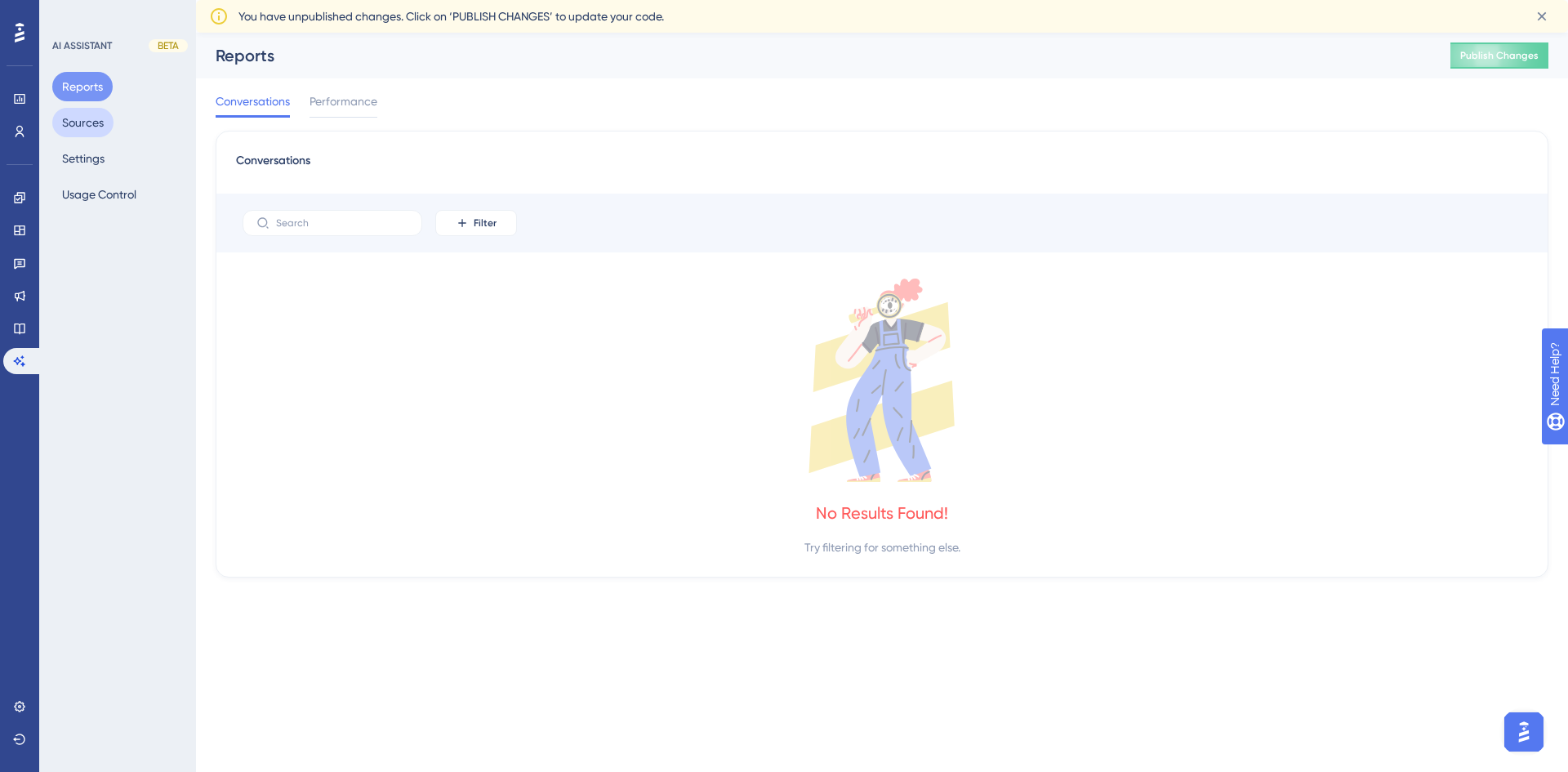
click at [78, 125] on button "Sources" at bounding box center [83, 122] width 61 height 29
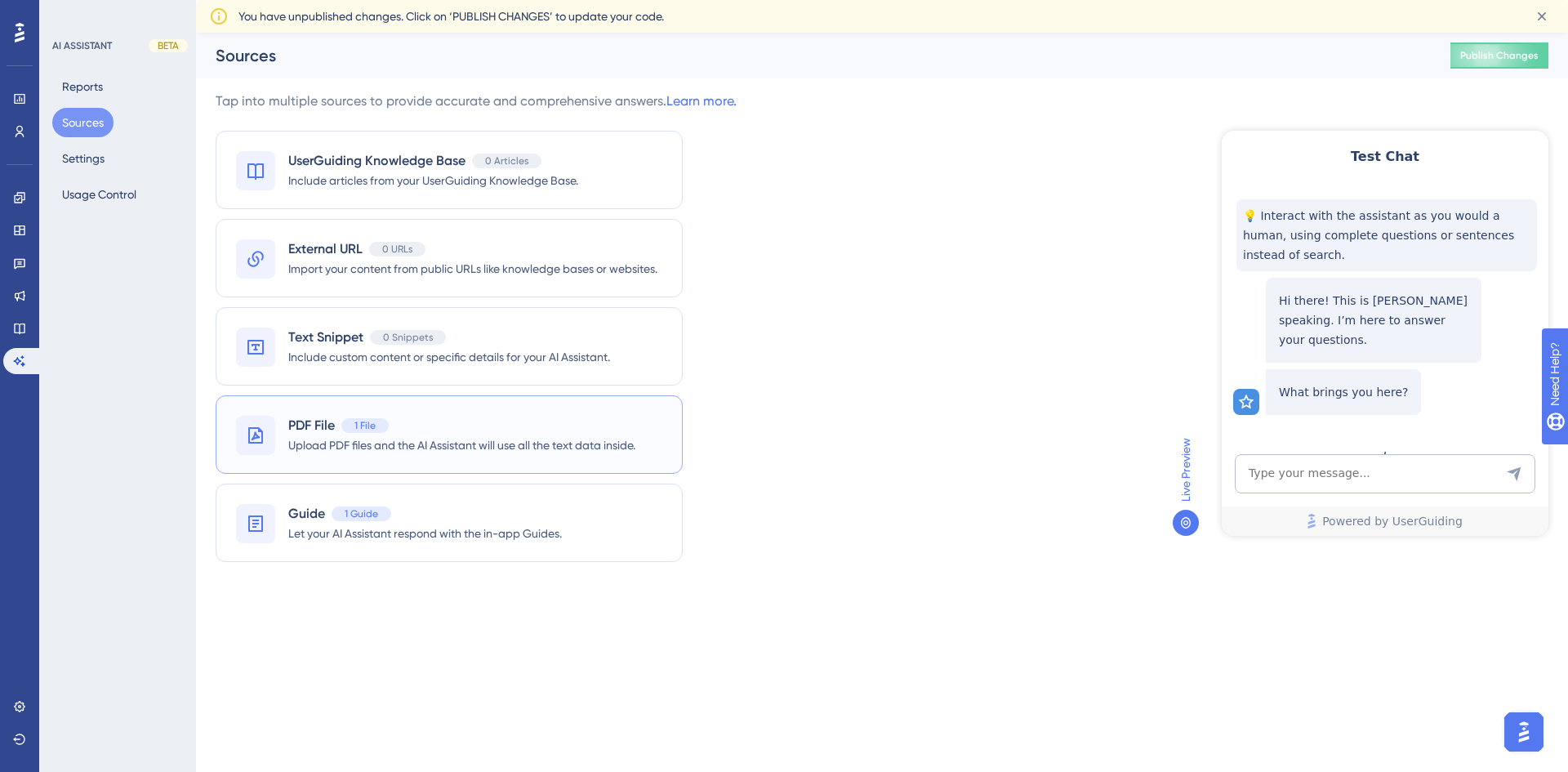
click at [574, 426] on div "PDF File 1 File" at bounding box center [461, 425] width 347 height 20
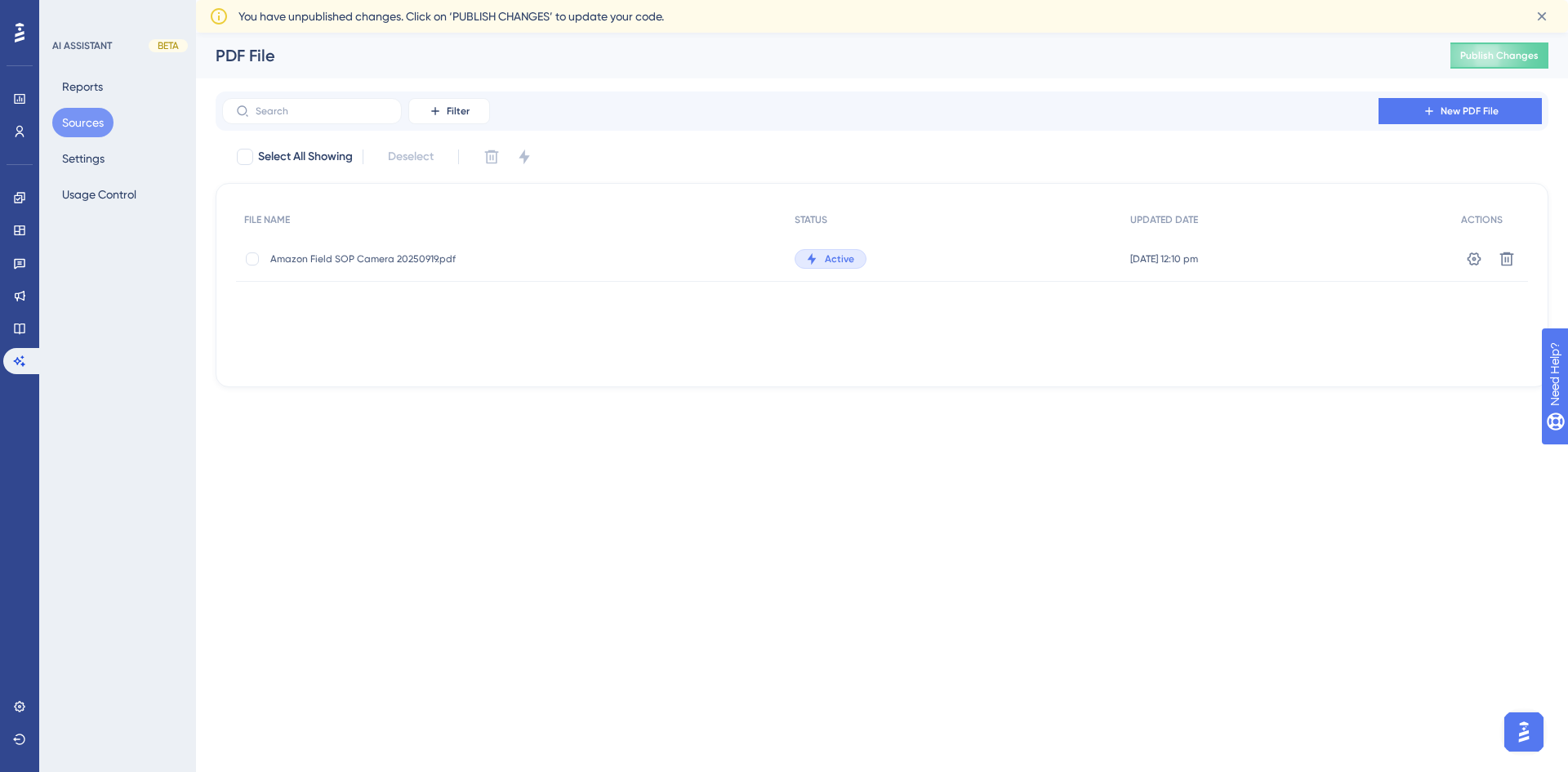
click at [424, 260] on span "Amazon Field SOP Camera 20250919.pdf" at bounding box center [400, 259] width 261 height 13
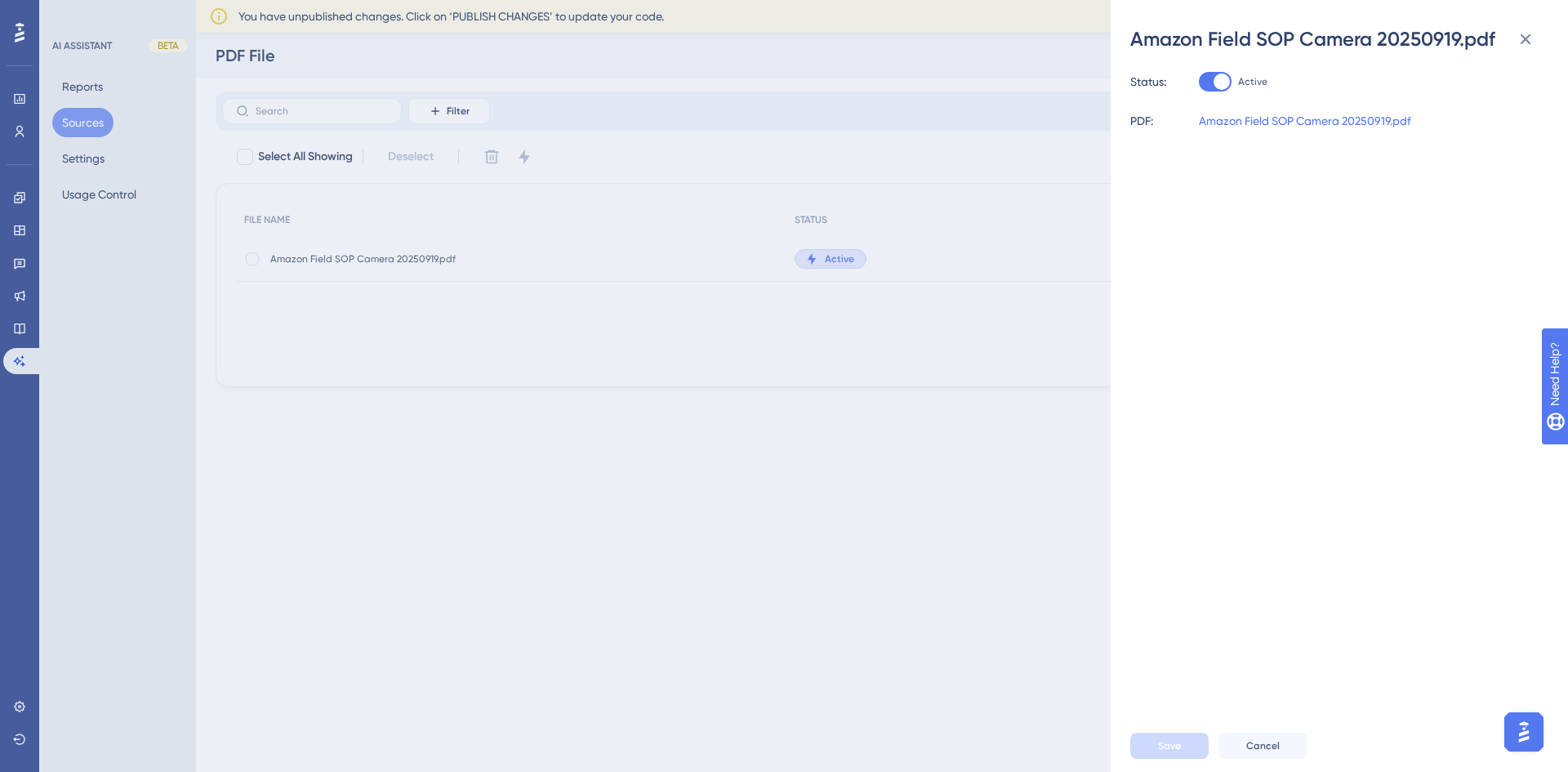
click at [881, 505] on div "Amazon Field SOP Camera 20250919.pdf Status: Active PDF: Amazon Field SOP Camer…" at bounding box center [784, 386] width 1568 height 772
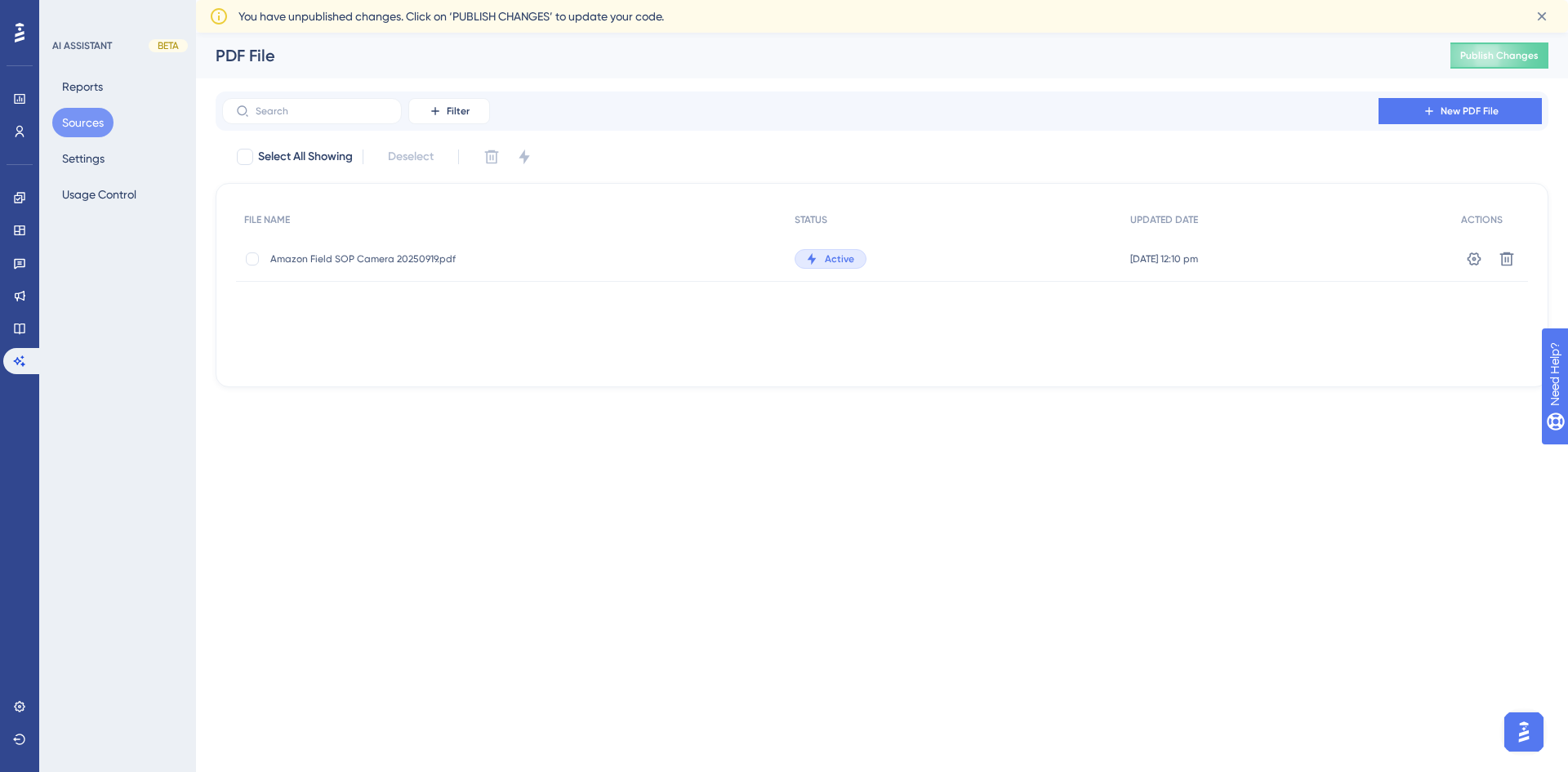
click at [1525, 739] on img "Open AI Assistant Launcher" at bounding box center [1524, 731] width 29 height 29
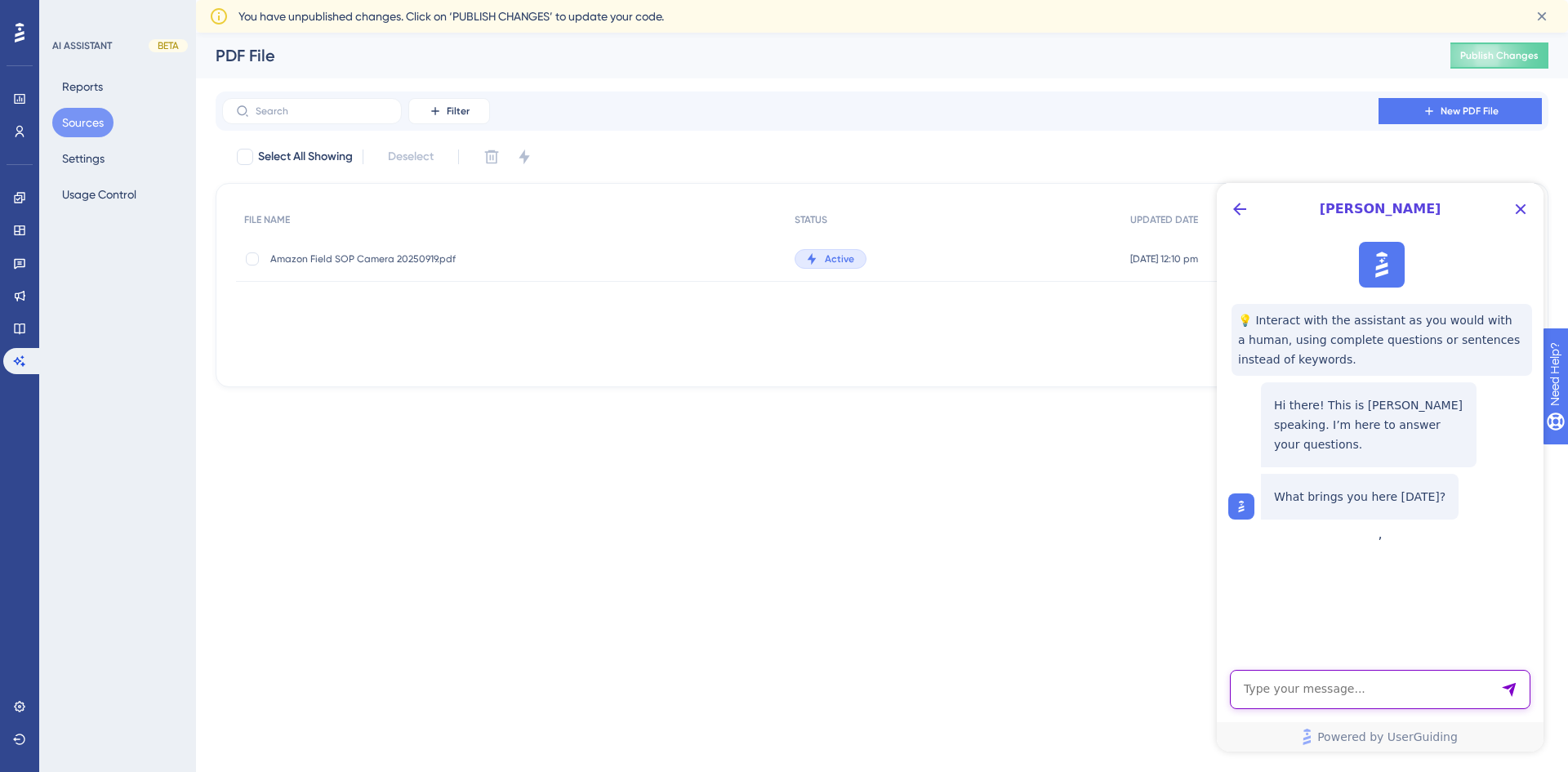
click at [1336, 684] on textarea "AI Assistant Text Input" at bounding box center [1380, 688] width 300 height 39
type textarea "how to install a camera"
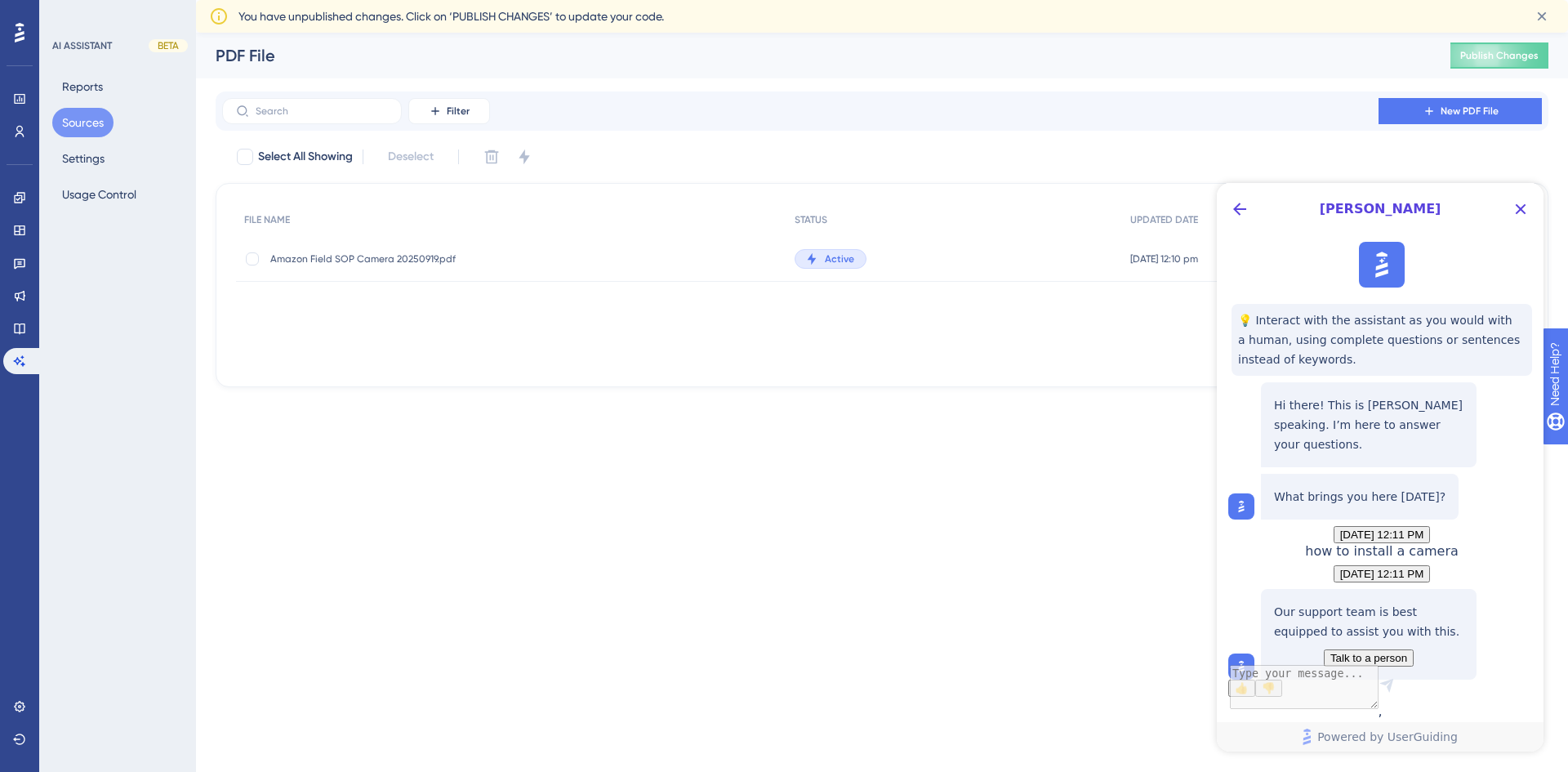
scroll to position [126, 0]
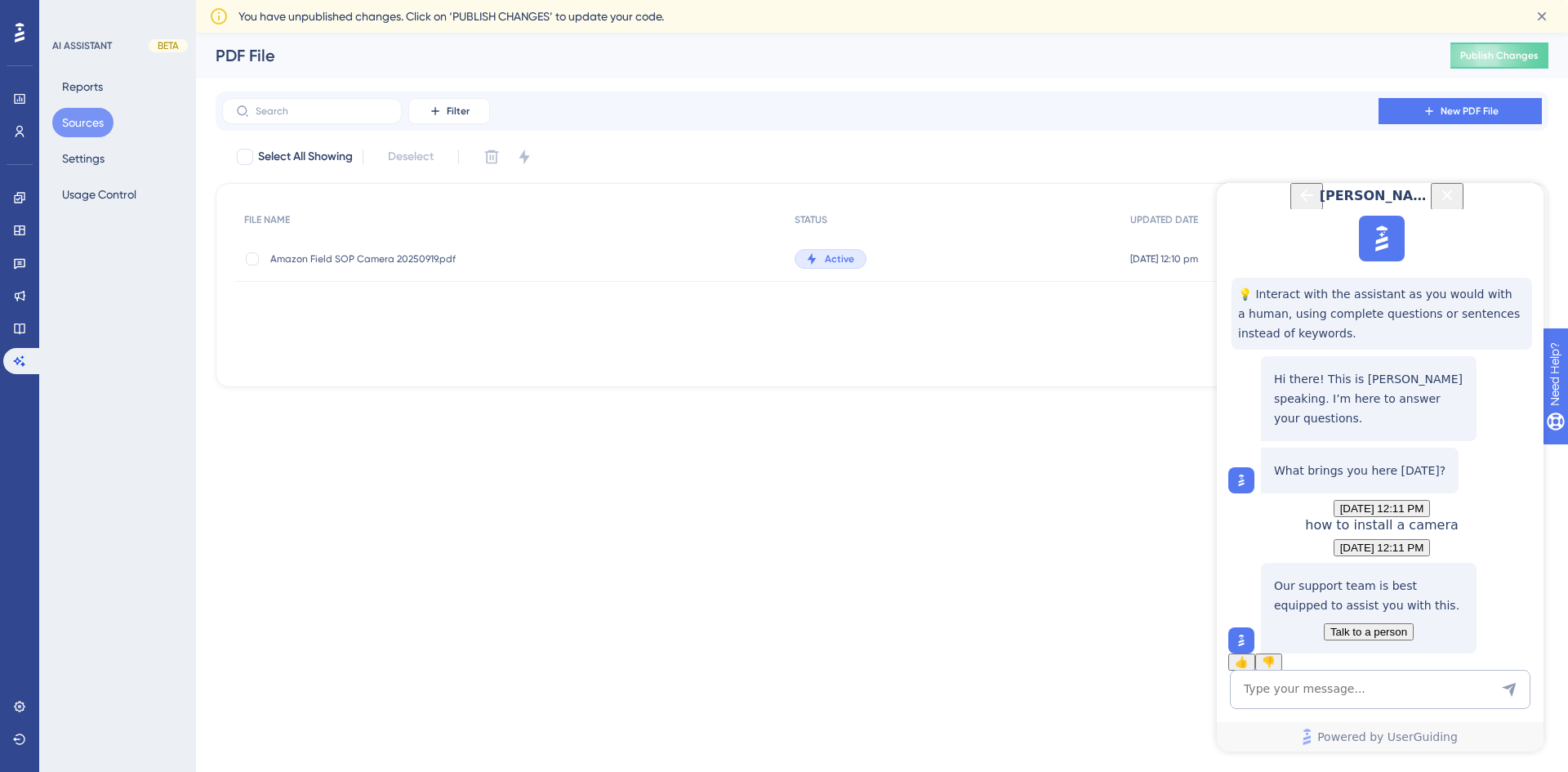
click at [749, 0] on html "Performance Users Engagement Widgets Feedback Product Updates Knowledge Base AI…" at bounding box center [784, 0] width 1568 height 0
click at [74, 87] on button "Reports" at bounding box center [83, 86] width 60 height 29
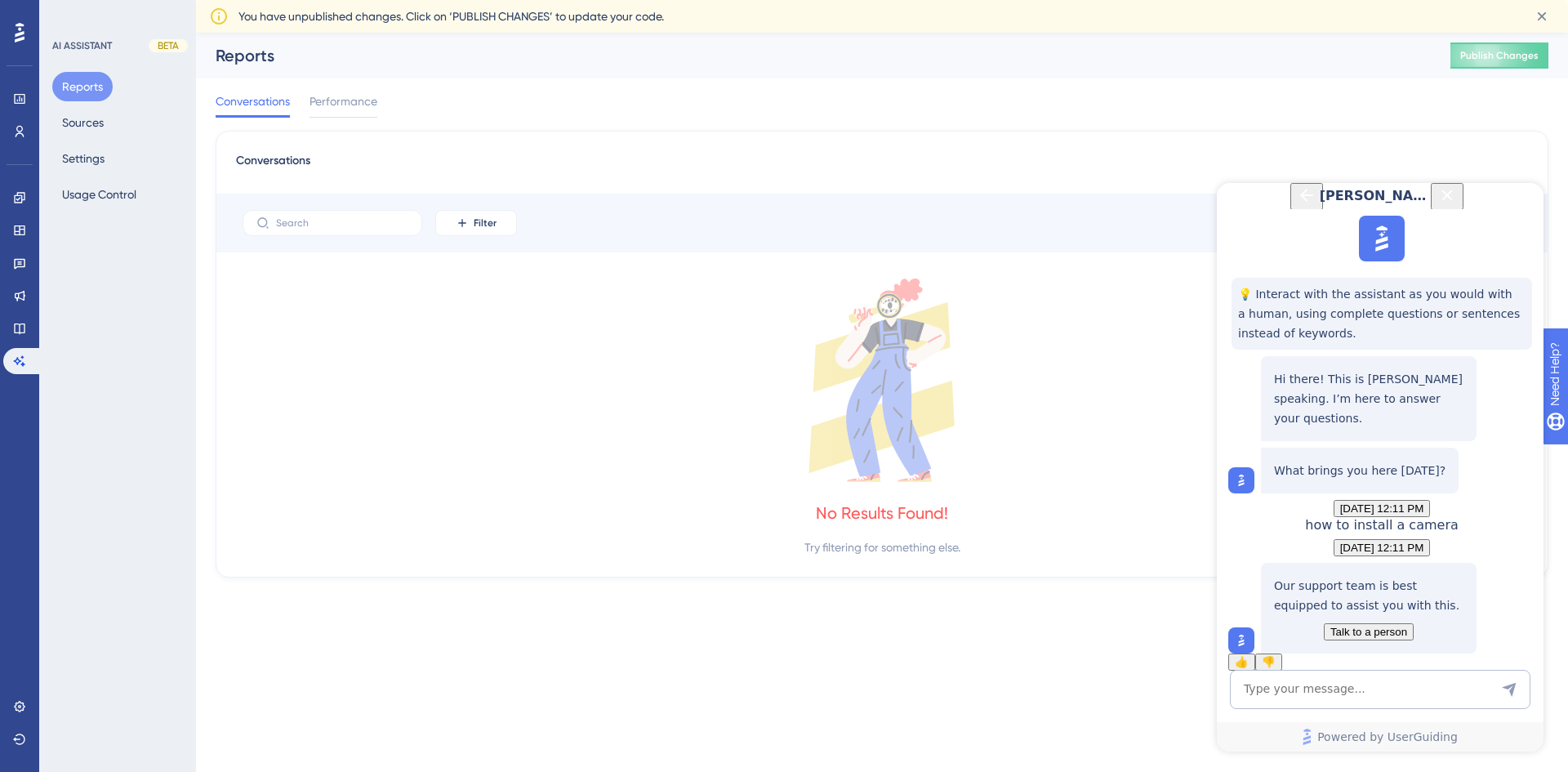
click at [84, 37] on div "AI ASSISTANT BETA Reports Sources Settings Usage Control" at bounding box center [117, 386] width 157 height 772
click at [1390, 625] on span "Talk to a person" at bounding box center [1368, 631] width 77 height 12
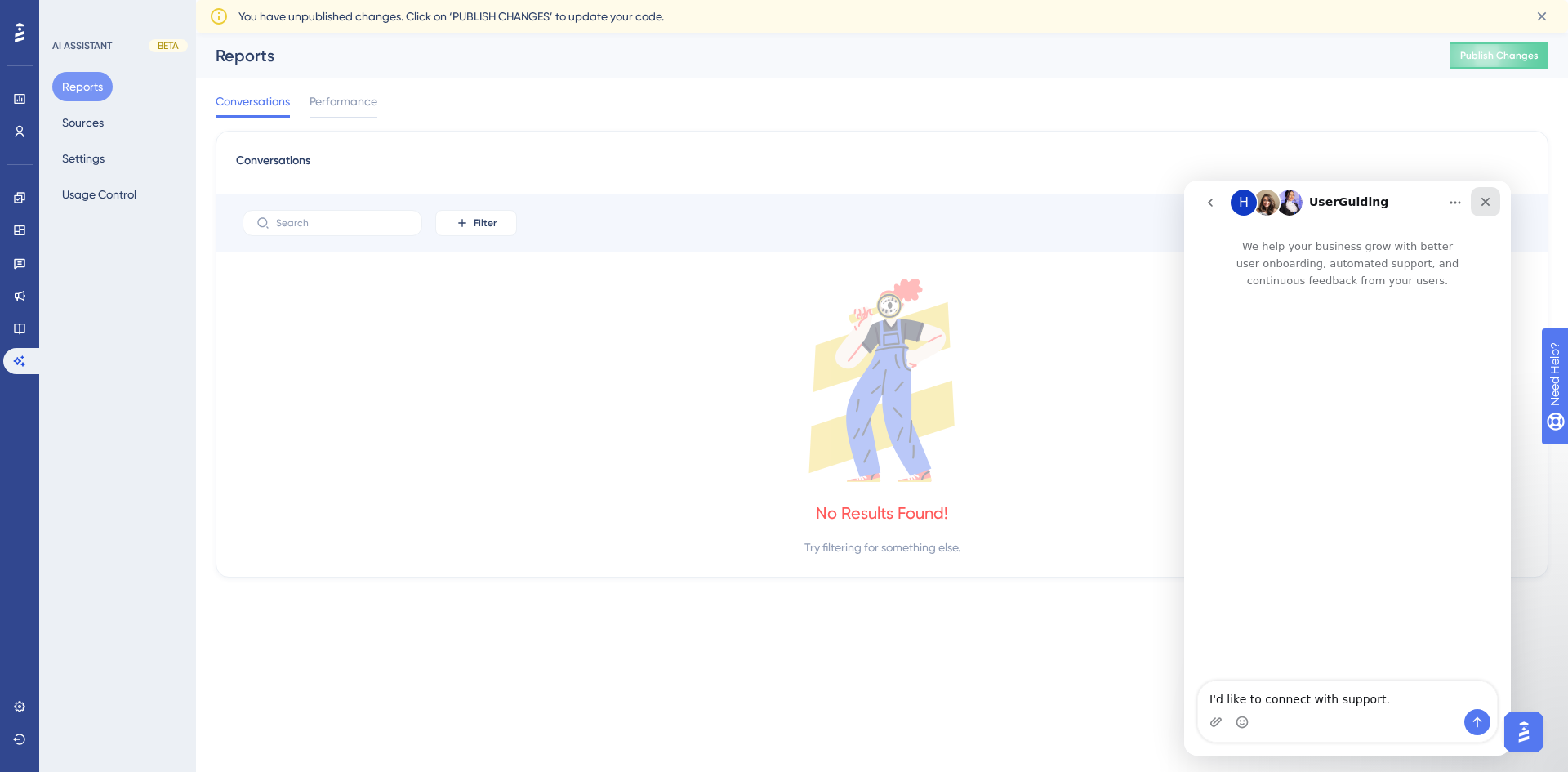
click at [1487, 202] on icon "Close" at bounding box center [1485, 201] width 13 height 13
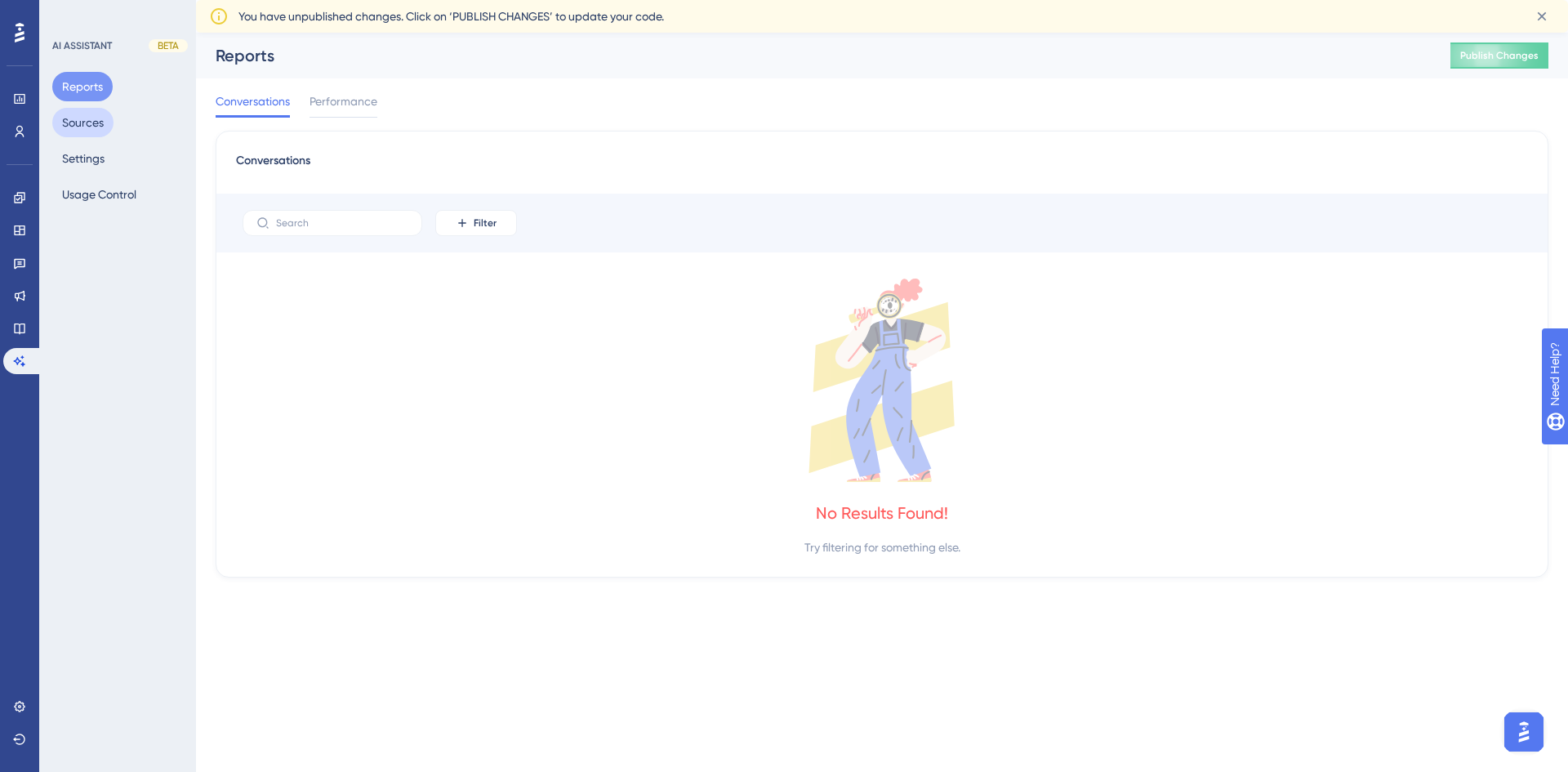
click at [57, 119] on button "Sources" at bounding box center [83, 122] width 61 height 29
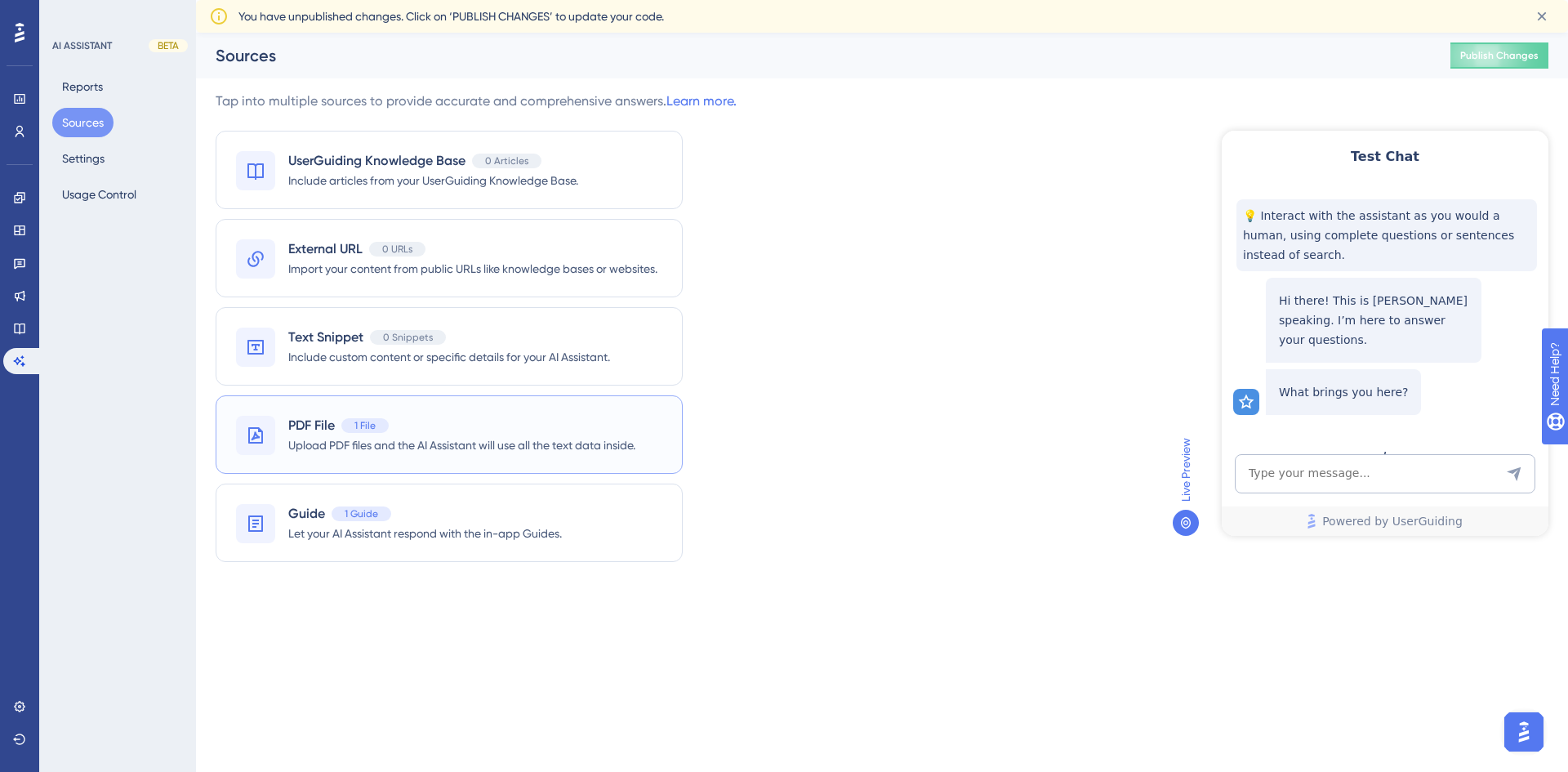
click at [509, 434] on div "PDF File 1 File" at bounding box center [461, 425] width 347 height 20
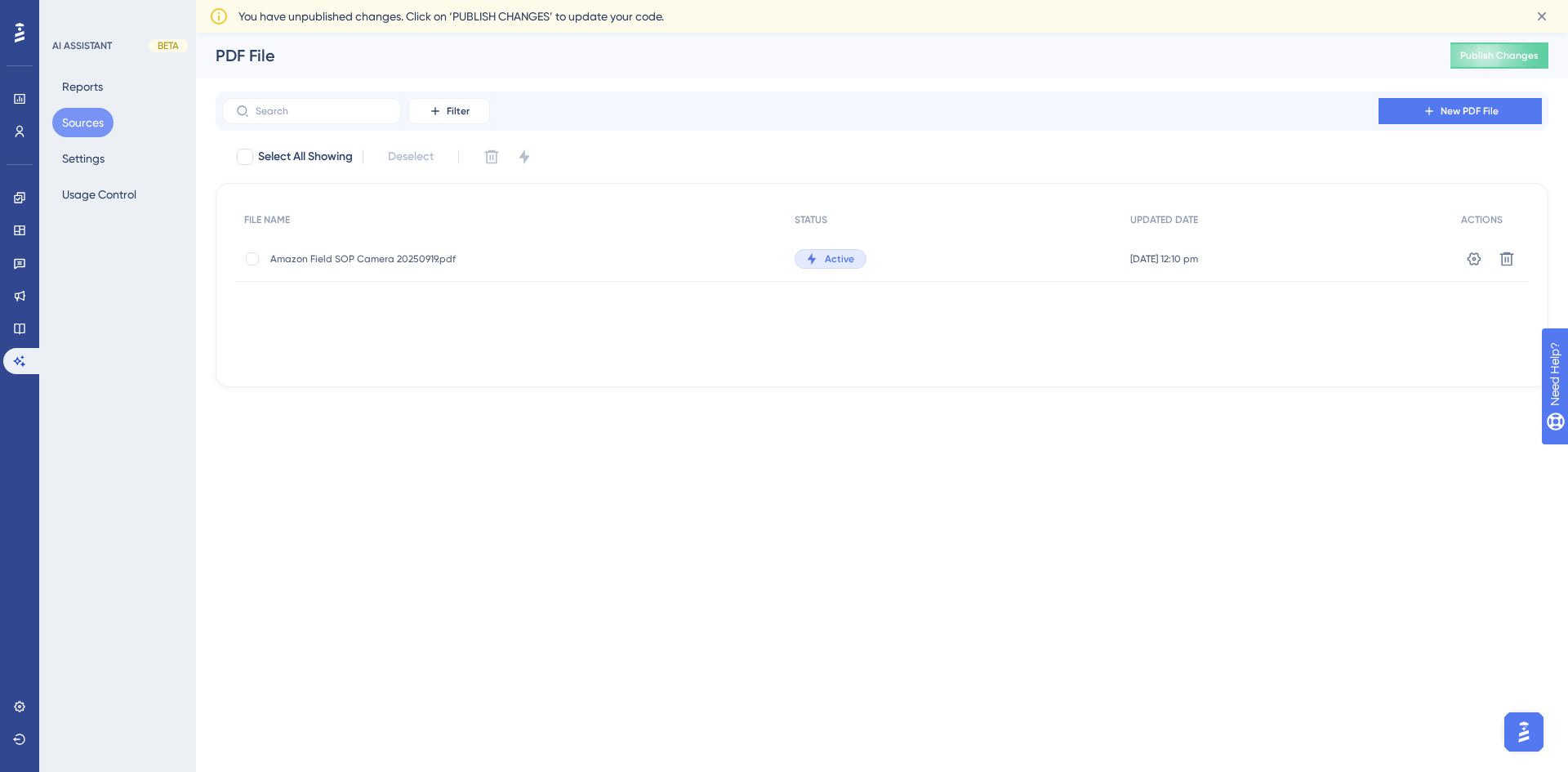
click at [623, 269] on div "Amazon Field SOP Camera 20250919.pdf Amazon Field SOP Camera 20250919.pdf" at bounding box center [511, 259] width 550 height 46
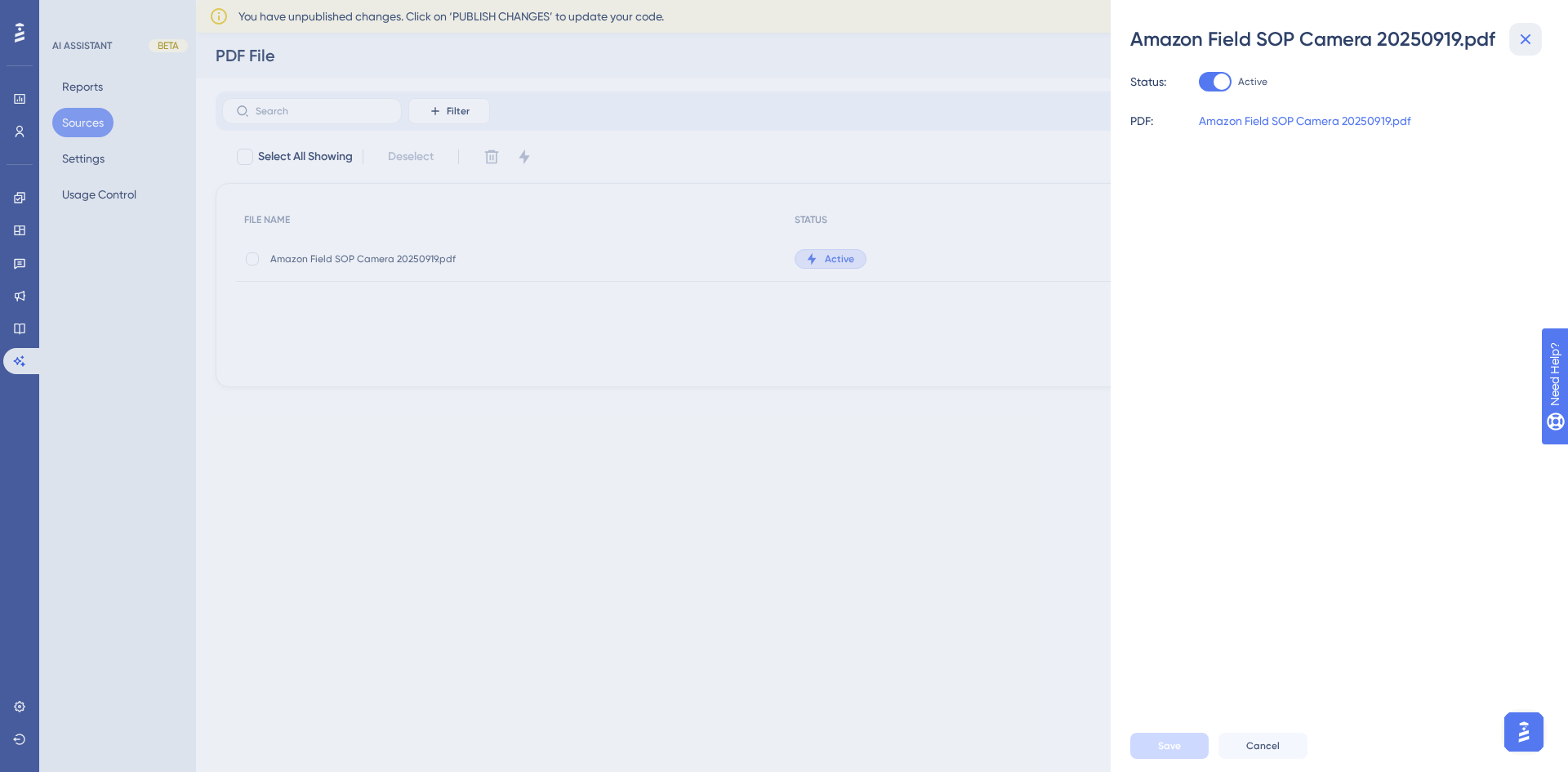
click at [1523, 39] on icon at bounding box center [1525, 39] width 20 height 20
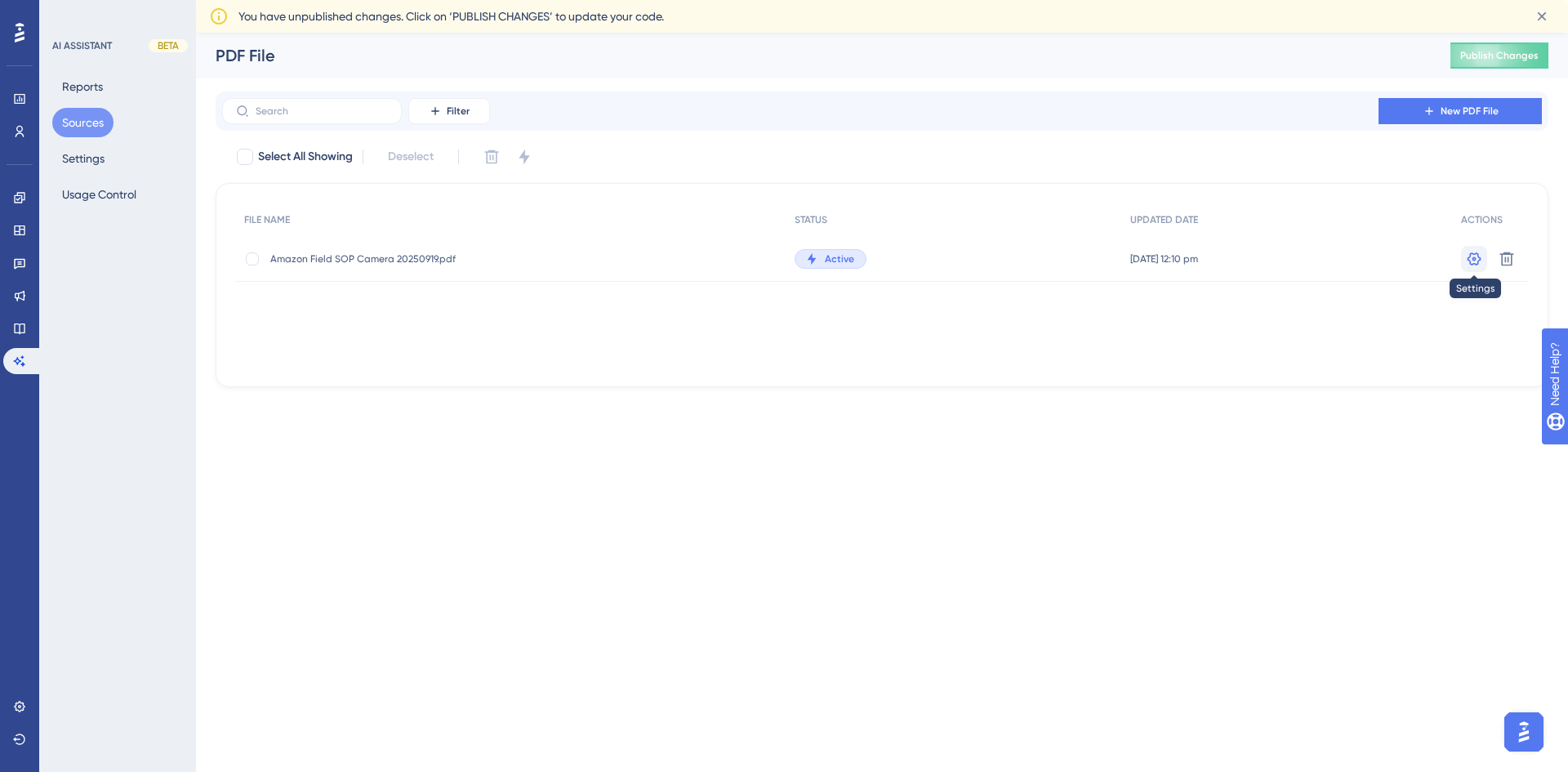
click at [1470, 255] on icon at bounding box center [1475, 258] width 14 height 13
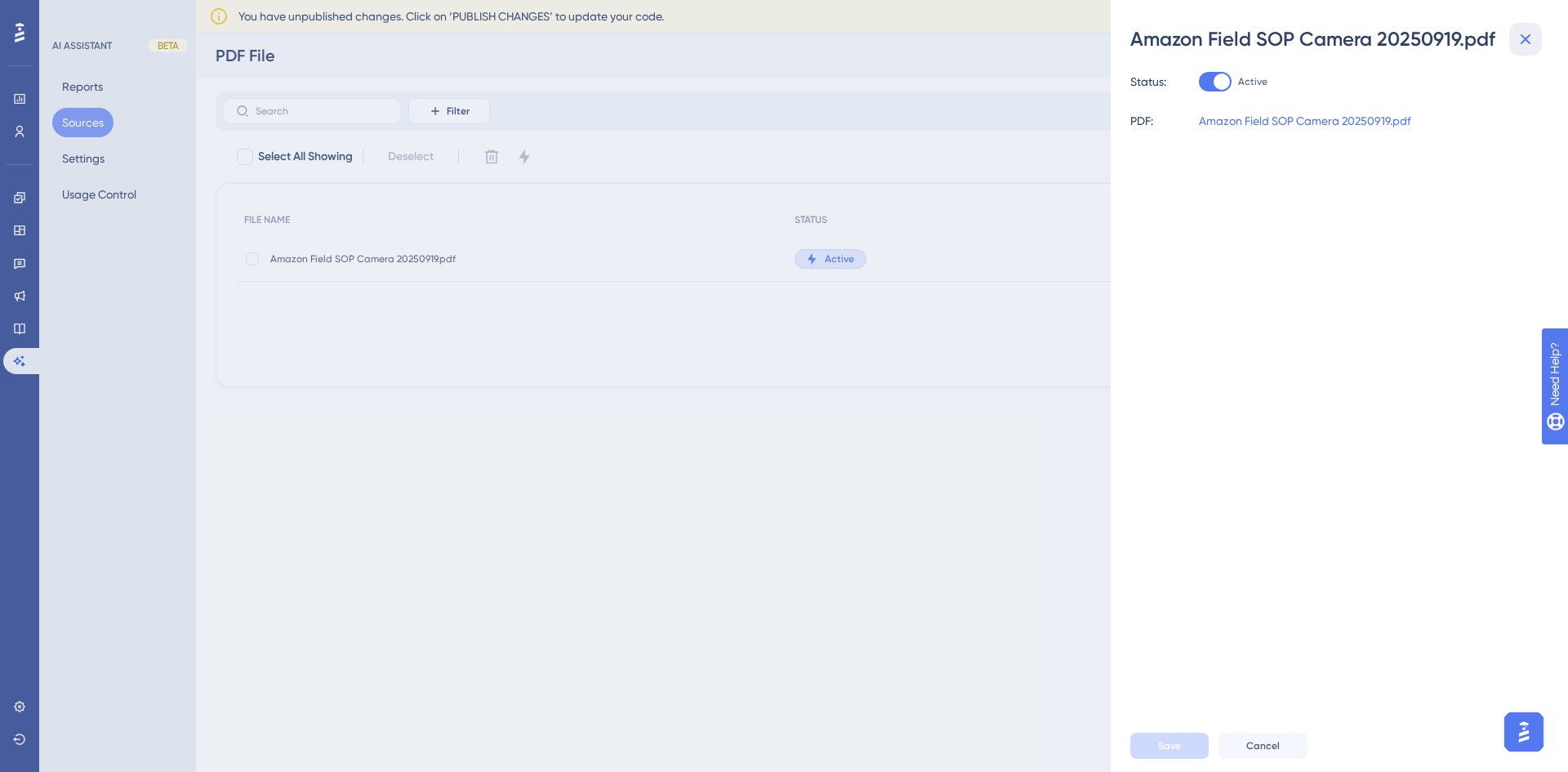
click at [1529, 39] on icon at bounding box center [1525, 39] width 20 height 20
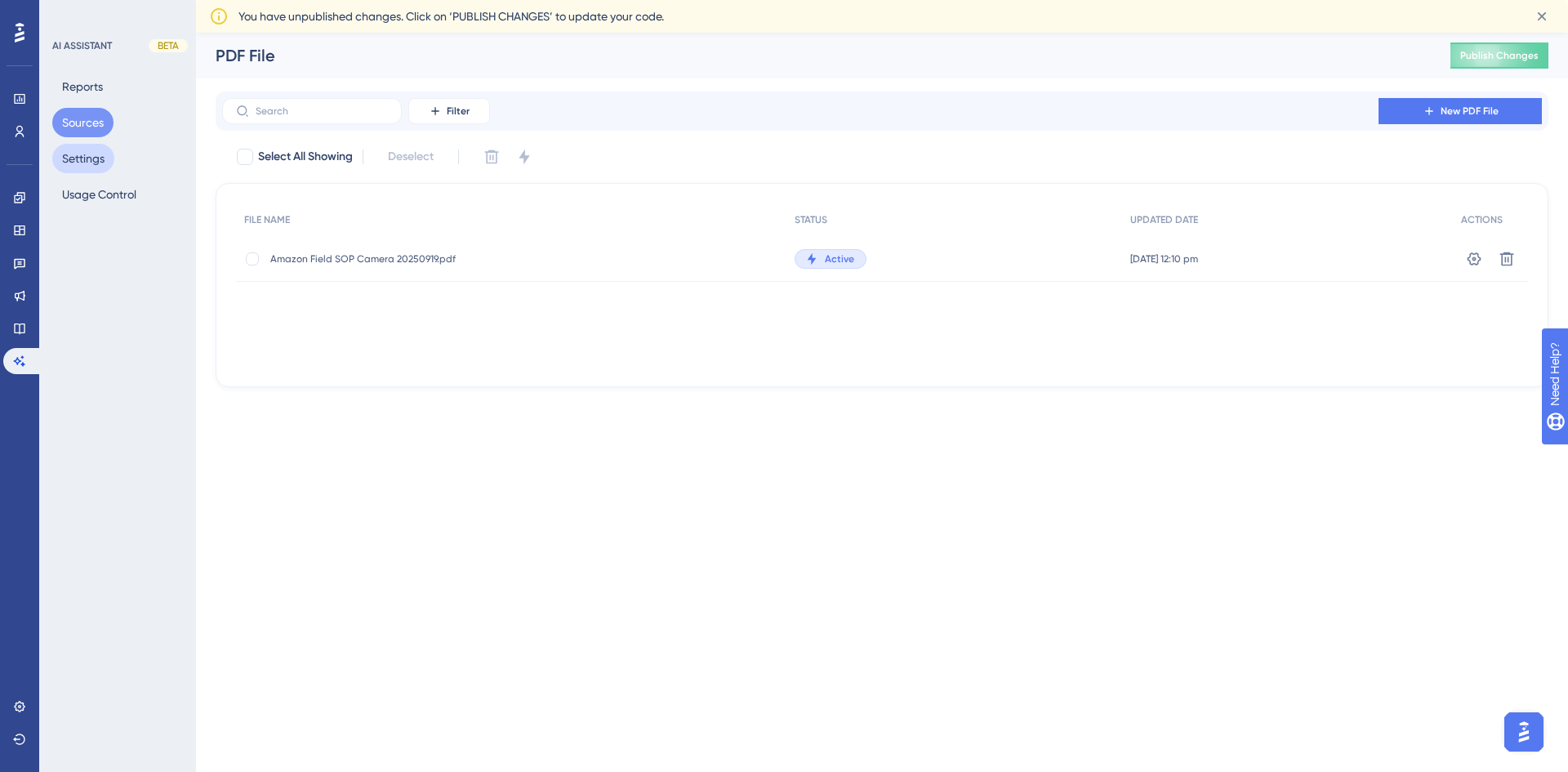
click at [61, 162] on button "Settings" at bounding box center [84, 159] width 62 height 29
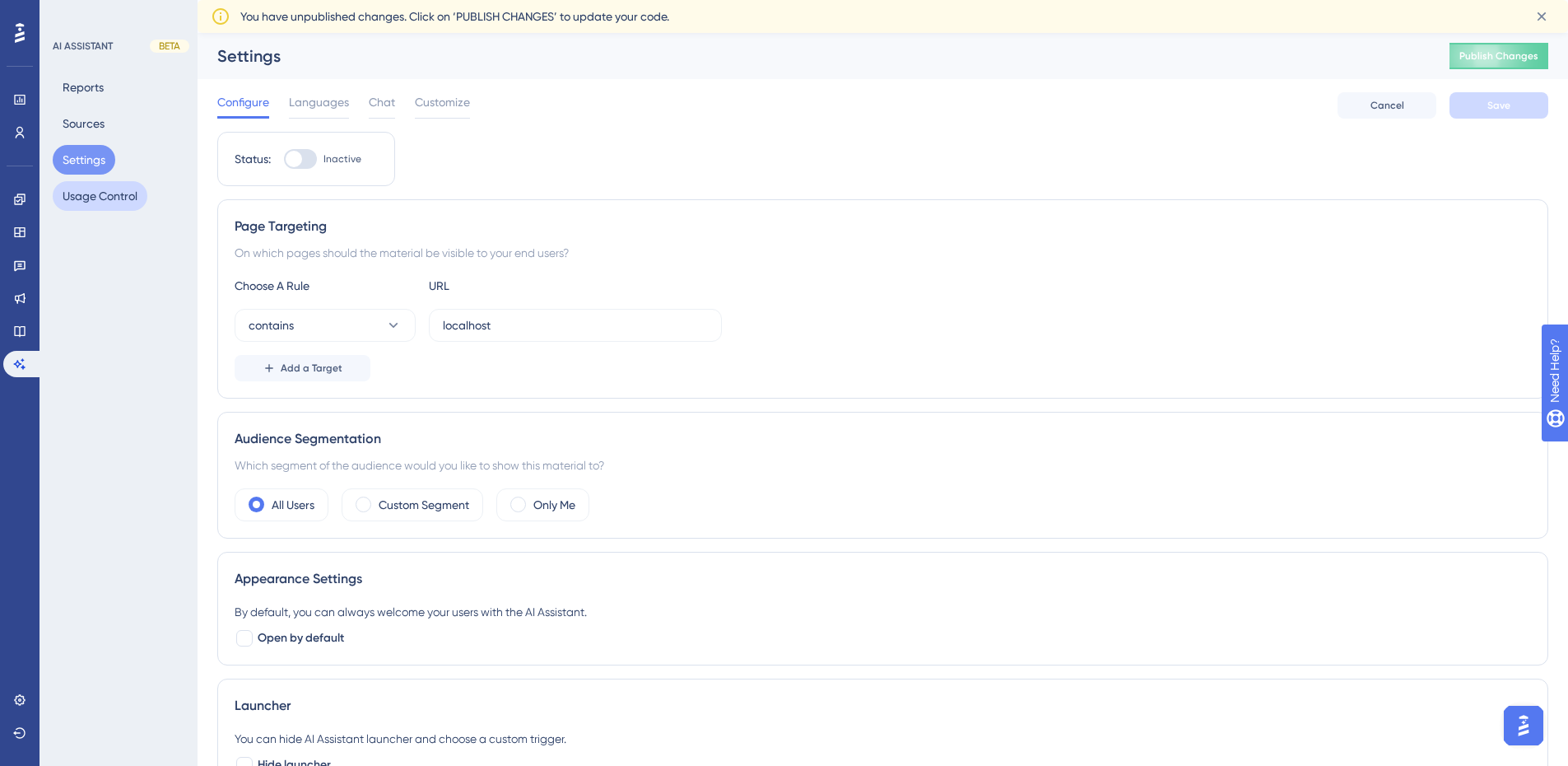
click at [86, 203] on button "Usage Control" at bounding box center [100, 196] width 95 height 30
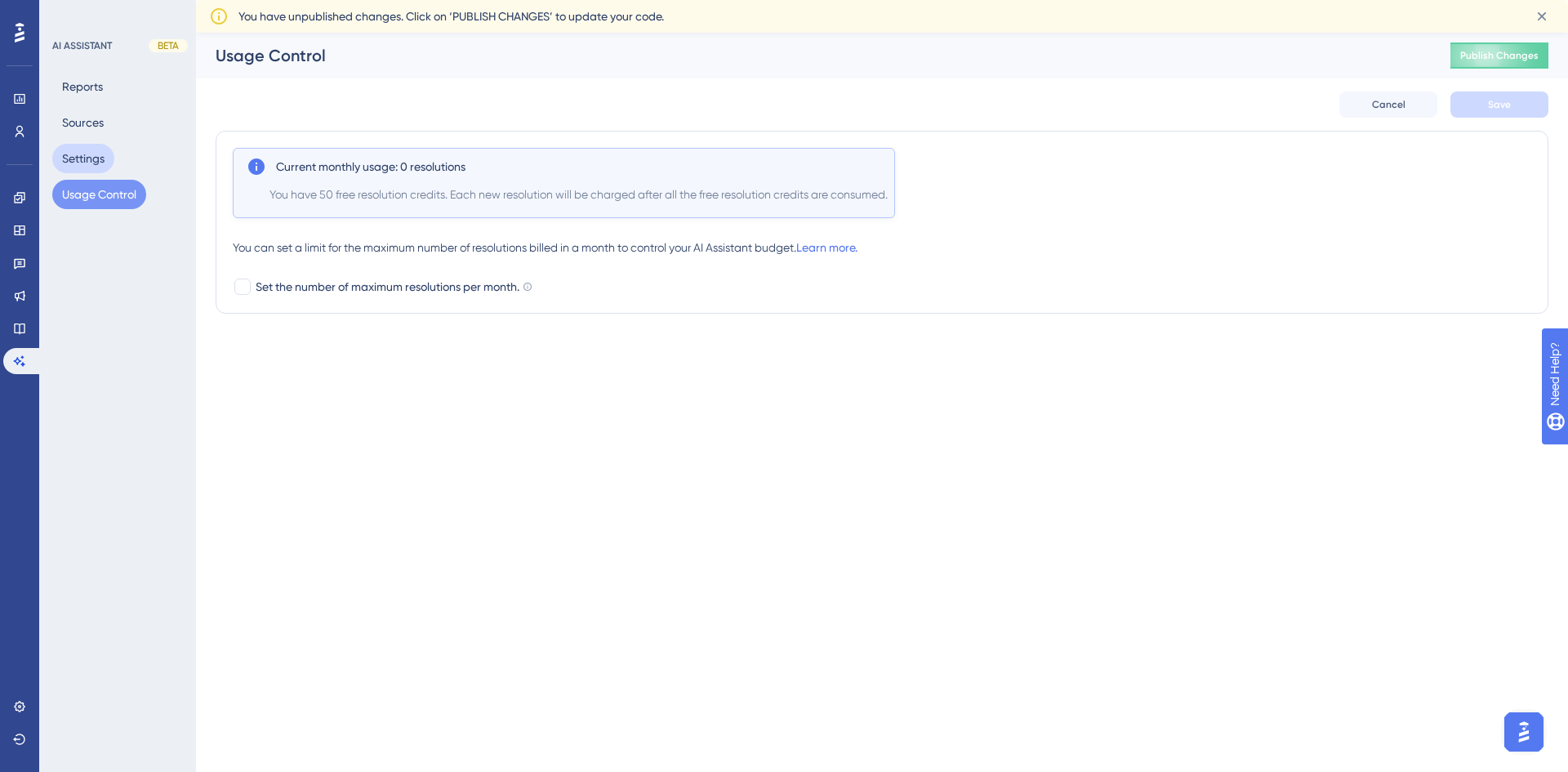
click at [86, 152] on button "Settings" at bounding box center [84, 159] width 62 height 29
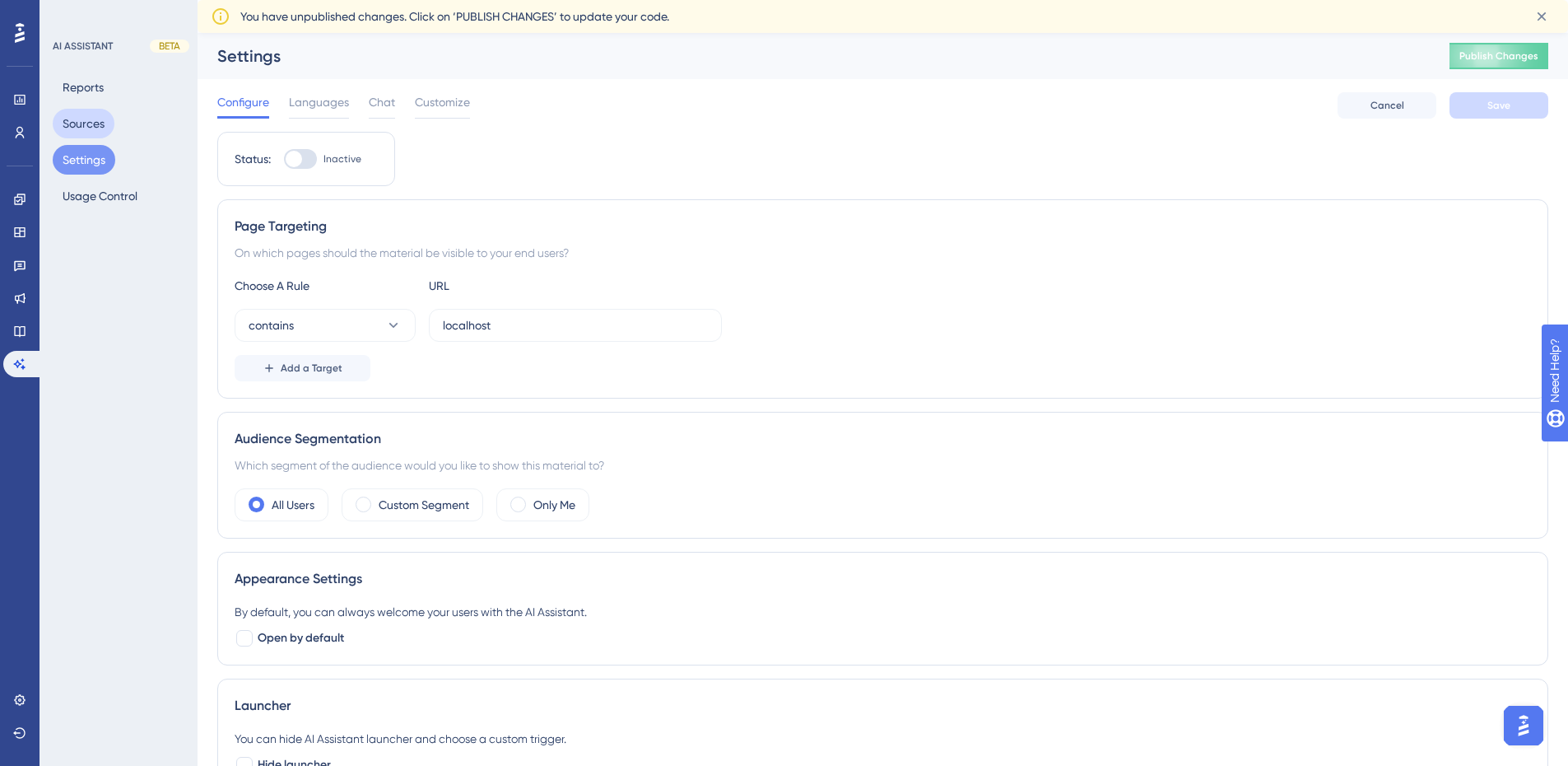
click at [79, 117] on button "Sources" at bounding box center [83, 123] width 62 height 30
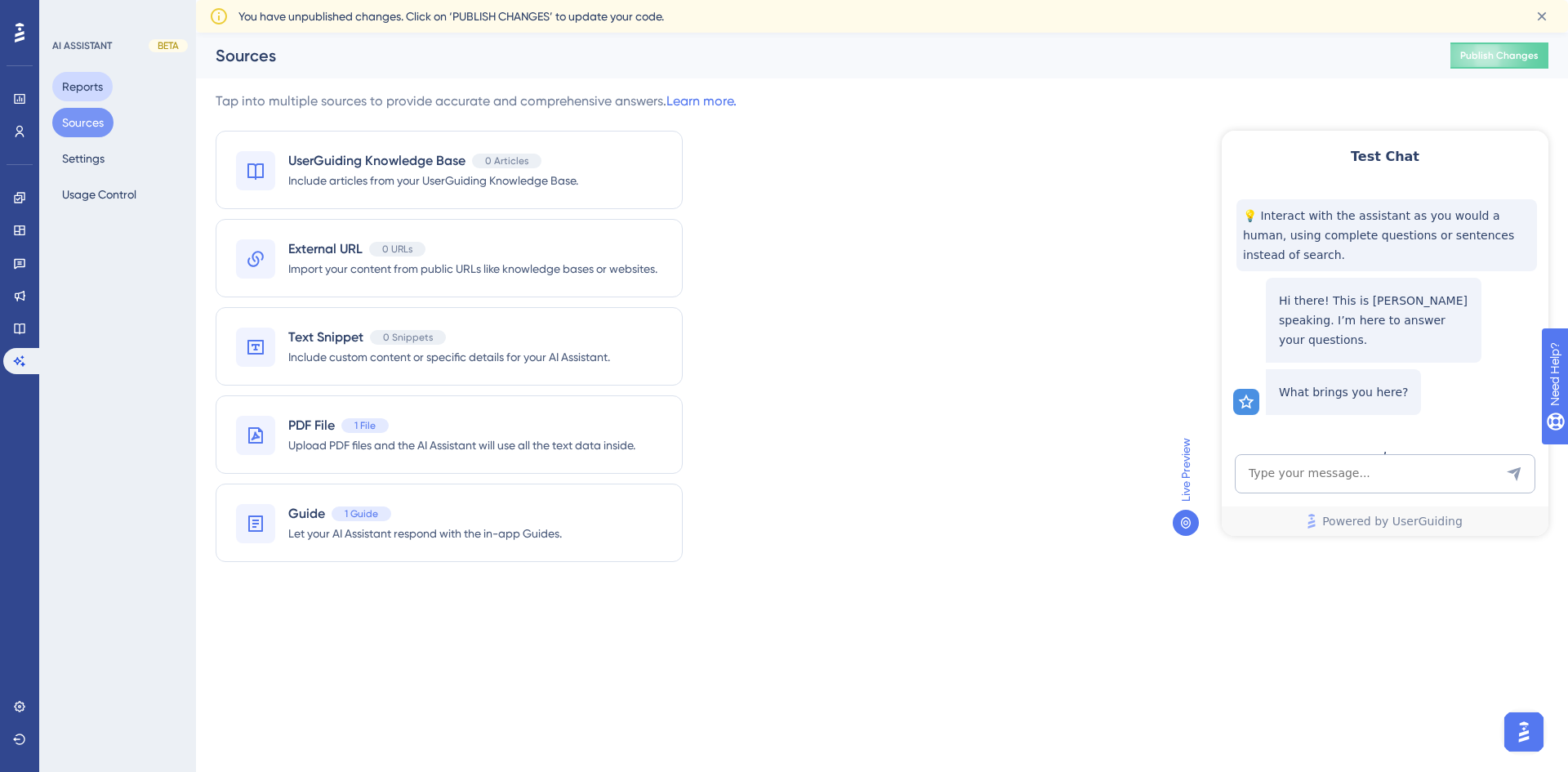
click at [82, 85] on button "Reports" at bounding box center [83, 86] width 60 height 29
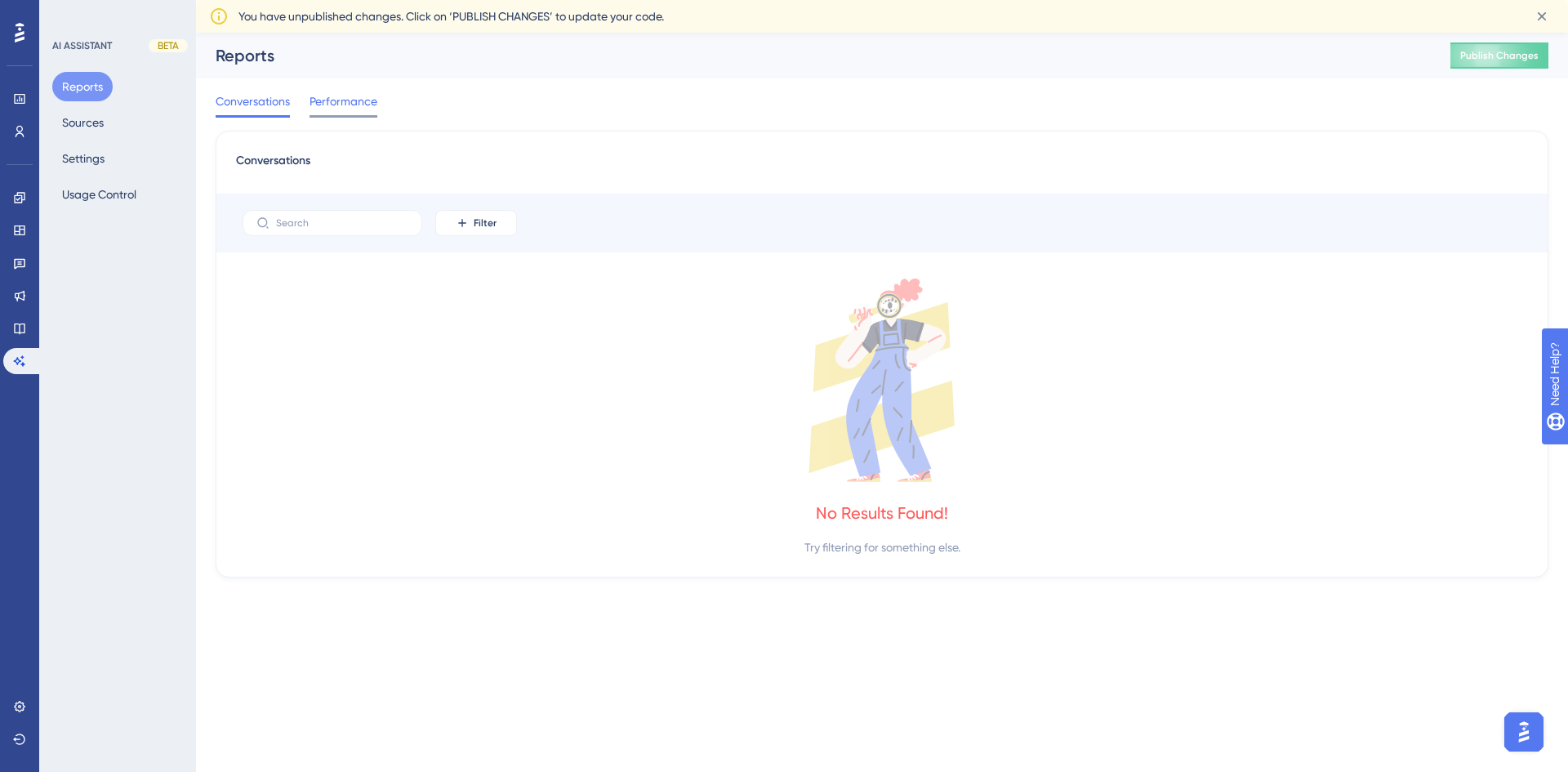
click at [345, 104] on span "Performance" at bounding box center [343, 101] width 68 height 20
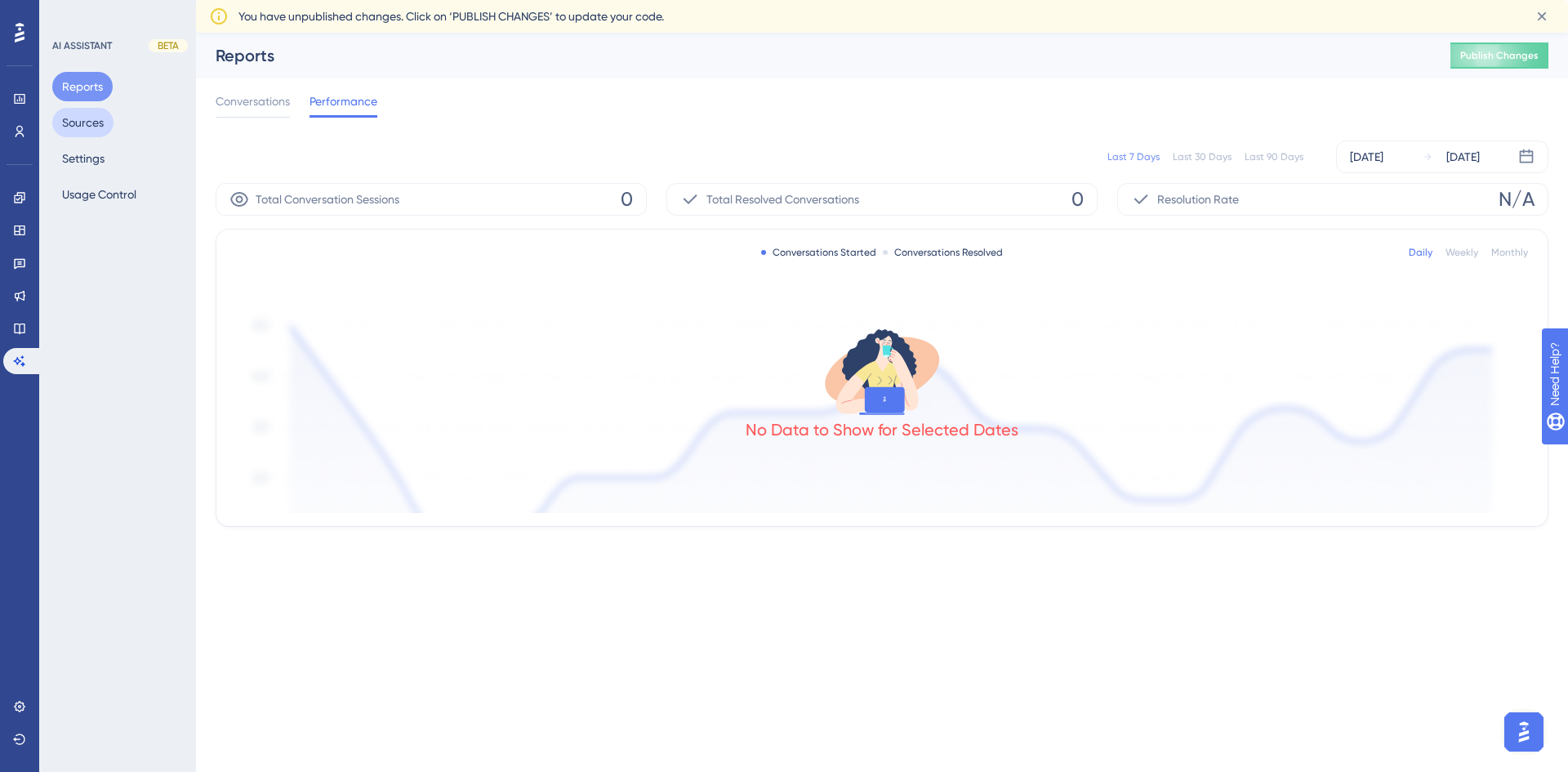
click at [74, 121] on button "Sources" at bounding box center [83, 122] width 61 height 29
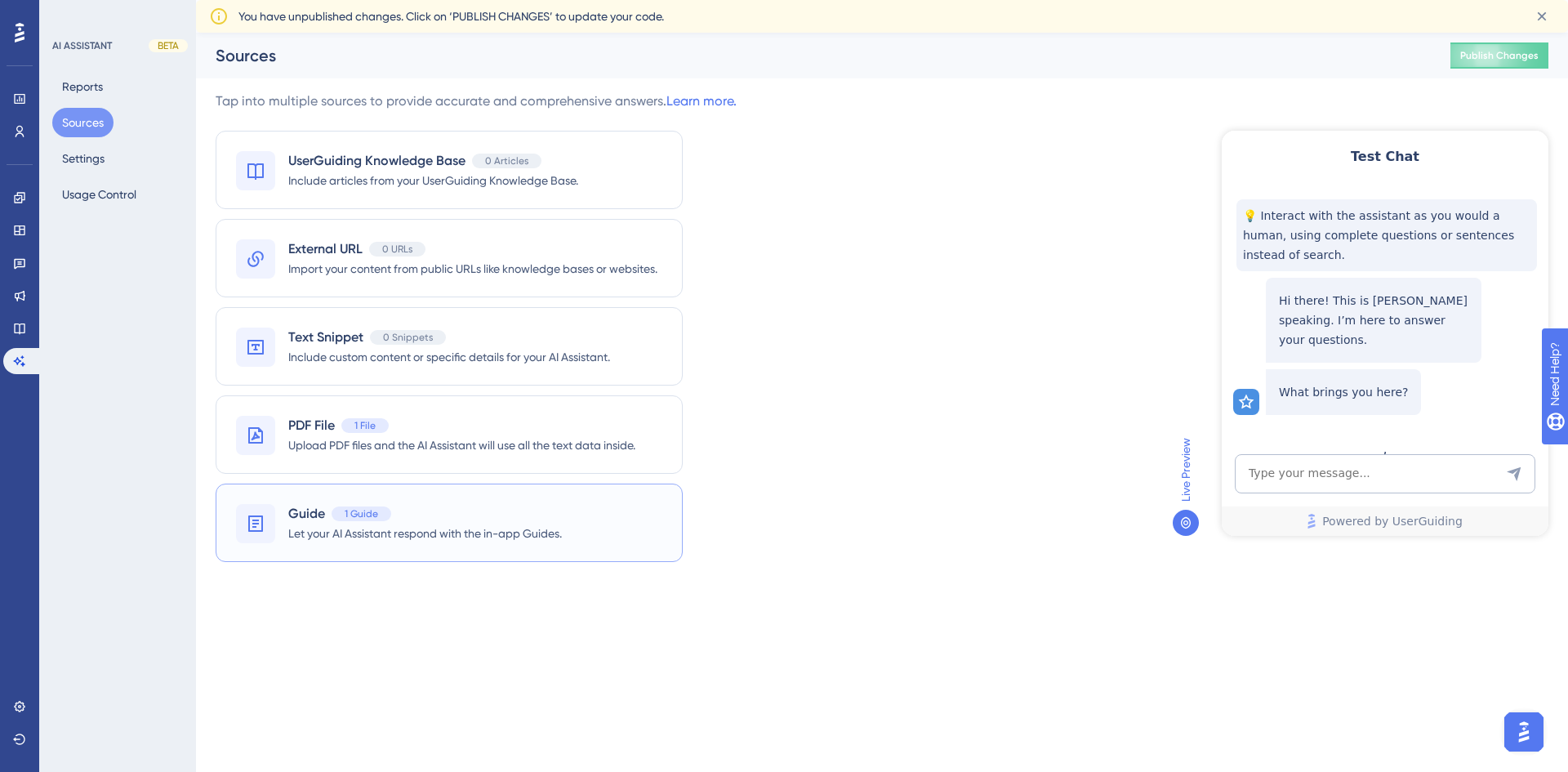
click at [581, 510] on div "Guide 1 Guide Let your AI Assistant respond with the in-app Guides." at bounding box center [449, 523] width 467 height 78
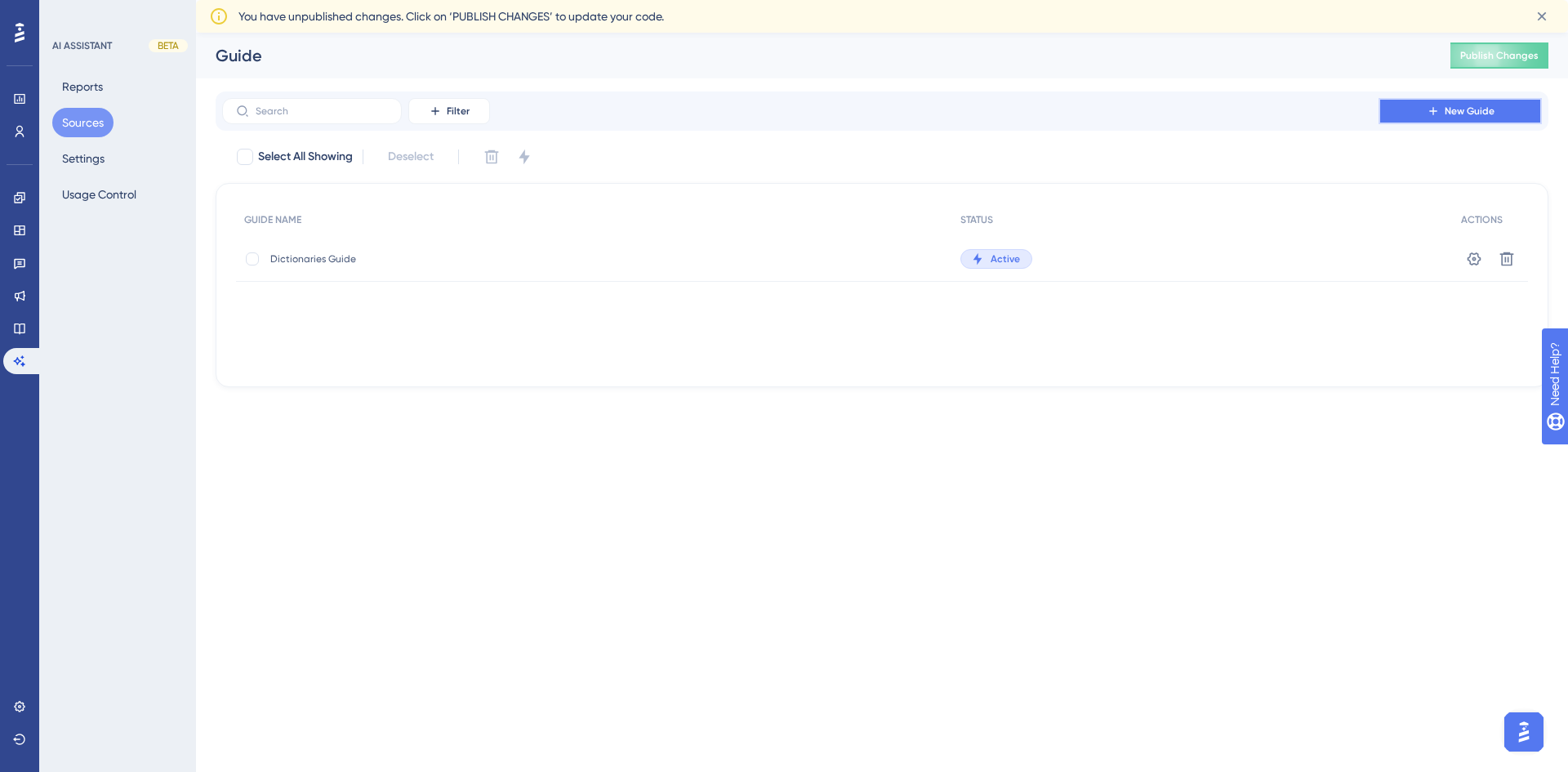
click at [1439, 111] on button "New Guide" at bounding box center [1459, 111] width 163 height 26
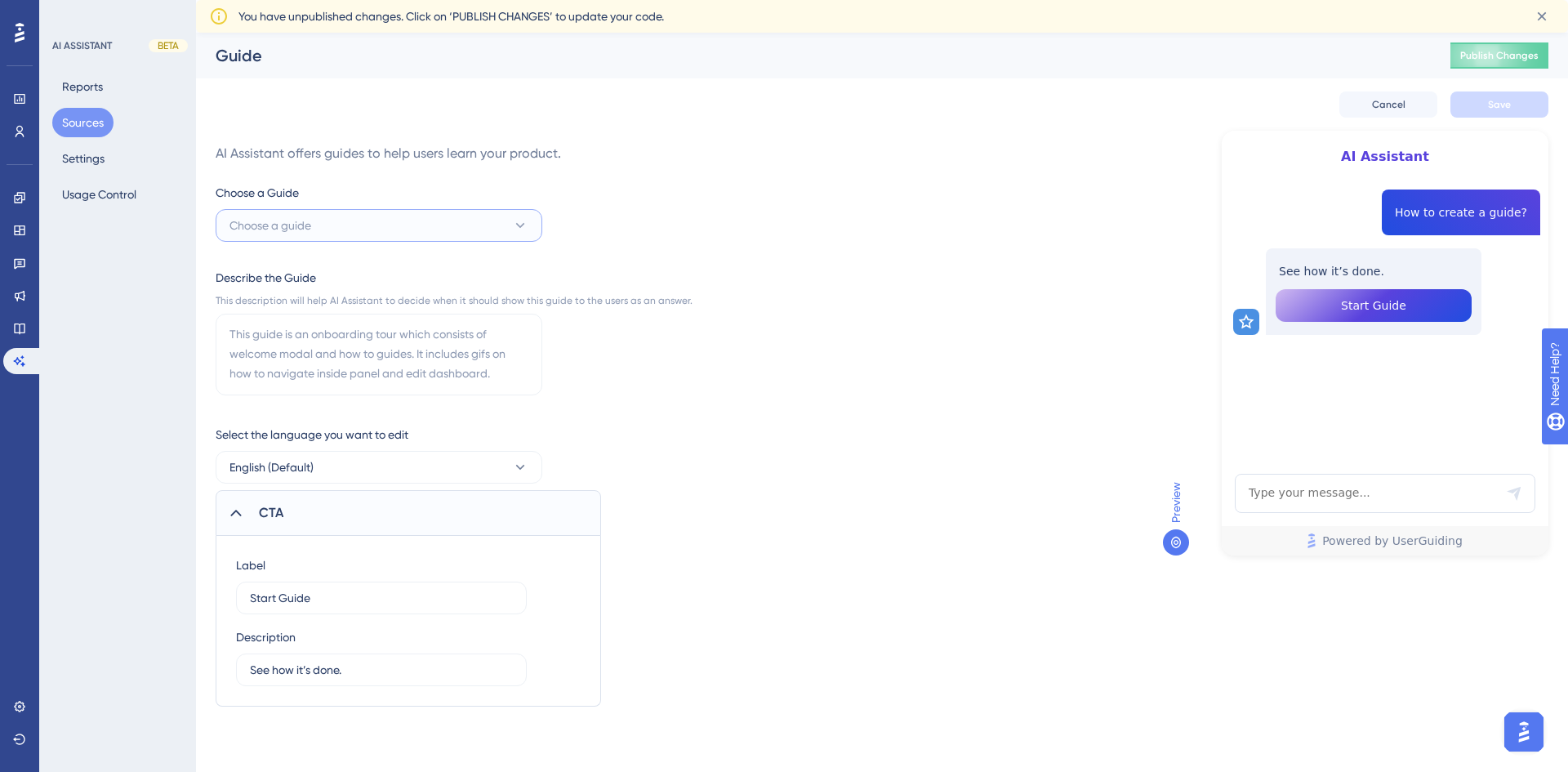
click at [482, 226] on button "Choose a guide" at bounding box center [379, 225] width 327 height 33
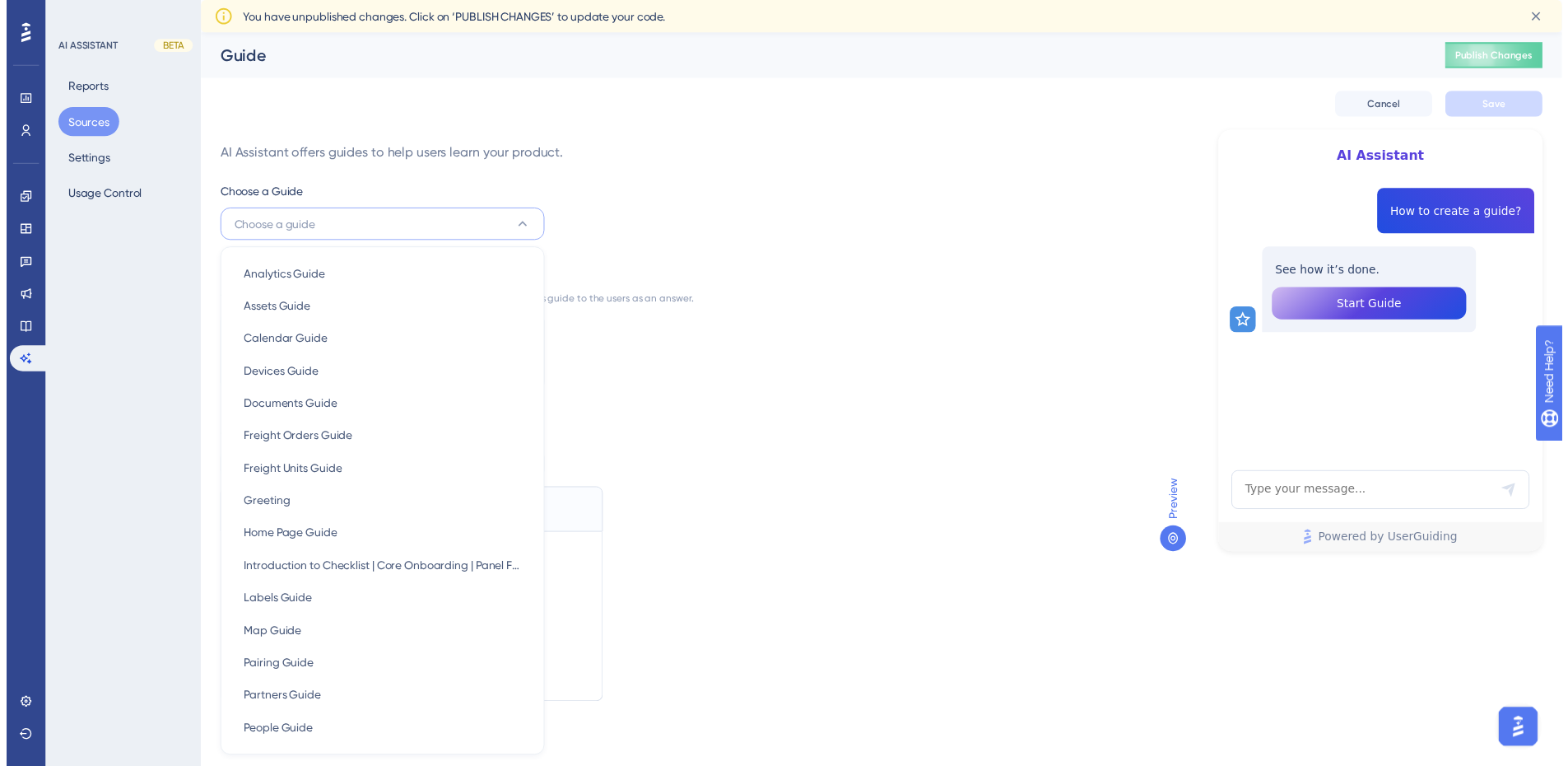
scroll to position [121, 0]
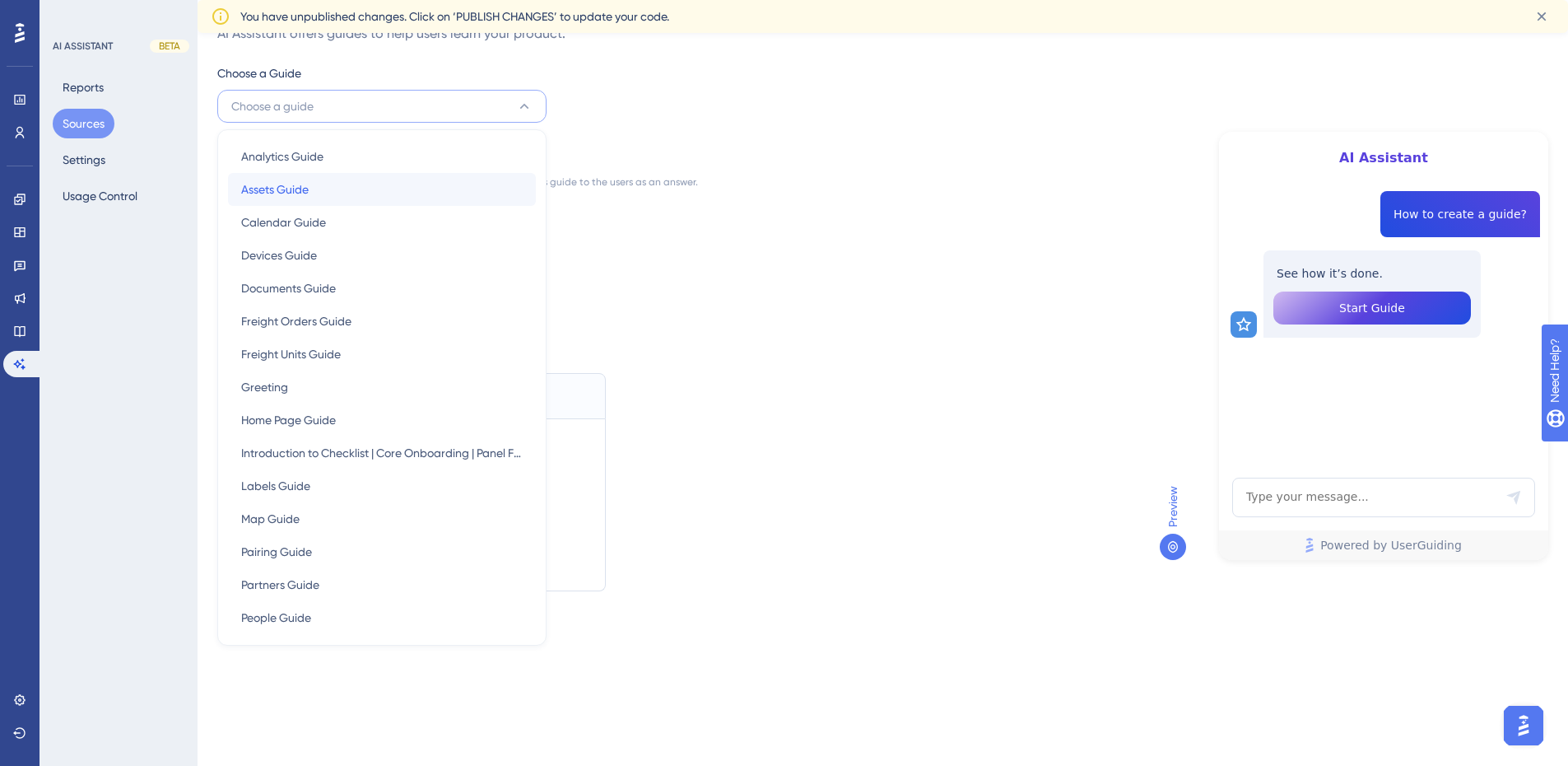
click at [390, 194] on div "Assets Guide Assets Guide" at bounding box center [382, 190] width 282 height 33
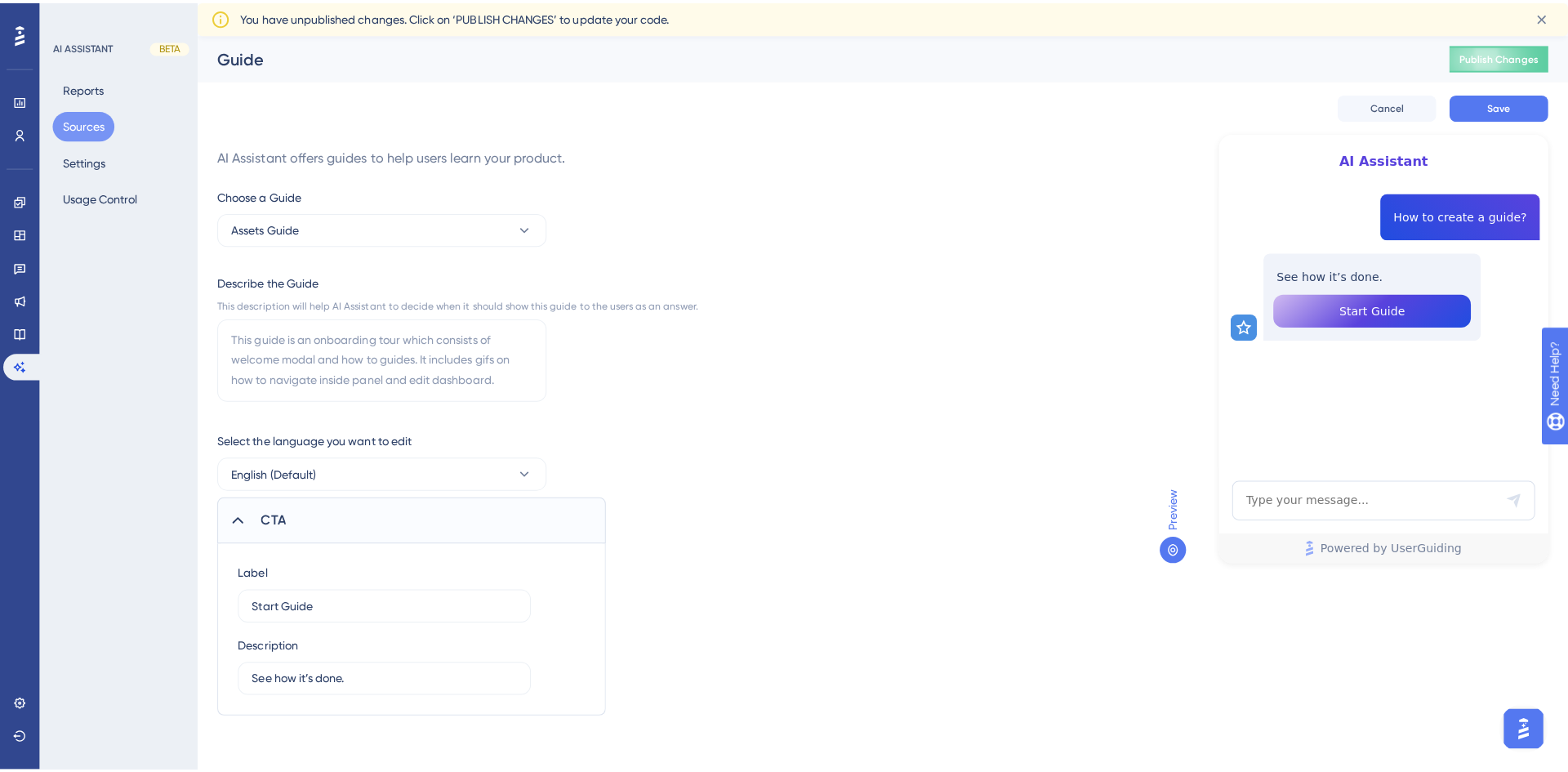
scroll to position [0, 0]
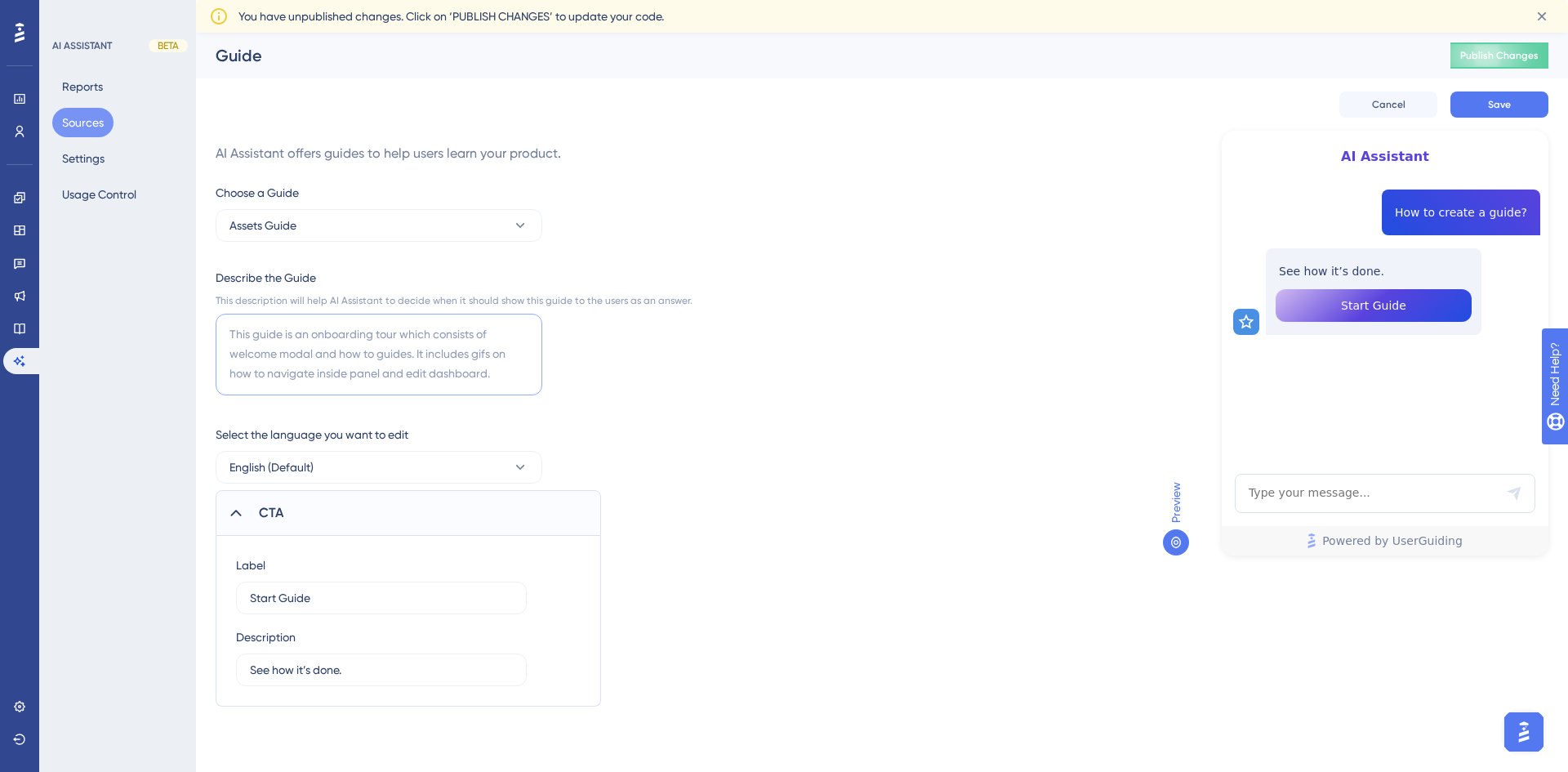
click at [529, 374] on textarea at bounding box center [379, 355] width 327 height 82
type textarea "This guide will walk you through the assets, what they are, how to add, edit or…"
click at [1540, 105] on button "Save" at bounding box center [1500, 104] width 98 height 26
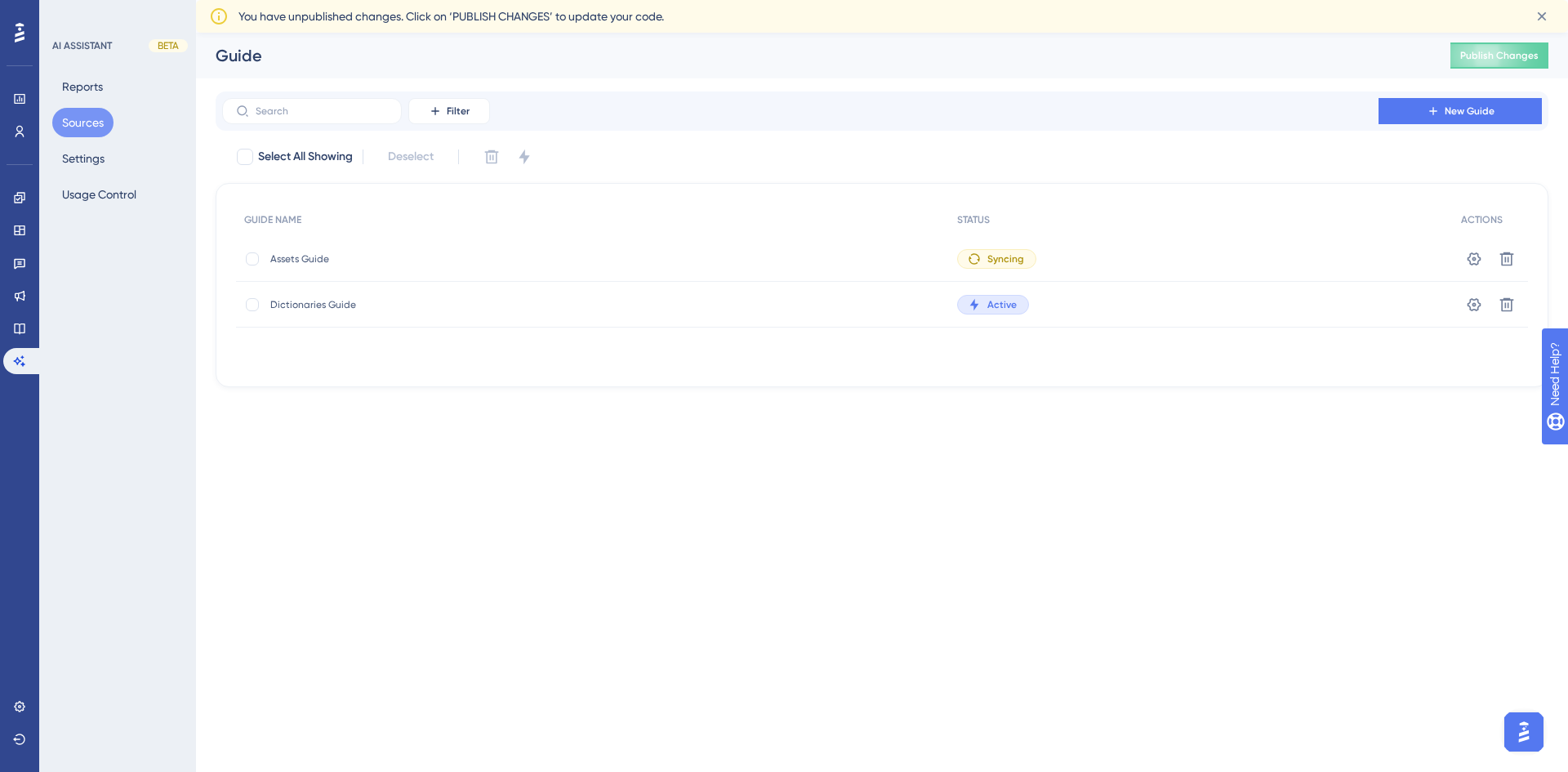
click at [83, 120] on button "Sources" at bounding box center [83, 122] width 61 height 29
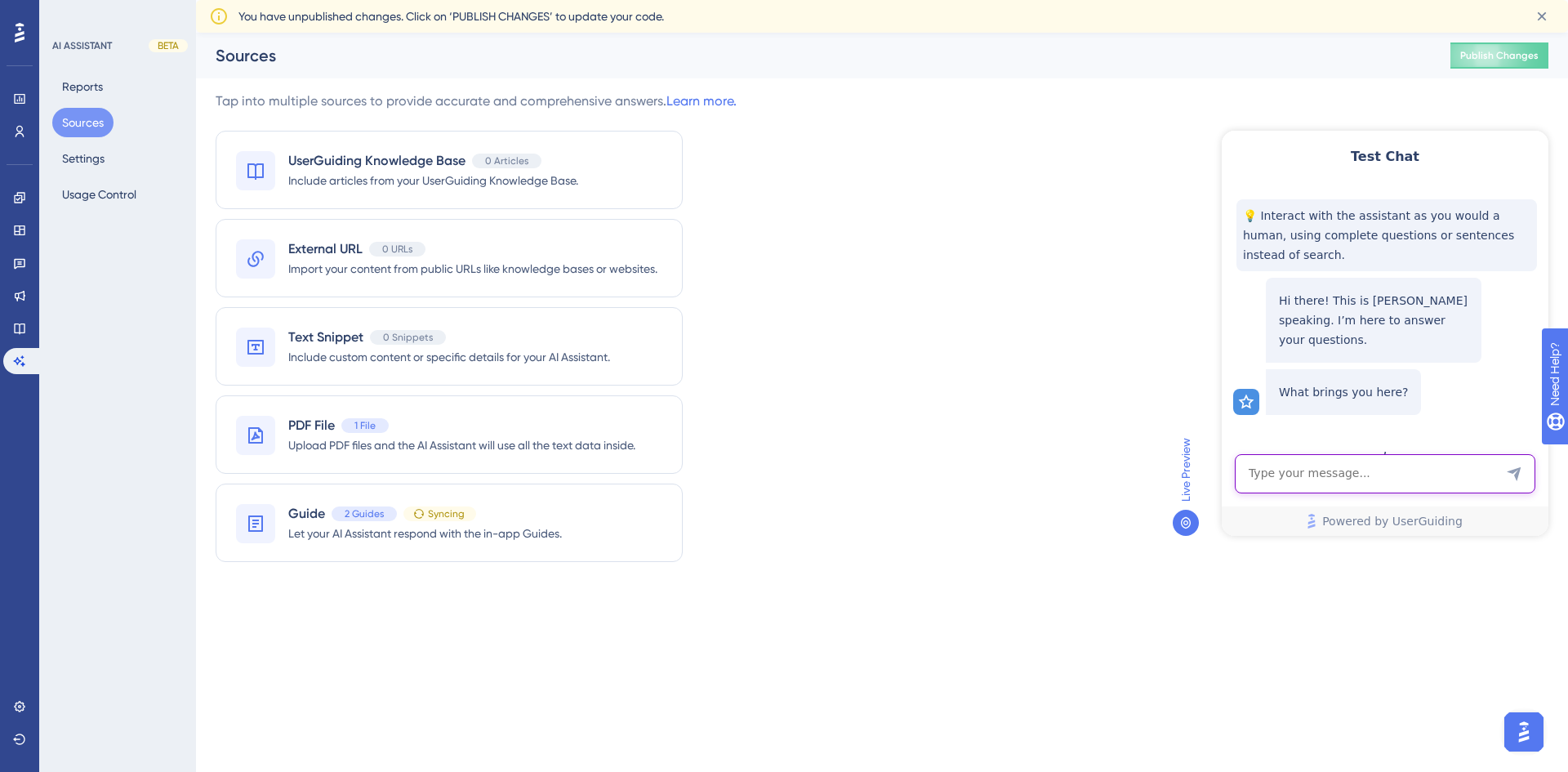
click at [1429, 475] on textarea "AI Assistant Text Input" at bounding box center [1385, 473] width 300 height 39
type textarea "flex"
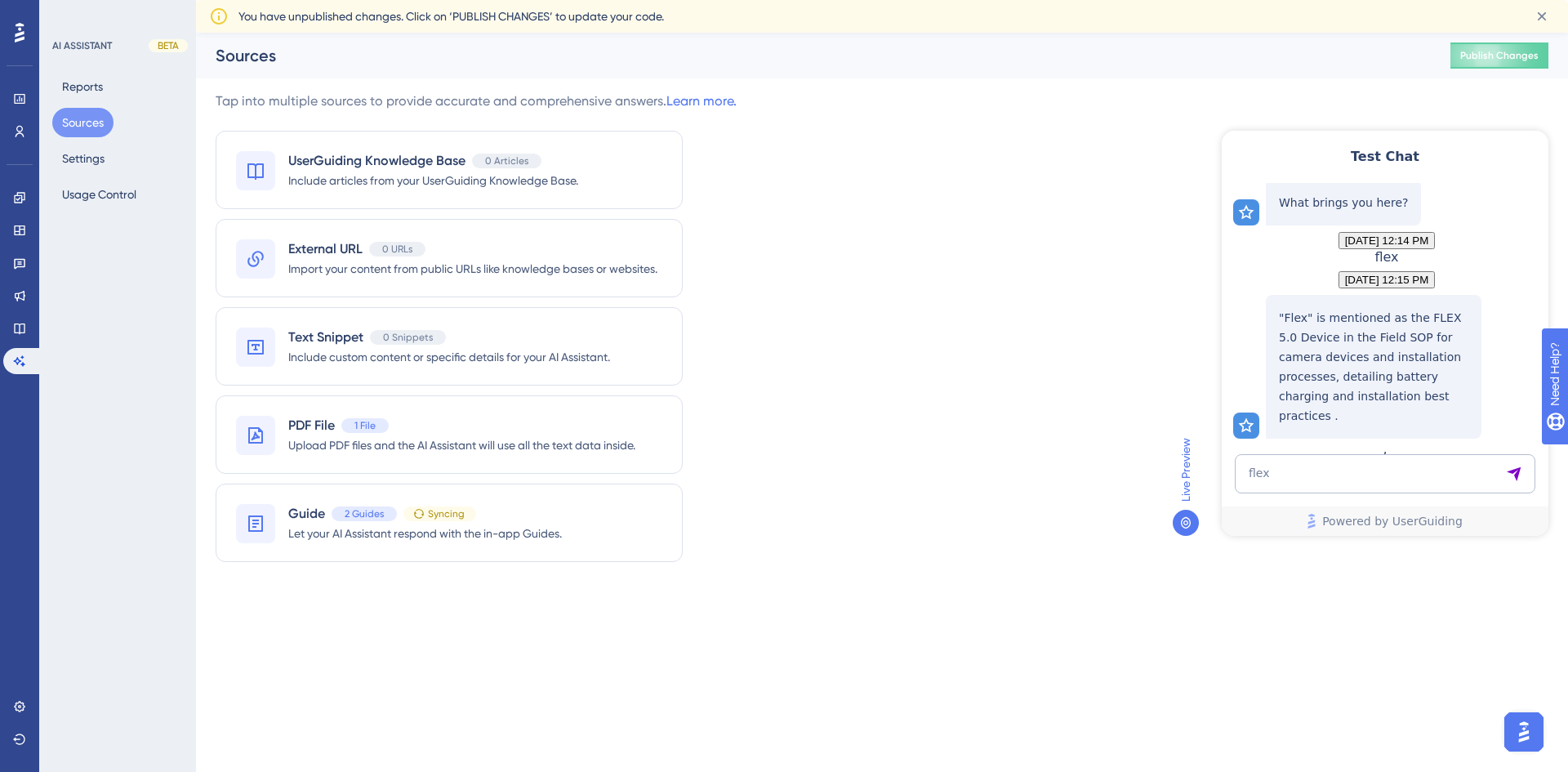
scroll to position [203, 0]
click at [1461, 464] on textarea "flex" at bounding box center [1385, 473] width 300 height 39
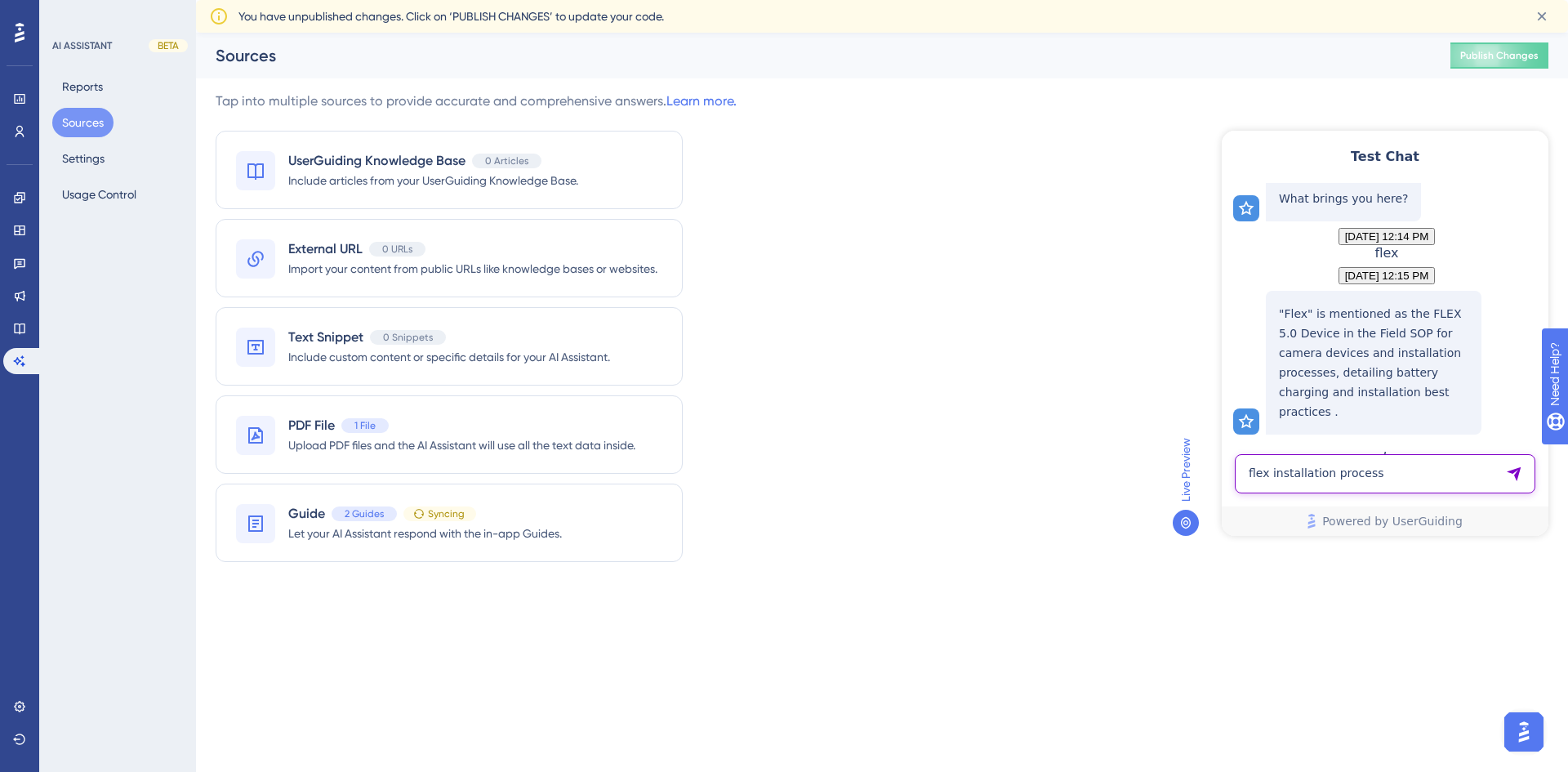
type textarea "flex installation process"
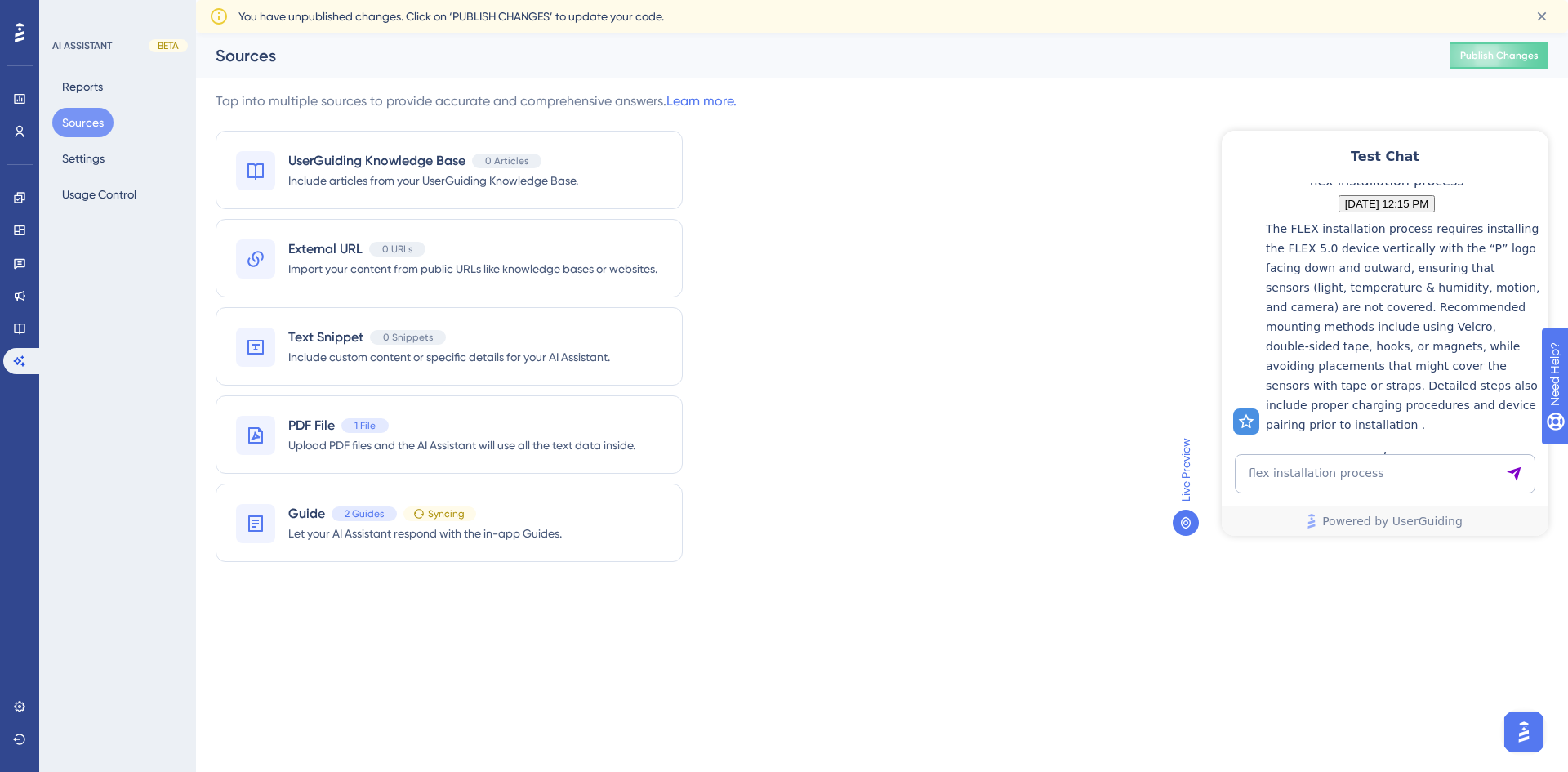
scroll to position [581, 0]
click at [1461, 465] on textarea "flex installation process" at bounding box center [1385, 473] width 300 height 39
type textarea "add an asset"
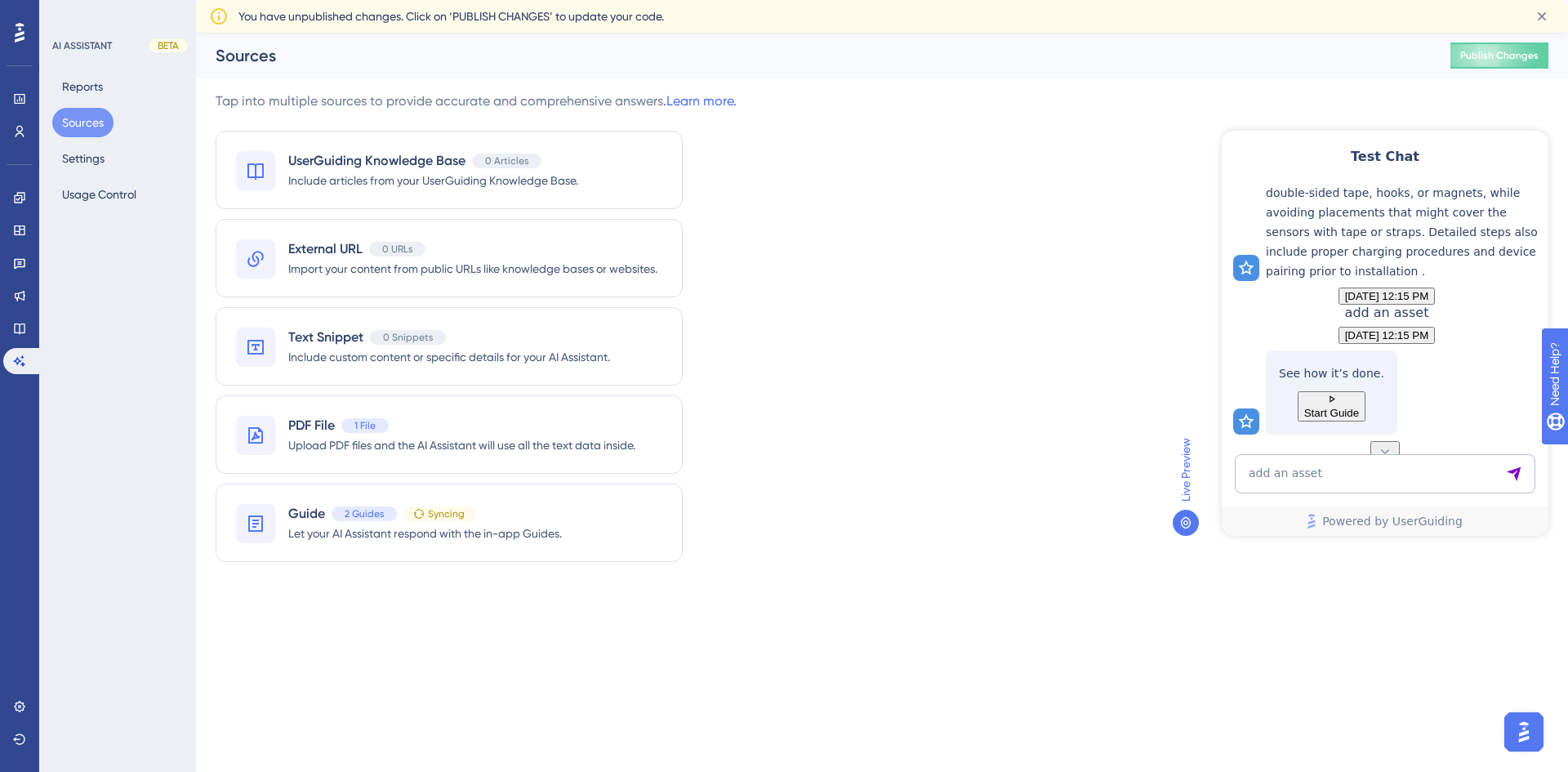
scroll to position [806, 0]
click at [1353, 398] on button "Start Guide" at bounding box center [1332, 406] width 68 height 30
click at [1385, 482] on textarea "add an asset" at bounding box center [1385, 473] width 300 height 39
type textarea "camera"
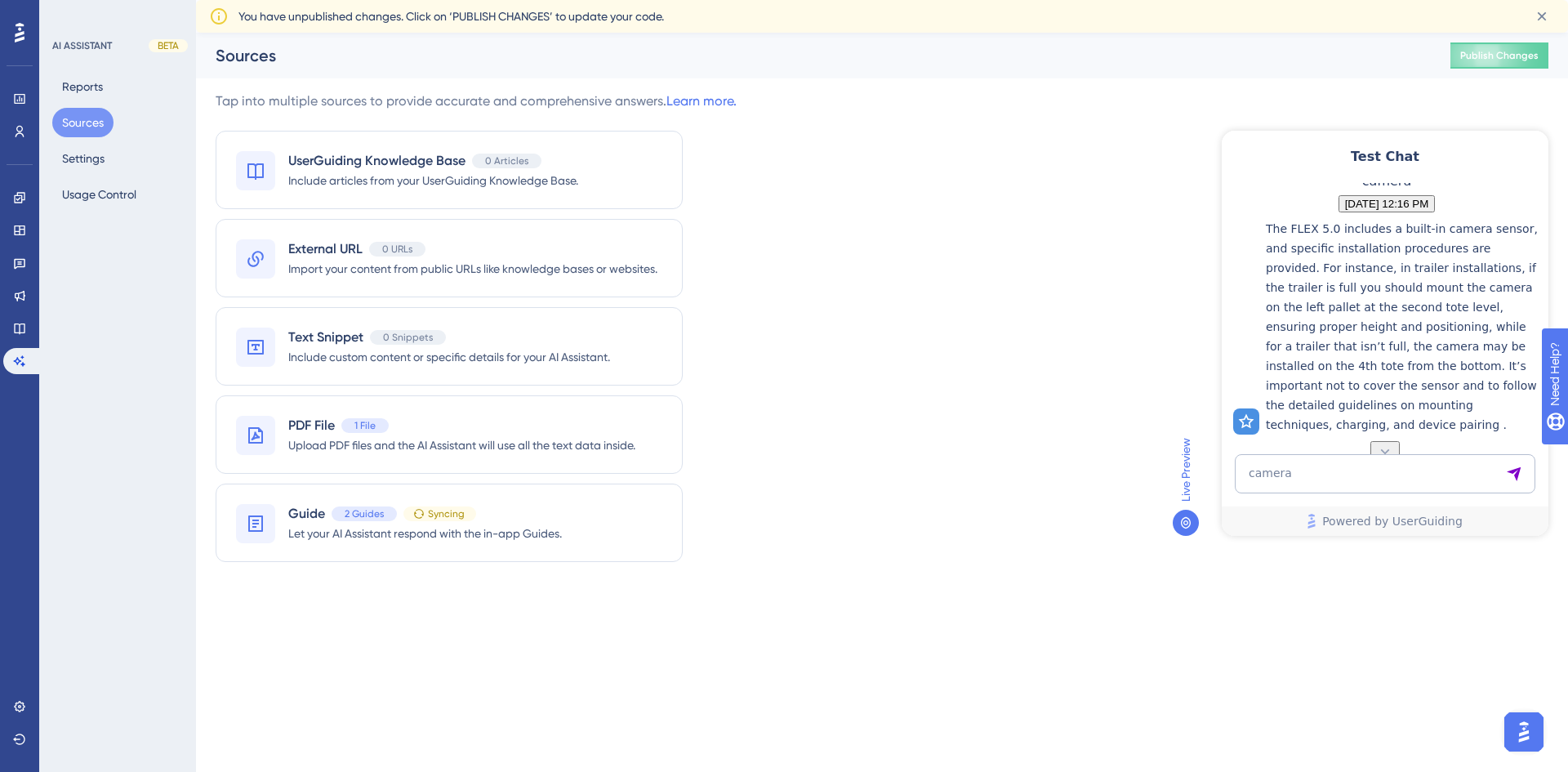
scroll to position [1184, 0]
click at [377, 173] on span "Include articles from your UserGuiding Knowledge Base." at bounding box center [433, 180] width 290 height 20
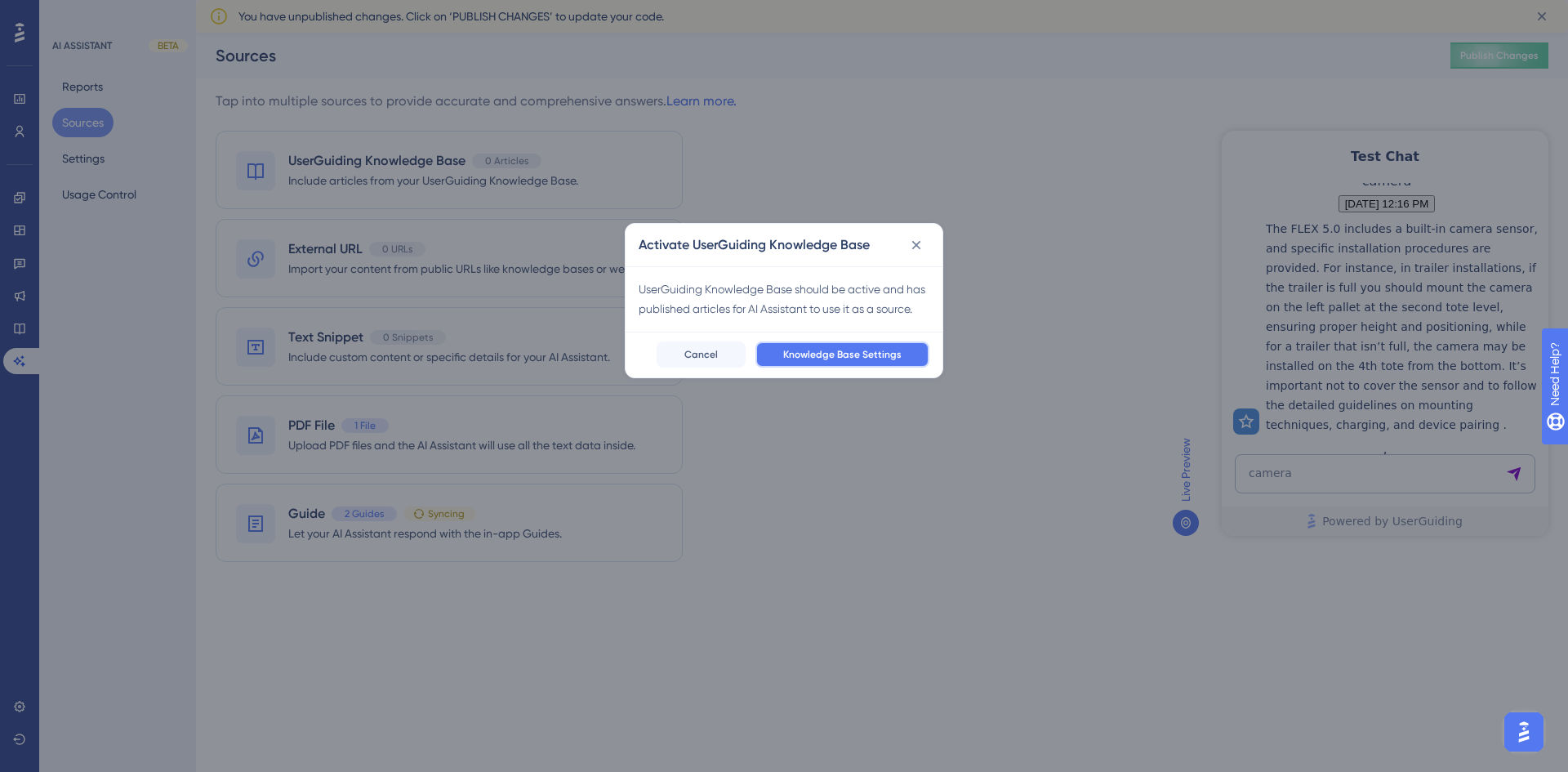
click at [819, 361] on span "Knowledge Base Settings" at bounding box center [842, 354] width 118 height 13
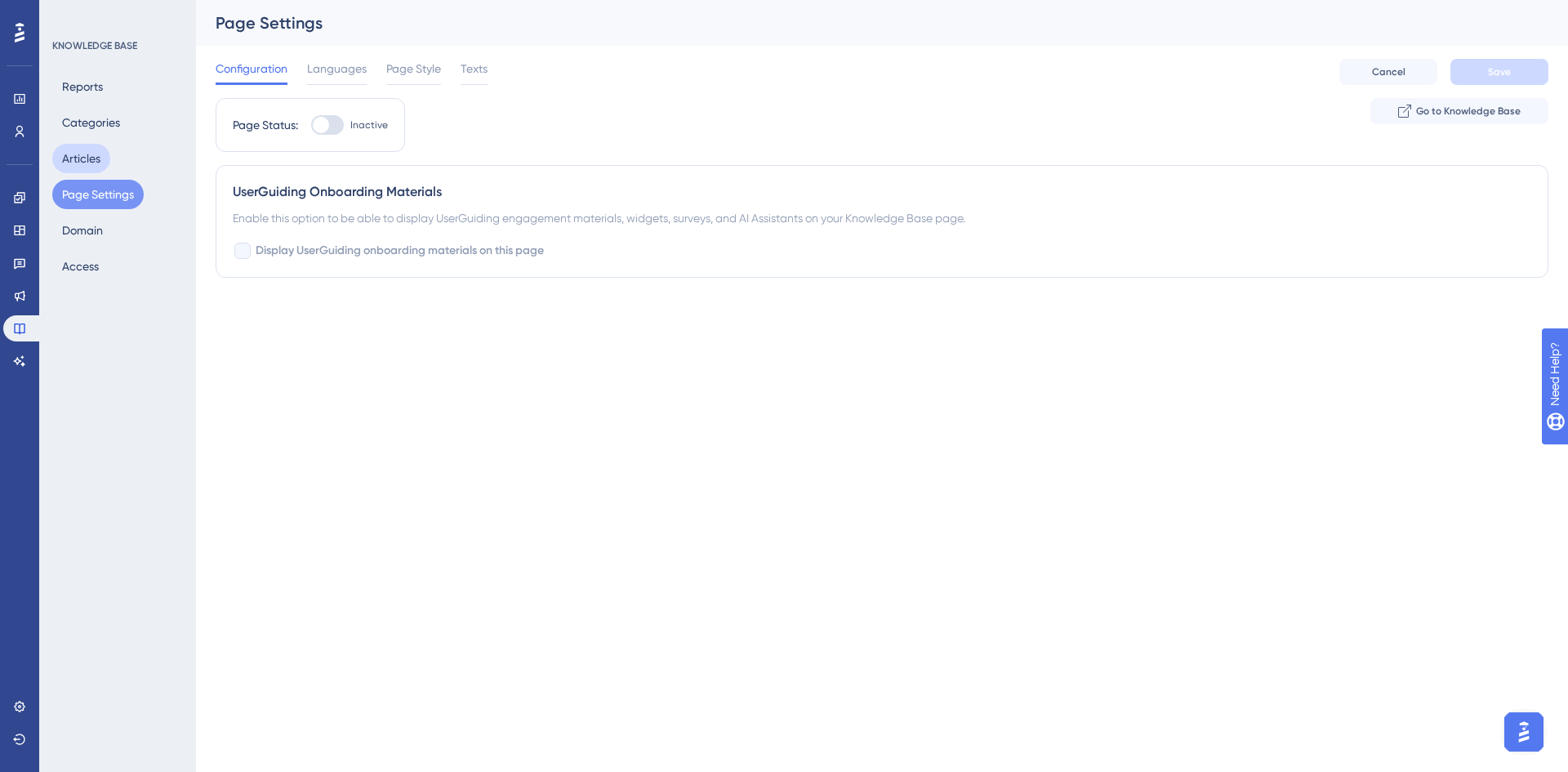
click at [80, 162] on button "Articles" at bounding box center [81, 159] width 58 height 29
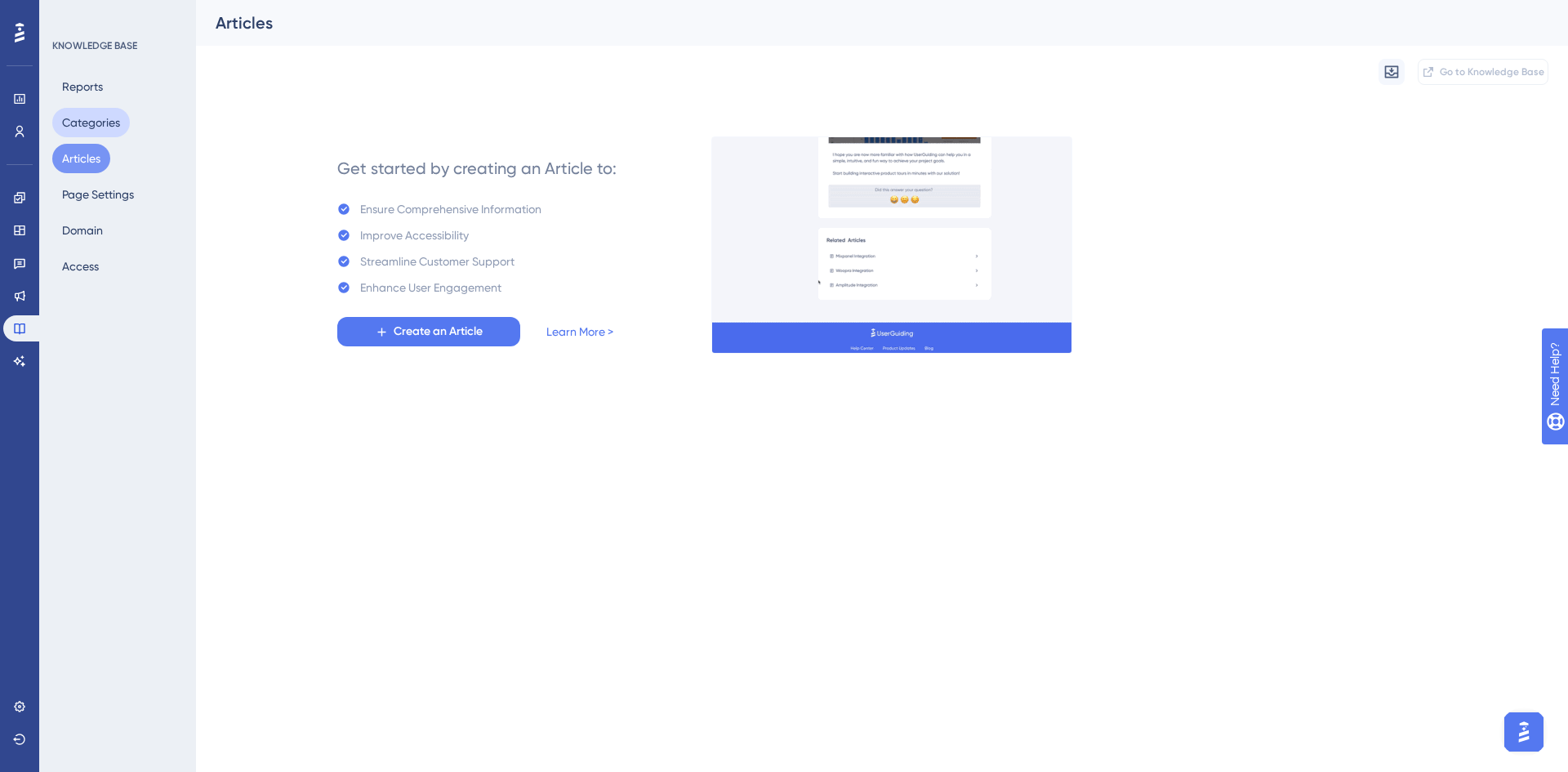
click at [94, 129] on button "Categories" at bounding box center [91, 122] width 78 height 29
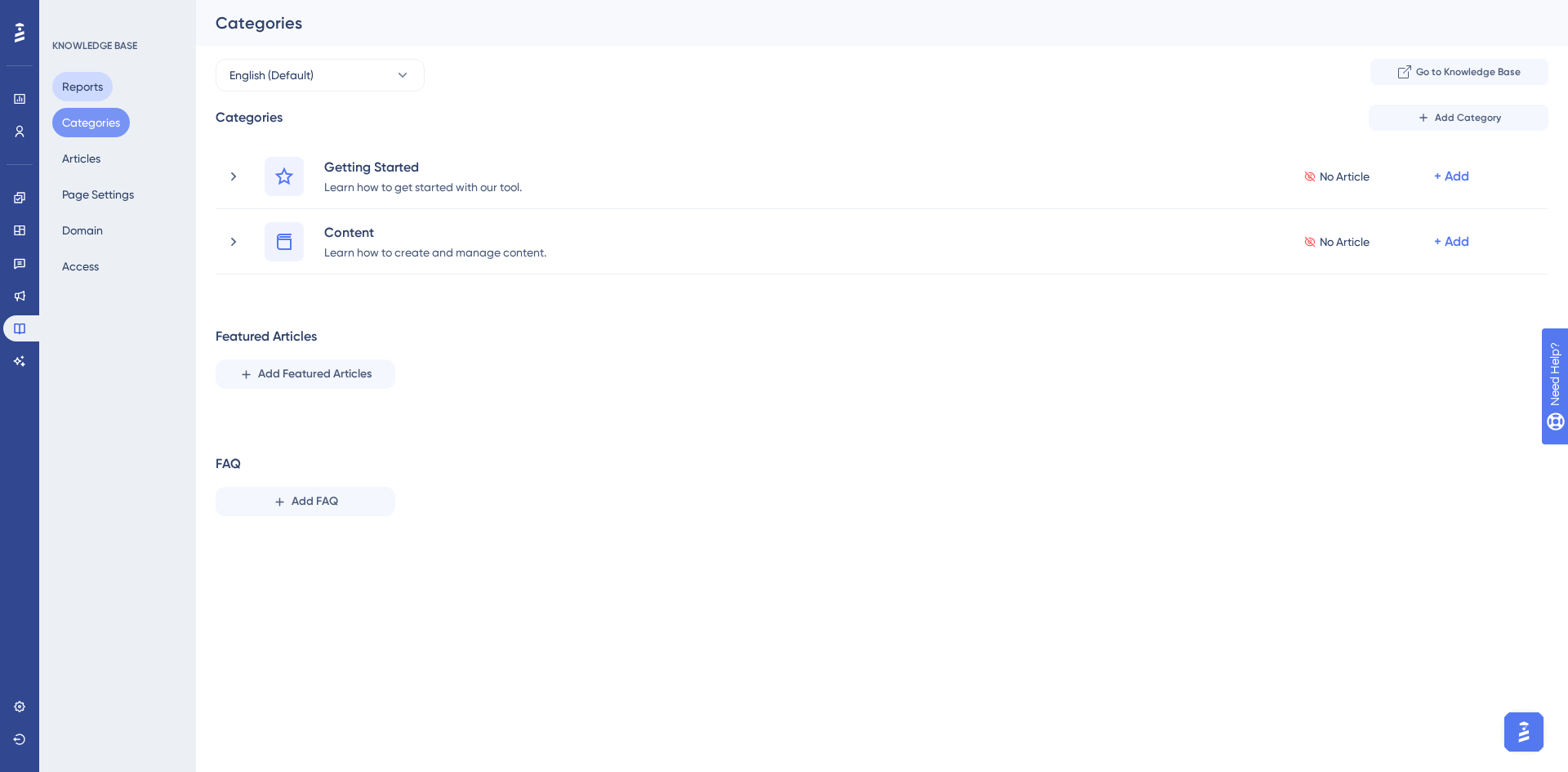
click at [90, 86] on button "Reports" at bounding box center [83, 86] width 60 height 29
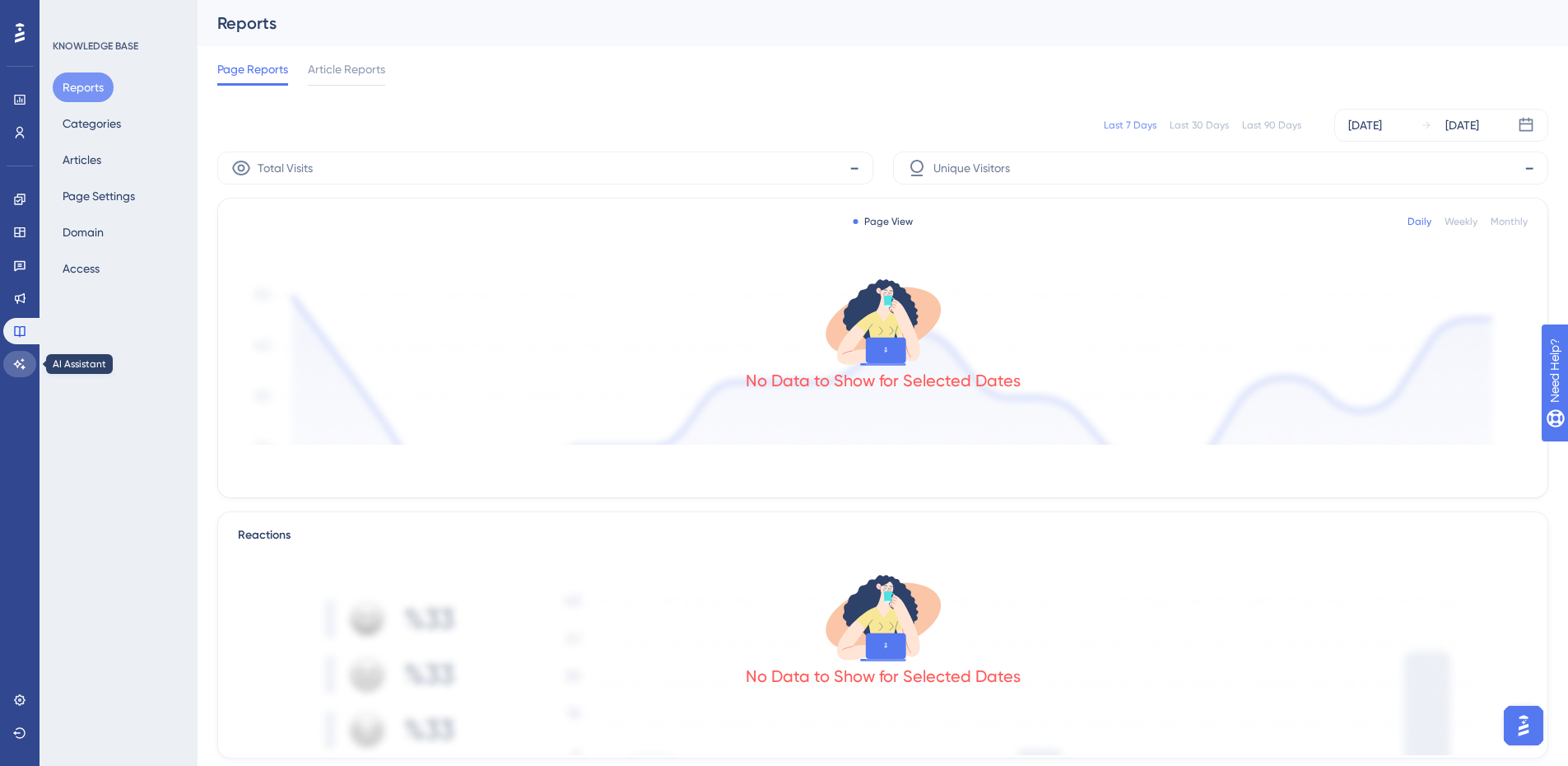
click at [23, 365] on icon at bounding box center [19, 363] width 13 height 13
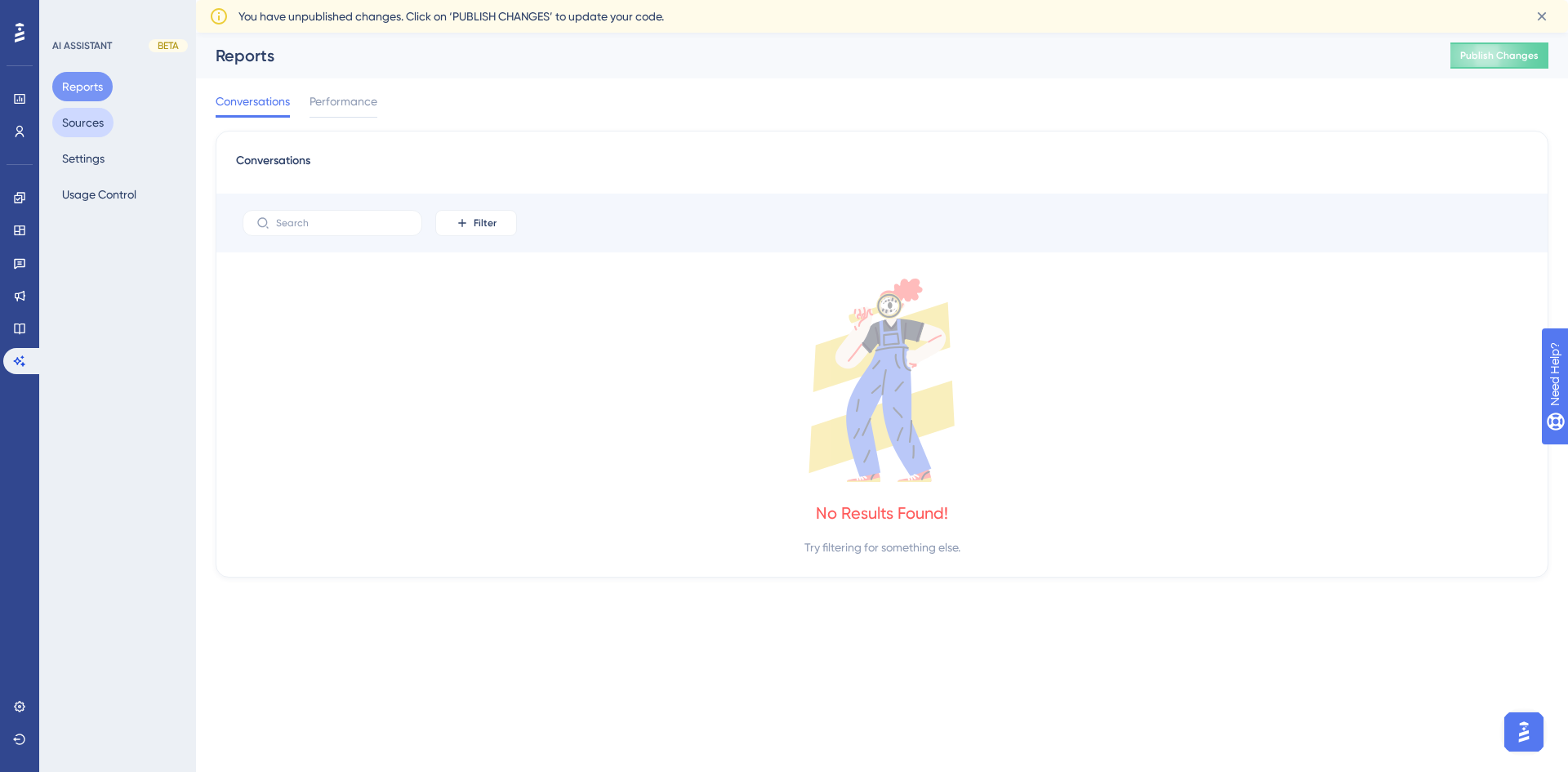
click at [88, 109] on button "Sources" at bounding box center [83, 122] width 61 height 29
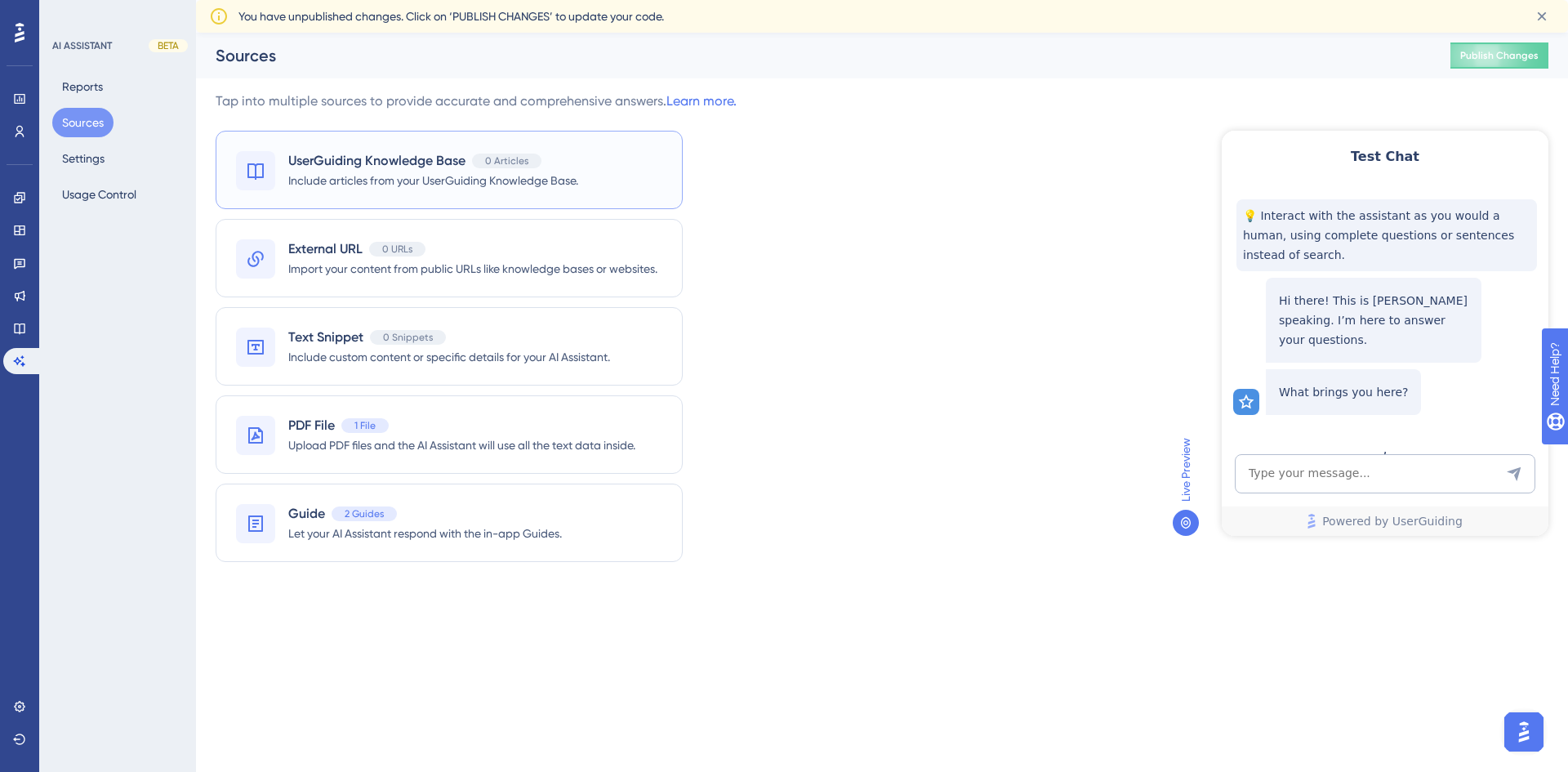
click at [556, 191] on div "UserGuiding Knowledge Base 0 Articles Include articles from your UserGuiding Kn…" at bounding box center [449, 169] width 467 height 78
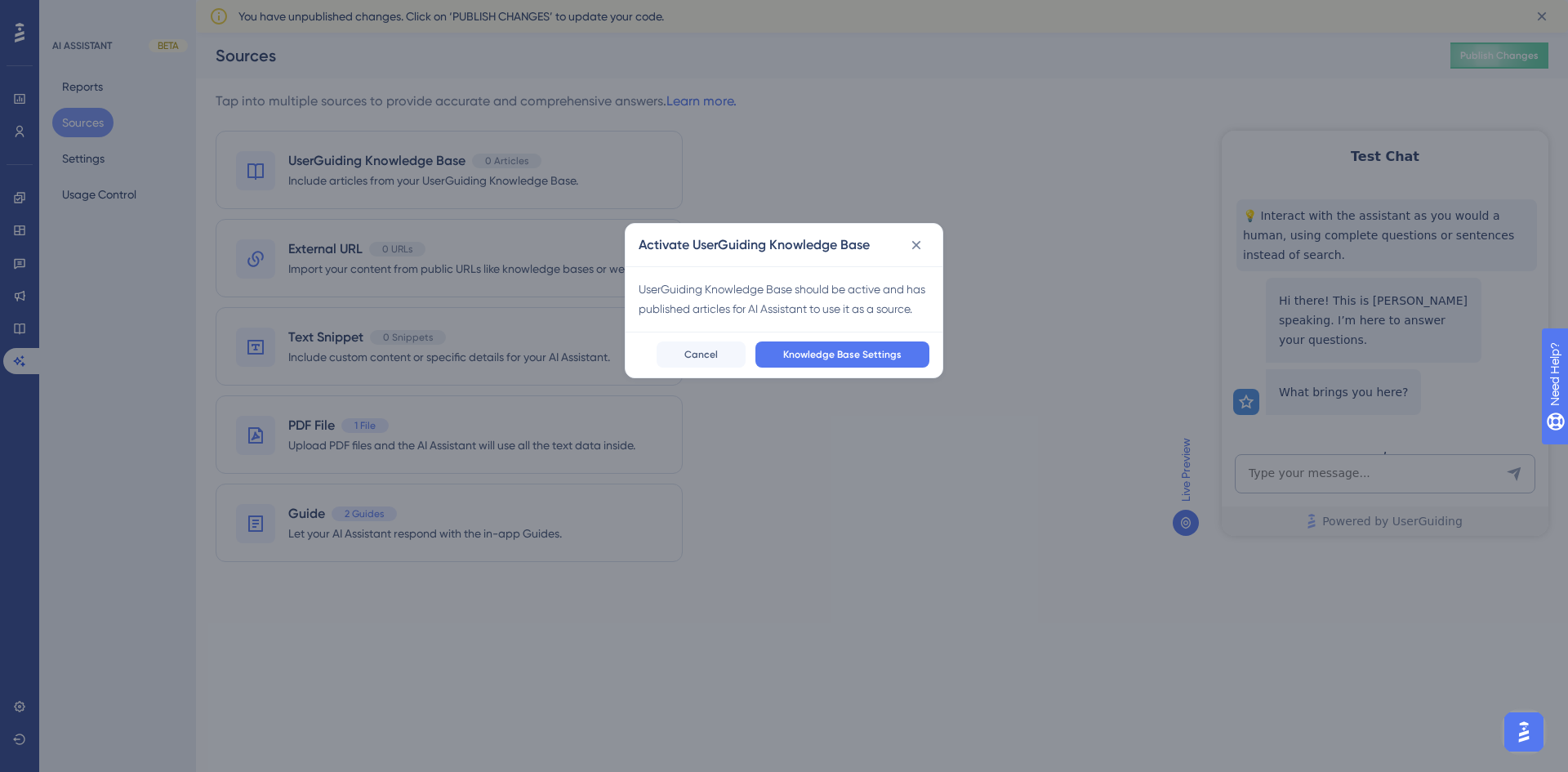
click at [800, 549] on div "Activate UserGuiding Knowledge Base UserGuiding Knowledge Base should be active…" at bounding box center [784, 386] width 1568 height 772
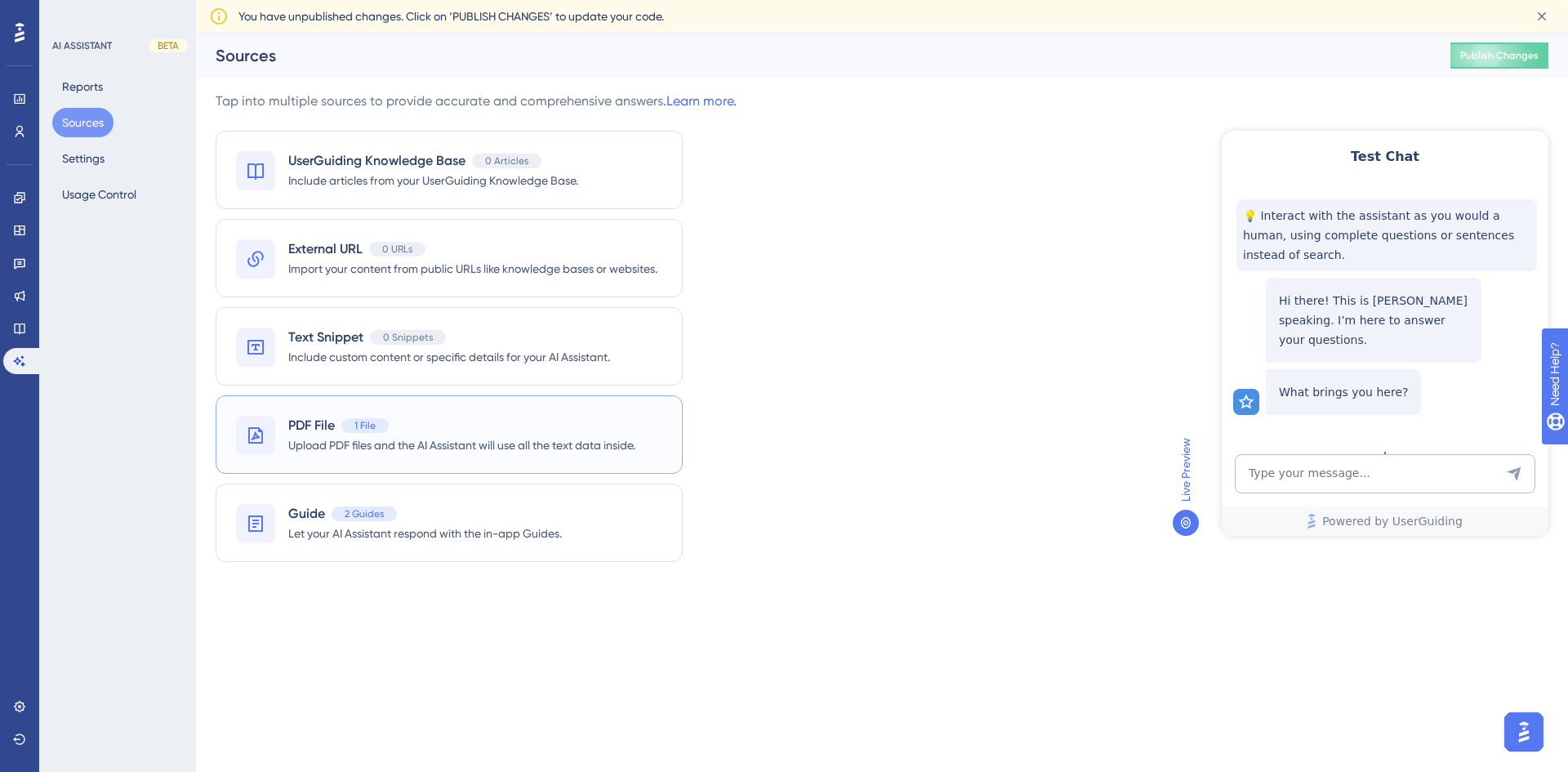
click at [526, 440] on span "Upload PDF files and the AI Assistant will use all the text data inside." at bounding box center [461, 445] width 347 height 20
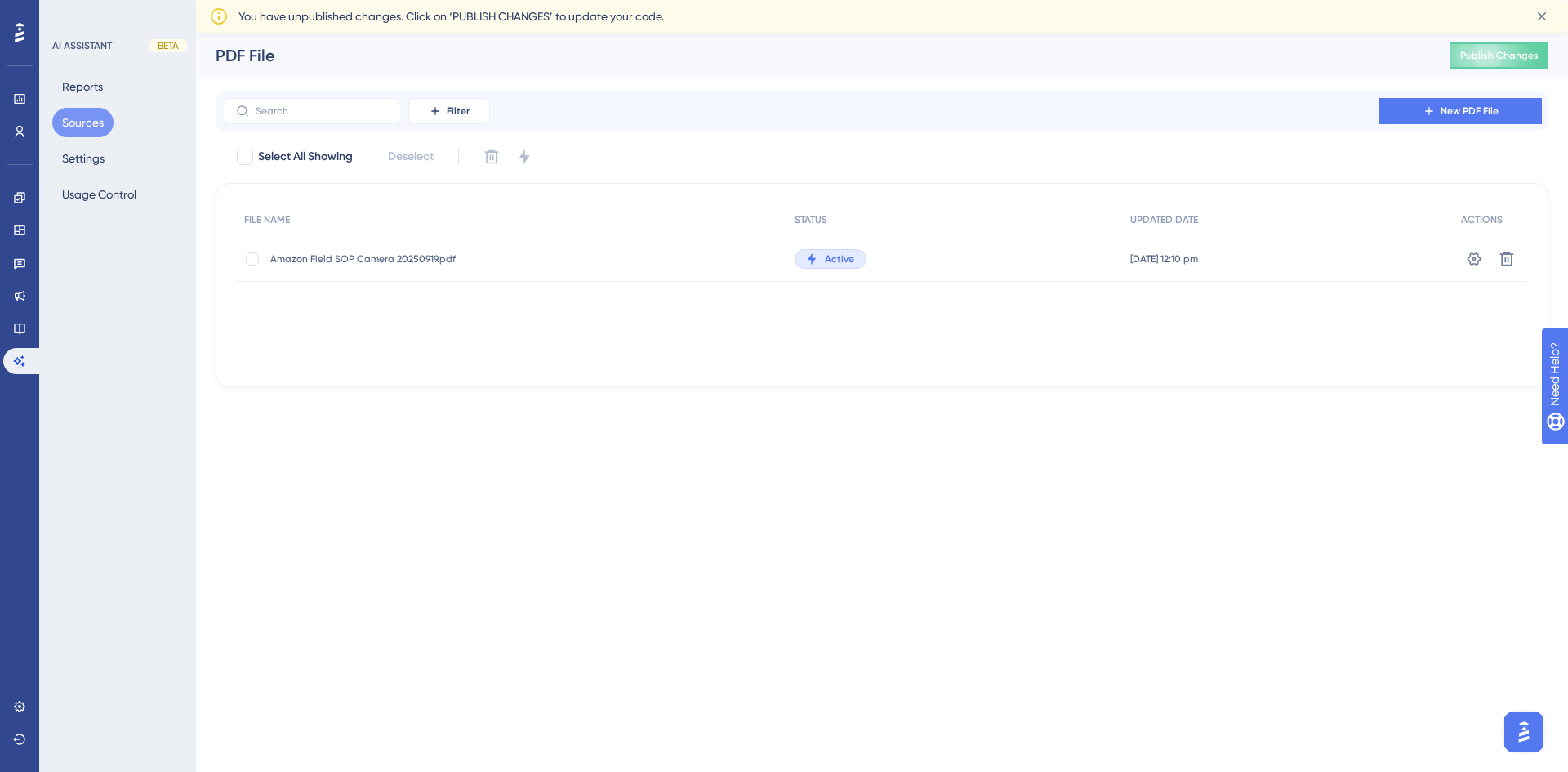
click at [79, 118] on button "Sources" at bounding box center [83, 122] width 61 height 29
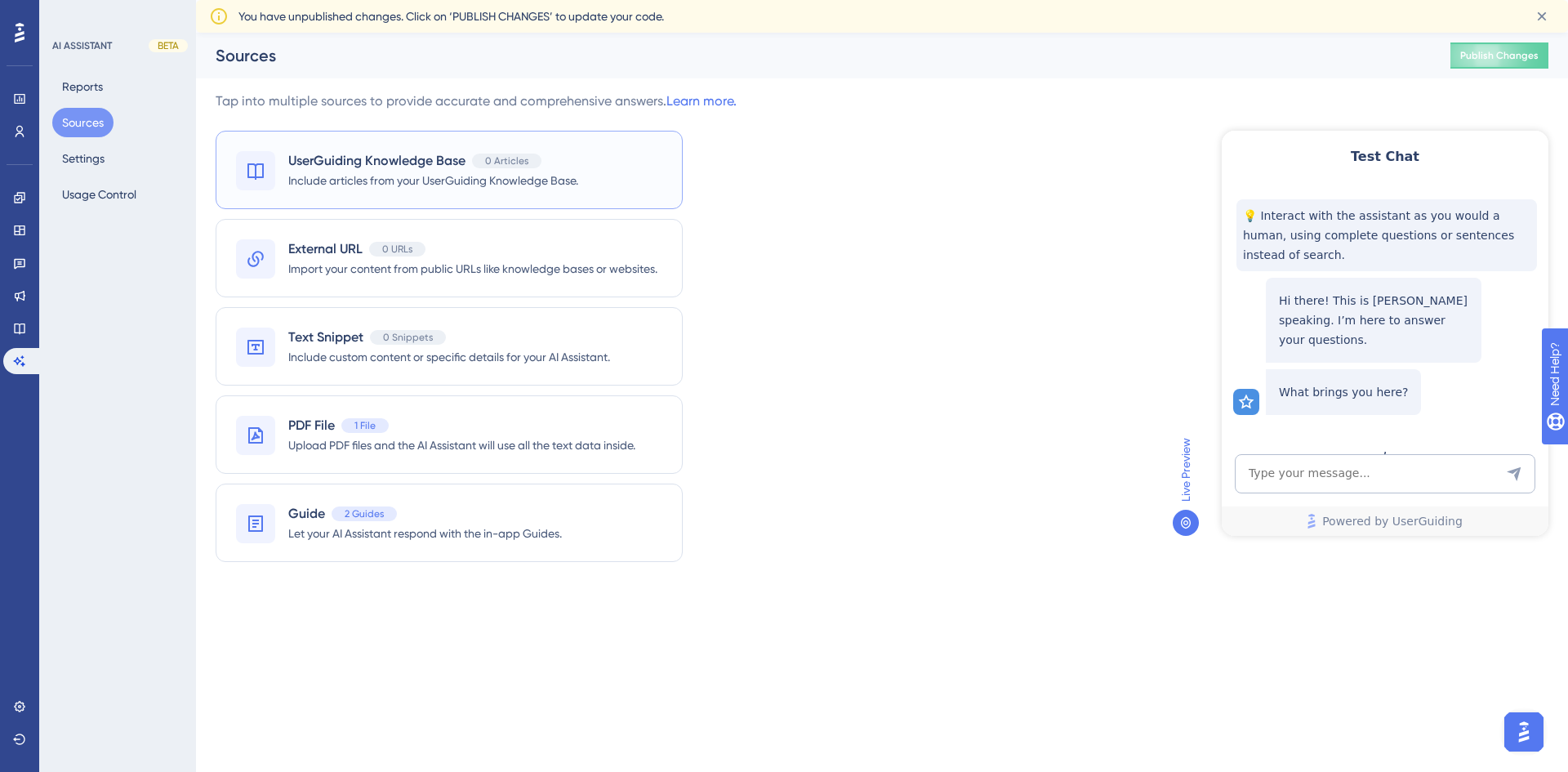
click at [397, 177] on span "Include articles from your UserGuiding Knowledge Base." at bounding box center [433, 180] width 290 height 20
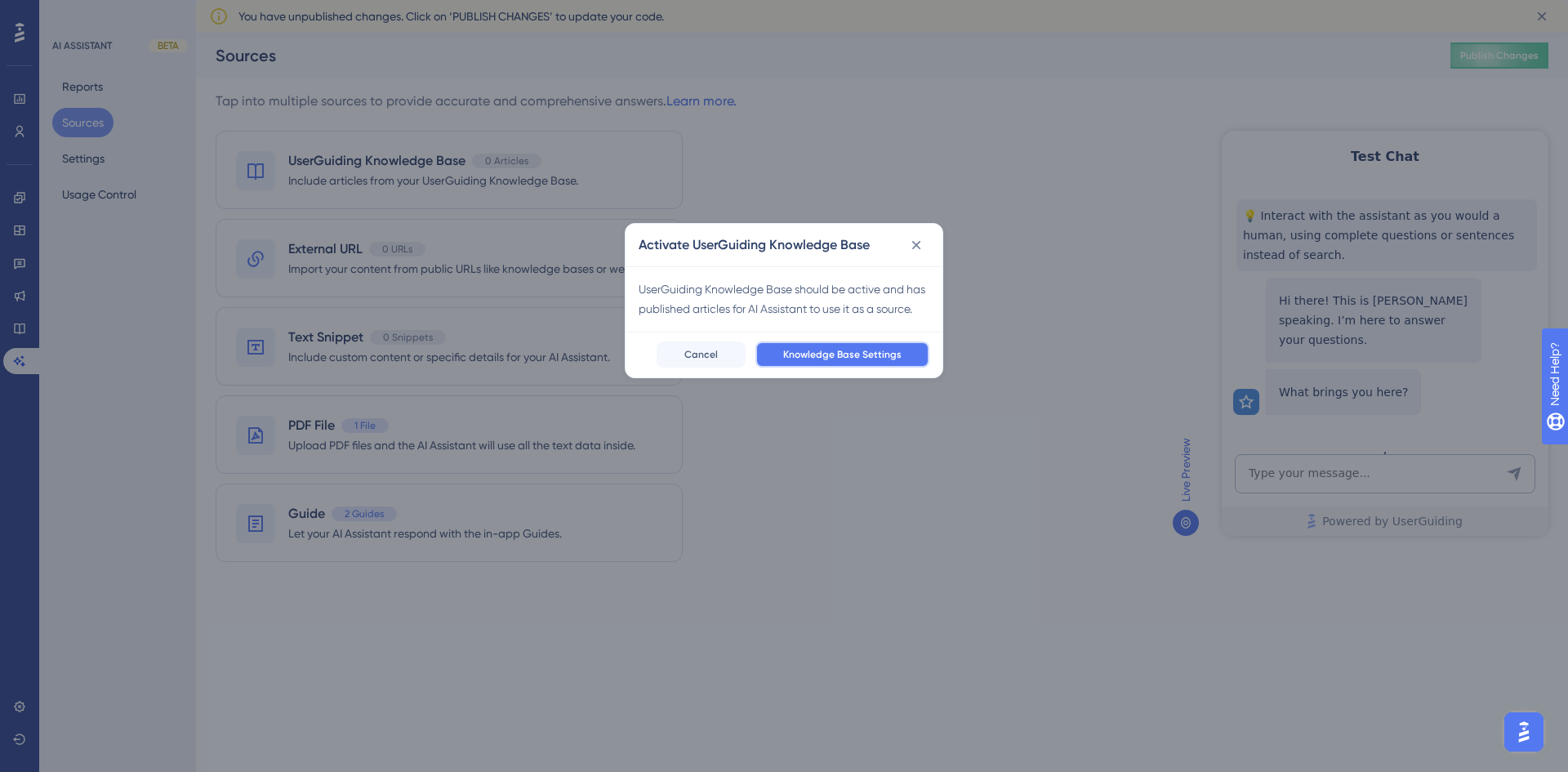
click at [853, 352] on span "Knowledge Base Settings" at bounding box center [842, 354] width 118 height 13
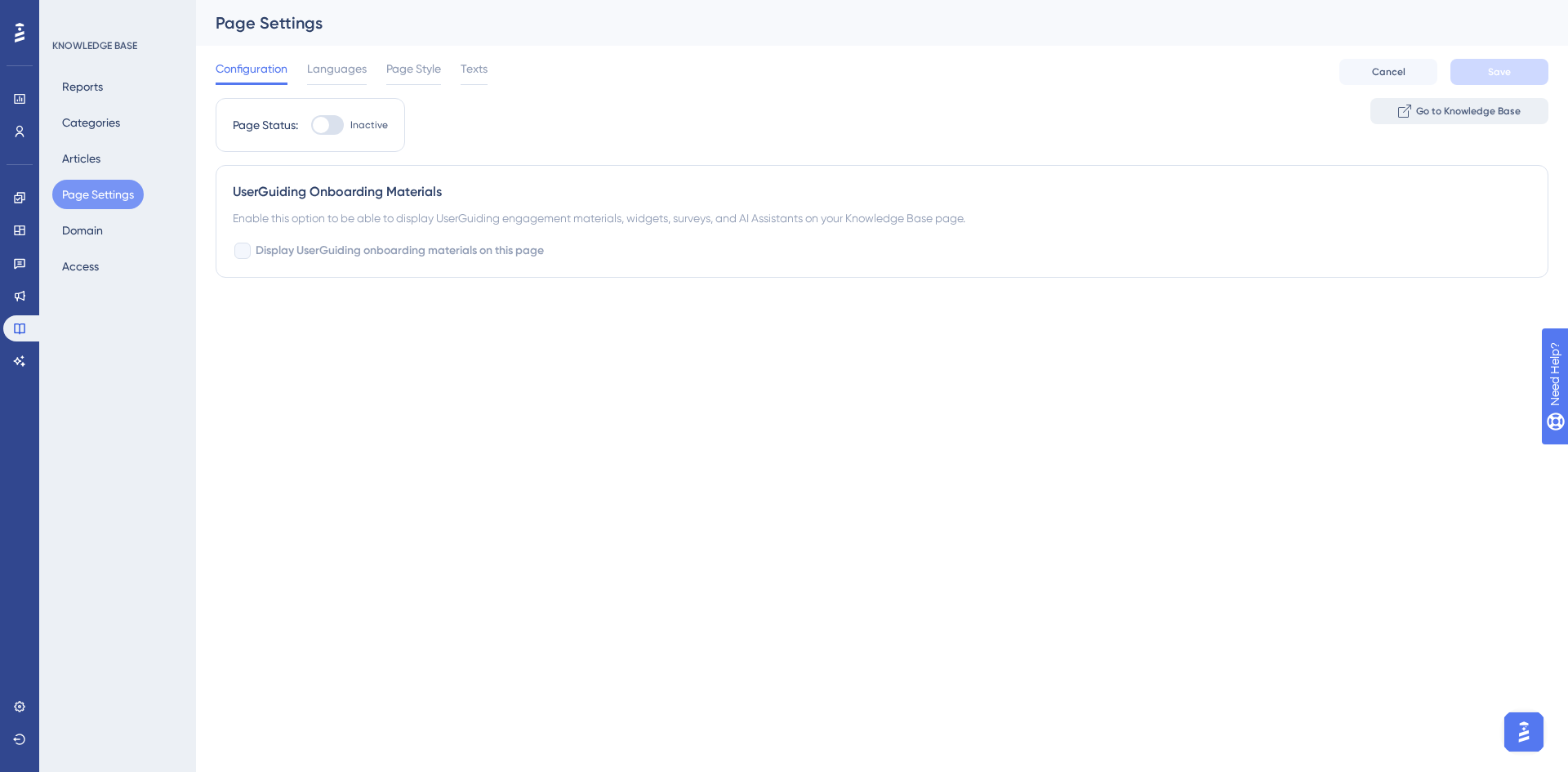
click at [1468, 111] on span "Go to Knowledge Base" at bounding box center [1468, 110] width 104 height 13
click at [16, 361] on icon at bounding box center [19, 361] width 11 height 10
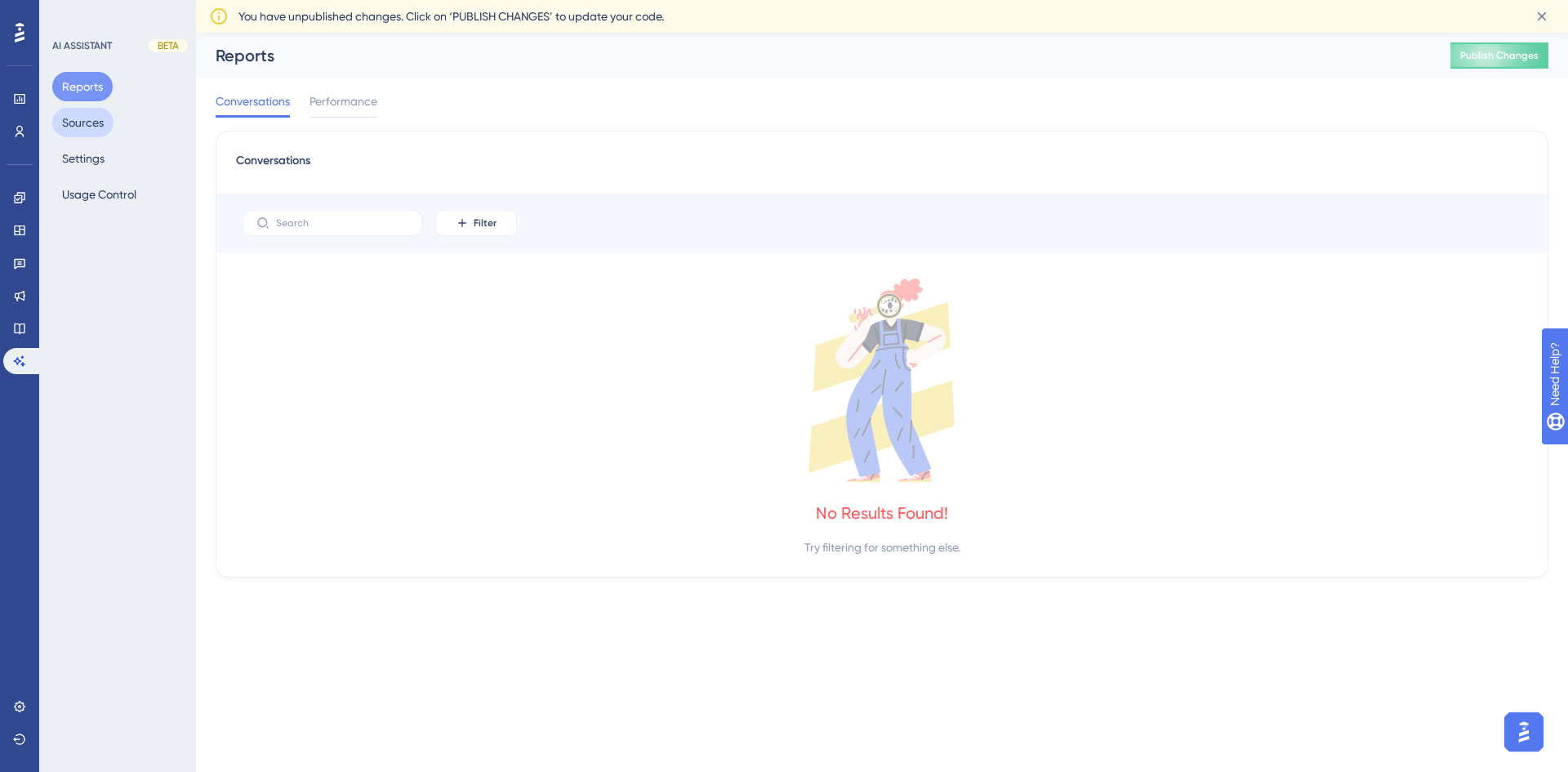
click at [88, 123] on button "Sources" at bounding box center [83, 122] width 61 height 29
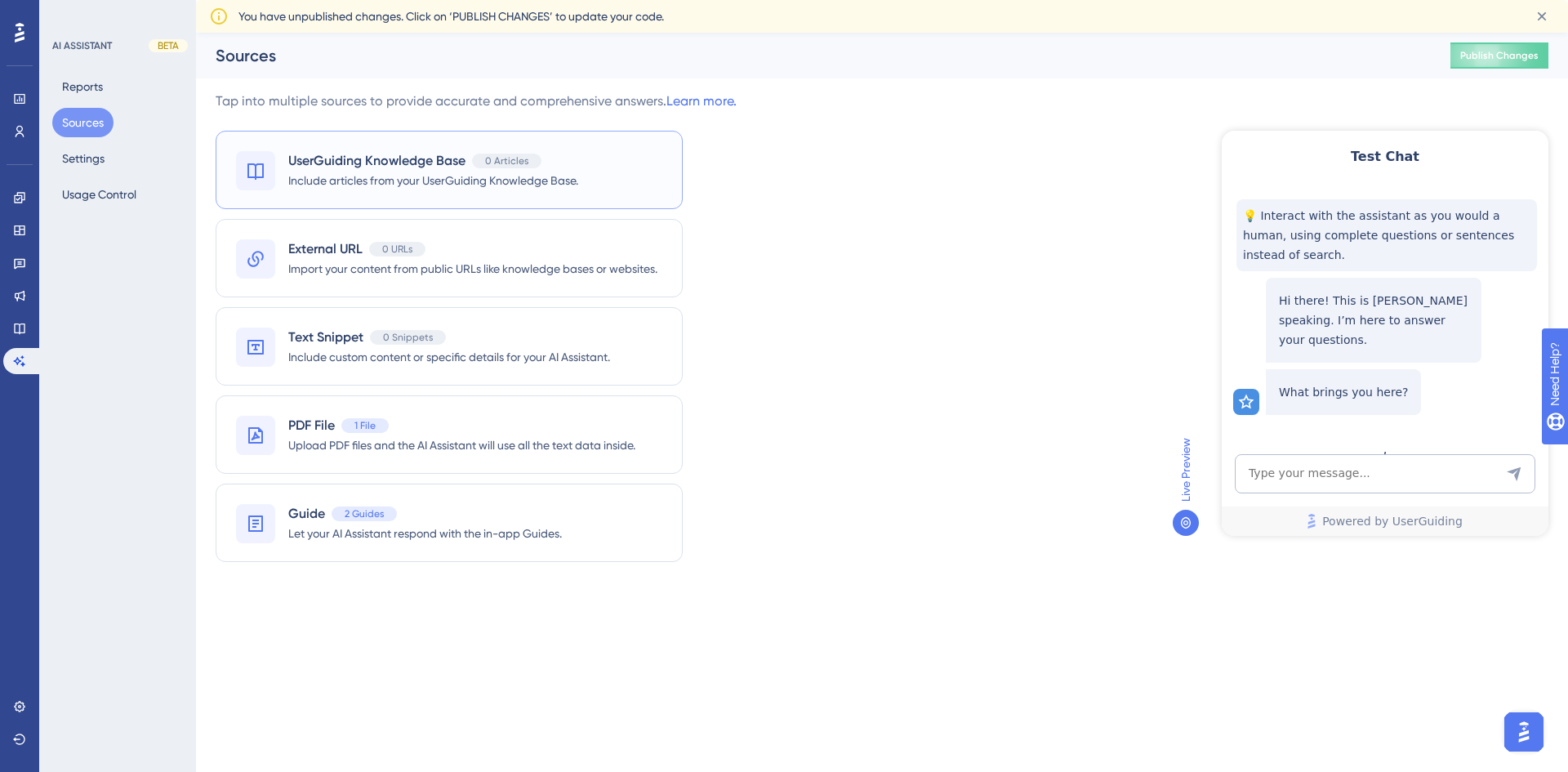
click at [445, 183] on span "Include articles from your UserGuiding Knowledge Base." at bounding box center [433, 180] width 290 height 20
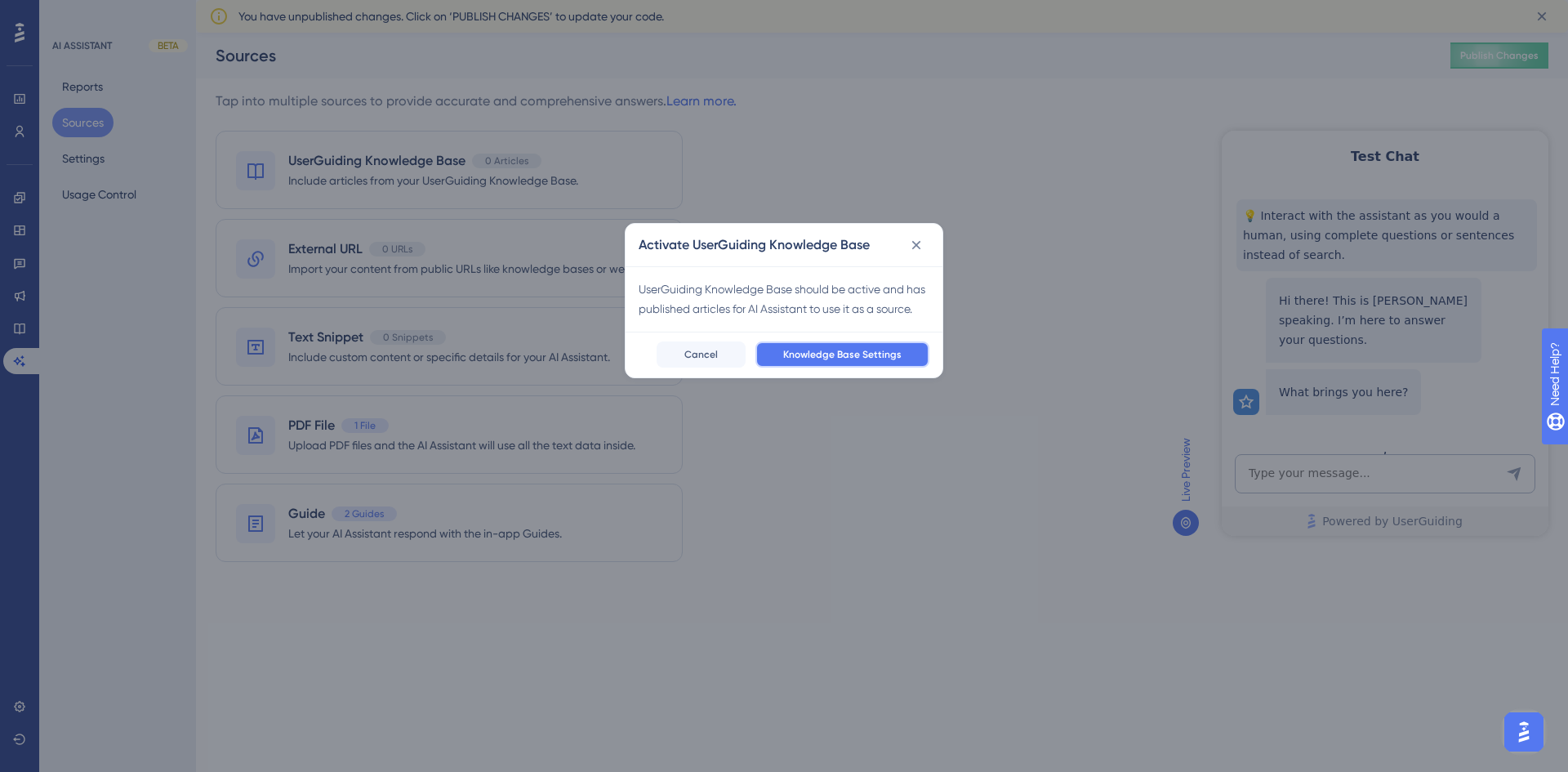
click at [845, 354] on span "Knowledge Base Settings" at bounding box center [842, 354] width 118 height 13
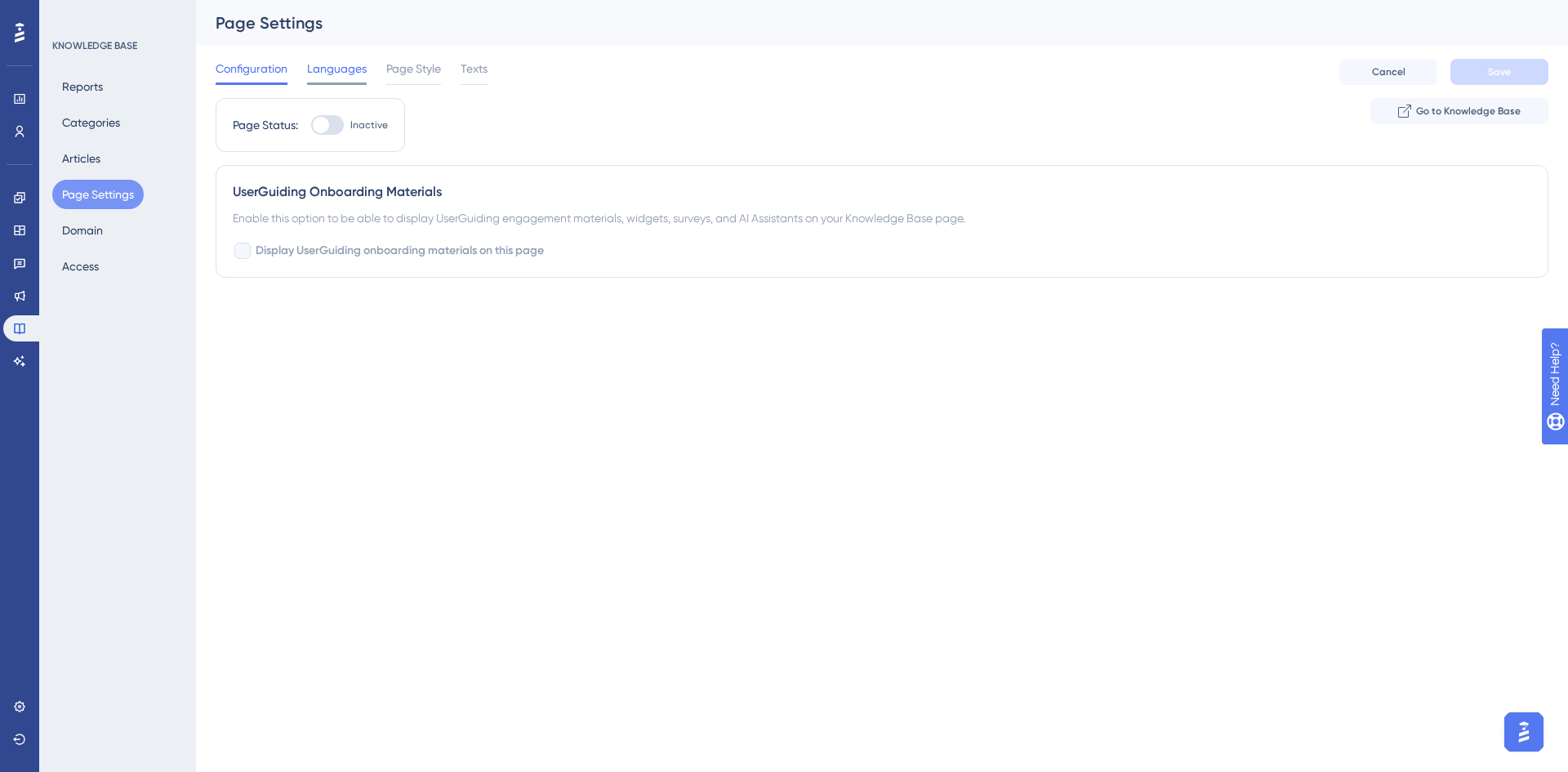
click at [354, 73] on span "Languages" at bounding box center [336, 68] width 60 height 20
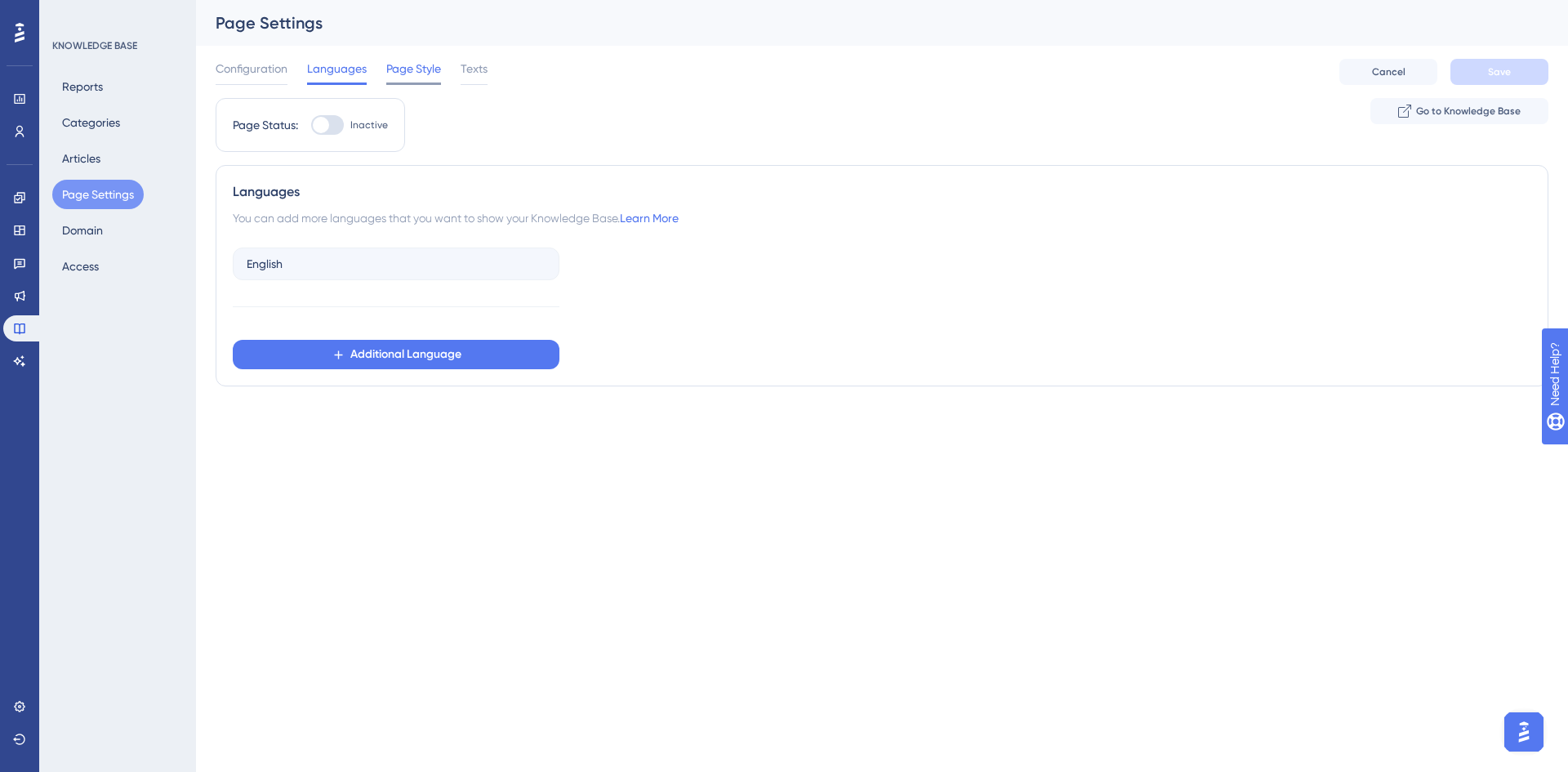
click at [400, 74] on span "Page Style" at bounding box center [413, 68] width 54 height 20
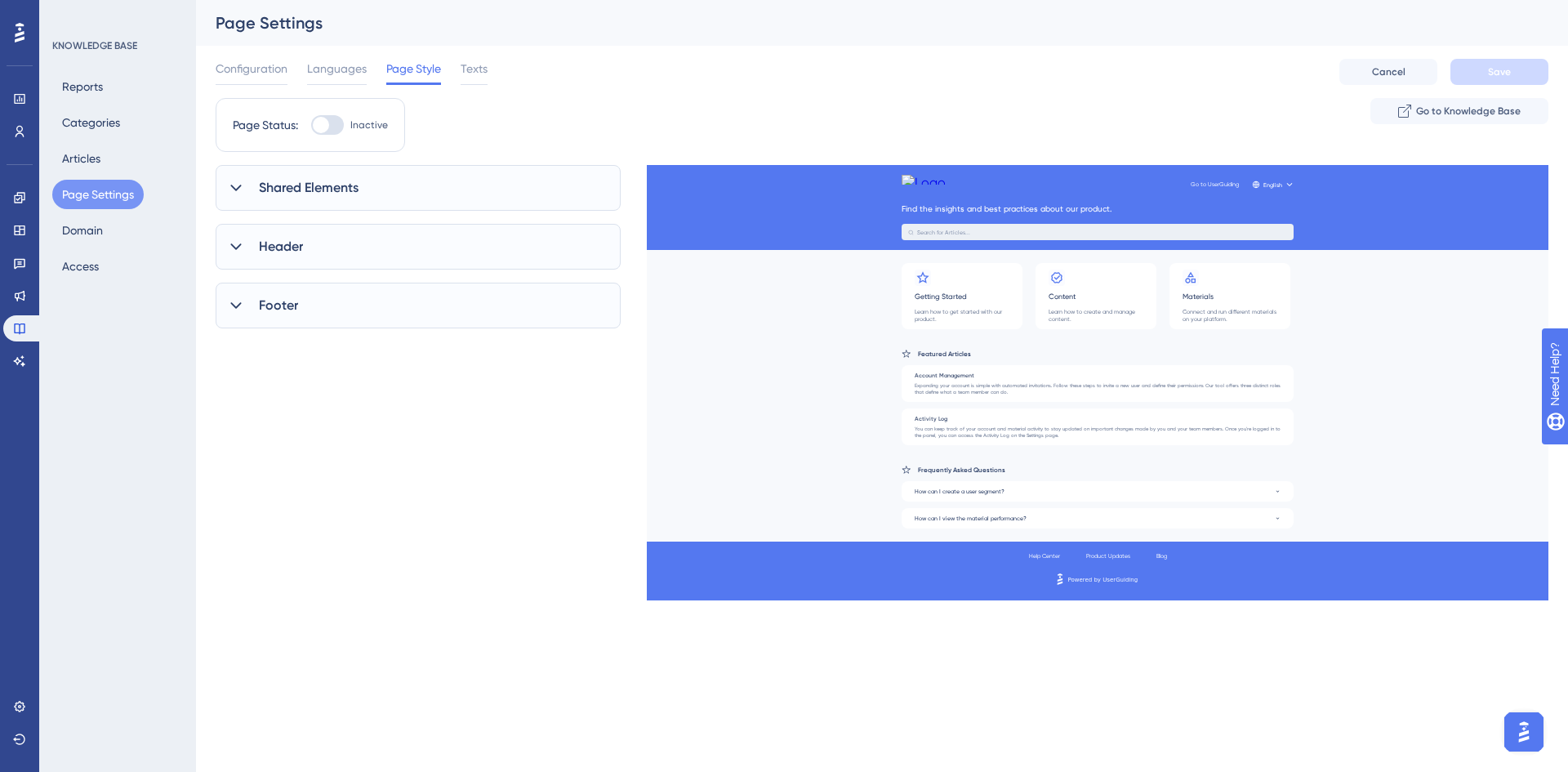
click at [491, 72] on div "Configuration Languages Page Style Texts Cancel Save" at bounding box center [881, 72] width 1333 height 53
click at [478, 73] on span "Texts" at bounding box center [474, 68] width 27 height 20
click at [415, 78] on span "Page Style" at bounding box center [413, 68] width 54 height 20
click at [285, 187] on span "Shared Elements" at bounding box center [309, 187] width 100 height 20
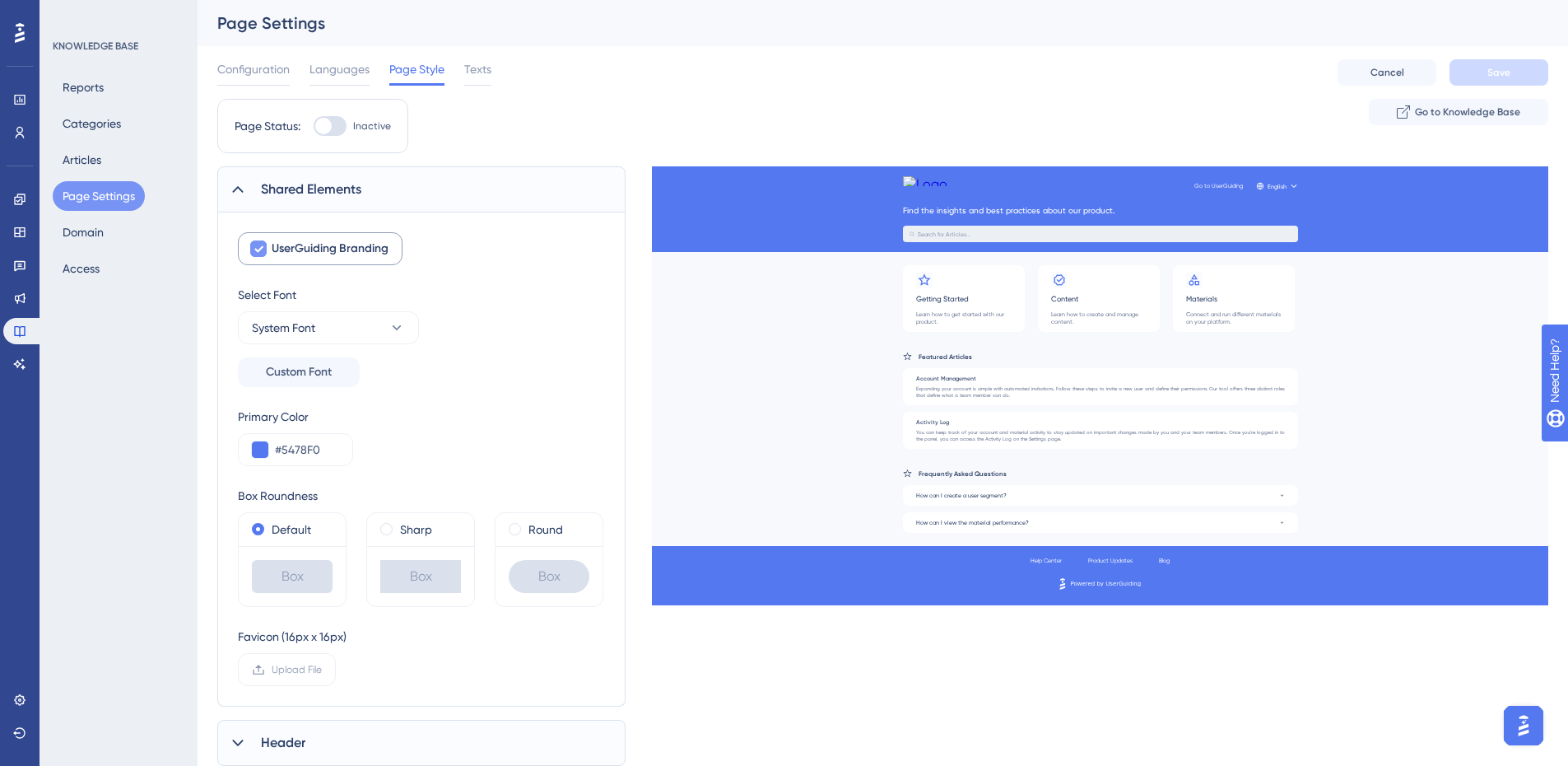
click at [261, 251] on icon at bounding box center [258, 248] width 10 height 13
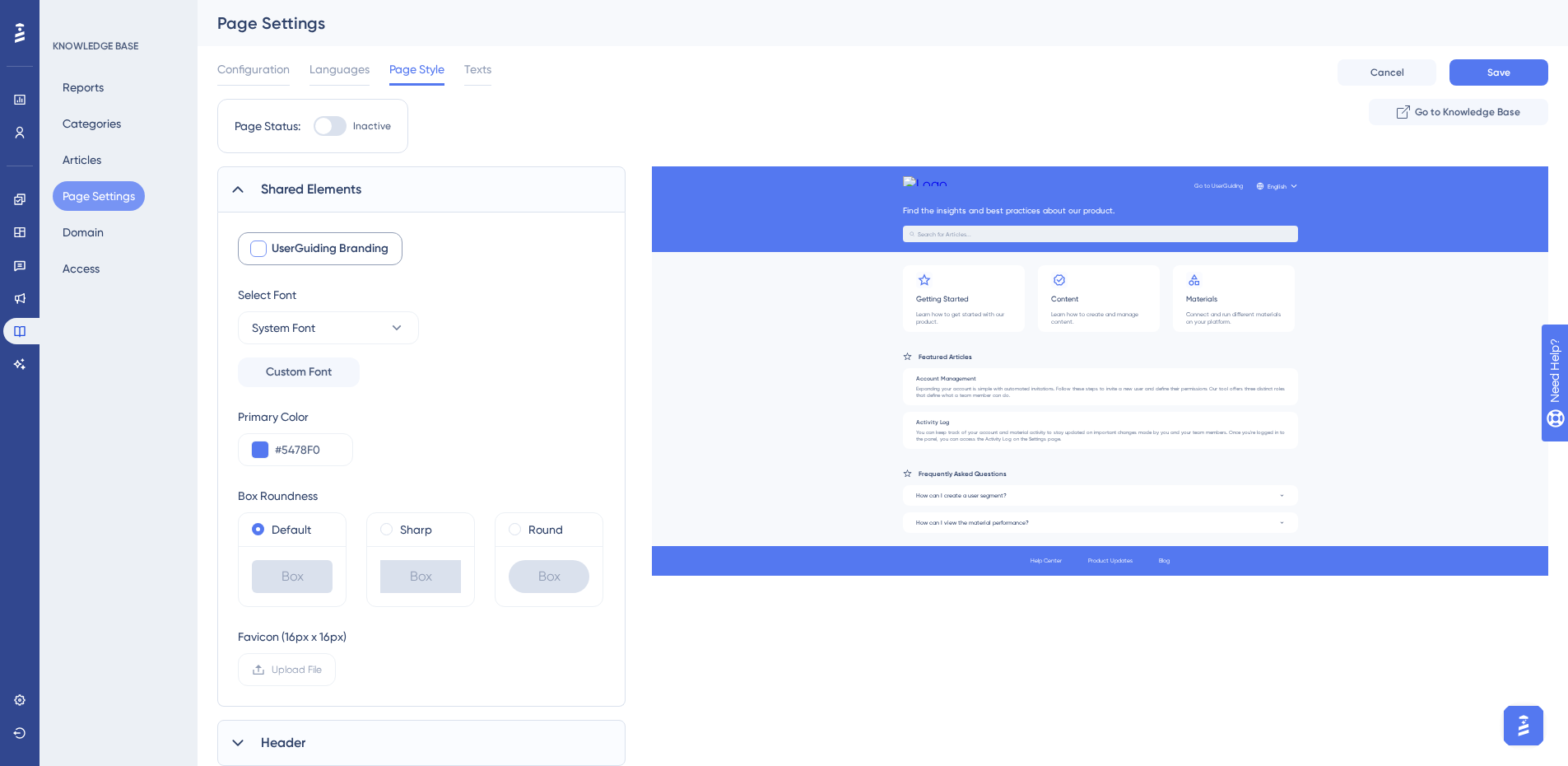
click at [261, 251] on div at bounding box center [258, 248] width 17 height 17
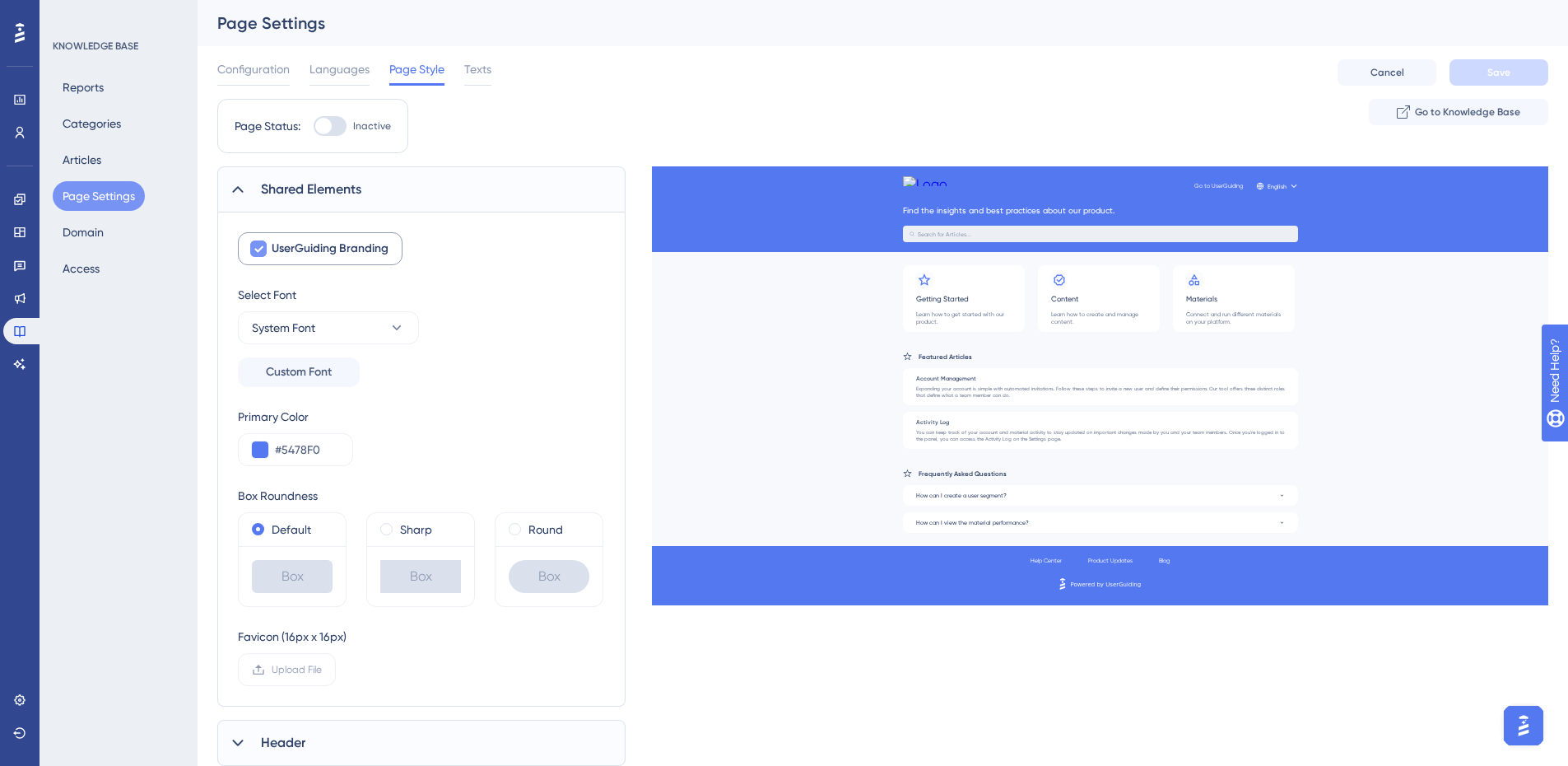
click at [261, 251] on icon at bounding box center [258, 248] width 10 height 13
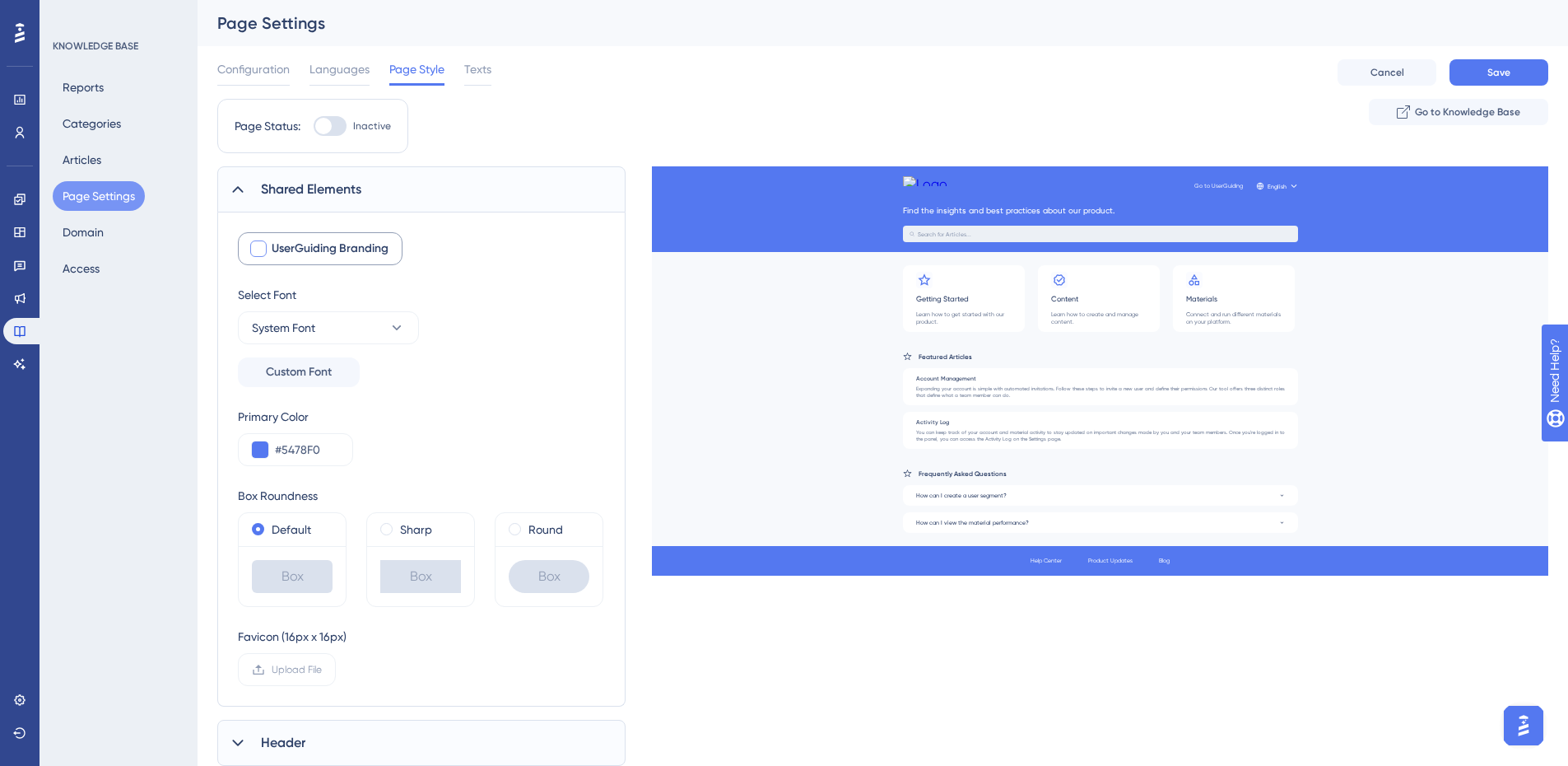
click at [261, 251] on div at bounding box center [258, 248] width 17 height 17
checkbox input "true"
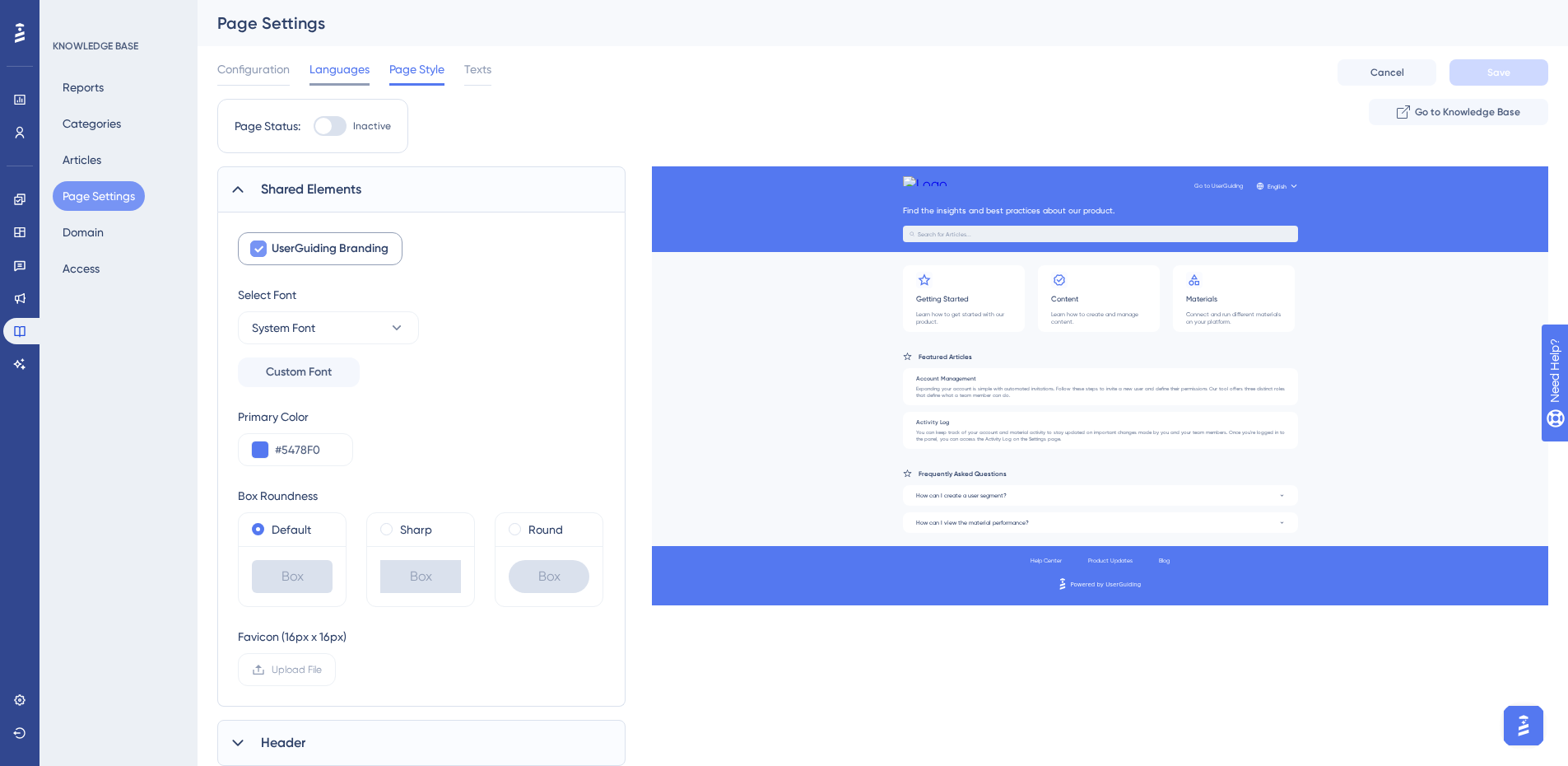
click at [347, 77] on span "Languages" at bounding box center [339, 69] width 60 height 20
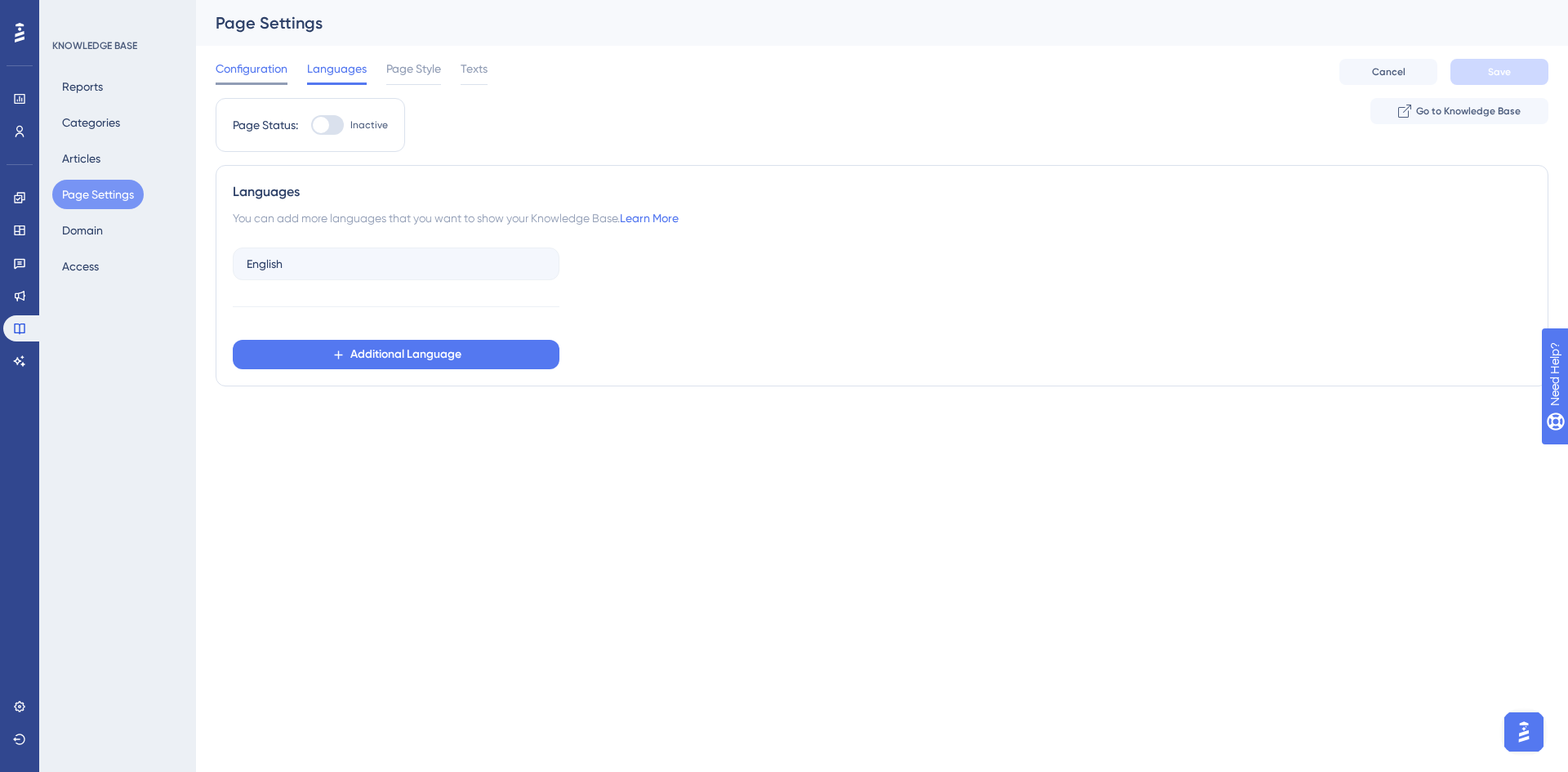
click at [251, 66] on span "Configuration" at bounding box center [251, 68] width 72 height 20
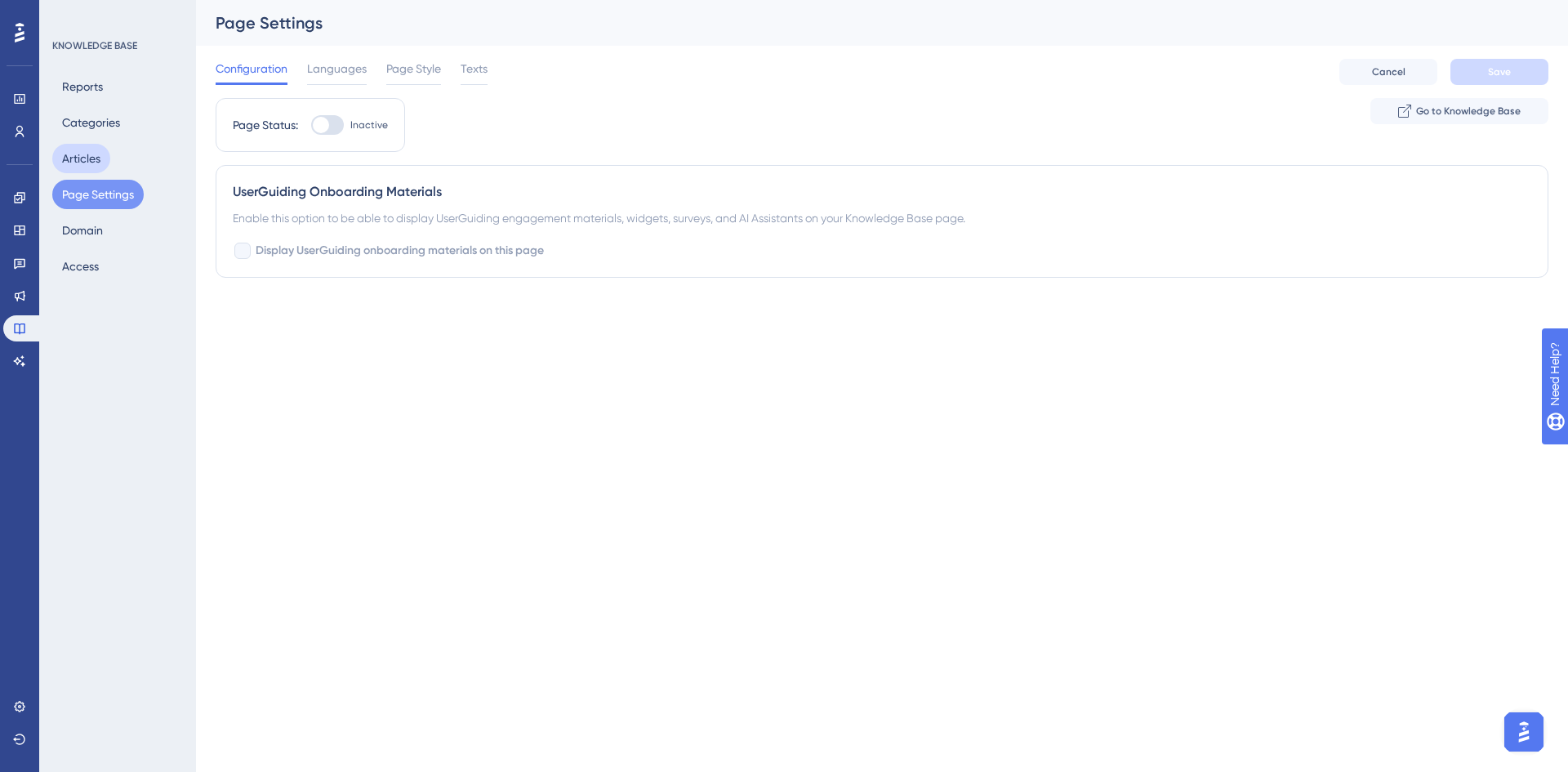
click at [70, 161] on button "Articles" at bounding box center [81, 159] width 58 height 29
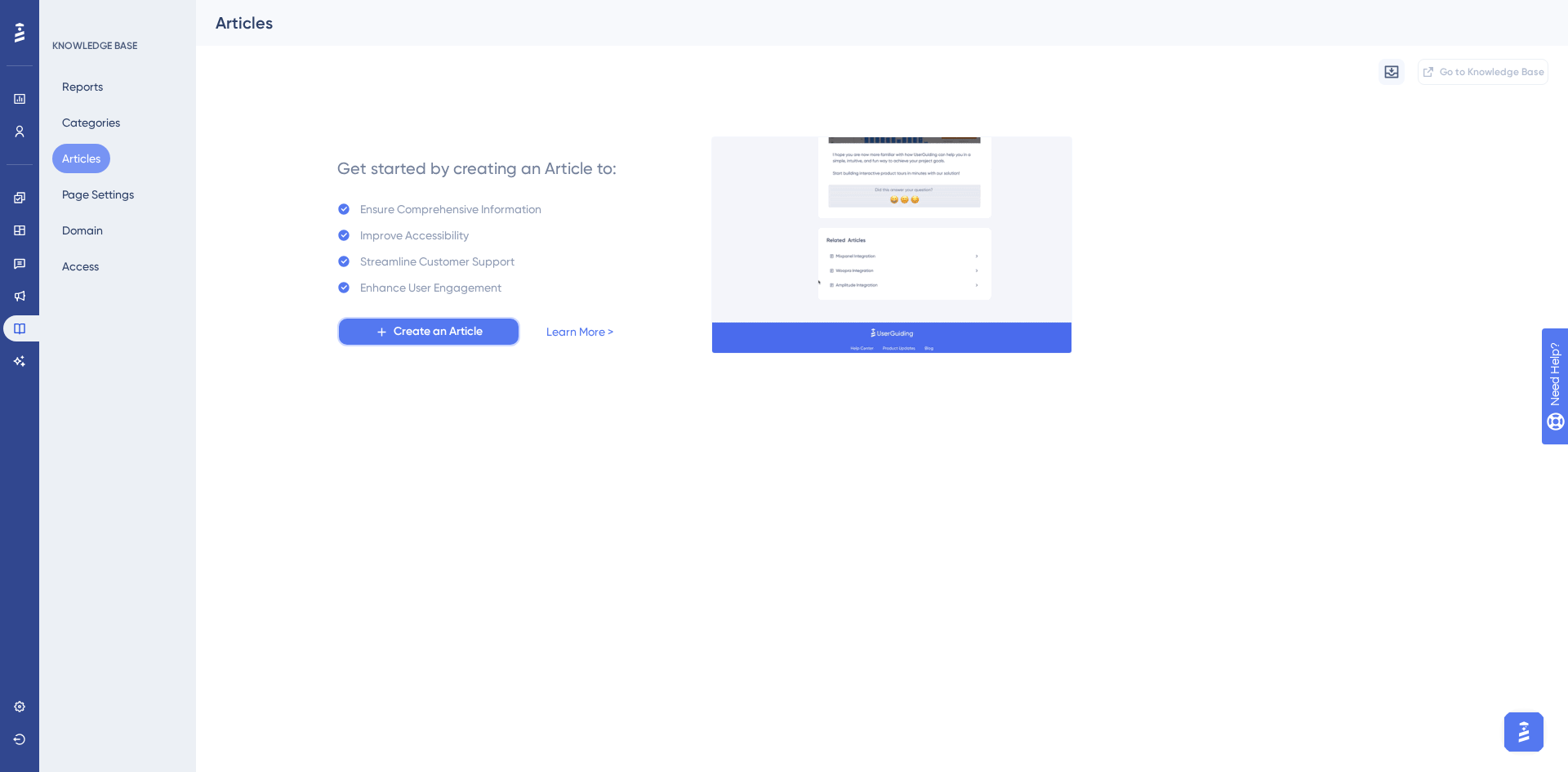
click at [467, 330] on span "Create an Article" at bounding box center [437, 331] width 89 height 20
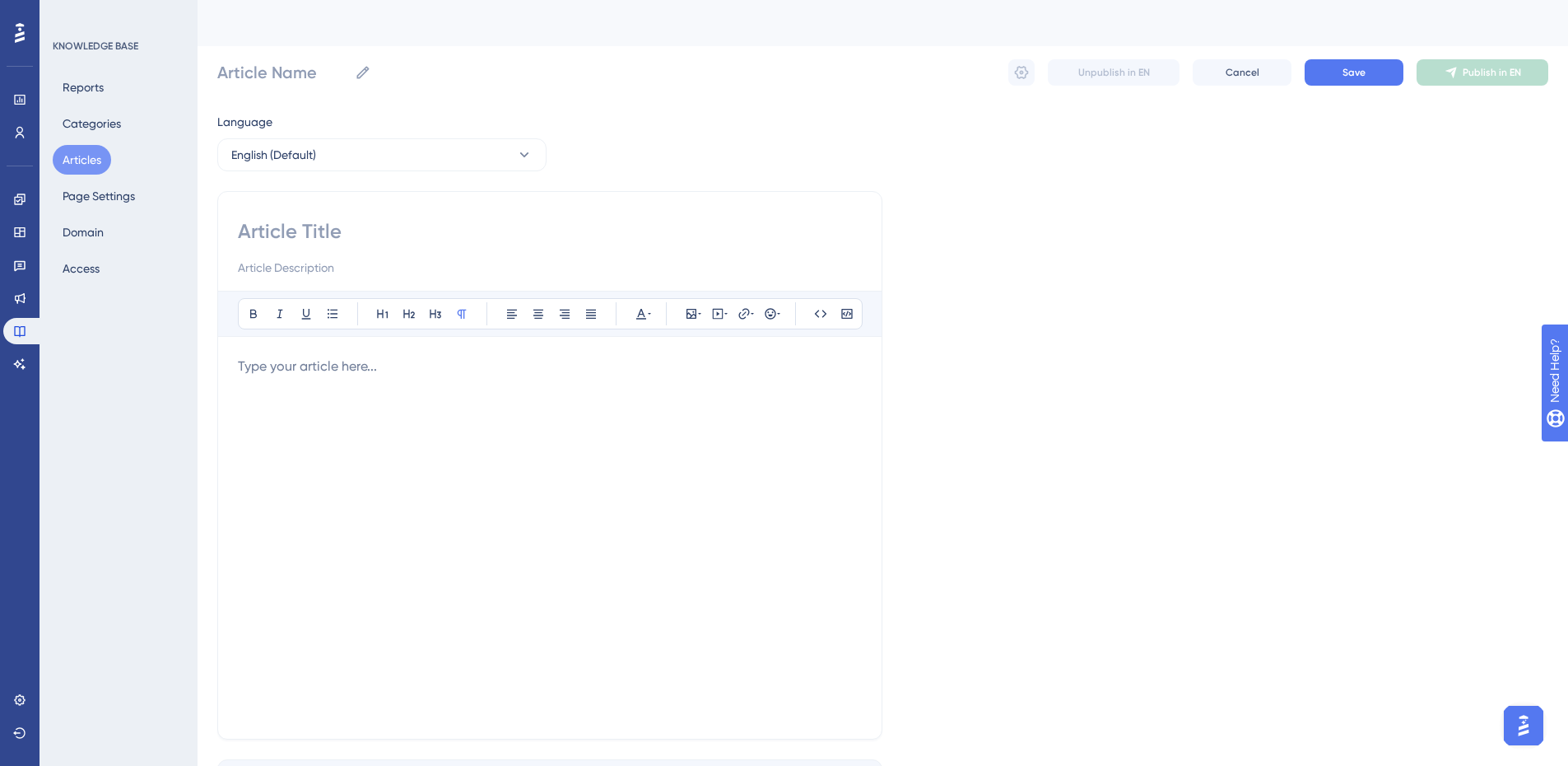
click at [417, 230] on input at bounding box center [550, 231] width 624 height 26
type input "Dictioa"
type input "Dictiona"
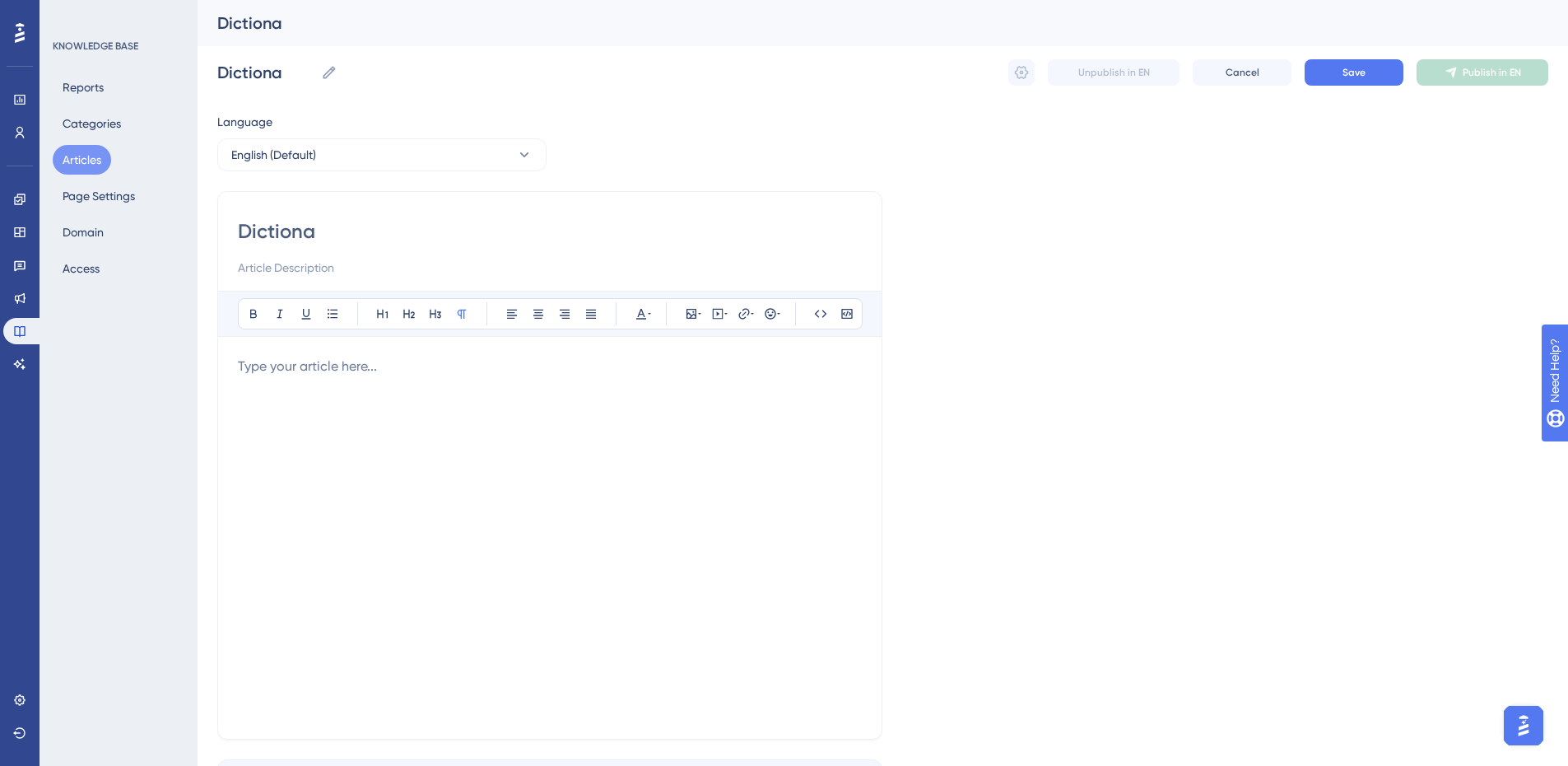
type input "Dictionar"
type input "Dictionaries"
click at [417, 230] on input "Dictionaries" at bounding box center [550, 231] width 624 height 26
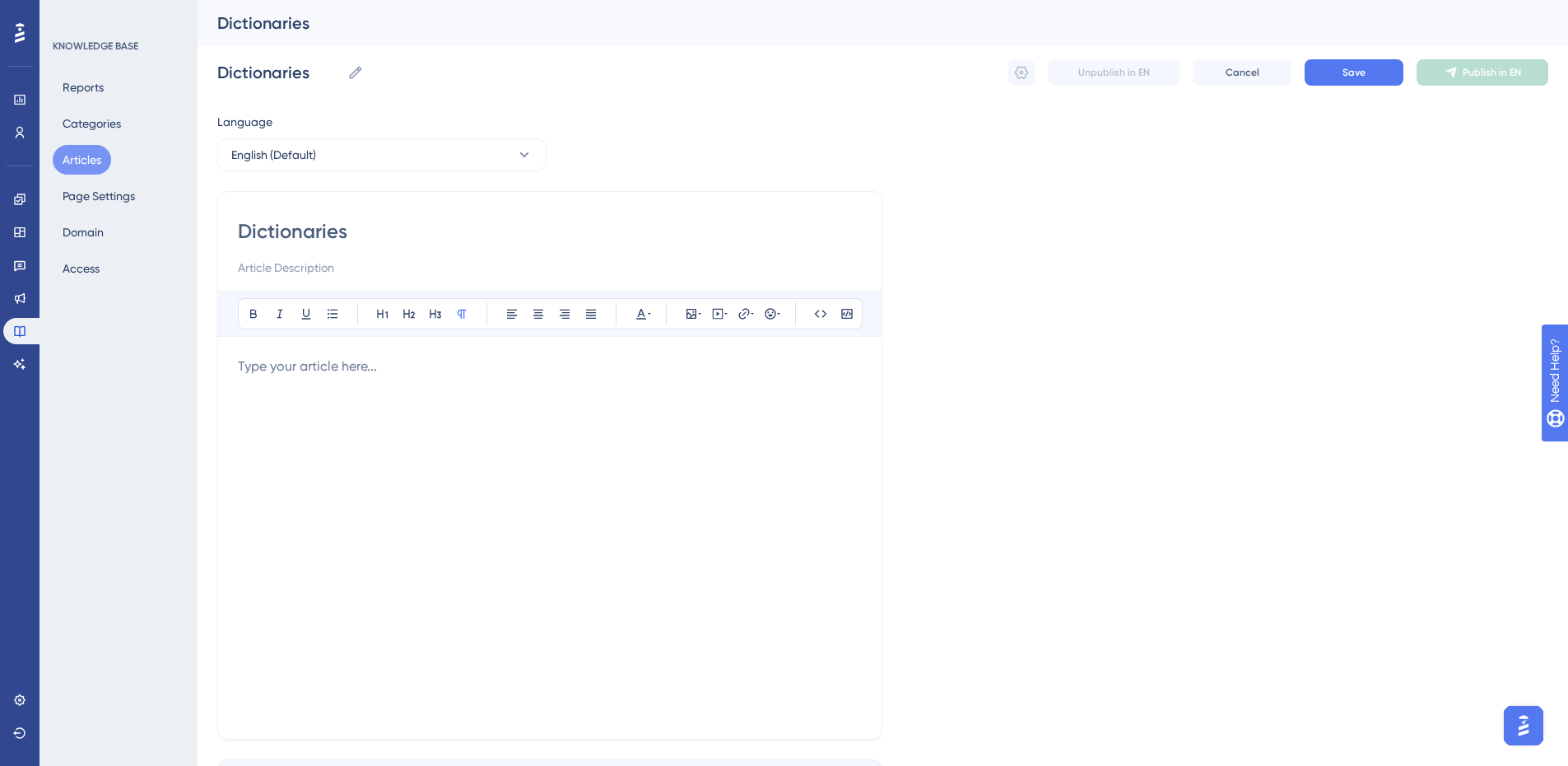
type input "Dictionaries"
click at [378, 270] on input at bounding box center [550, 267] width 624 height 20
click at [482, 263] on input at bounding box center [550, 267] width 624 height 20
paste input "Here, you can configure and organize all name types and categories for display …"
type input "Here, you can configure and organize all name types and categories for display …"
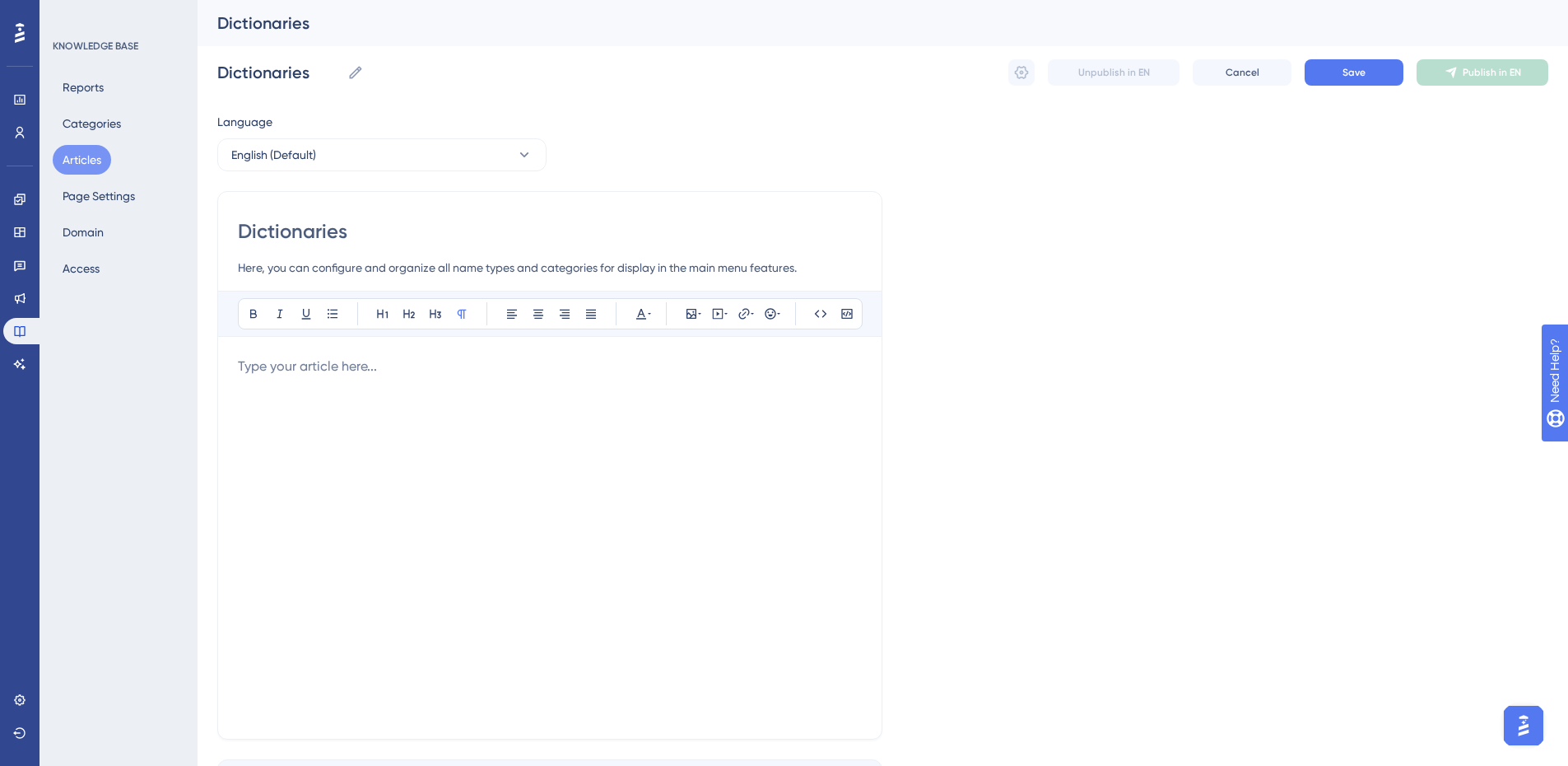
click at [1082, 338] on div "Language English (Default) Dictionaries Here, you can configure and organize al…" at bounding box center [882, 475] width 1331 height 726
click at [774, 381] on div at bounding box center [550, 537] width 624 height 363
click at [479, 363] on p at bounding box center [550, 366] width 624 height 20
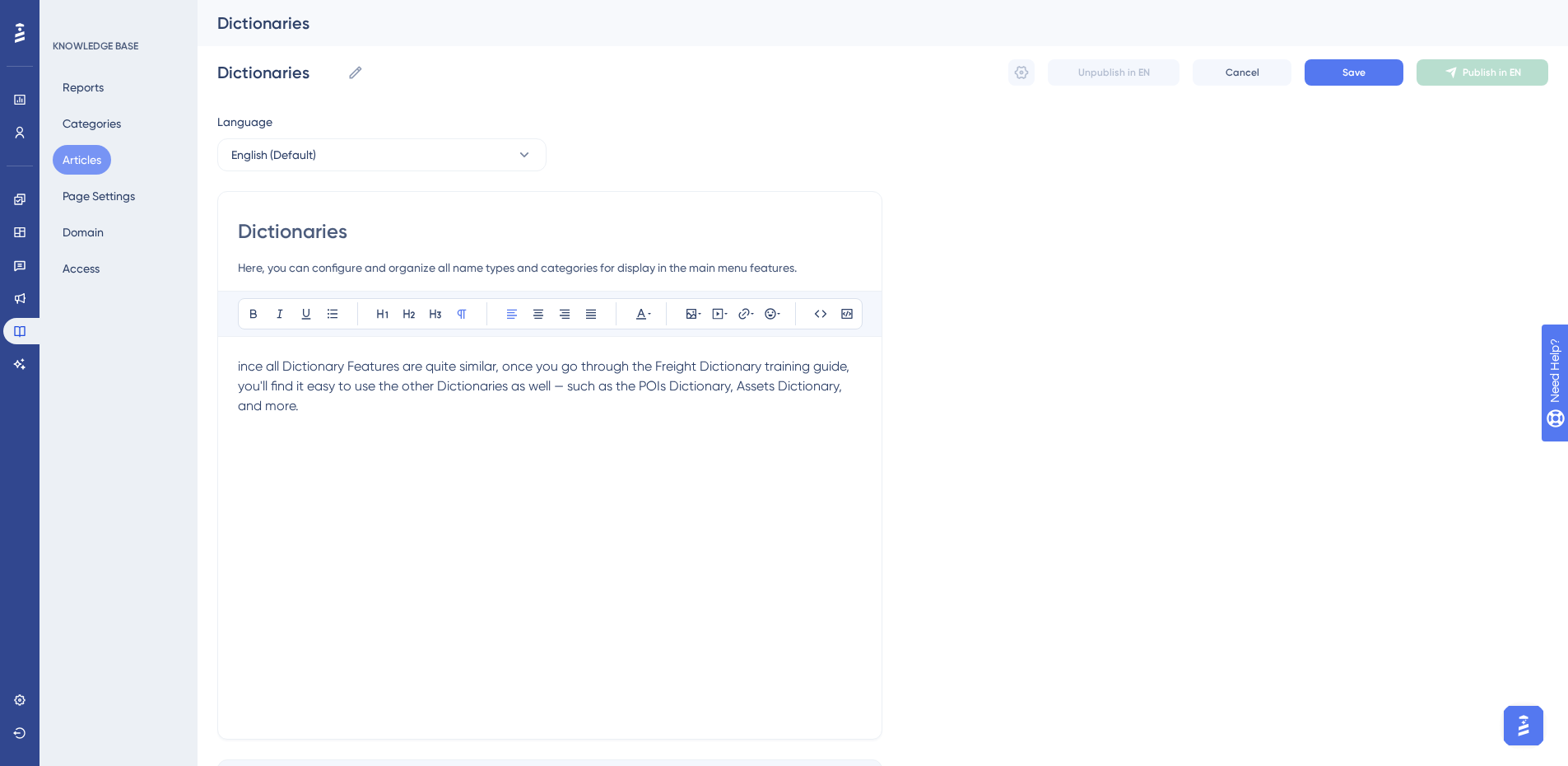
click at [238, 366] on span "ince all Dictionary Features are quite similar, once you go through the Freight…" at bounding box center [545, 385] width 615 height 55
click at [442, 414] on p "Since all Dictionary Features are quite similar, once you go through the Freigh…" at bounding box center [550, 386] width 624 height 59
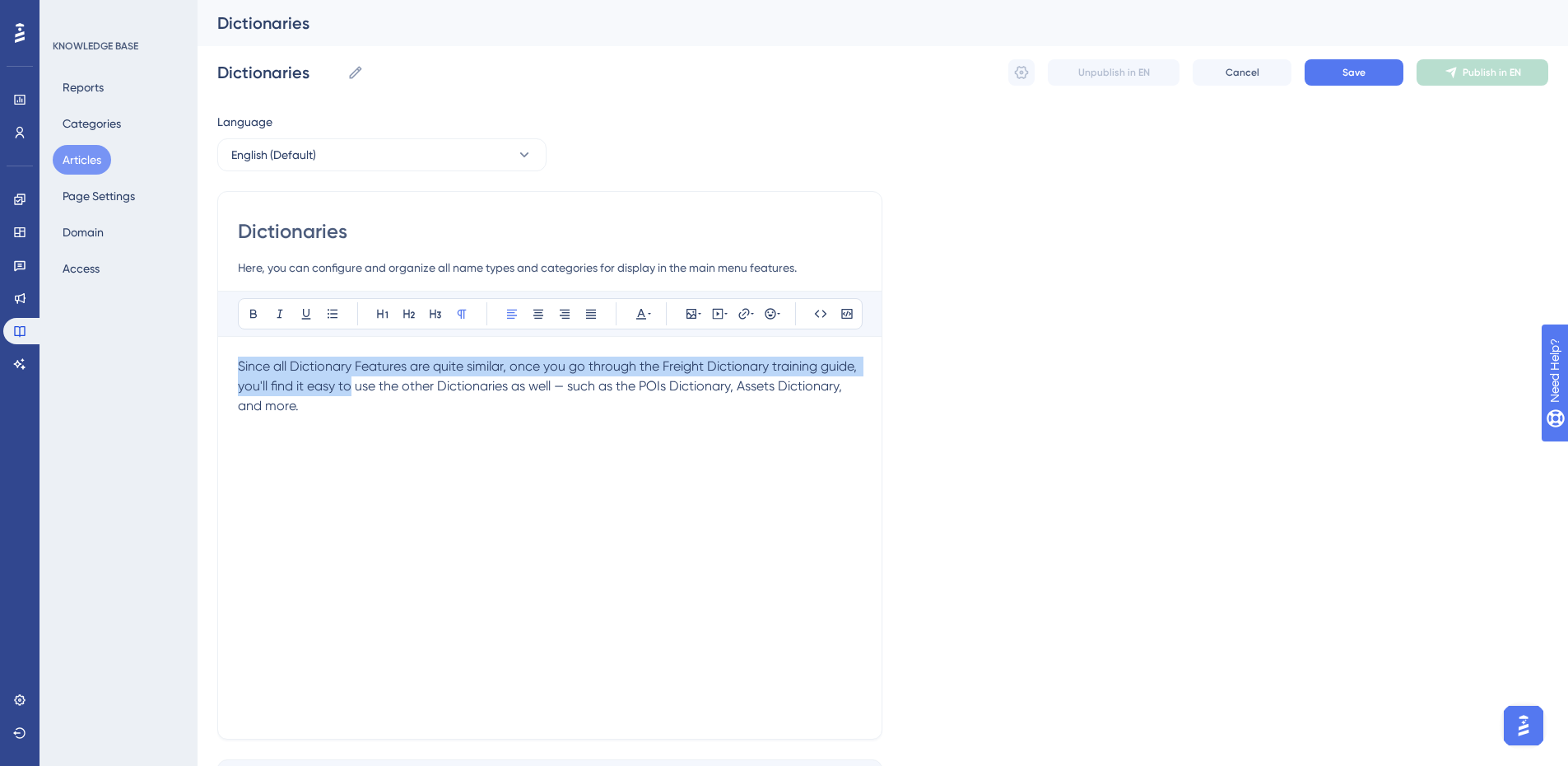
drag, startPoint x: 349, startPoint y: 395, endPoint x: 216, endPoint y: 347, distance: 141.4
click at [216, 347] on div "Performance Users Engagement Widgets Feedback Product Updates Knowledge Base AI…" at bounding box center [882, 432] width 1371 height 864
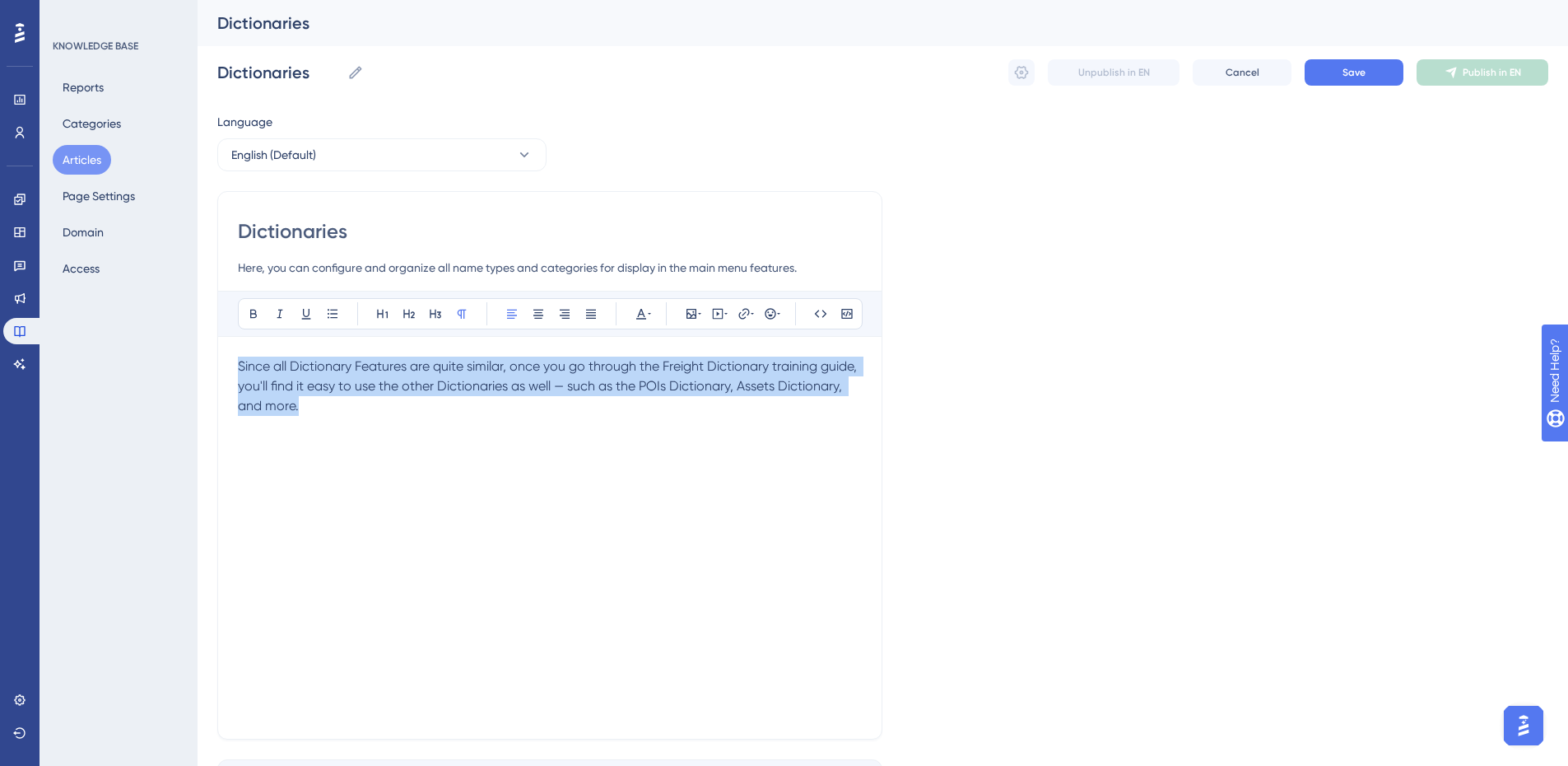
drag, startPoint x: 319, startPoint y: 410, endPoint x: 194, endPoint y: 350, distance: 138.7
click at [197, 350] on div "Performance Users Engagement Widgets Feedback Product Updates Knowledge Base AI…" at bounding box center [882, 432] width 1371 height 864
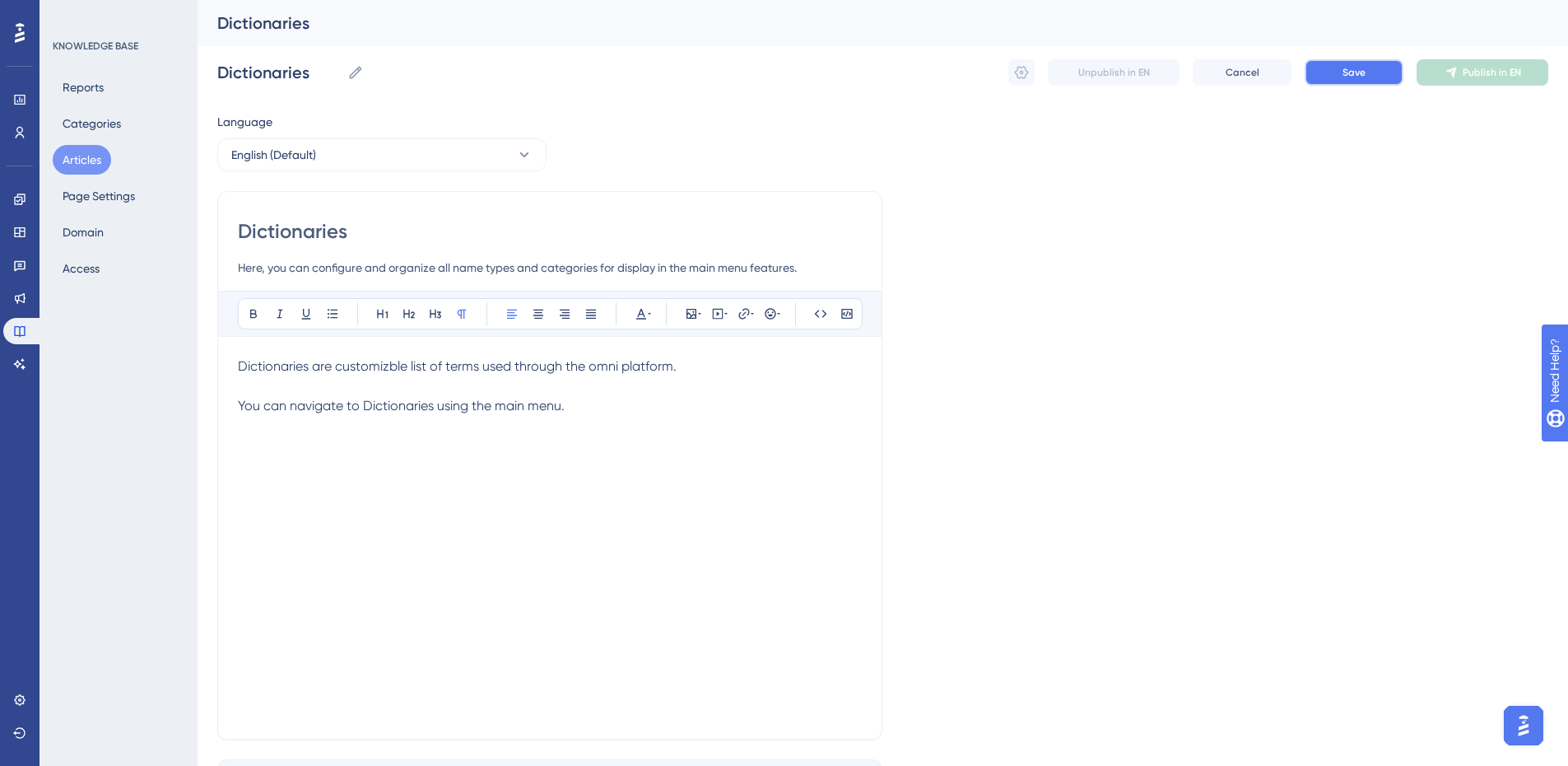
click at [1385, 75] on button "Save" at bounding box center [1354, 72] width 99 height 26
click at [395, 370] on span "Dictionaries are customizble list of terms used through the omni platform." at bounding box center [457, 366] width 439 height 16
click at [389, 367] on span "Dictionaries are customizble list of terms used through the omni platform." at bounding box center [457, 366] width 439 height 16
click at [1339, 73] on button "Save" at bounding box center [1354, 72] width 99 height 26
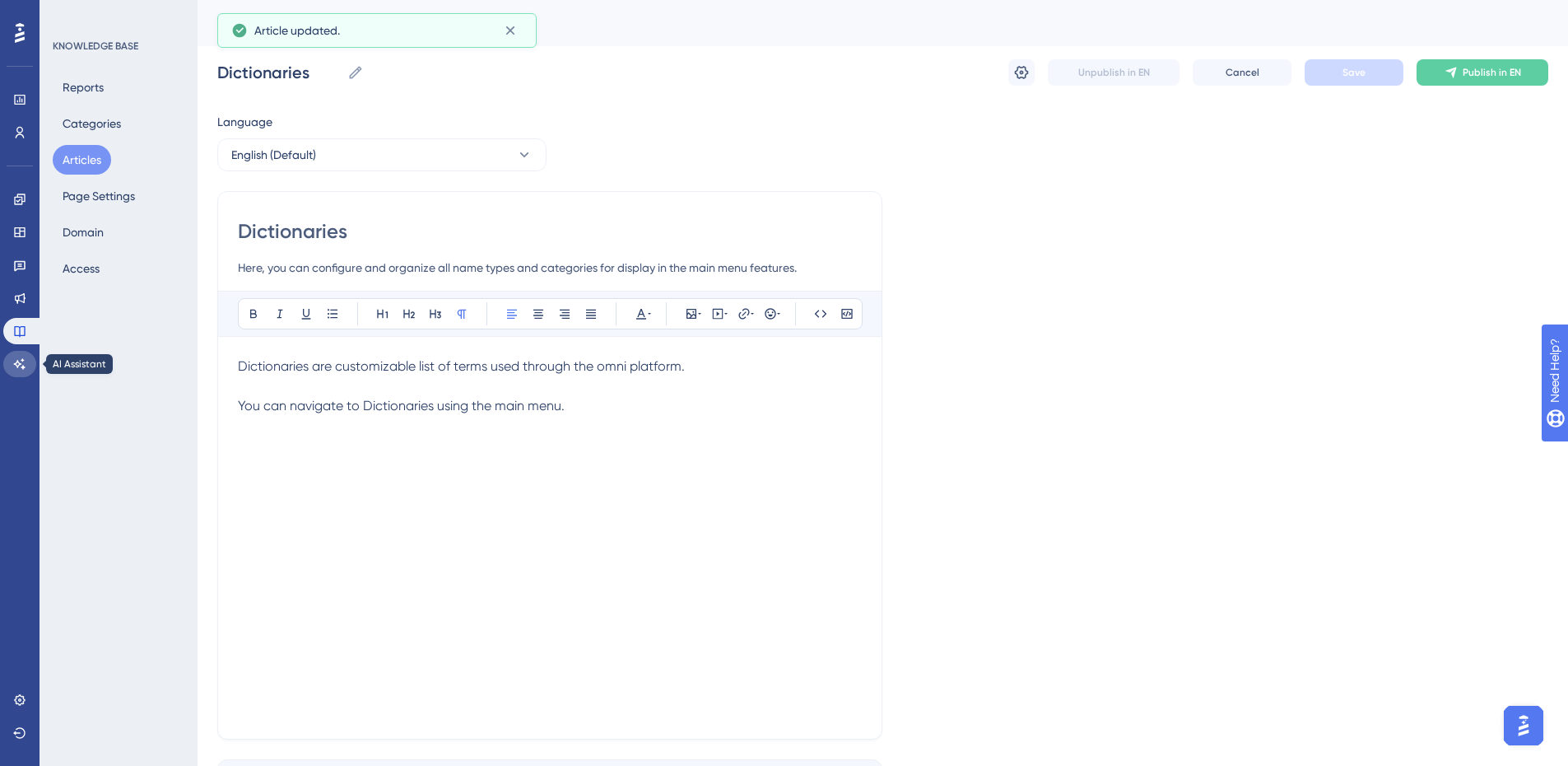
click at [23, 368] on icon at bounding box center [19, 363] width 11 height 10
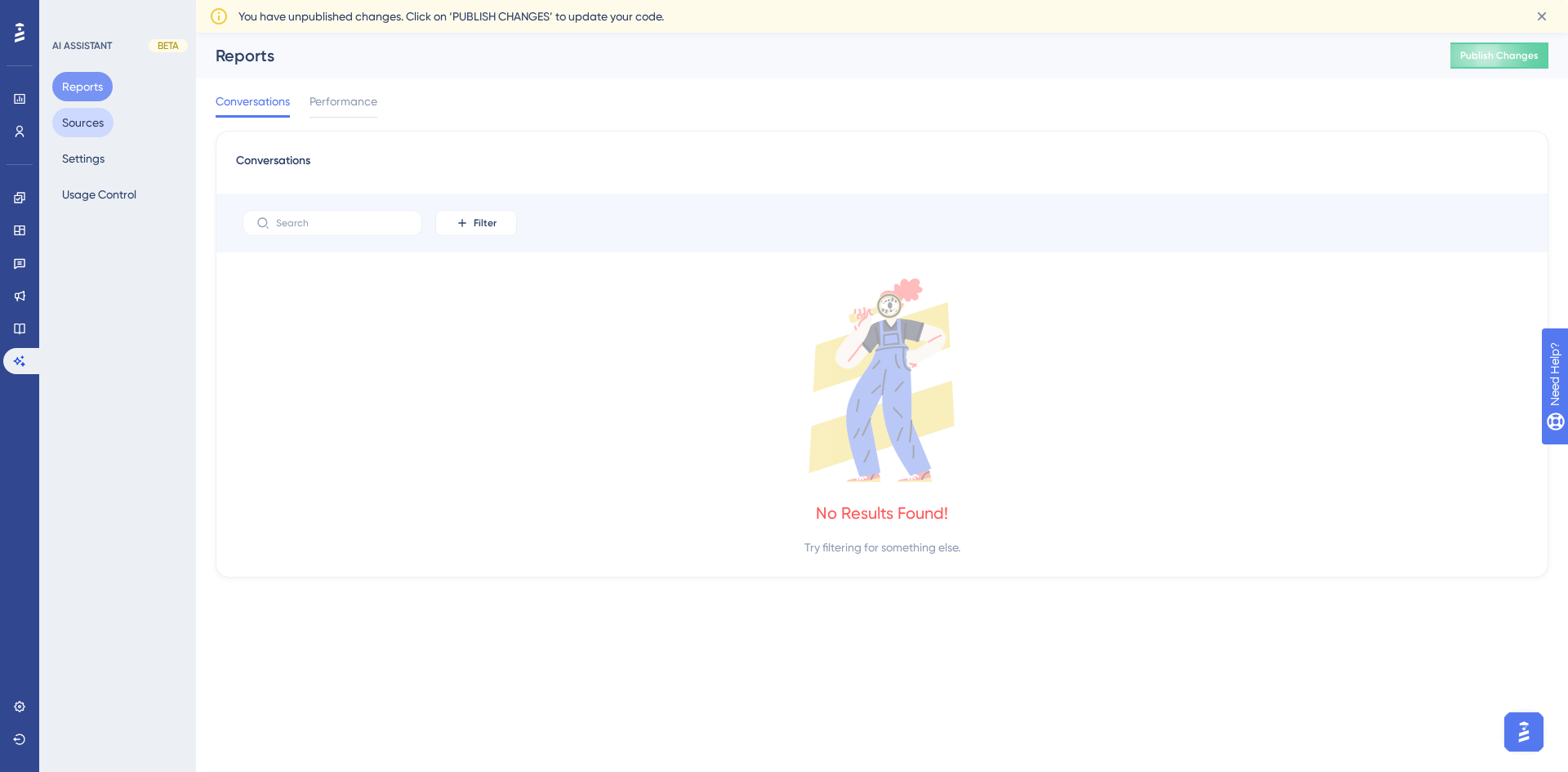
click at [101, 117] on button "Sources" at bounding box center [83, 122] width 61 height 29
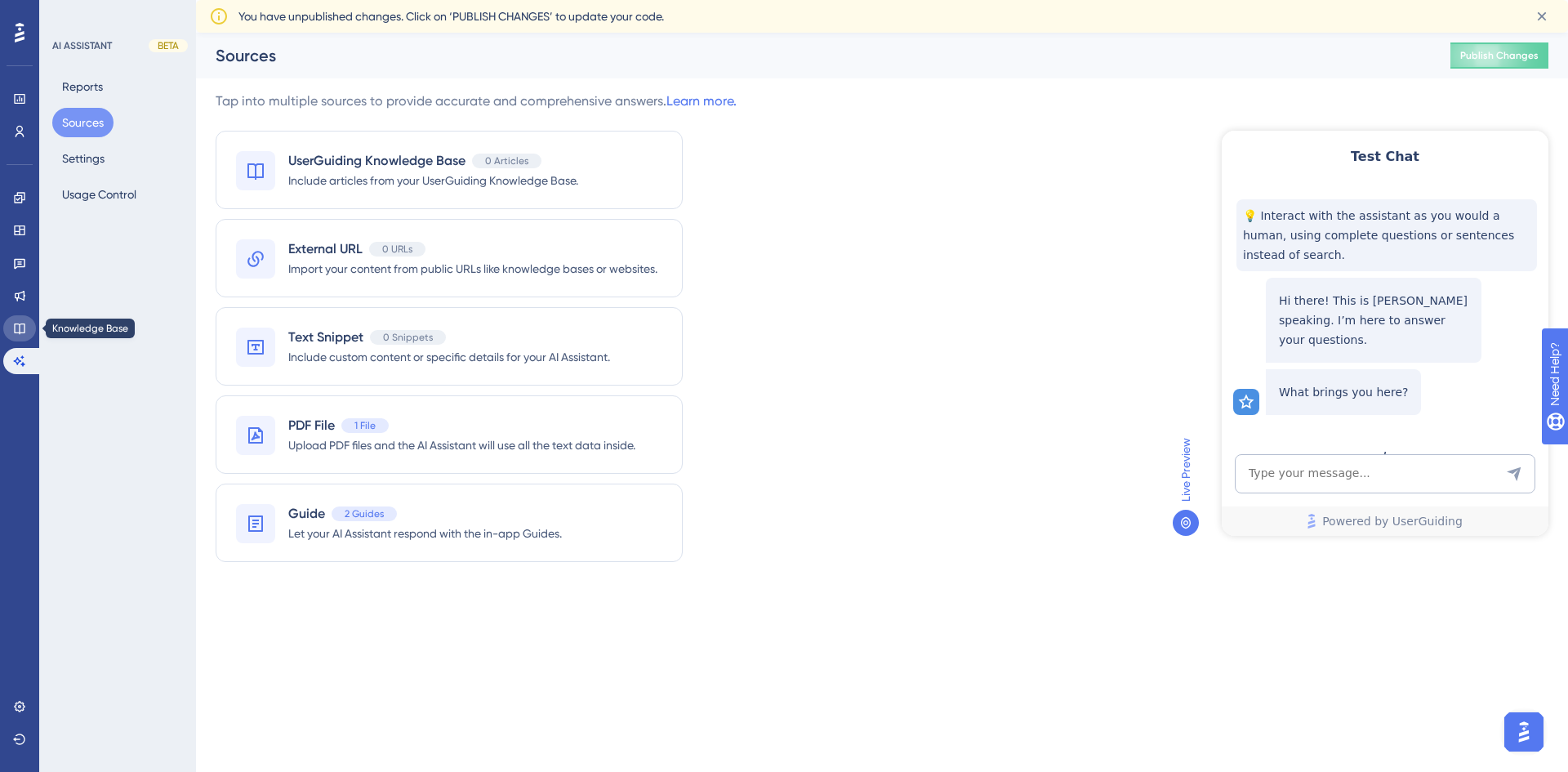
click at [26, 335] on link at bounding box center [20, 328] width 33 height 26
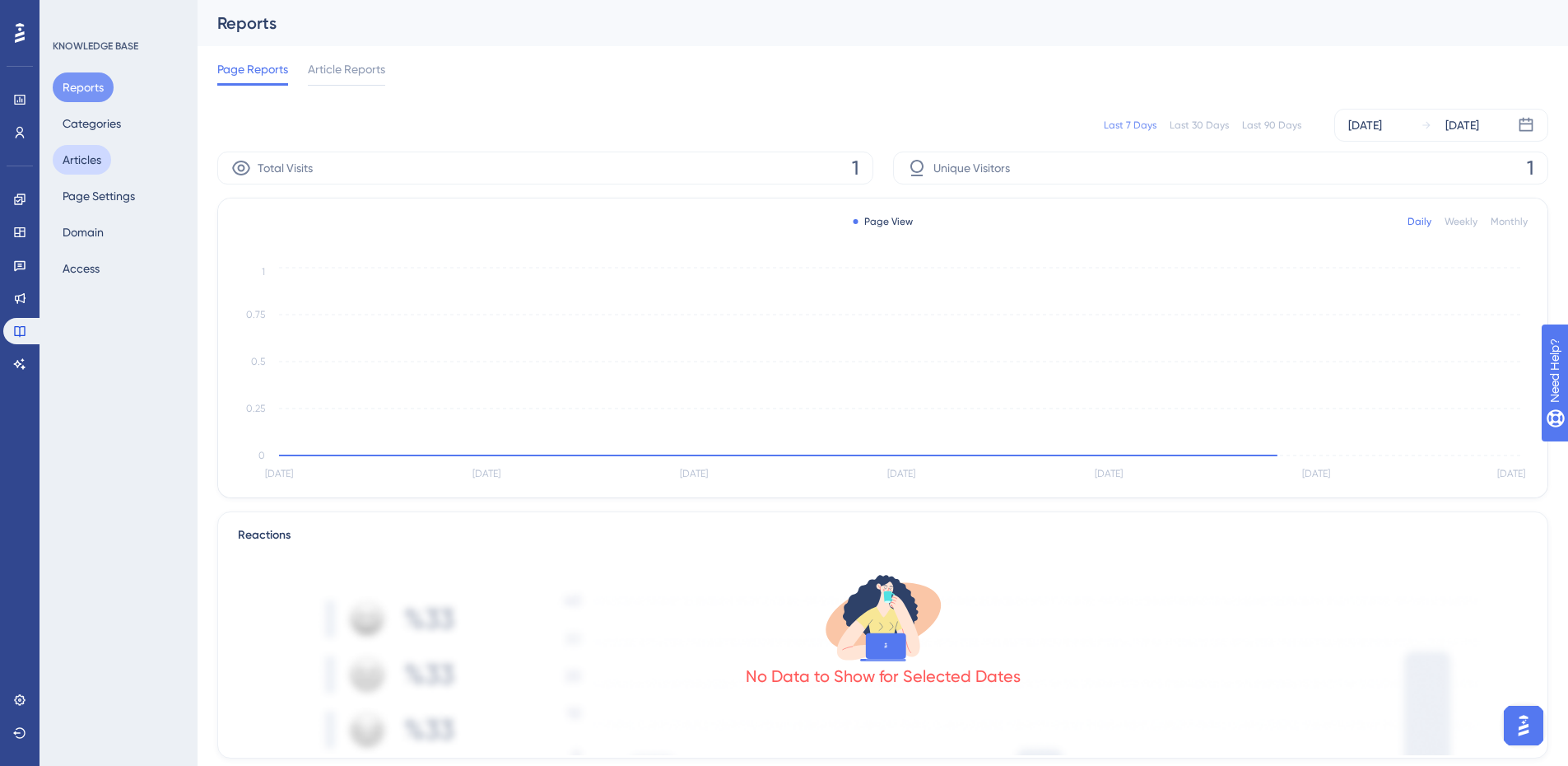
click at [90, 160] on button "Articles" at bounding box center [82, 160] width 58 height 30
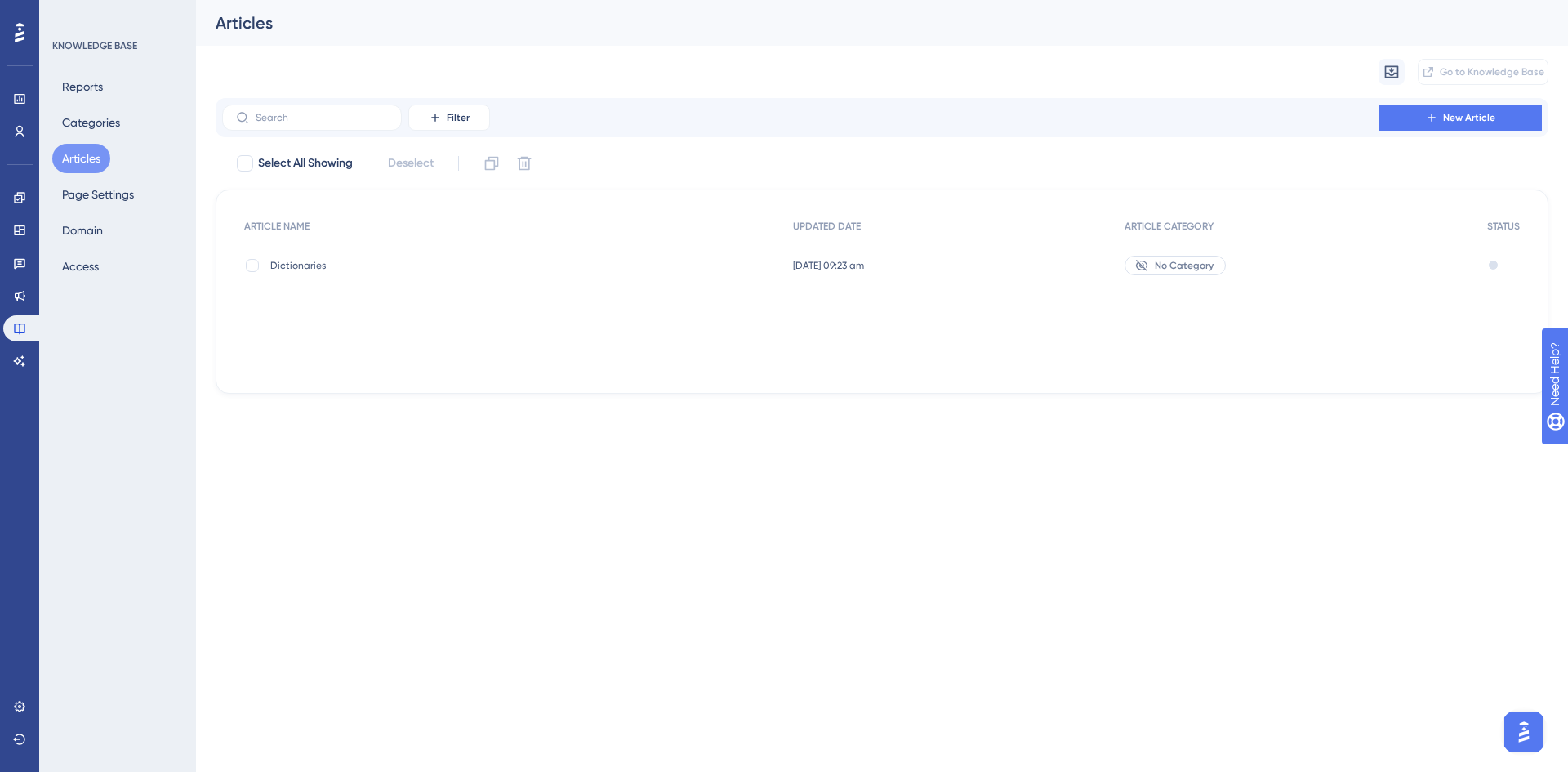
click at [314, 269] on span "Dictionaries" at bounding box center [400, 265] width 261 height 13
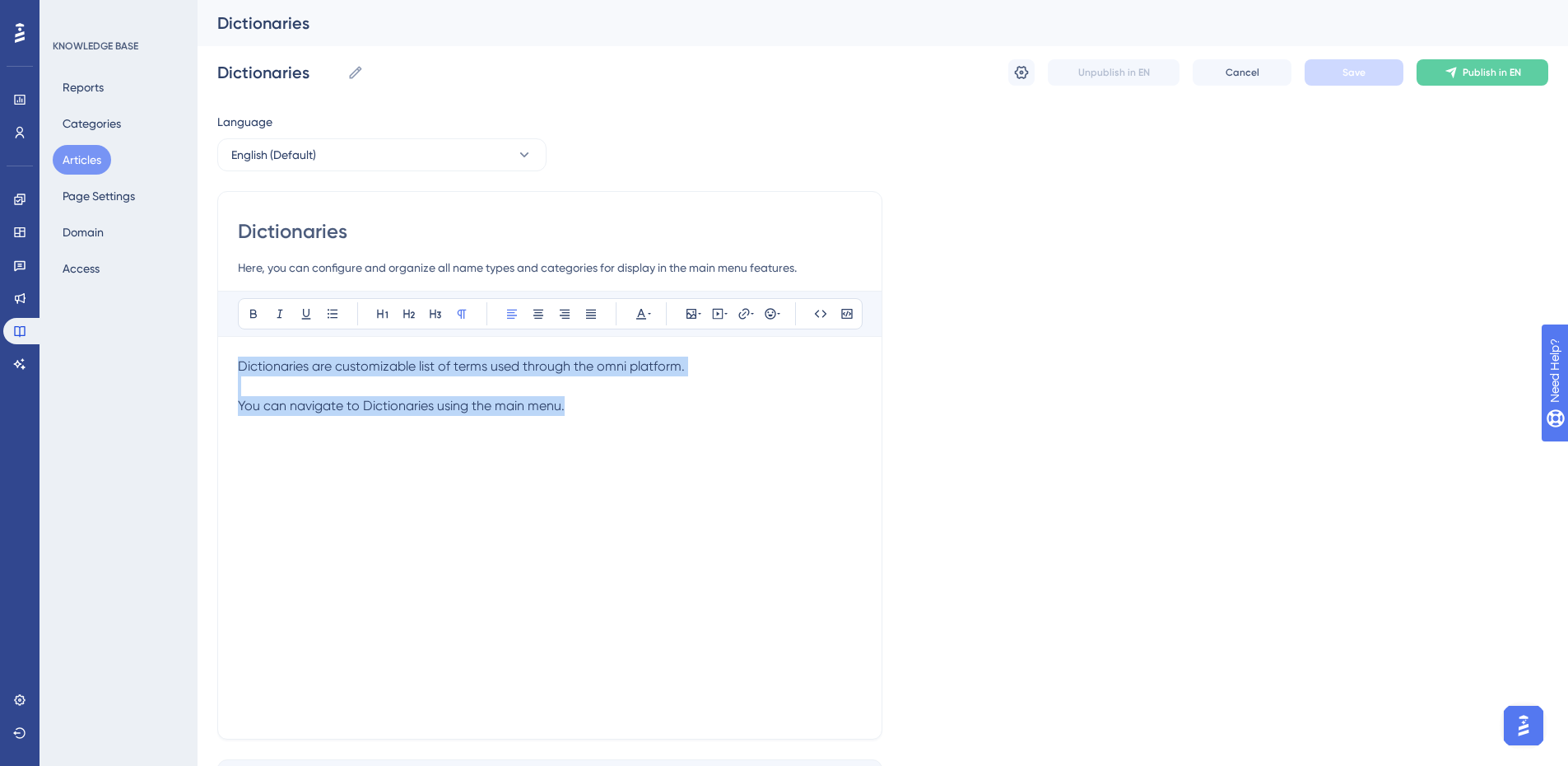
drag, startPoint x: 623, startPoint y: 415, endPoint x: 223, endPoint y: 354, distance: 404.6
click at [223, 354] on div "Dictionaries Here, you can configure and organize all name types and categories…" at bounding box center [549, 465] width 665 height 549
copy div "Dictionaries are customizable list of terms used through the omni platform. You…"
click at [23, 365] on icon at bounding box center [19, 363] width 11 height 10
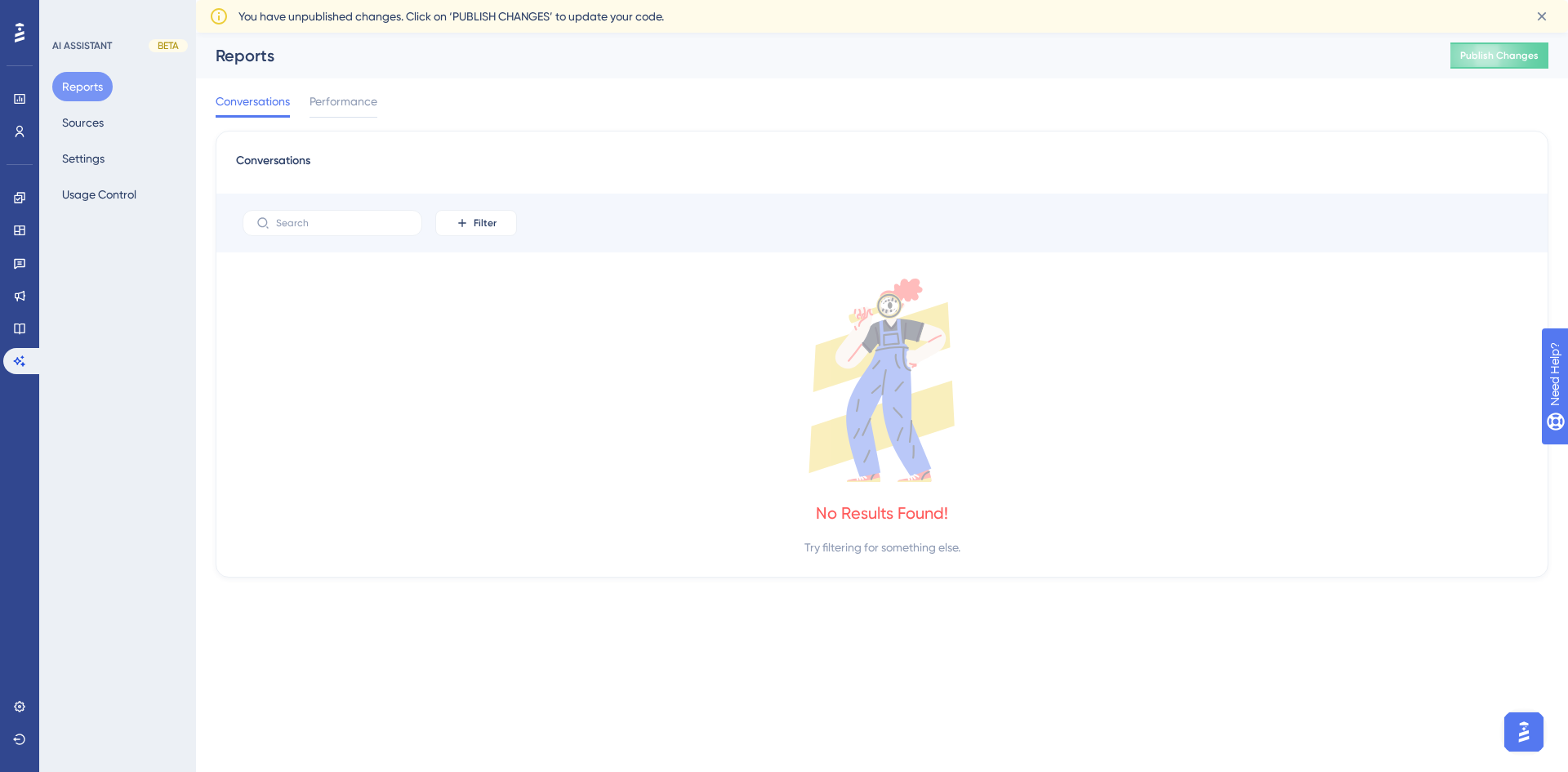
click at [1515, 737] on img "Open AI Assistant Launcher" at bounding box center [1524, 731] width 29 height 29
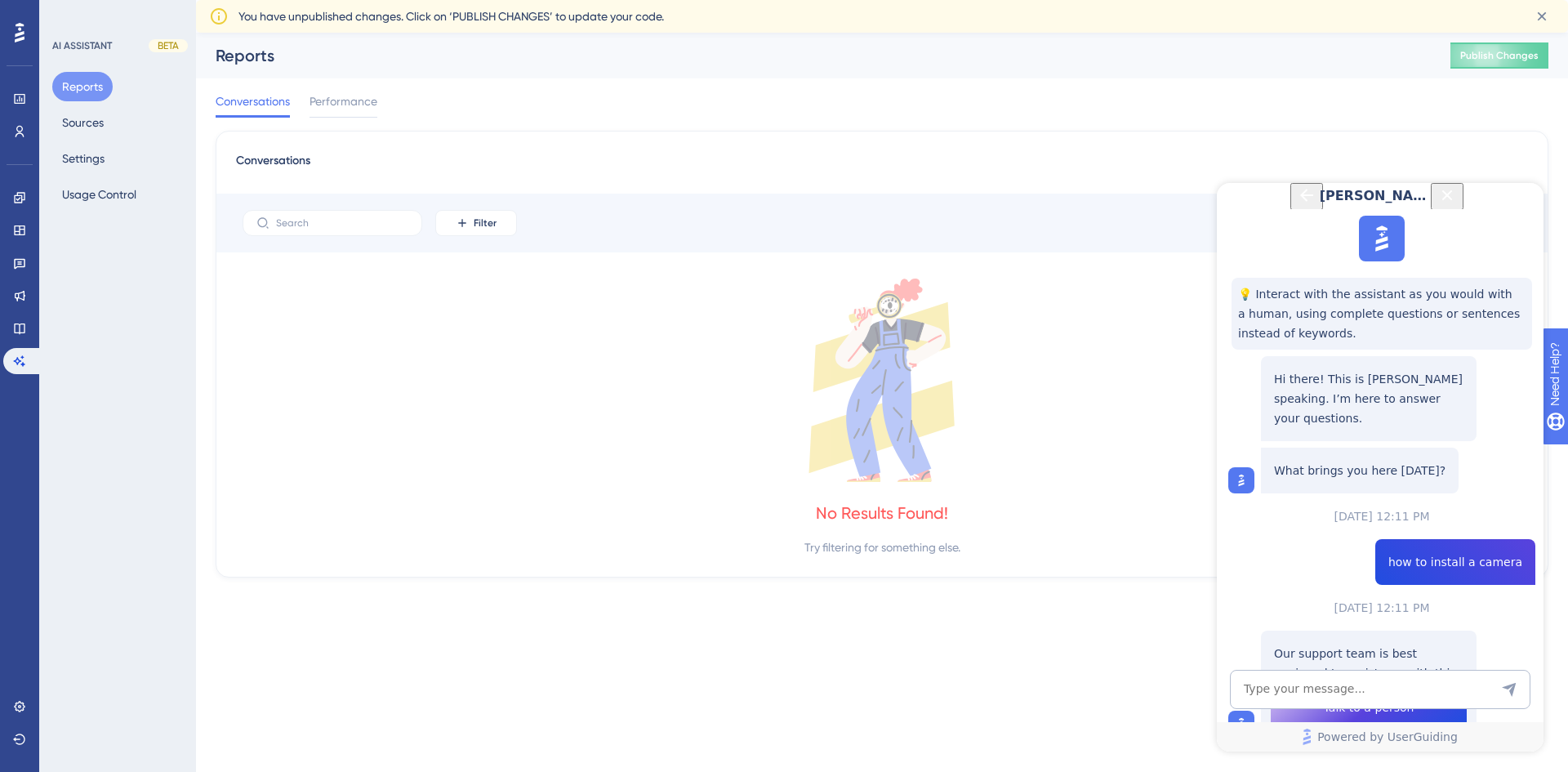
scroll to position [126, 0]
click at [1360, 689] on textarea "AI Assistant Text Input" at bounding box center [1380, 688] width 300 height 39
type textarea "what are dictionaries"
click at [89, 122] on button "Sources" at bounding box center [83, 122] width 61 height 29
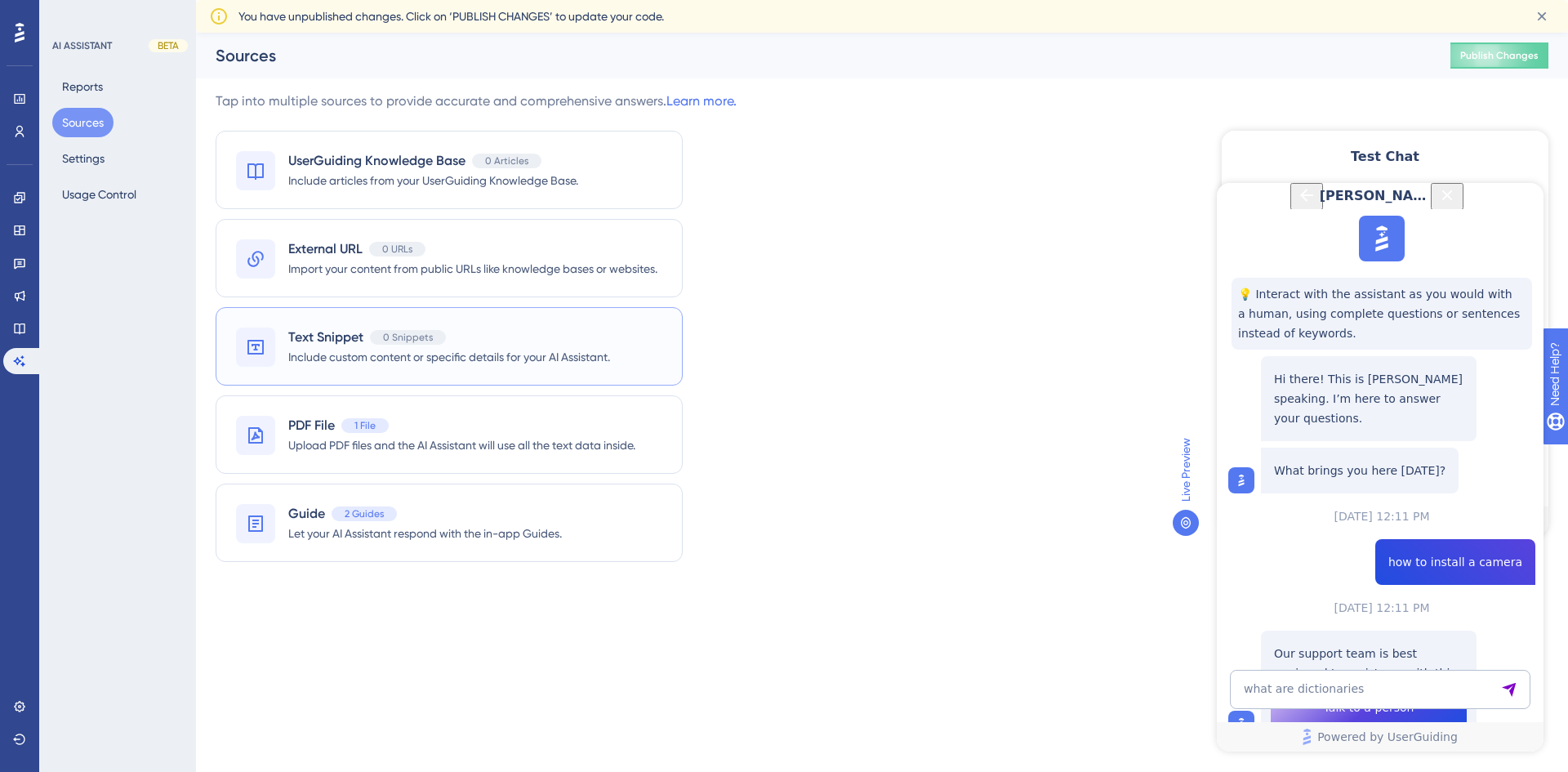
click at [504, 361] on span "Include custom content or specific details for your AI Assistant." at bounding box center [448, 356] width 322 height 20
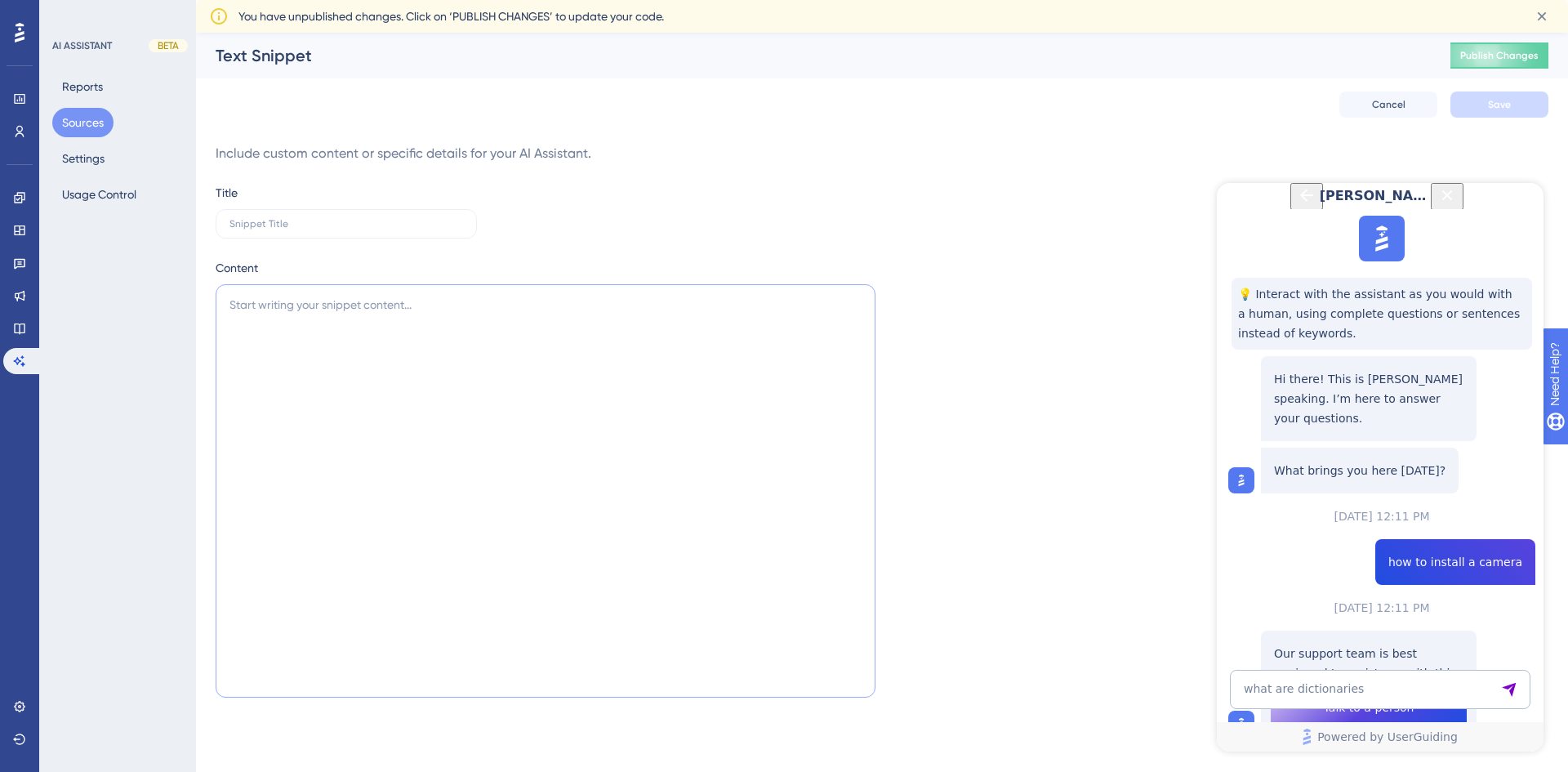
click at [458, 317] on textarea at bounding box center [545, 491] width 660 height 413
paste textarea "Dictionaries are customizable list of terms used through the omni platform. You…"
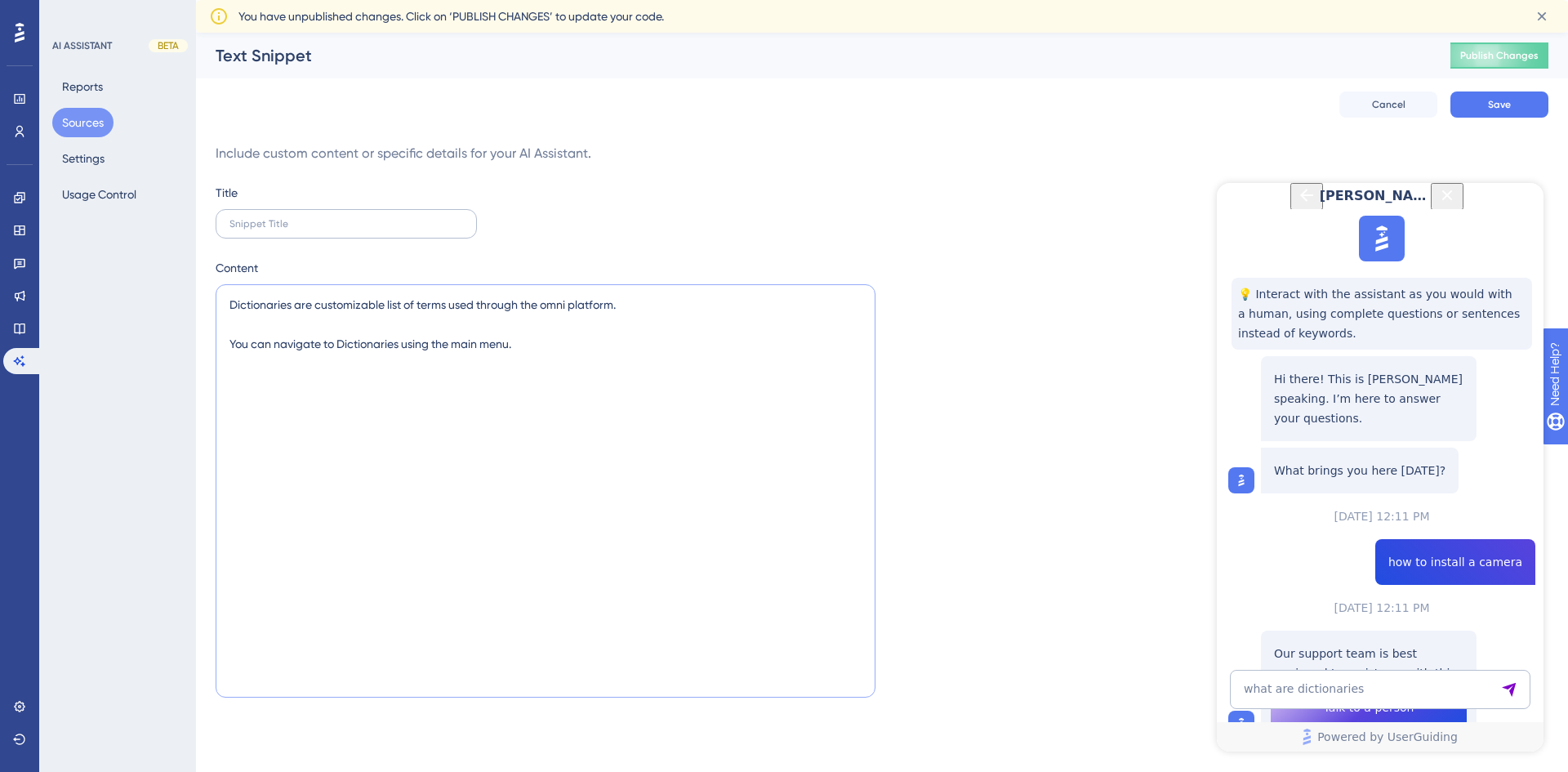
type textarea "Dictionaries are customizable list of terms used through the omni platform. You…"
click at [345, 221] on input "text" at bounding box center [346, 223] width 234 height 11
type input "Dictionaries"
click at [1517, 104] on button "Save" at bounding box center [1500, 104] width 98 height 26
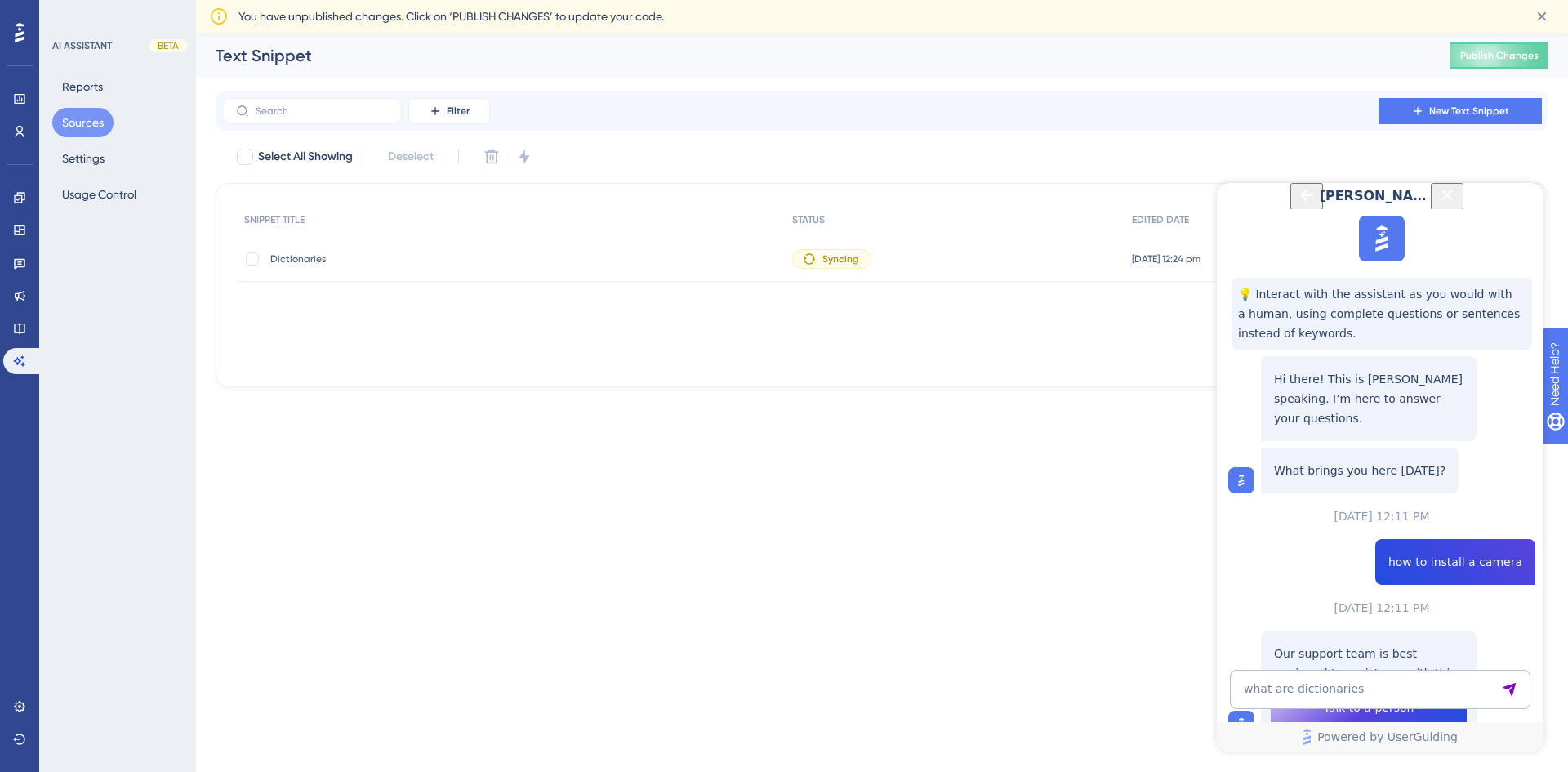
copy span "what are dictionaries"
click at [21, 359] on icon at bounding box center [19, 361] width 13 height 13
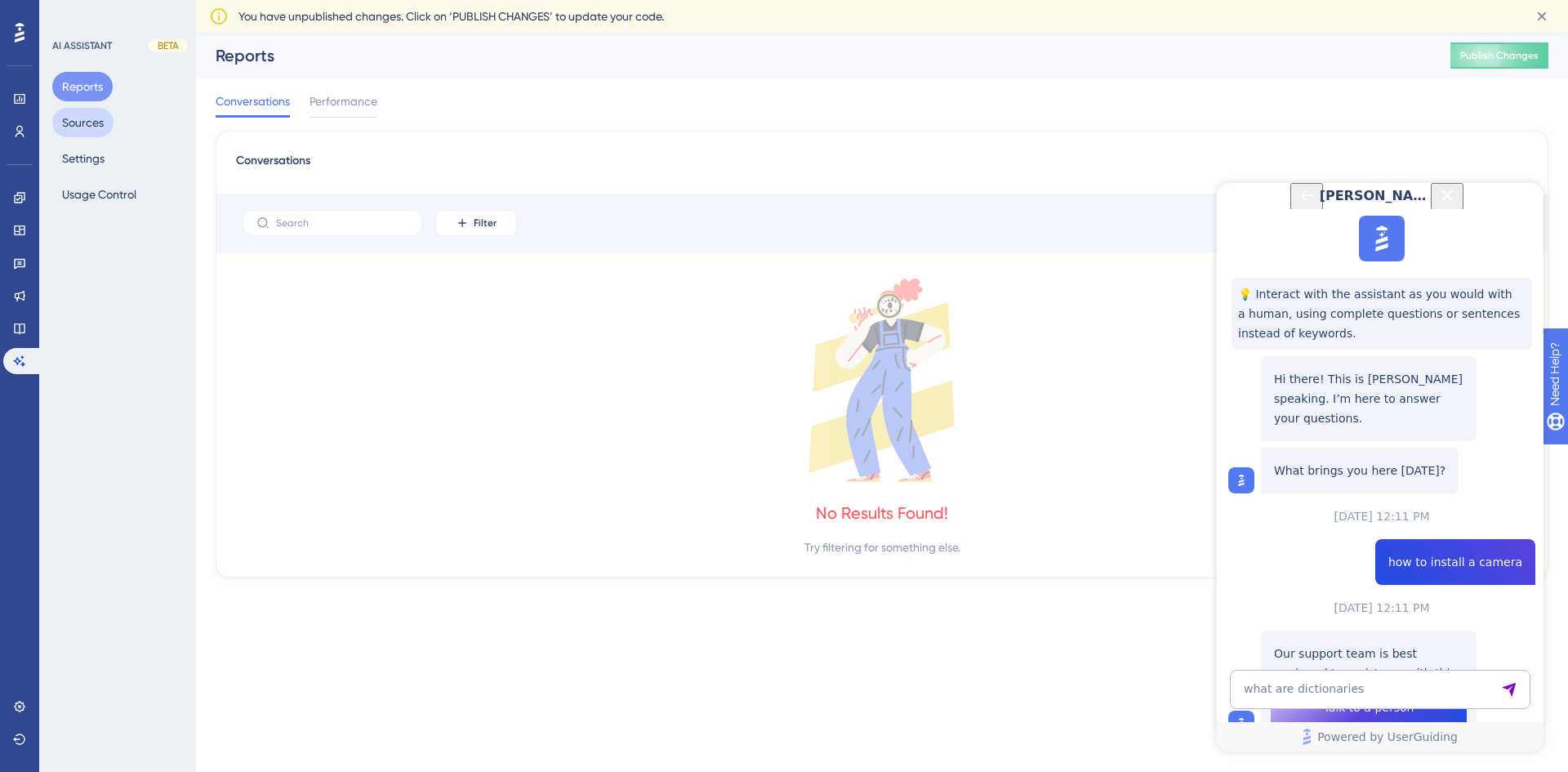
click at [72, 124] on button "Sources" at bounding box center [83, 122] width 61 height 29
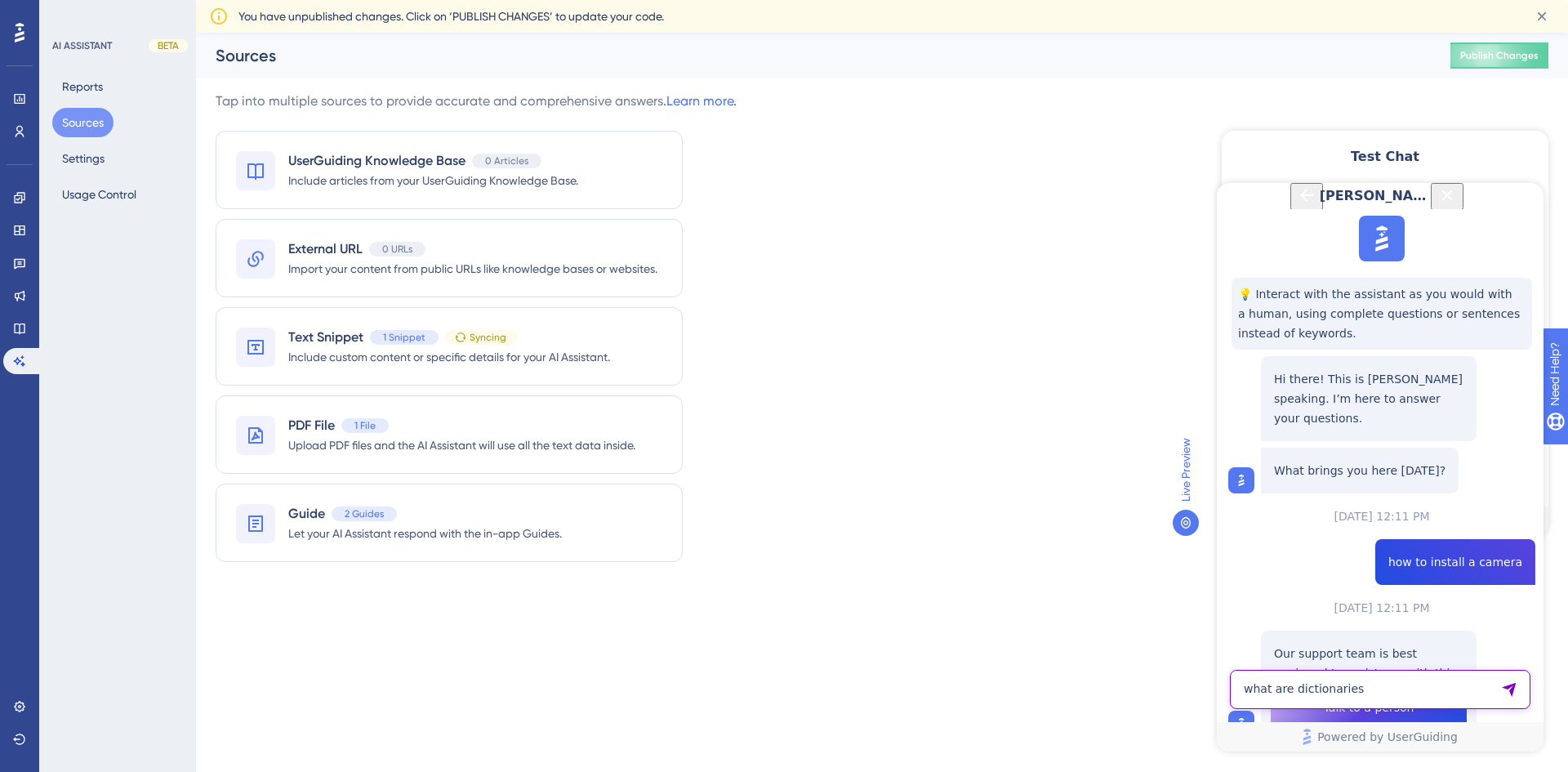
click at [1397, 694] on textarea "what are dictionaries" at bounding box center [1380, 688] width 300 height 39
paste textarea "what are dictionaries"
type textarea "what are dictionaries"
click at [1511, 688] on icon "Send Message" at bounding box center [1508, 690] width 14 height 14
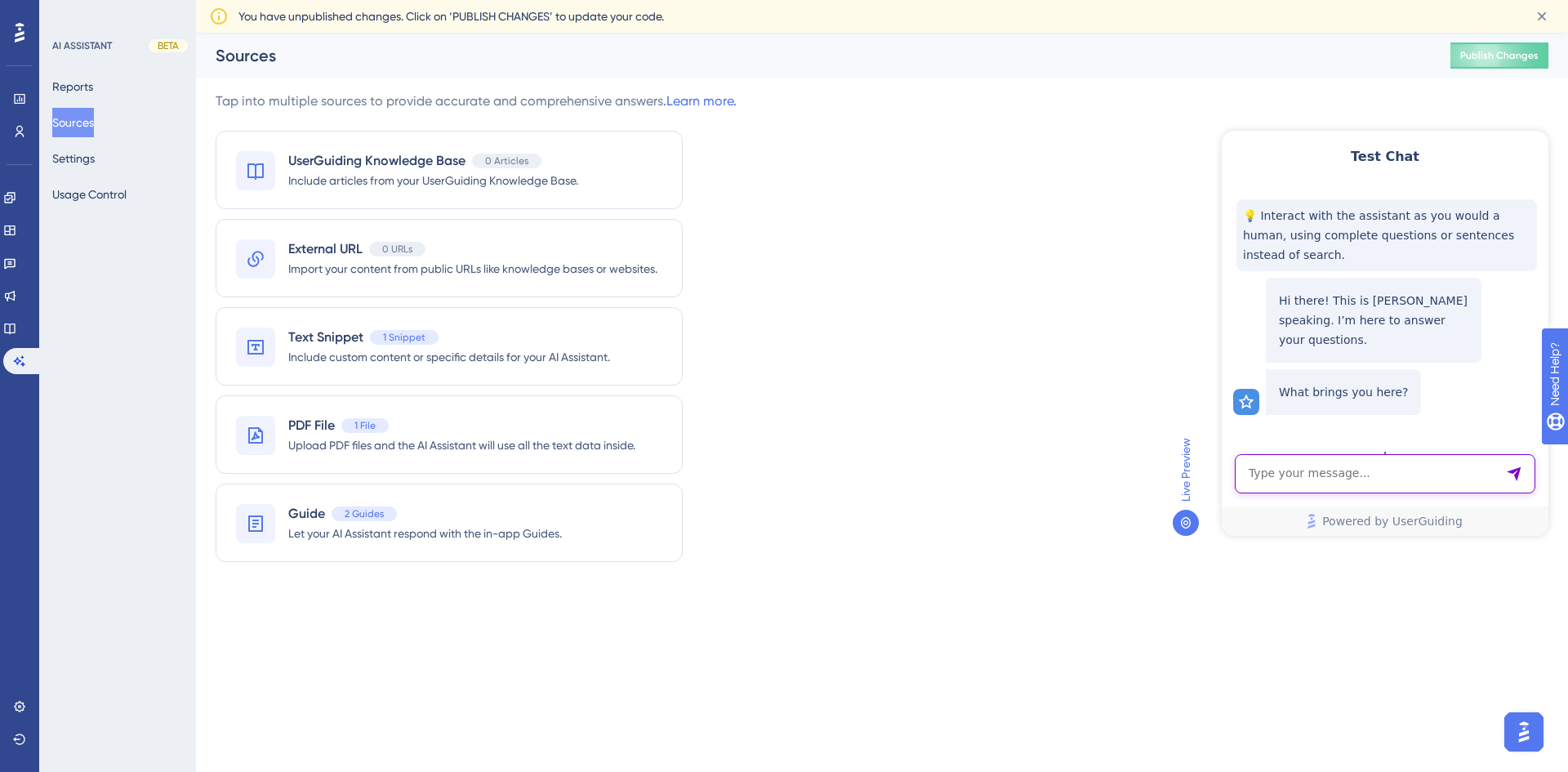
click at [1377, 472] on textarea "AI Assistant Text Input" at bounding box center [1385, 473] width 300 height 39
paste textarea "what are dictionaries"
type textarea "what are dictionaries"
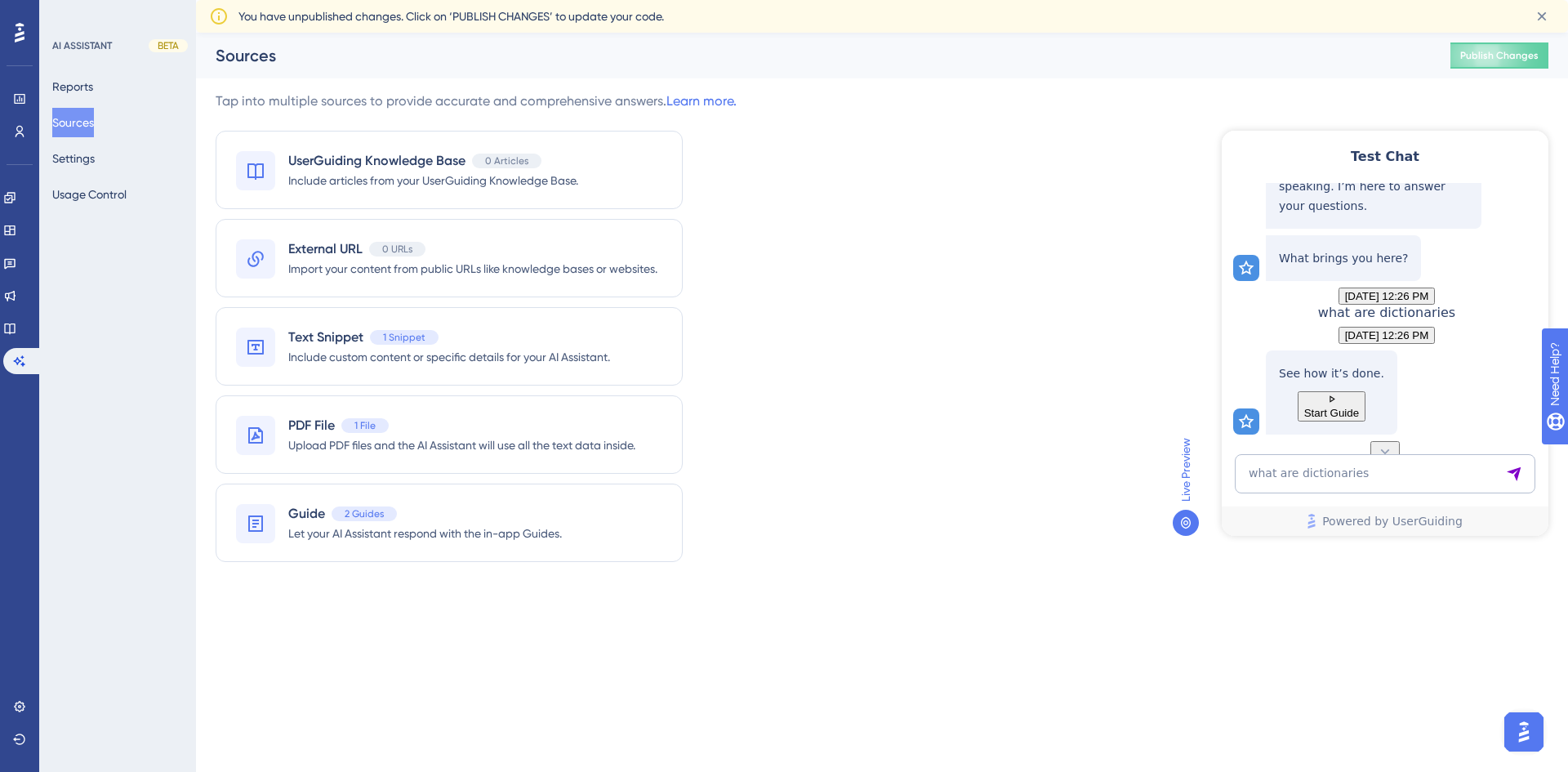
scroll to position [165, 0]
click at [613, 507] on div "Guide 2 Guides Let your AI Assistant respond with the in-app Guides." at bounding box center [449, 523] width 467 height 78
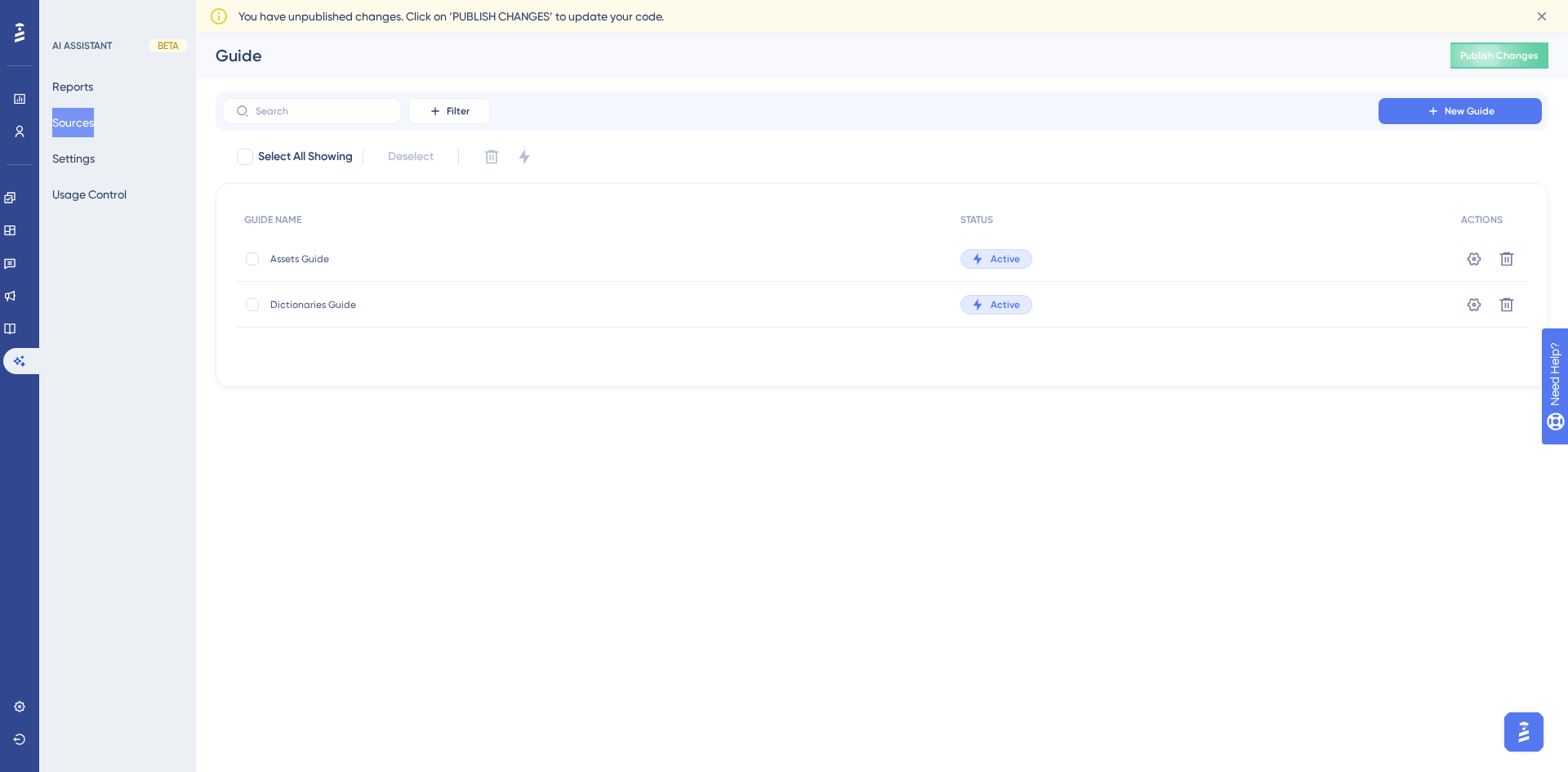
click at [818, 0] on html "Performance Users Engagement Widgets Feedback Product Updates Knowledge Base AI…" at bounding box center [784, 0] width 1568 height 0
click at [73, 116] on button "Sources" at bounding box center [73, 122] width 41 height 29
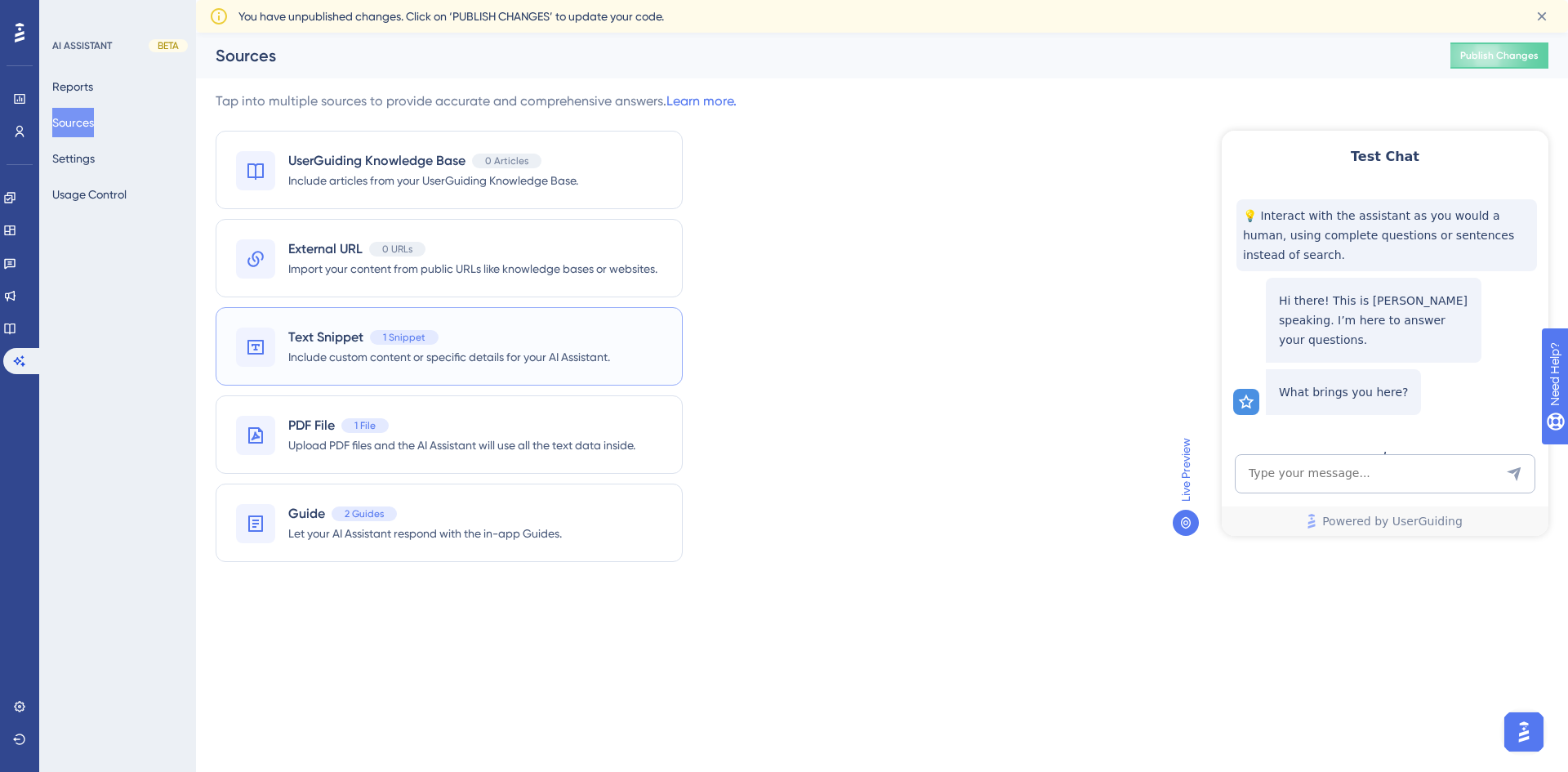
click at [557, 348] on span "Include custom content or specific details for your AI Assistant." at bounding box center [448, 356] width 322 height 20
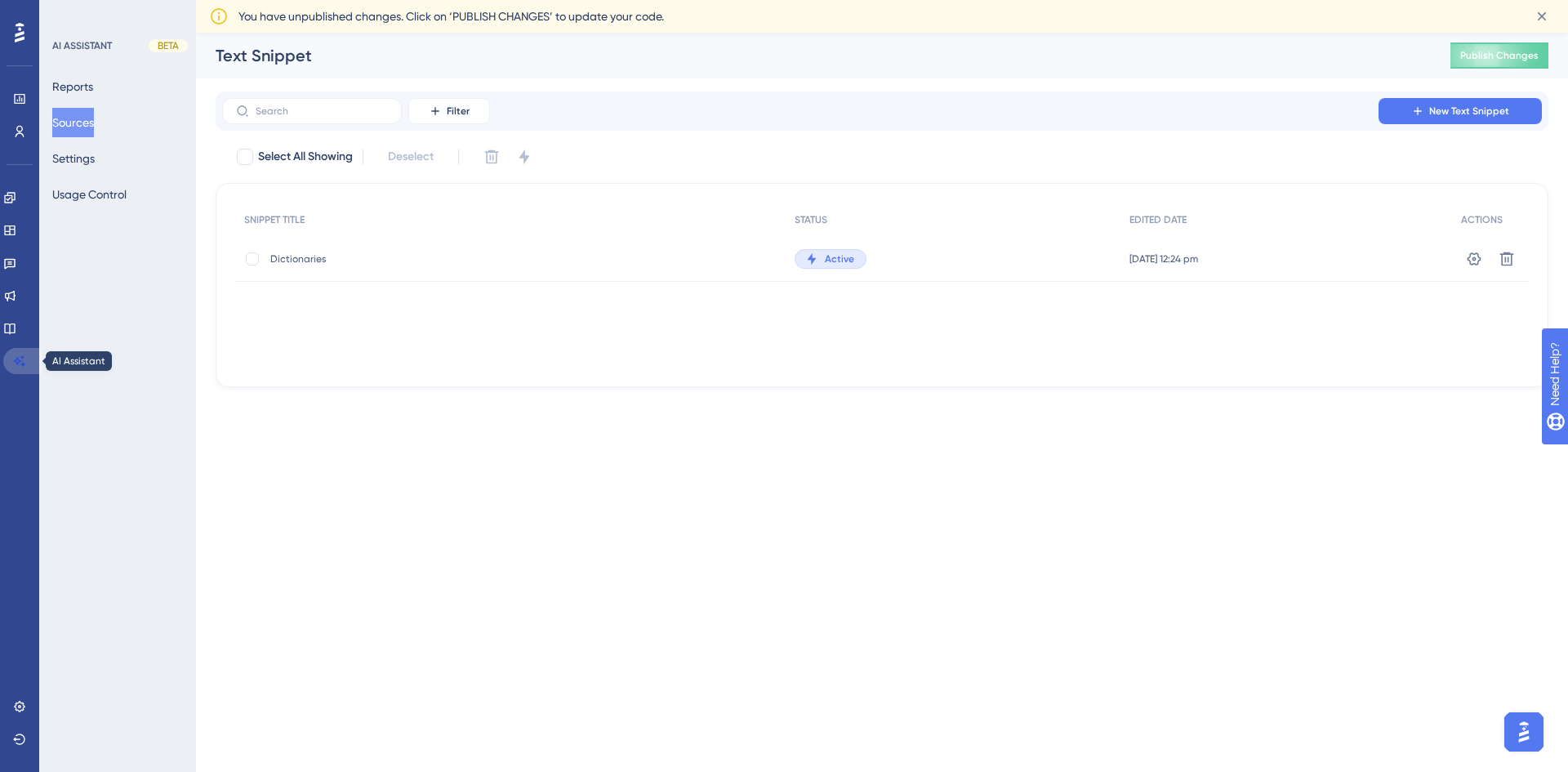
click at [16, 358] on icon at bounding box center [19, 361] width 13 height 13
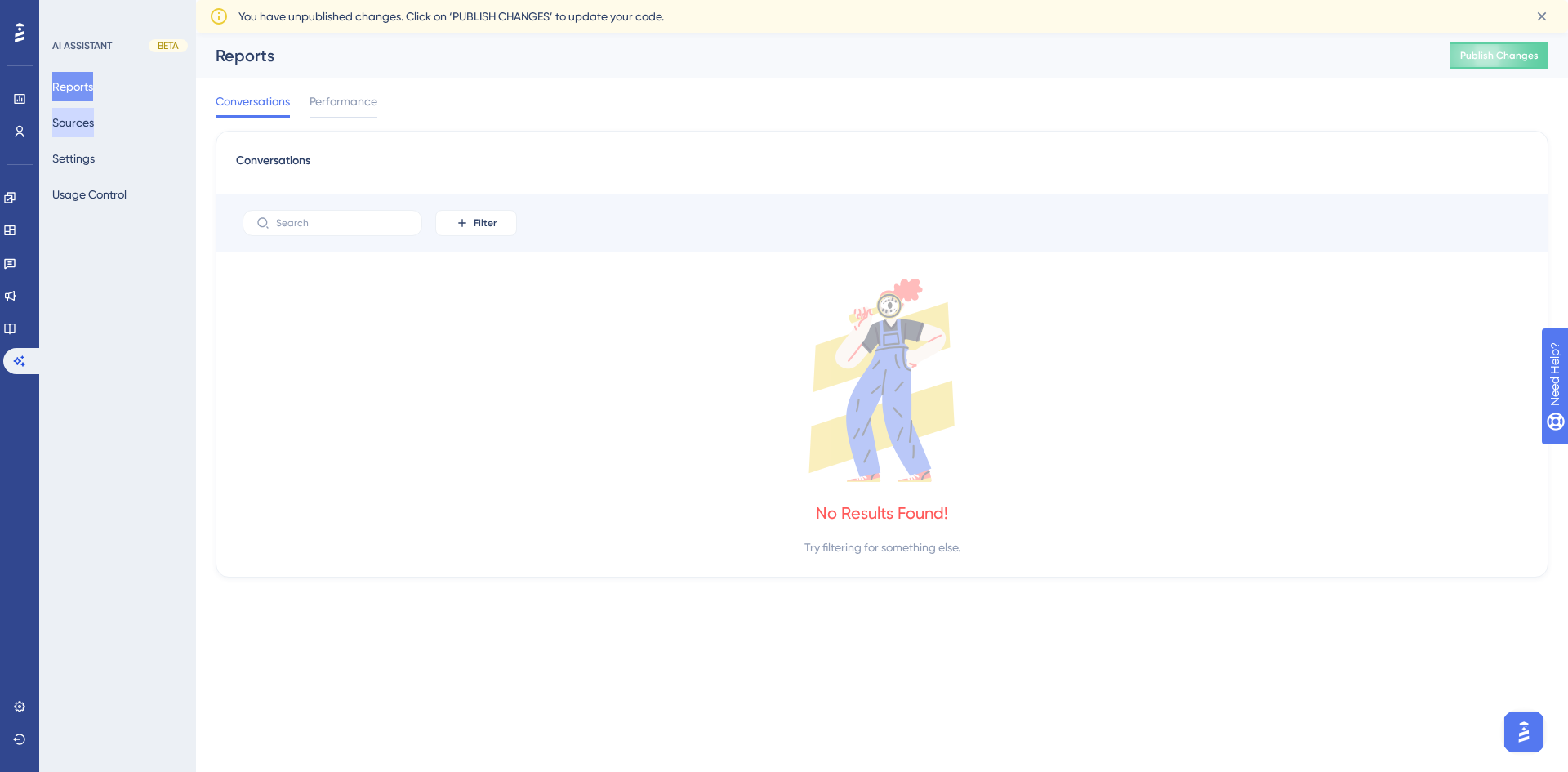
click at [78, 116] on button "Sources" at bounding box center [73, 122] width 41 height 29
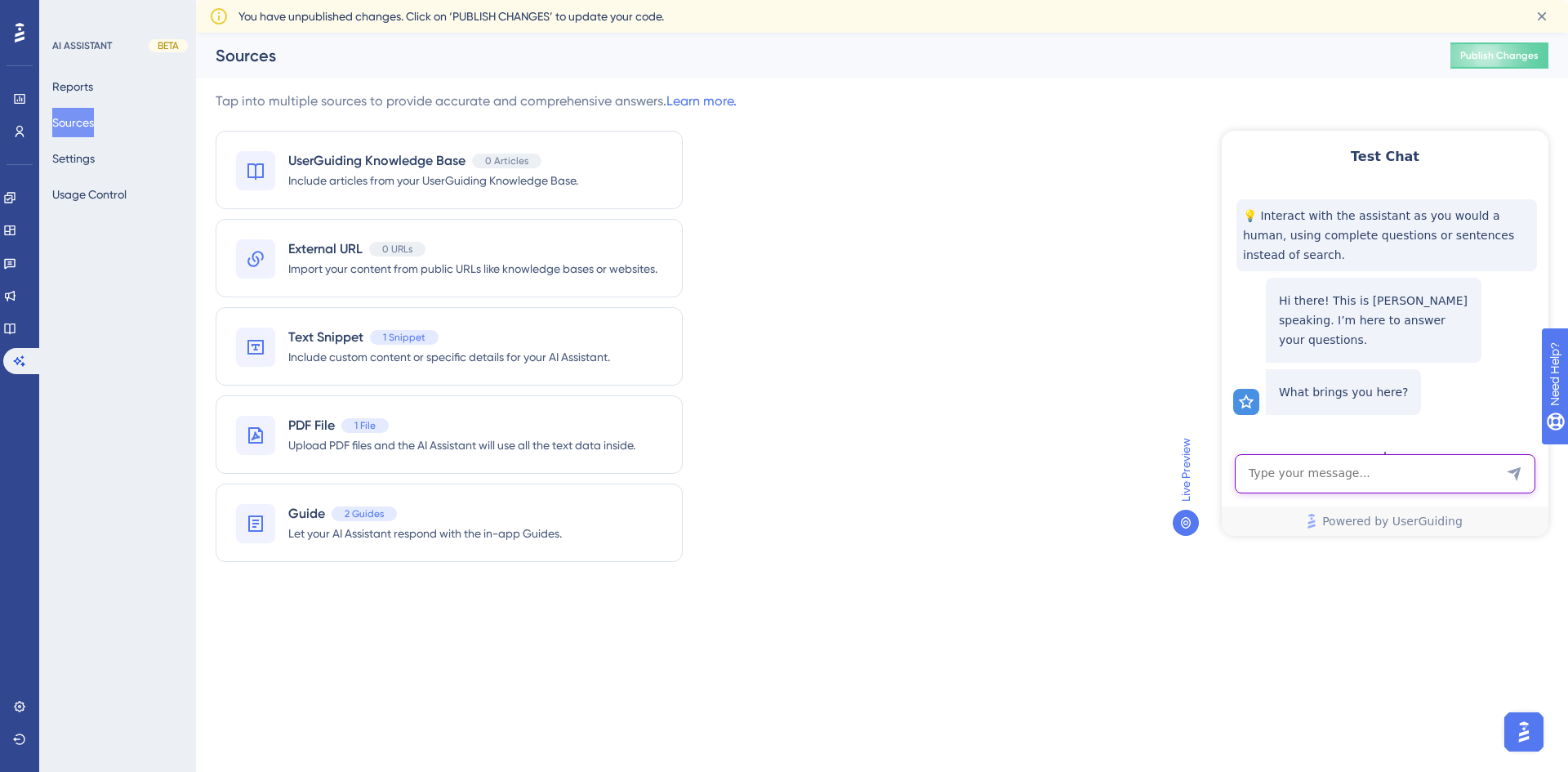
click at [1354, 474] on textarea "AI Assistant Text Input" at bounding box center [1385, 473] width 300 height 39
type textarea "w"
type textarea "dictionaries"
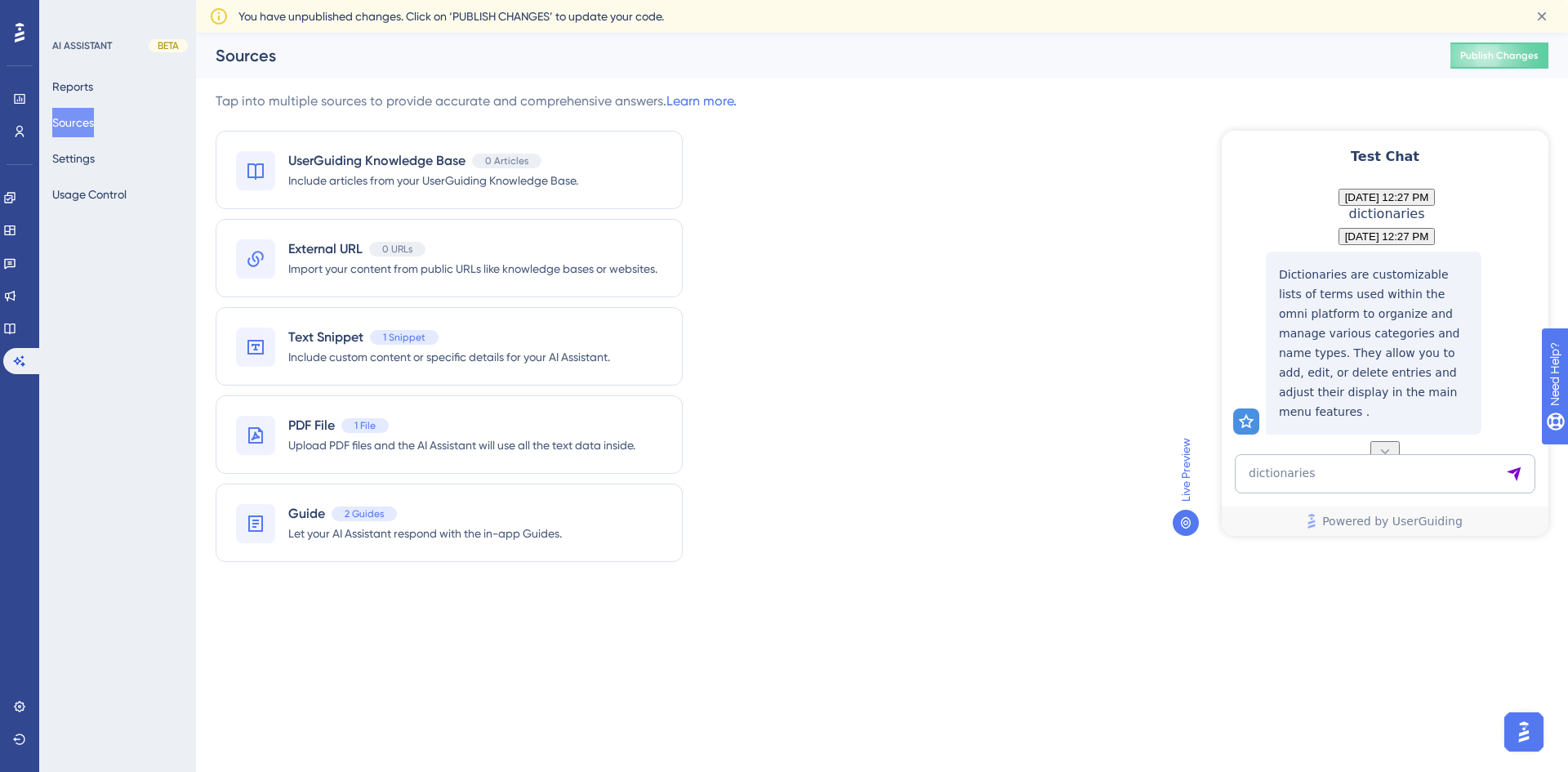
scroll to position [242, 0]
